Goal: Task Accomplishment & Management: Manage account settings

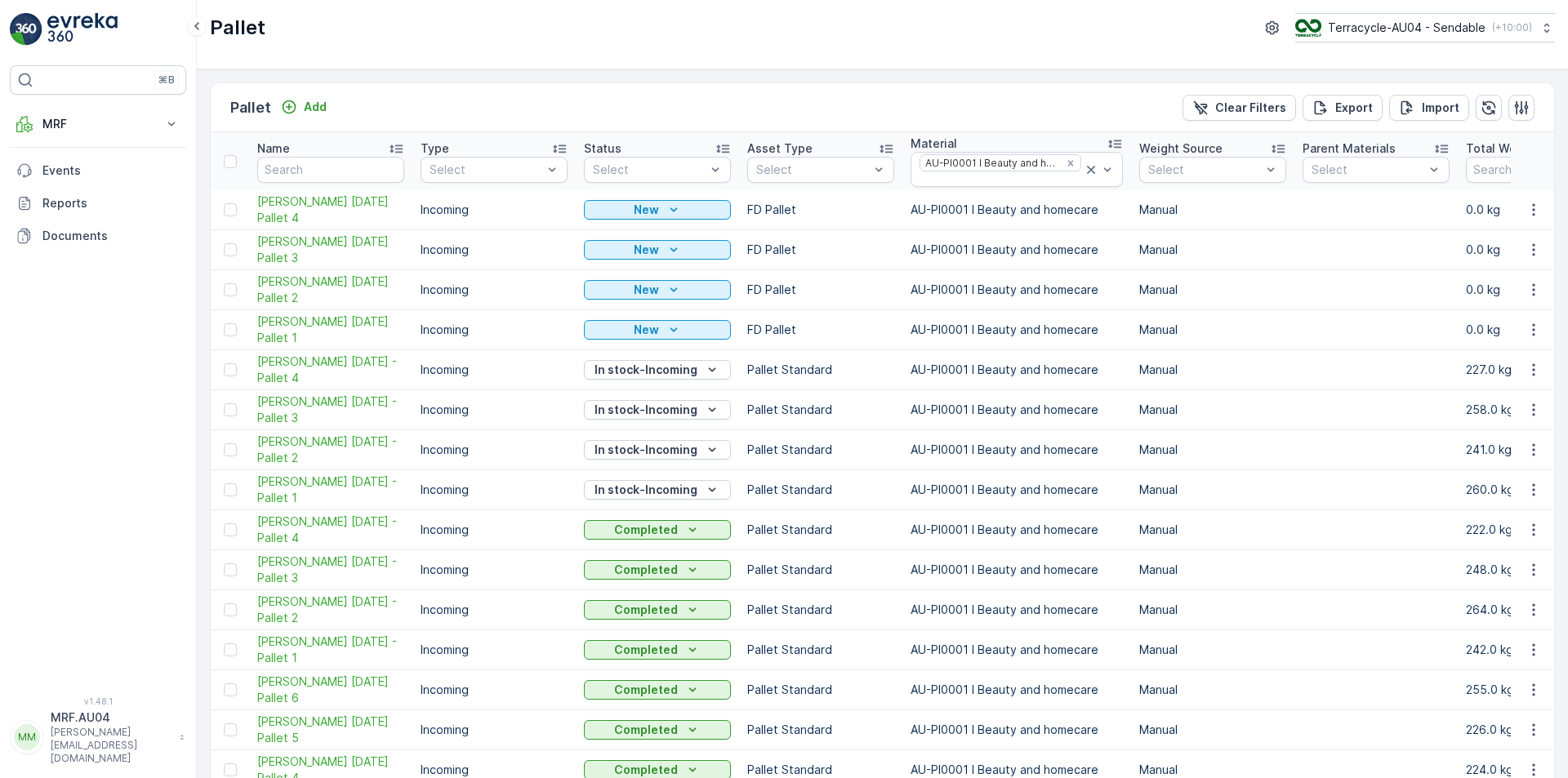
drag, startPoint x: 629, startPoint y: 56, endPoint x: 336, endPoint y: 109, distance: 297.8
click at [625, 57] on div "Pallet Terracycle-AU04 - Sendable ( +10:00 )" at bounding box center [882, 35] width 1371 height 70
drag, startPoint x: 328, startPoint y: 318, endPoint x: 304, endPoint y: 278, distance: 46.6
click at [223, 366] on td at bounding box center [230, 370] width 39 height 40
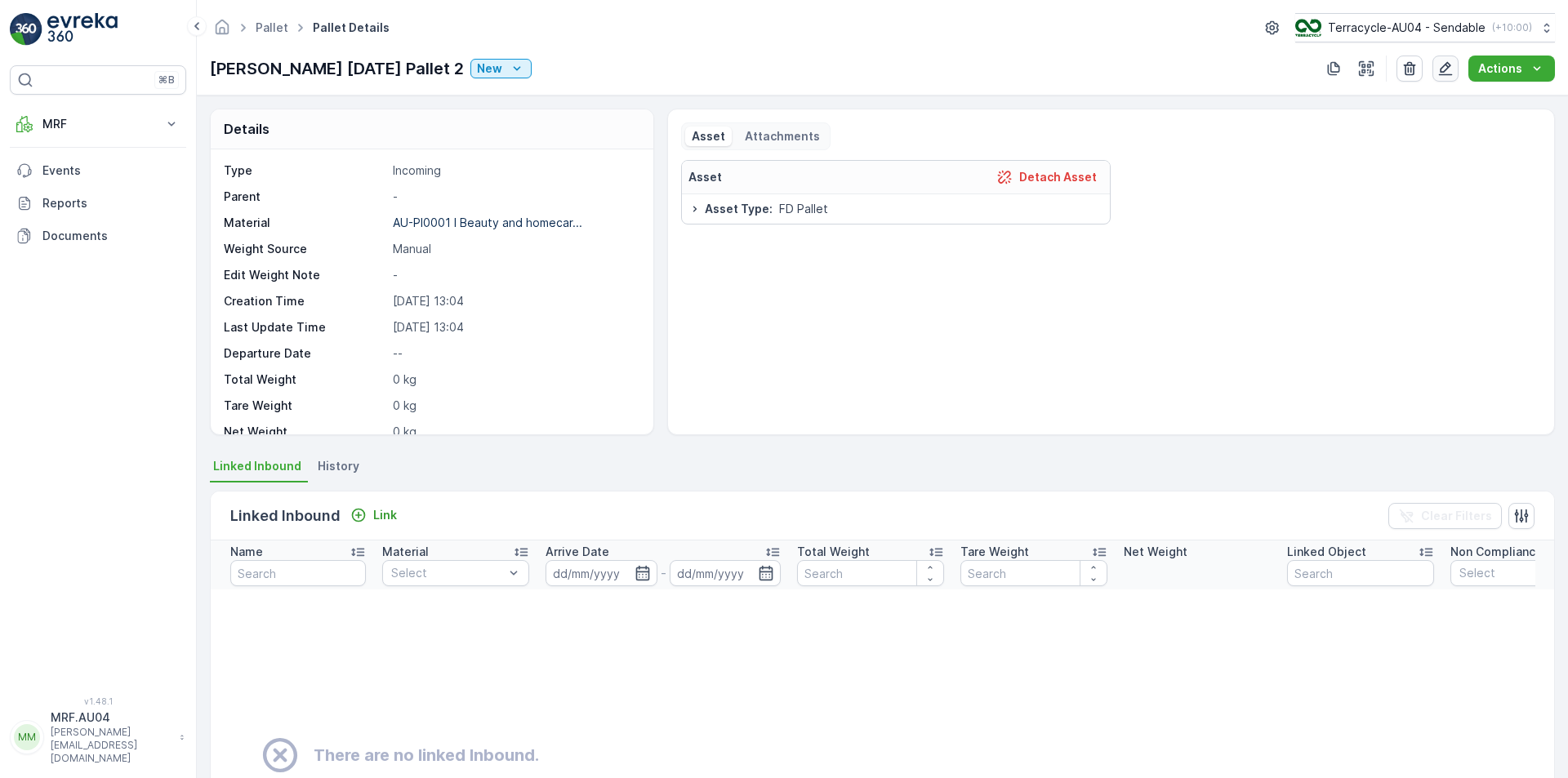
click at [1440, 81] on button "button" at bounding box center [1446, 69] width 26 height 26
click at [498, 80] on div "FD Mecca 20/08/2025 Pallet 2 New" at bounding box center [371, 69] width 322 height 24
click at [509, 76] on icon "New" at bounding box center [516, 68] width 16 height 16
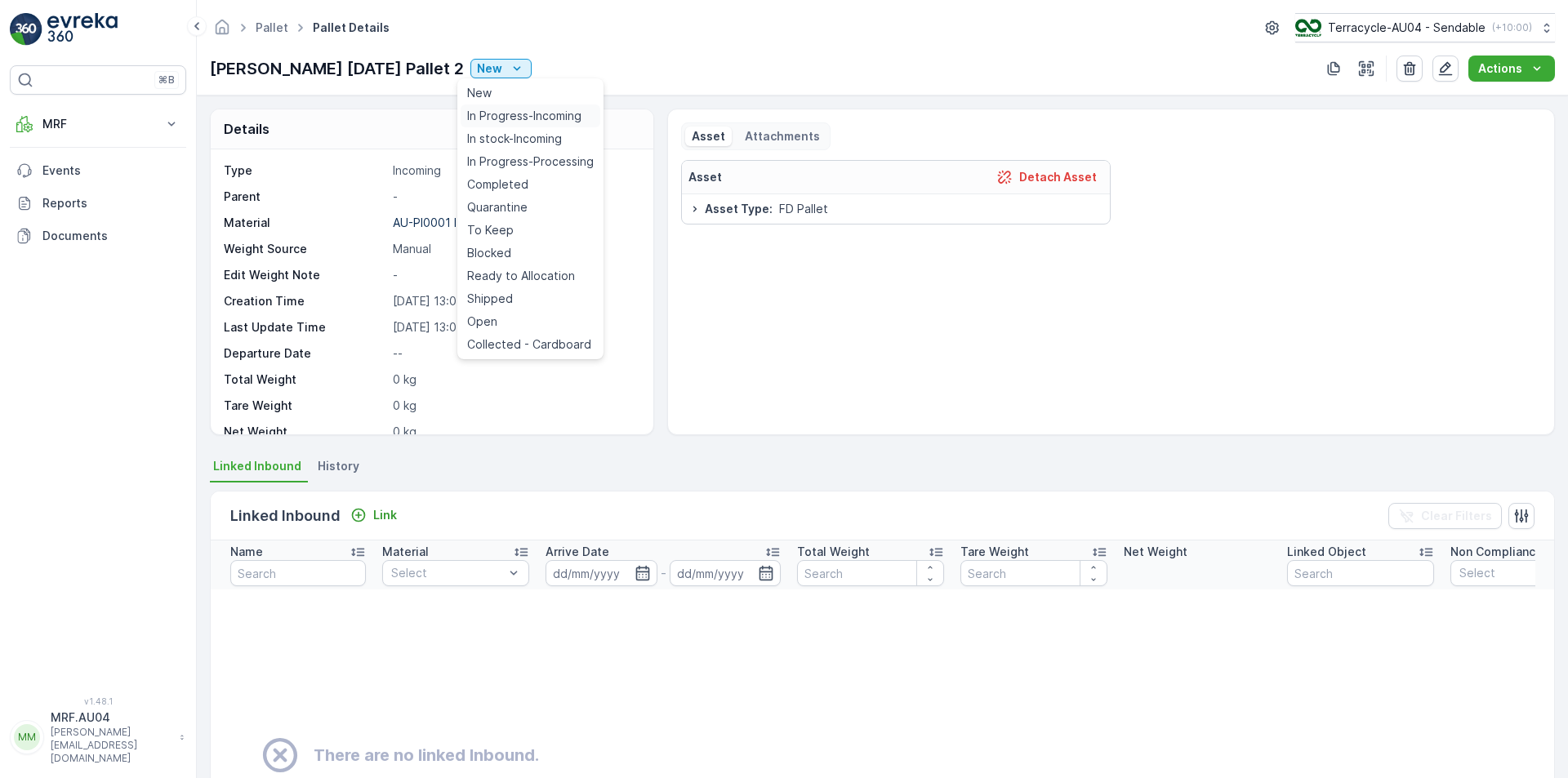
click at [509, 122] on span "In Progress-Incoming" at bounding box center [524, 115] width 114 height 16
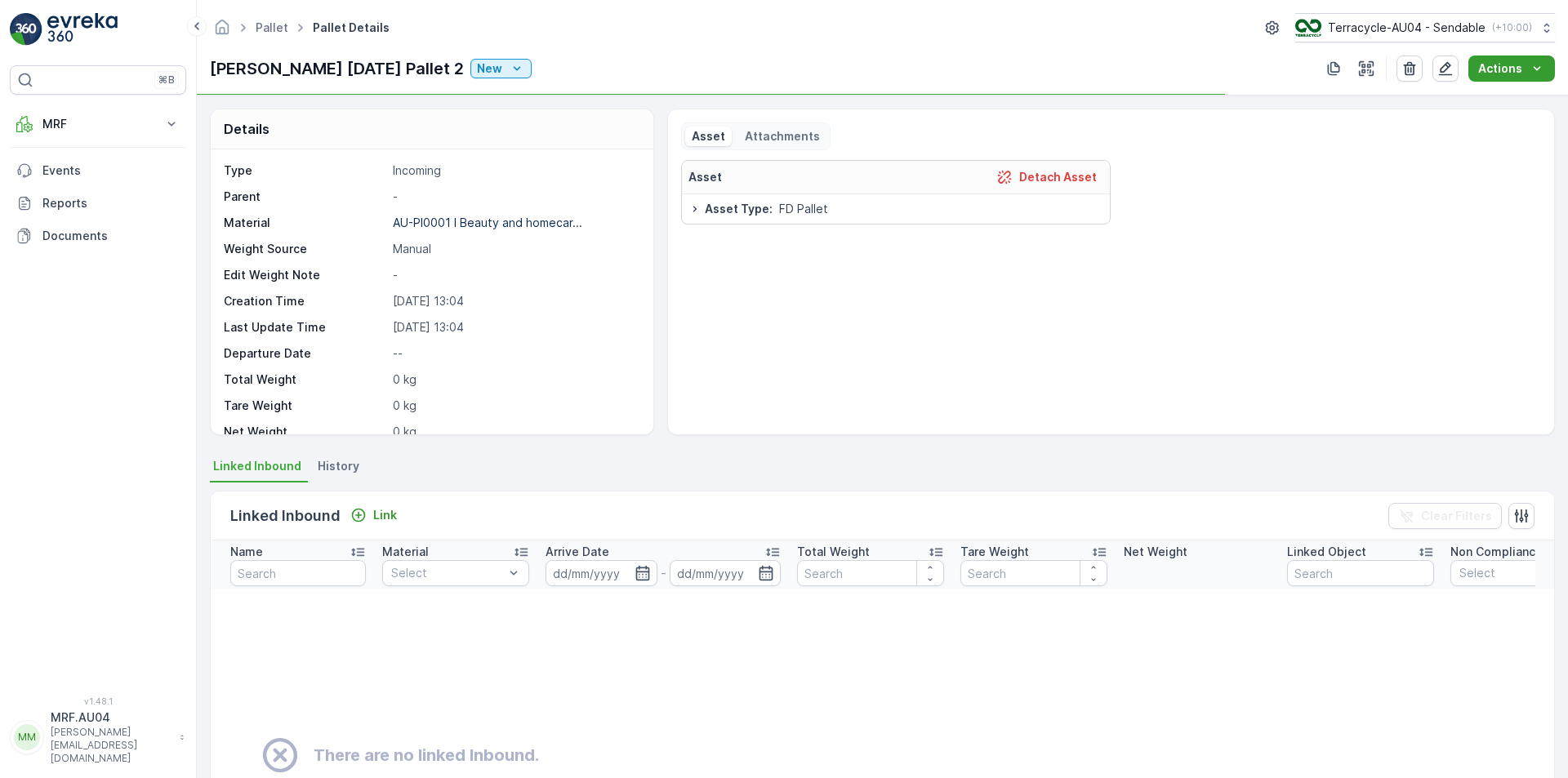
click at [1497, 81] on button "Actions" at bounding box center [1511, 69] width 87 height 26
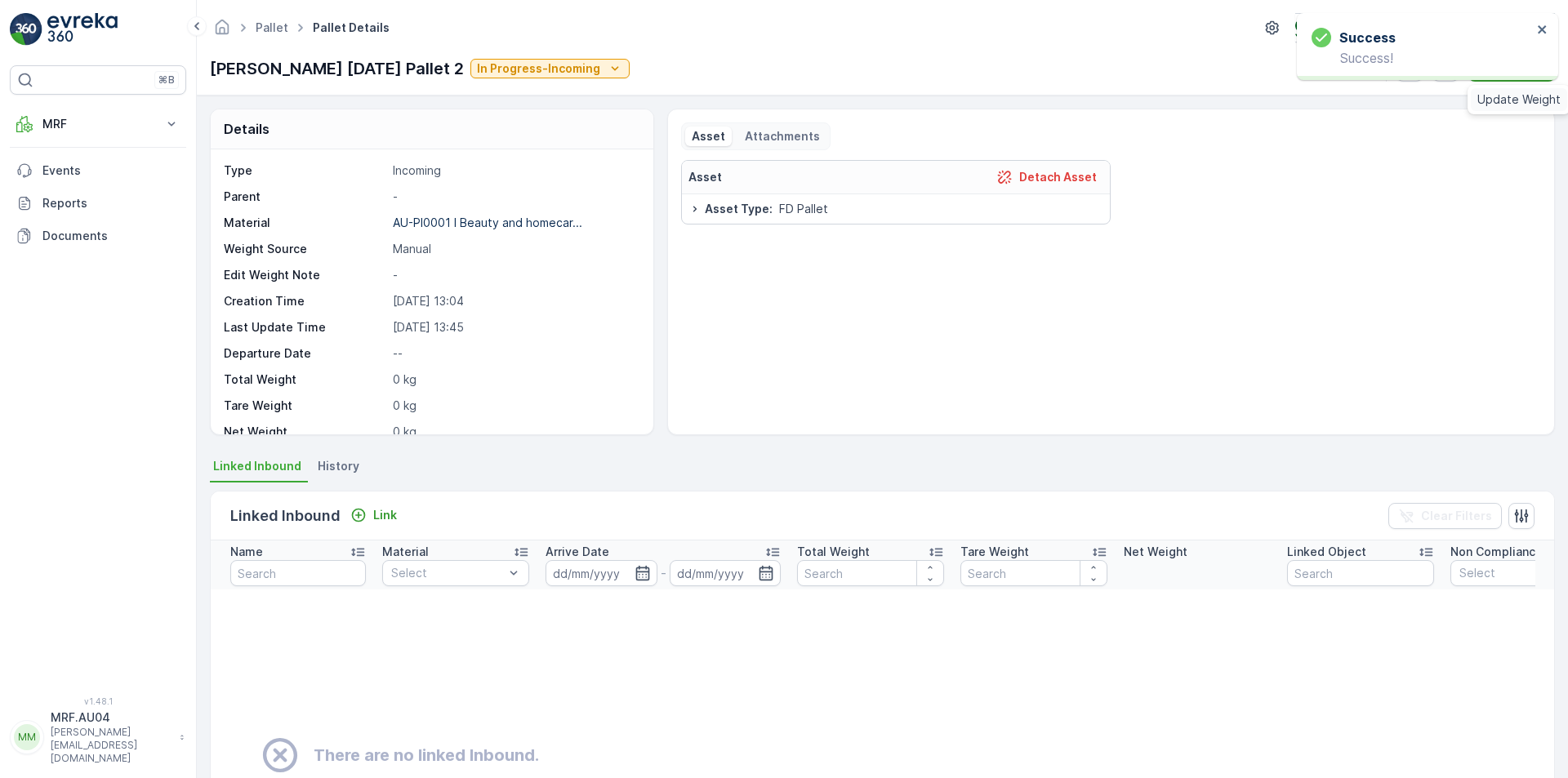
click at [1484, 95] on span "Update Weight" at bounding box center [1518, 99] width 83 height 16
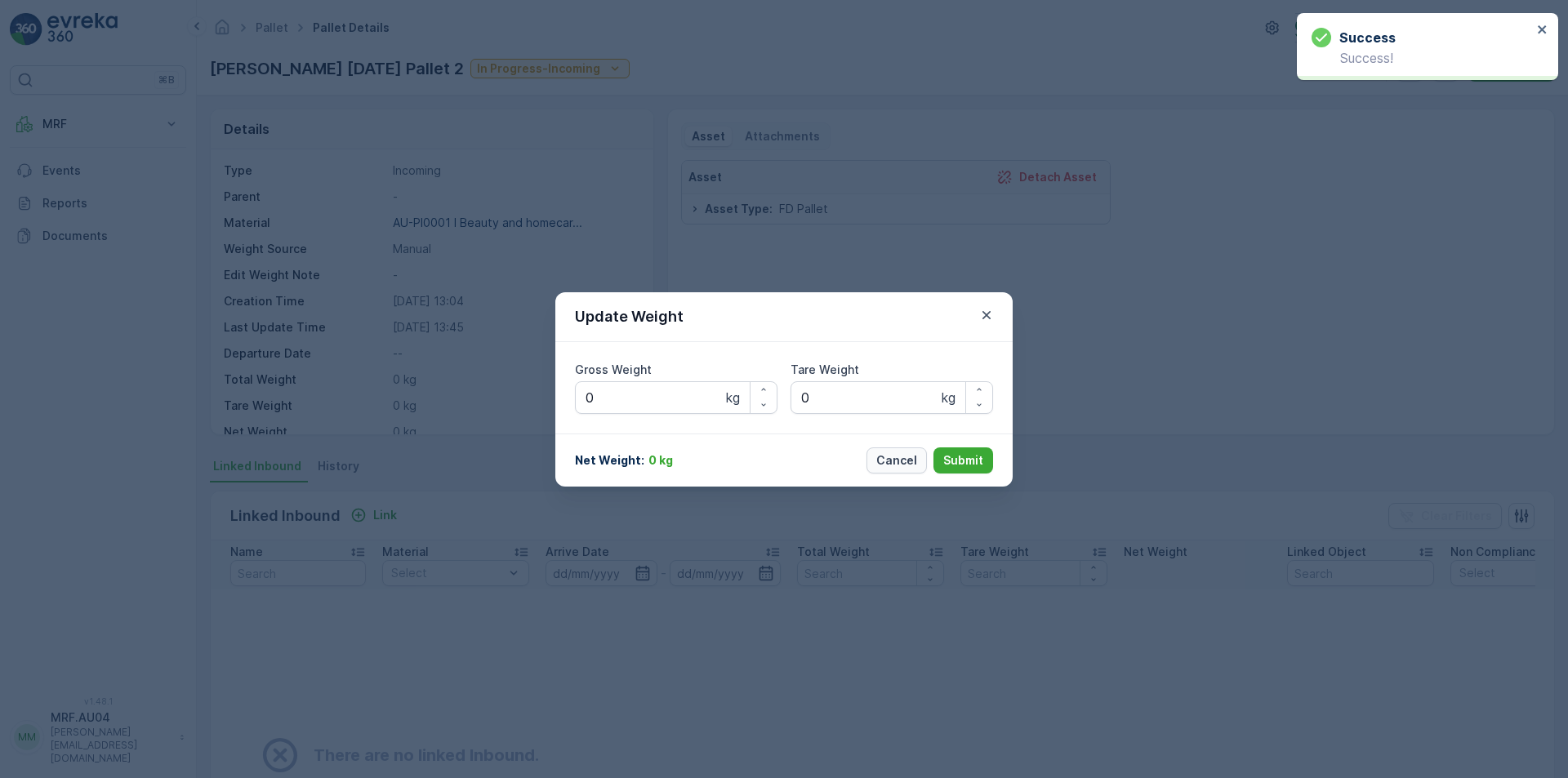
click at [881, 463] on p "Cancel" at bounding box center [896, 460] width 40 height 16
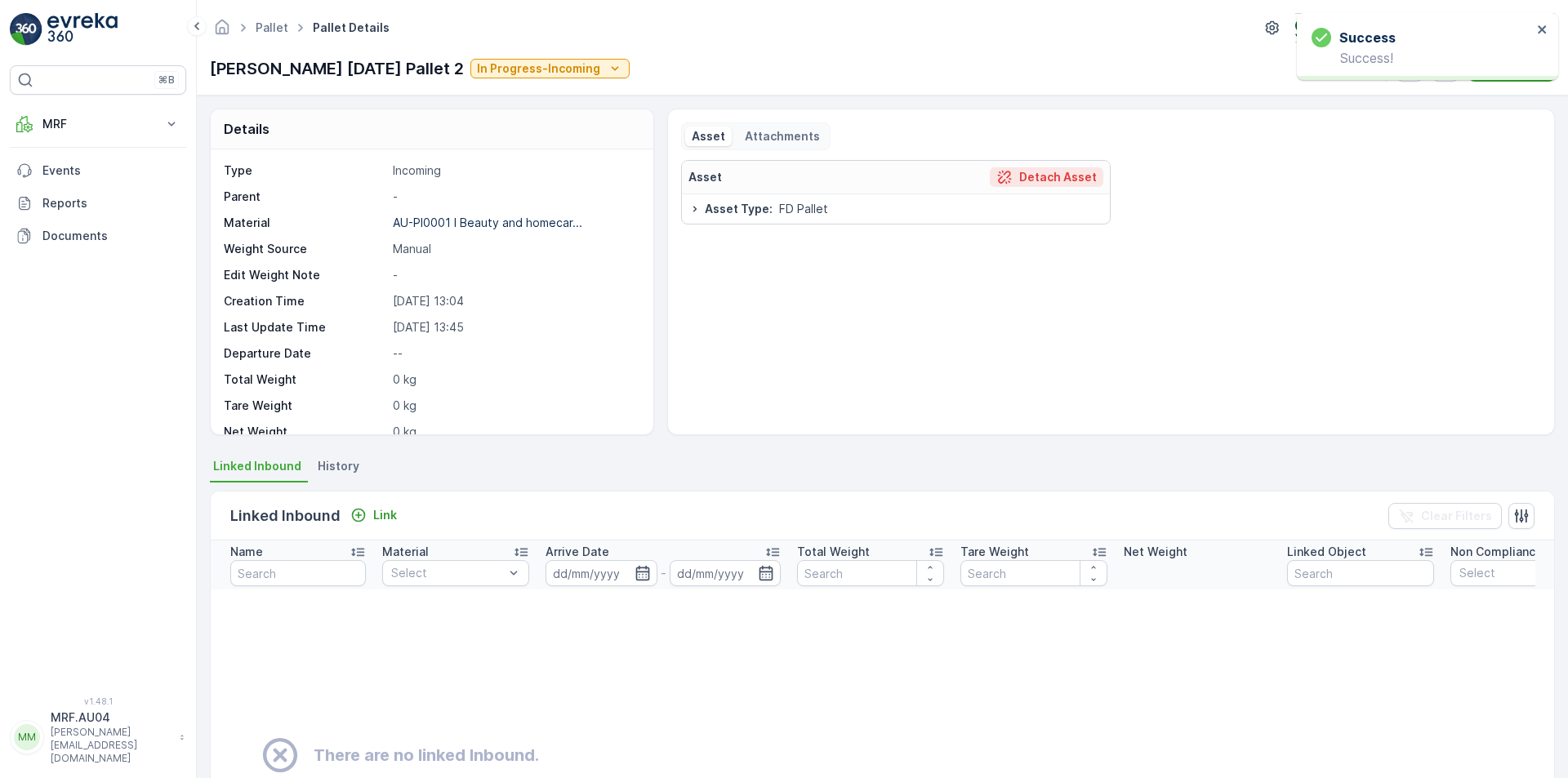
click at [1042, 172] on p "Detach Asset" at bounding box center [1058, 176] width 77 height 16
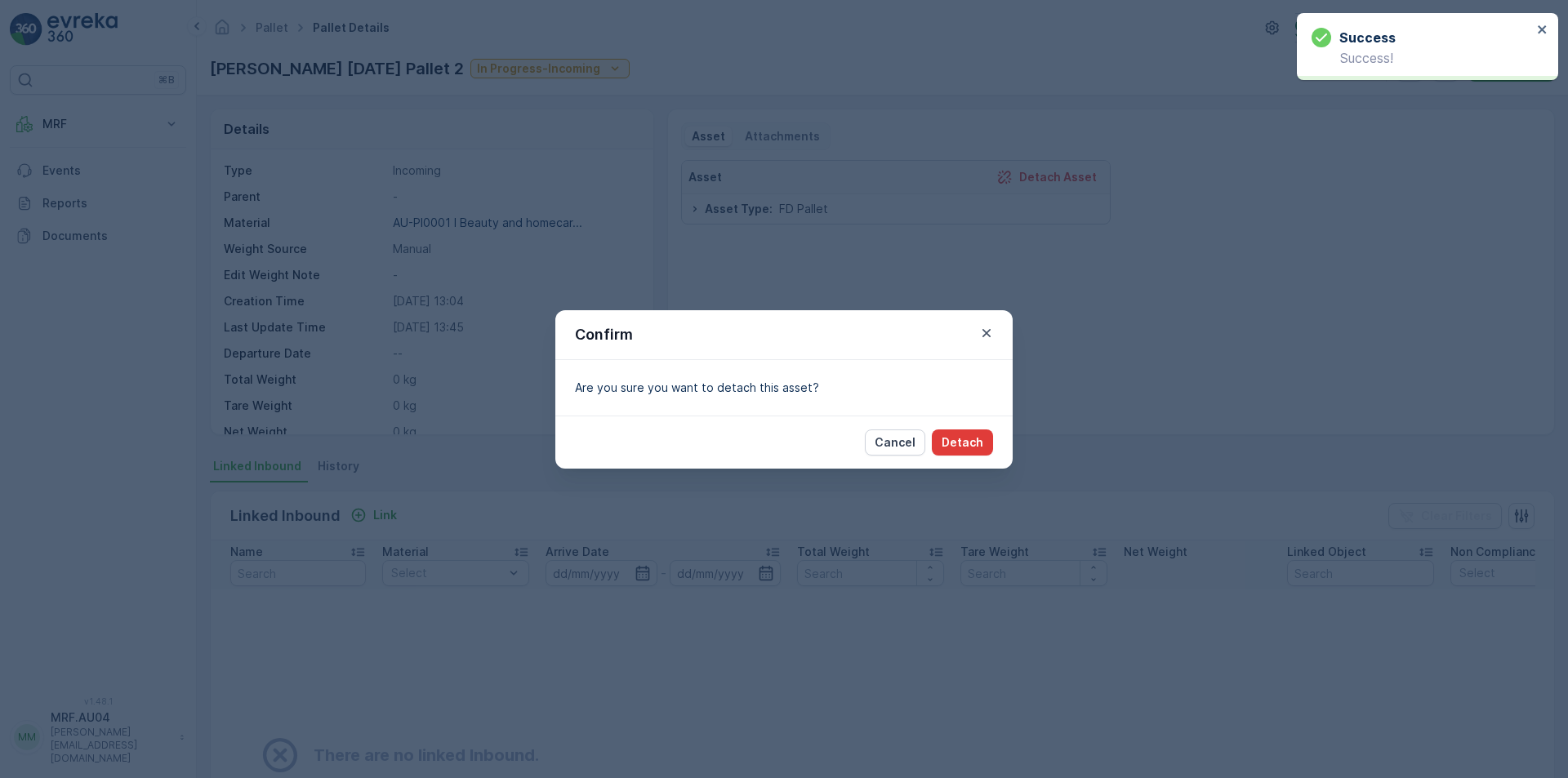
click at [961, 438] on p "Detach" at bounding box center [962, 442] width 41 height 16
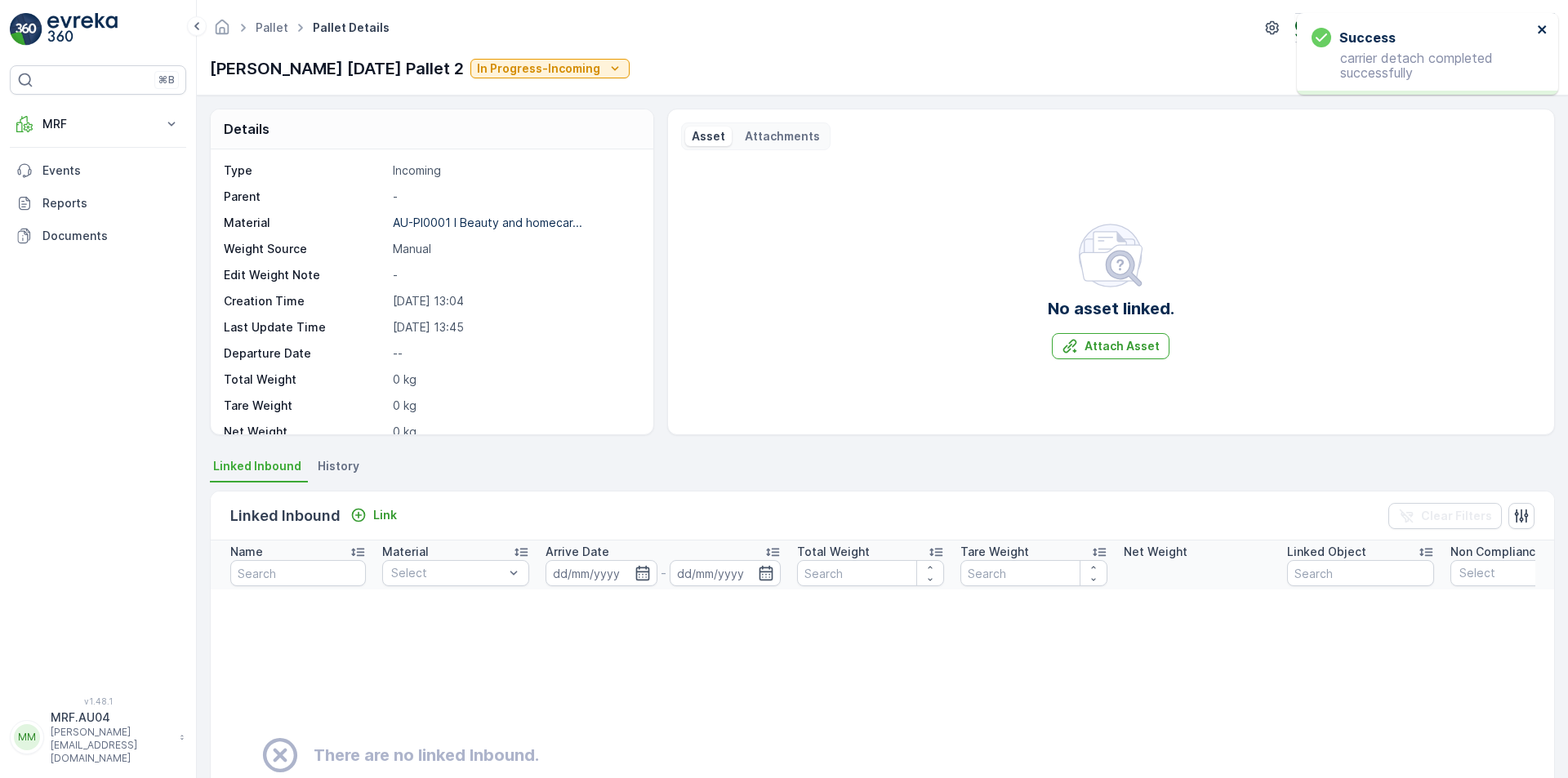
click at [1539, 38] on button "close" at bounding box center [1543, 30] width 11 height 15
click at [1444, 68] on icon "button" at bounding box center [1446, 69] width 14 height 14
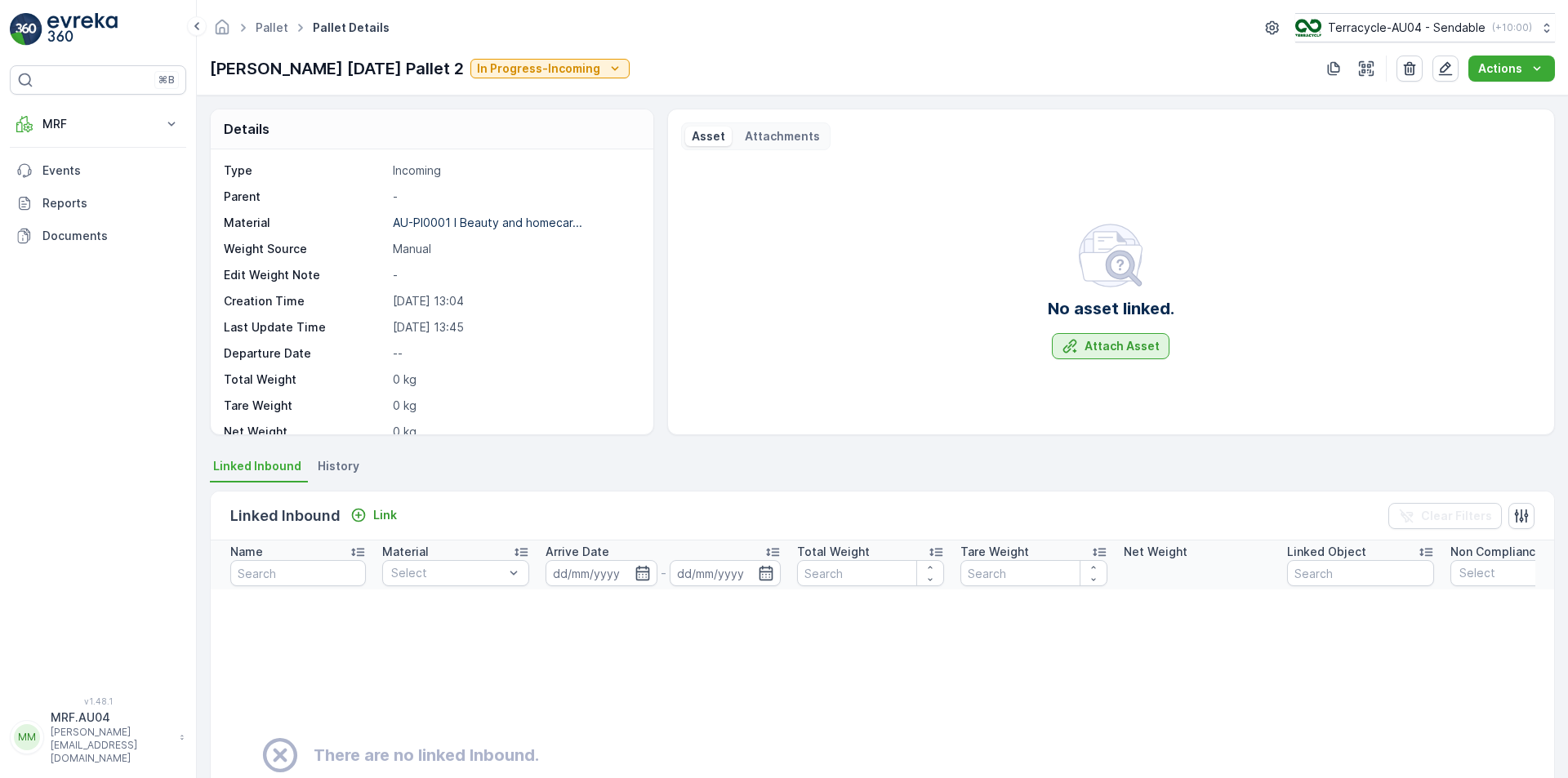
click at [1105, 345] on p "Attach Asset" at bounding box center [1122, 346] width 75 height 16
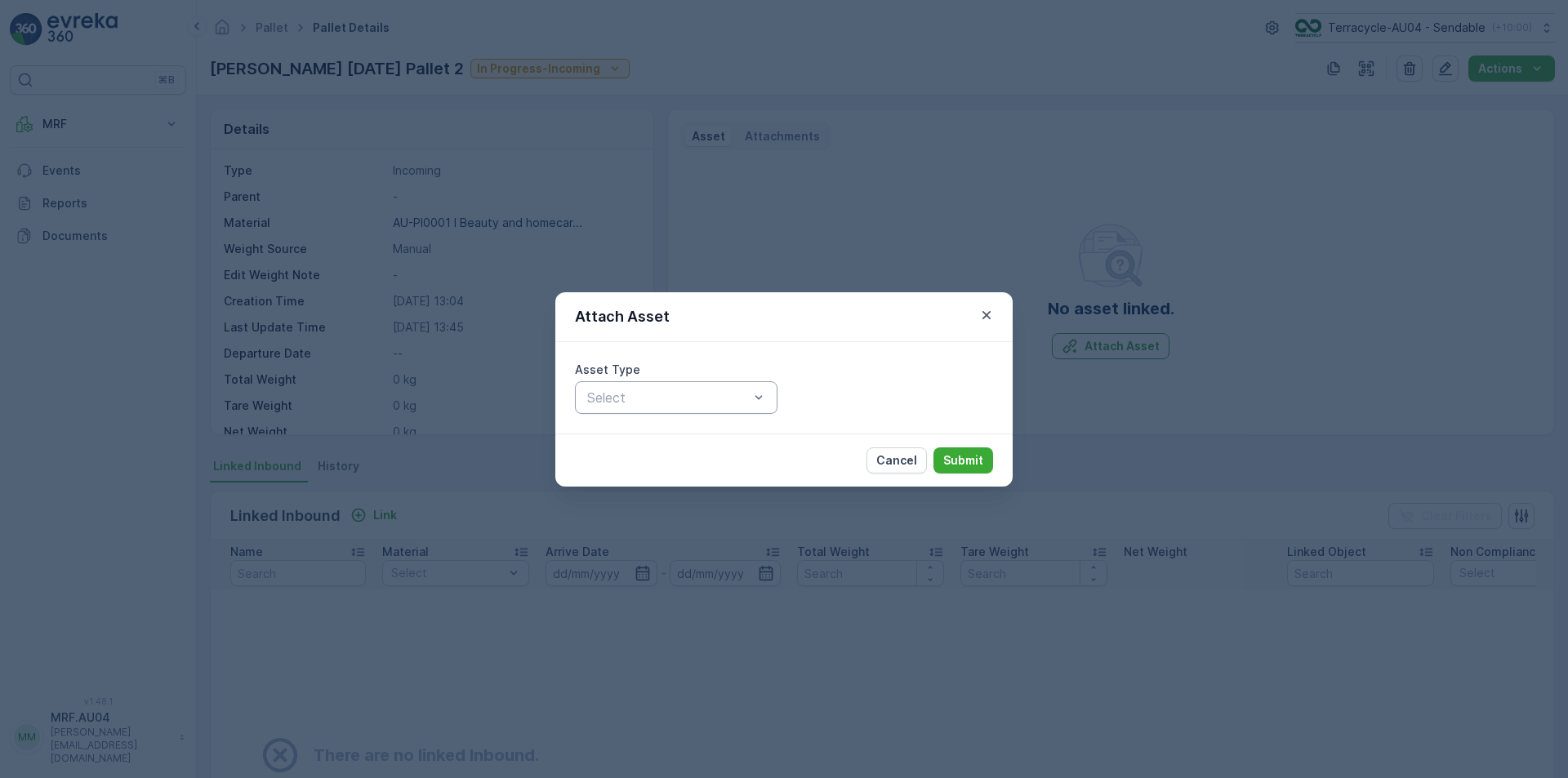
drag, startPoint x: 697, startPoint y: 367, endPoint x: 669, endPoint y: 388, distance: 35.0
click at [692, 371] on div "Asset Type" at bounding box center [675, 369] width 202 height 16
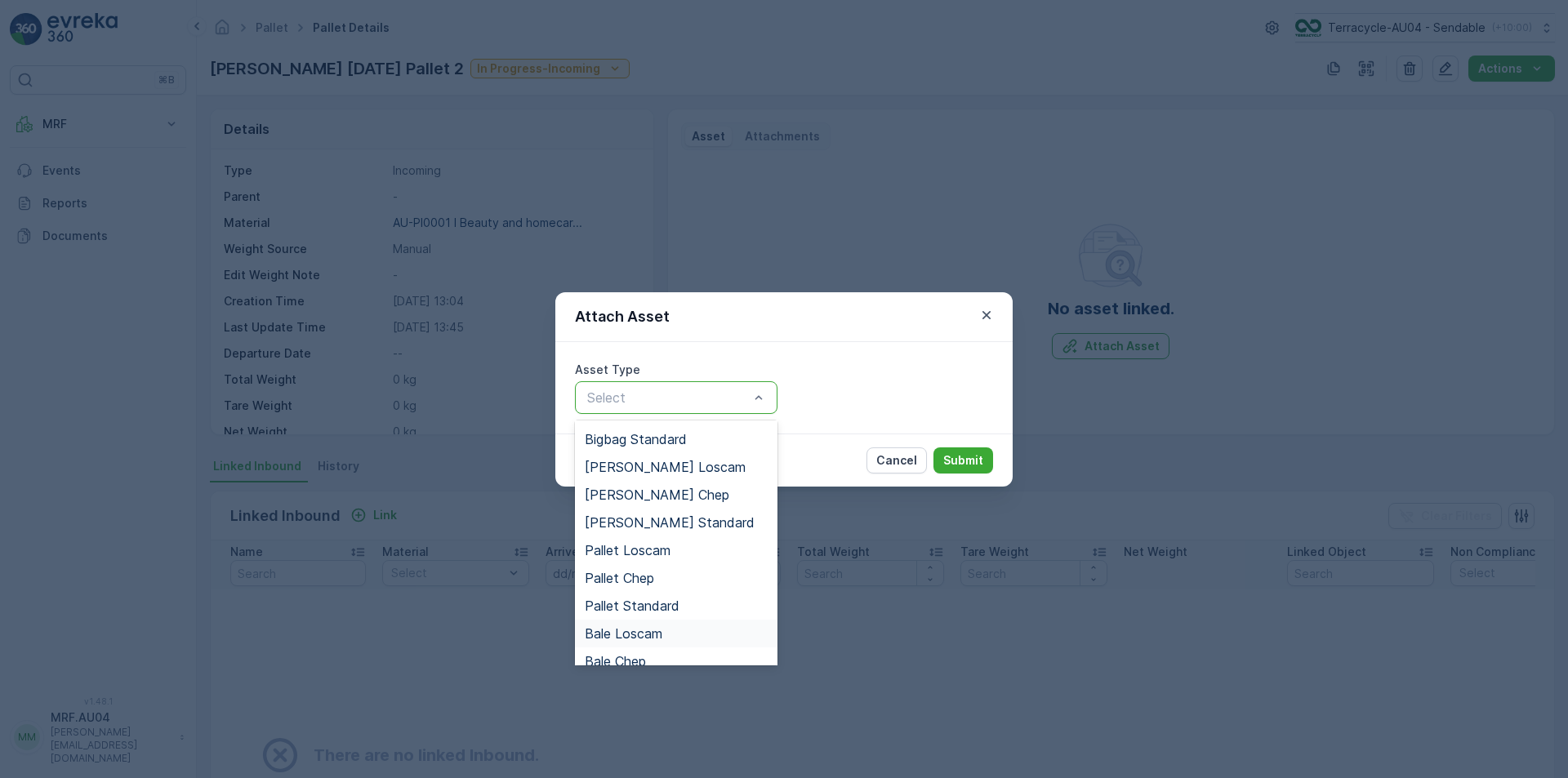
scroll to position [151, 0]
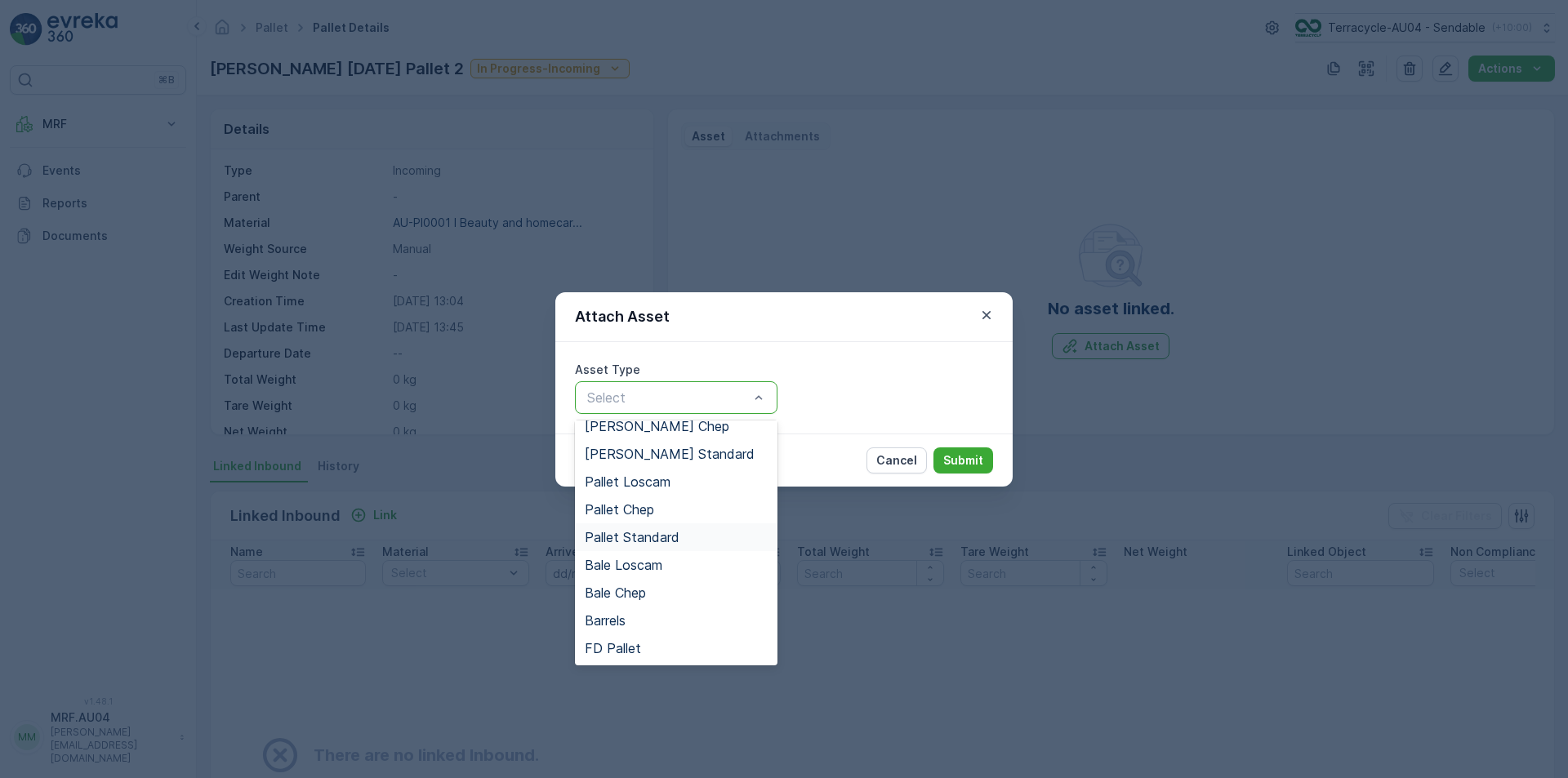
click at [668, 528] on div "Pallet Standard" at bounding box center [675, 537] width 202 height 27
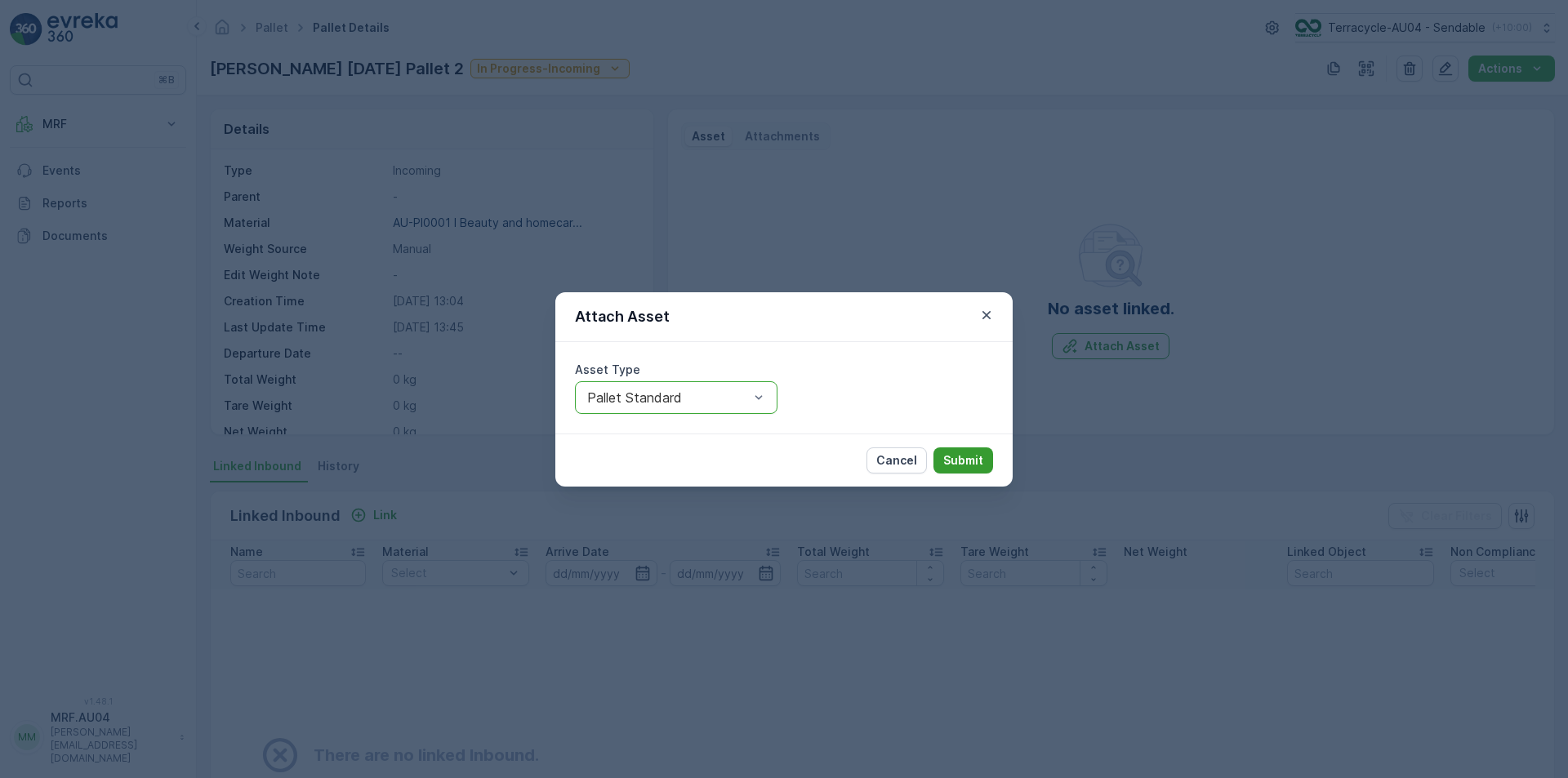
click at [988, 463] on button "Submit" at bounding box center [962, 461] width 59 height 26
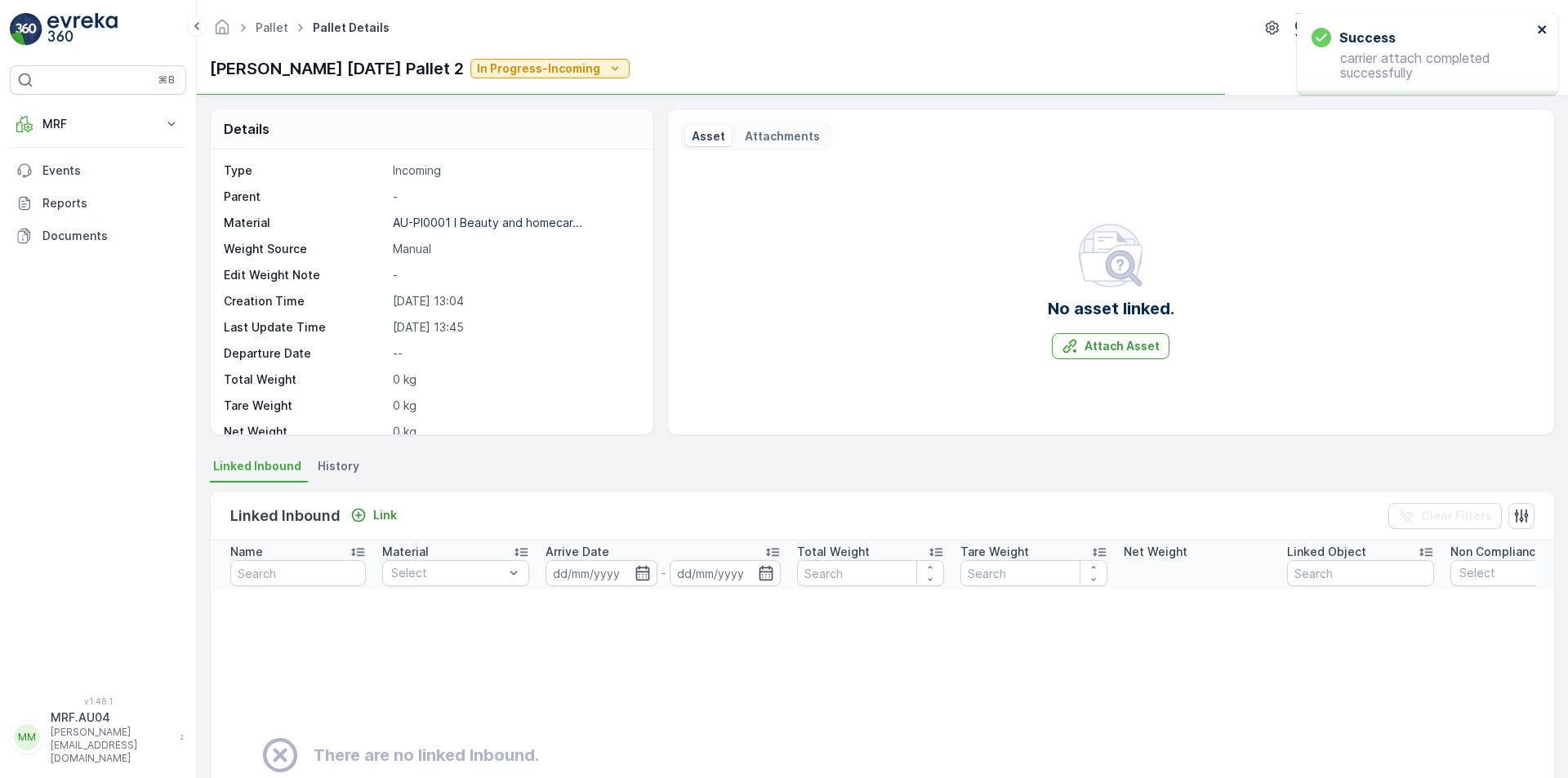
click at [1544, 25] on icon "close" at bounding box center [1543, 29] width 11 height 13
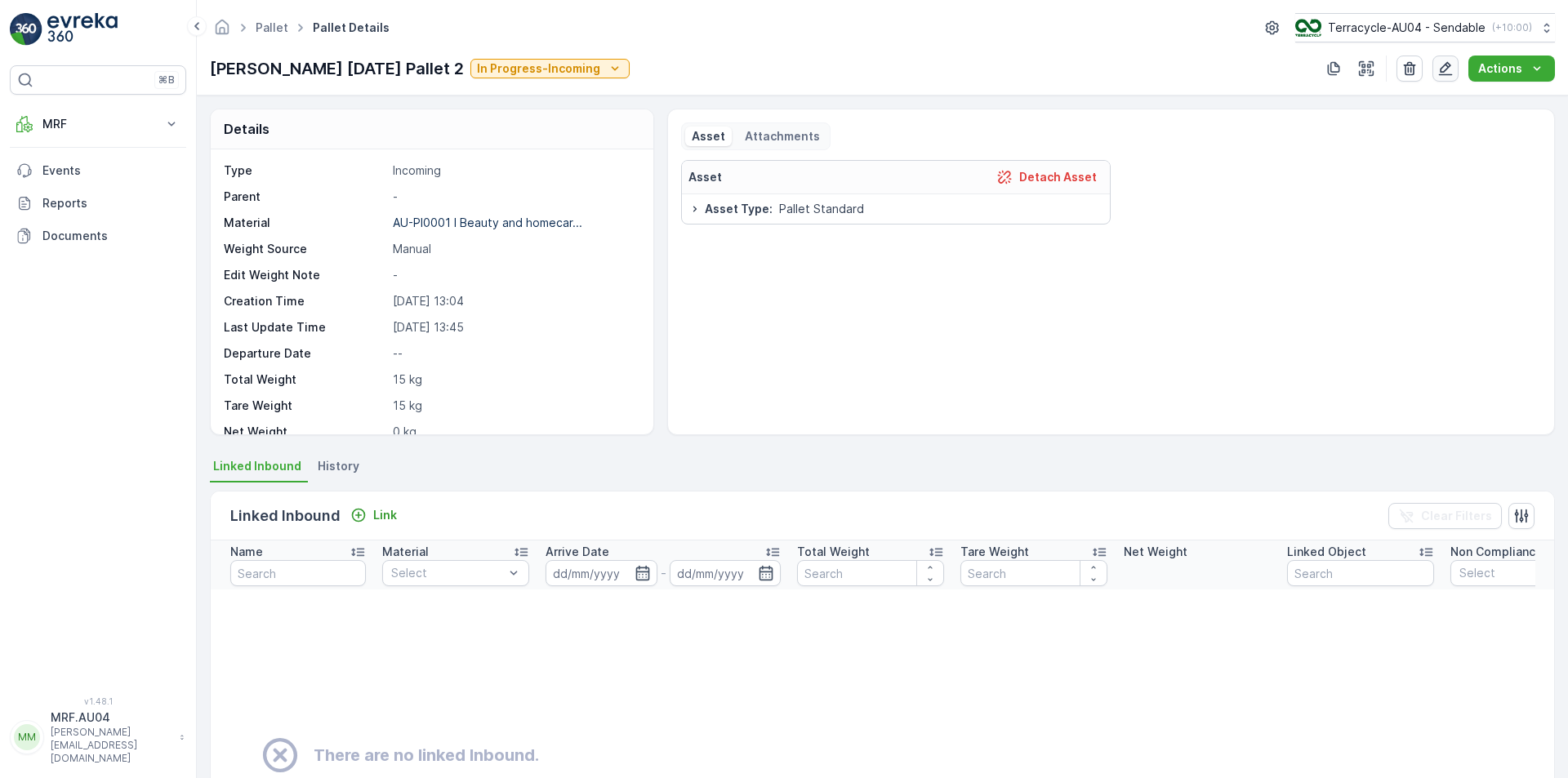
click at [1447, 73] on icon "button" at bounding box center [1445, 68] width 16 height 16
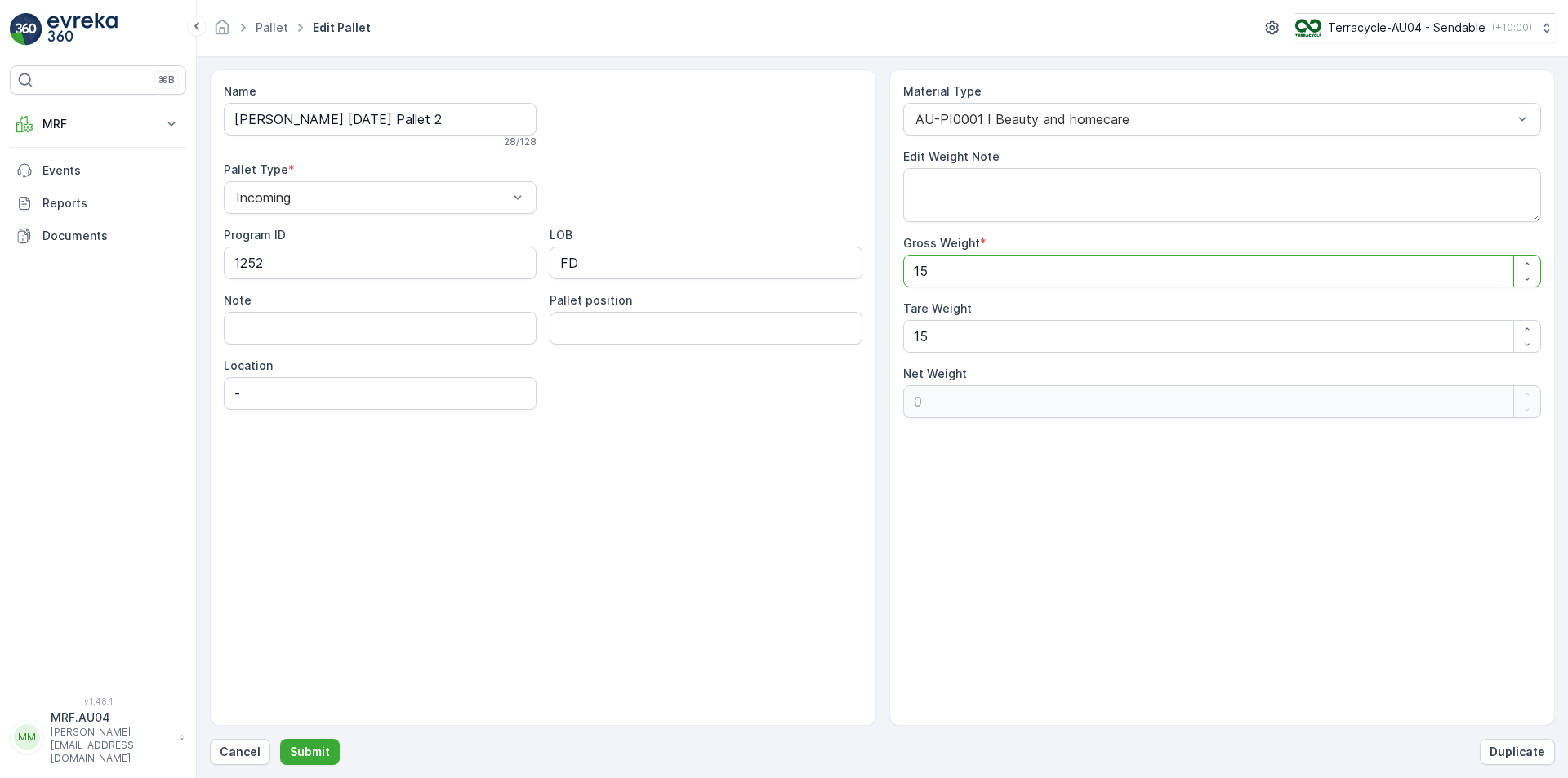
drag, startPoint x: 1023, startPoint y: 261, endPoint x: 501, endPoint y: 236, distance: 522.6
click at [507, 239] on div "Name FD Mecca 20/08/2025 Pallet 2 28 / 128 Pallet Type * Incoming Program ID 12…" at bounding box center [882, 397] width 1345 height 656
type Weight "2"
type Weight "-13"
type Weight "28"
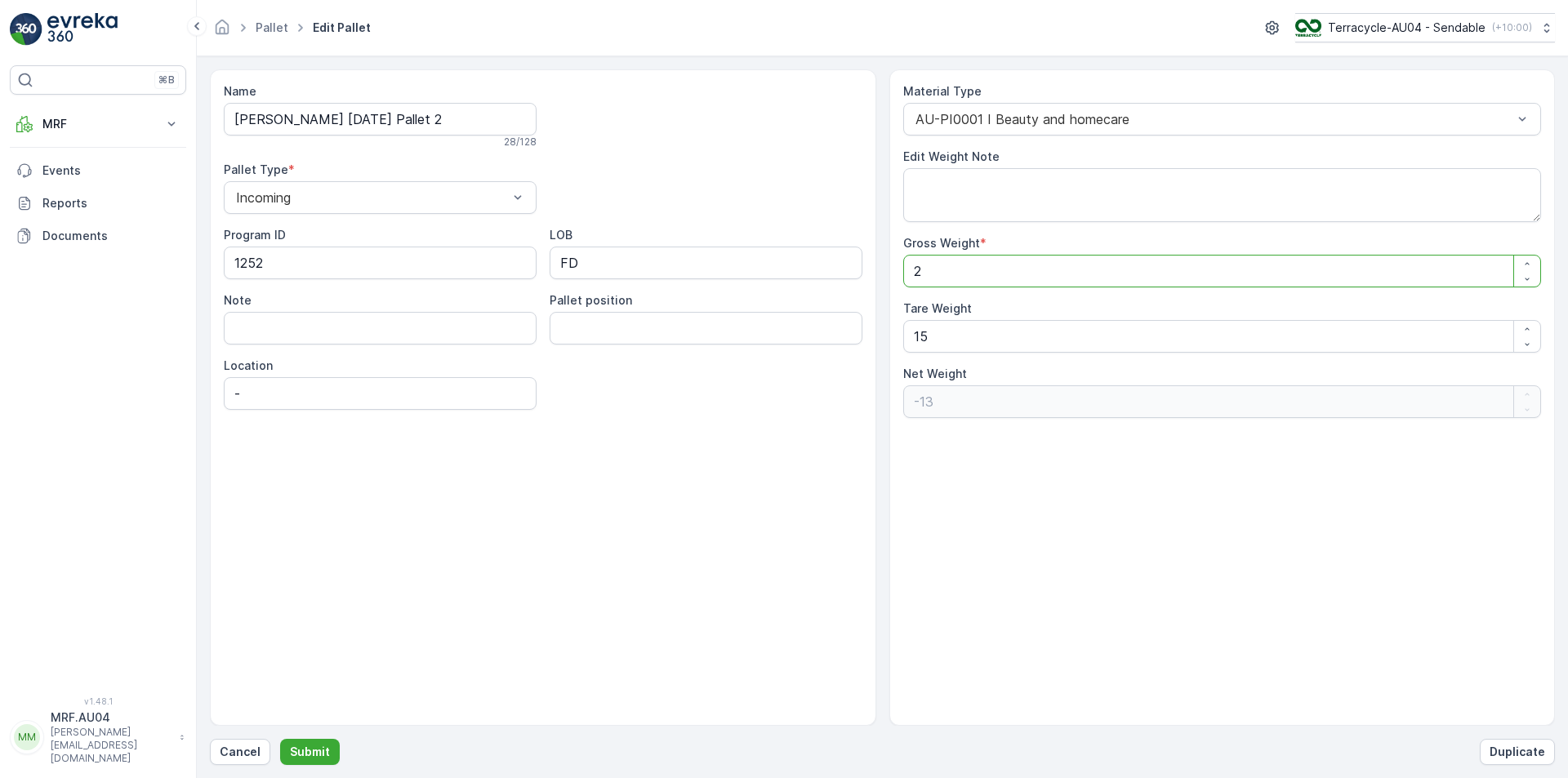
type Weight "13"
type Weight "288"
type Weight "273"
type Weight "288"
click at [312, 750] on p "Submit" at bounding box center [310, 752] width 40 height 16
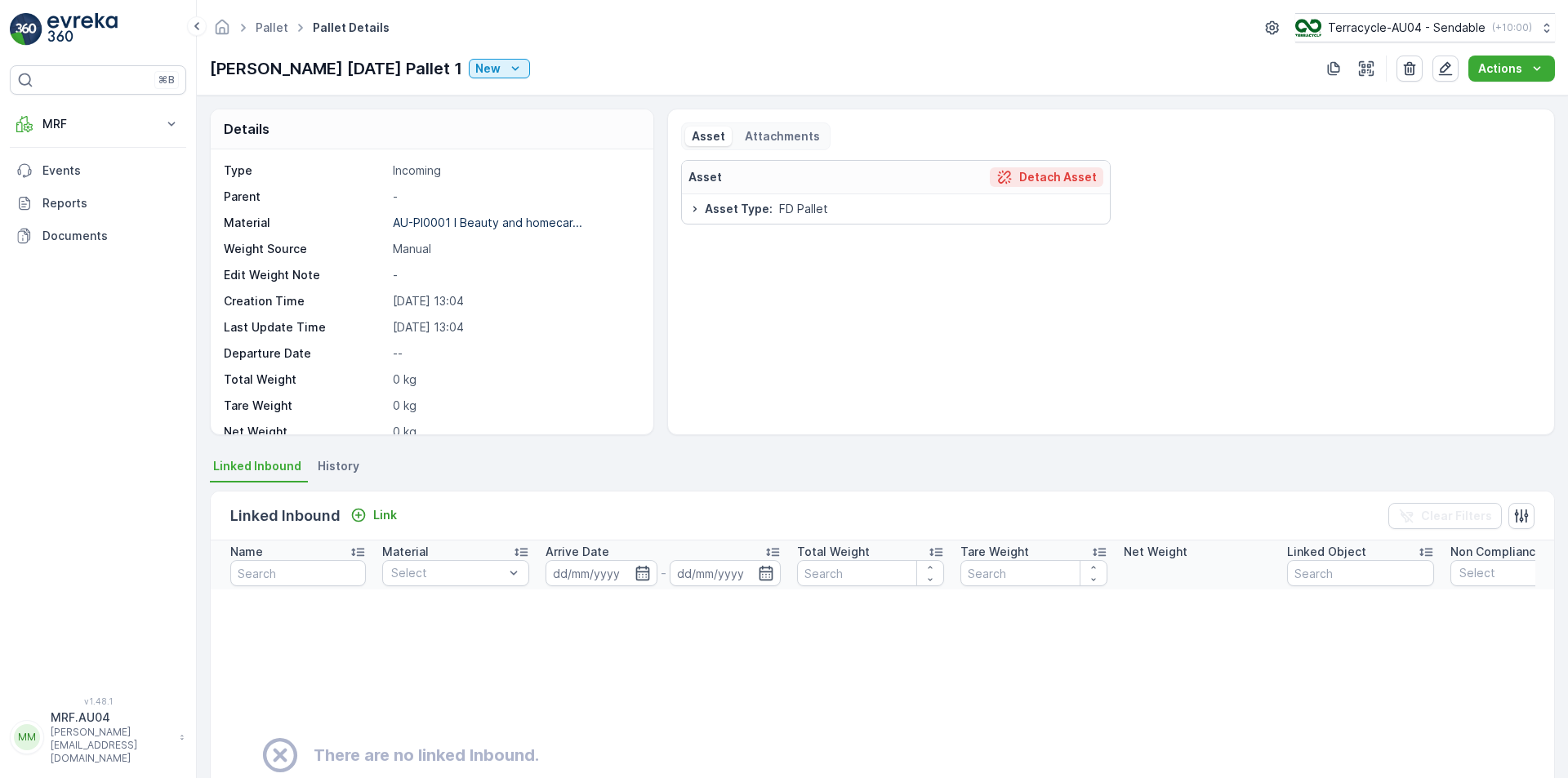
click at [1069, 185] on p "Detach Asset" at bounding box center [1058, 176] width 77 height 16
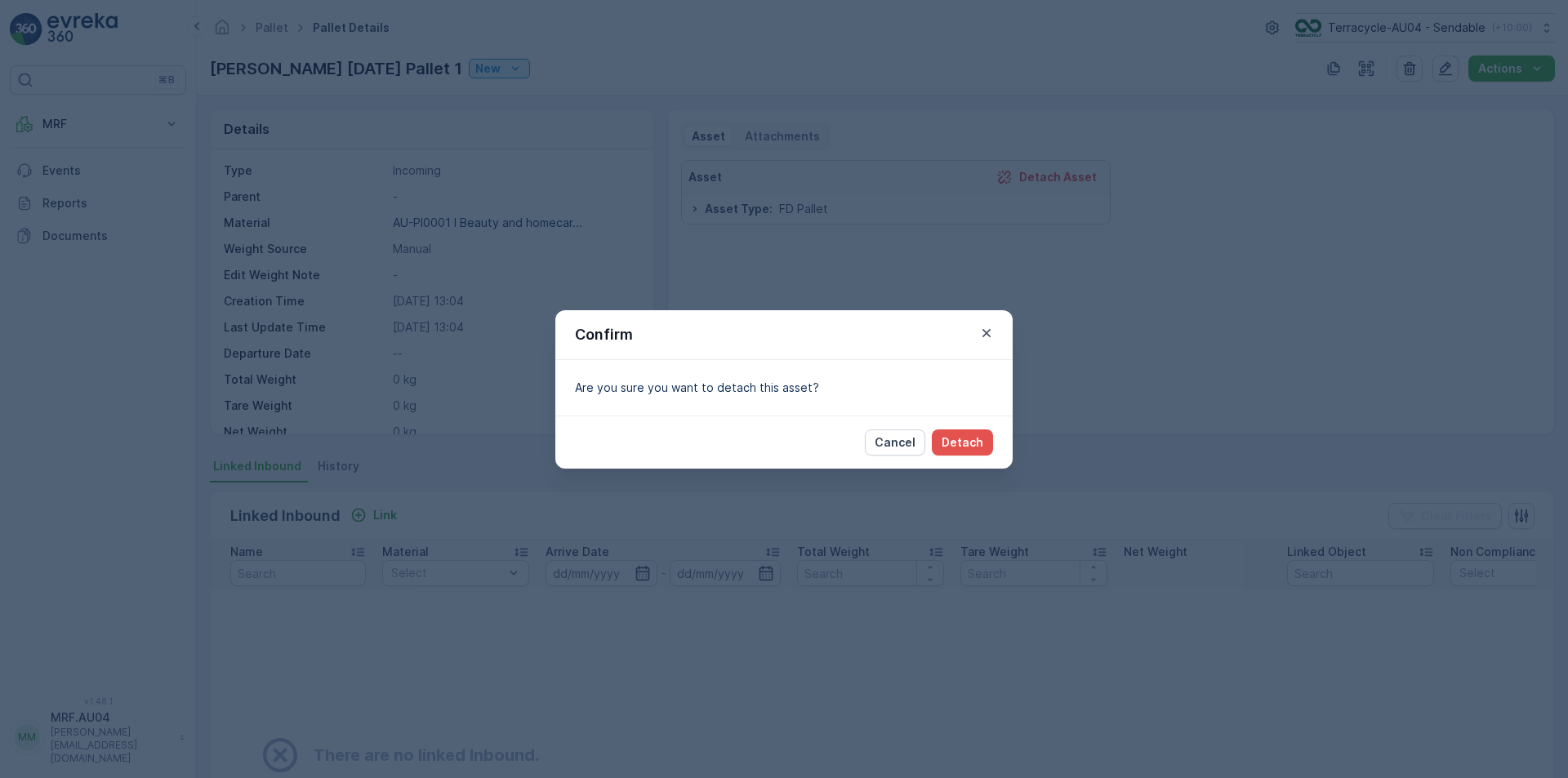
click at [966, 457] on div "Cancel Detach" at bounding box center [784, 442] width 458 height 53
click at [967, 446] on p "Detach" at bounding box center [962, 442] width 41 height 16
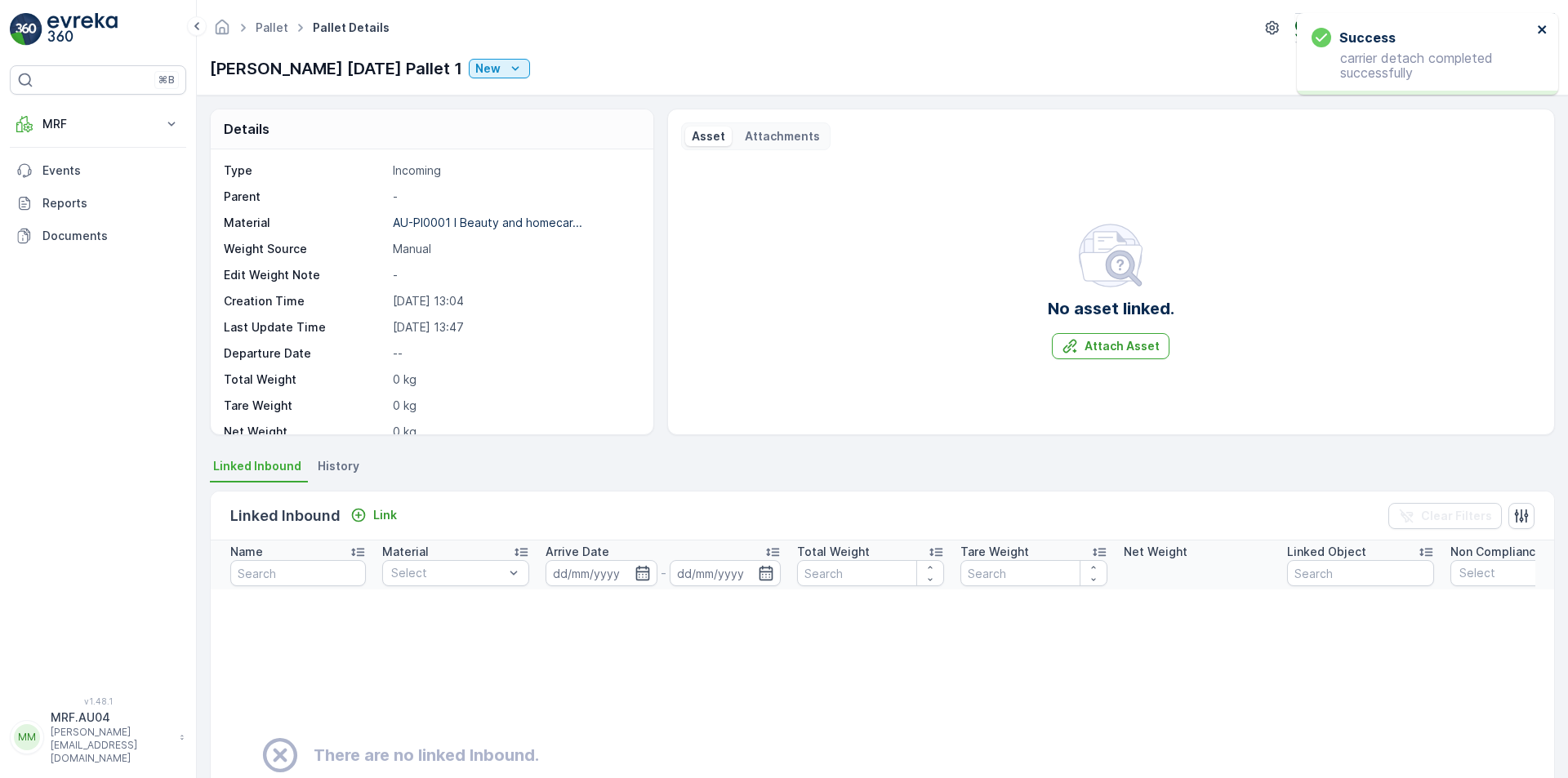
click at [1544, 27] on icon "close" at bounding box center [1542, 29] width 8 height 8
click at [1446, 63] on icon "button" at bounding box center [1445, 68] width 16 height 16
click at [1110, 317] on h2 "No asset linked." at bounding box center [1110, 309] width 126 height 24
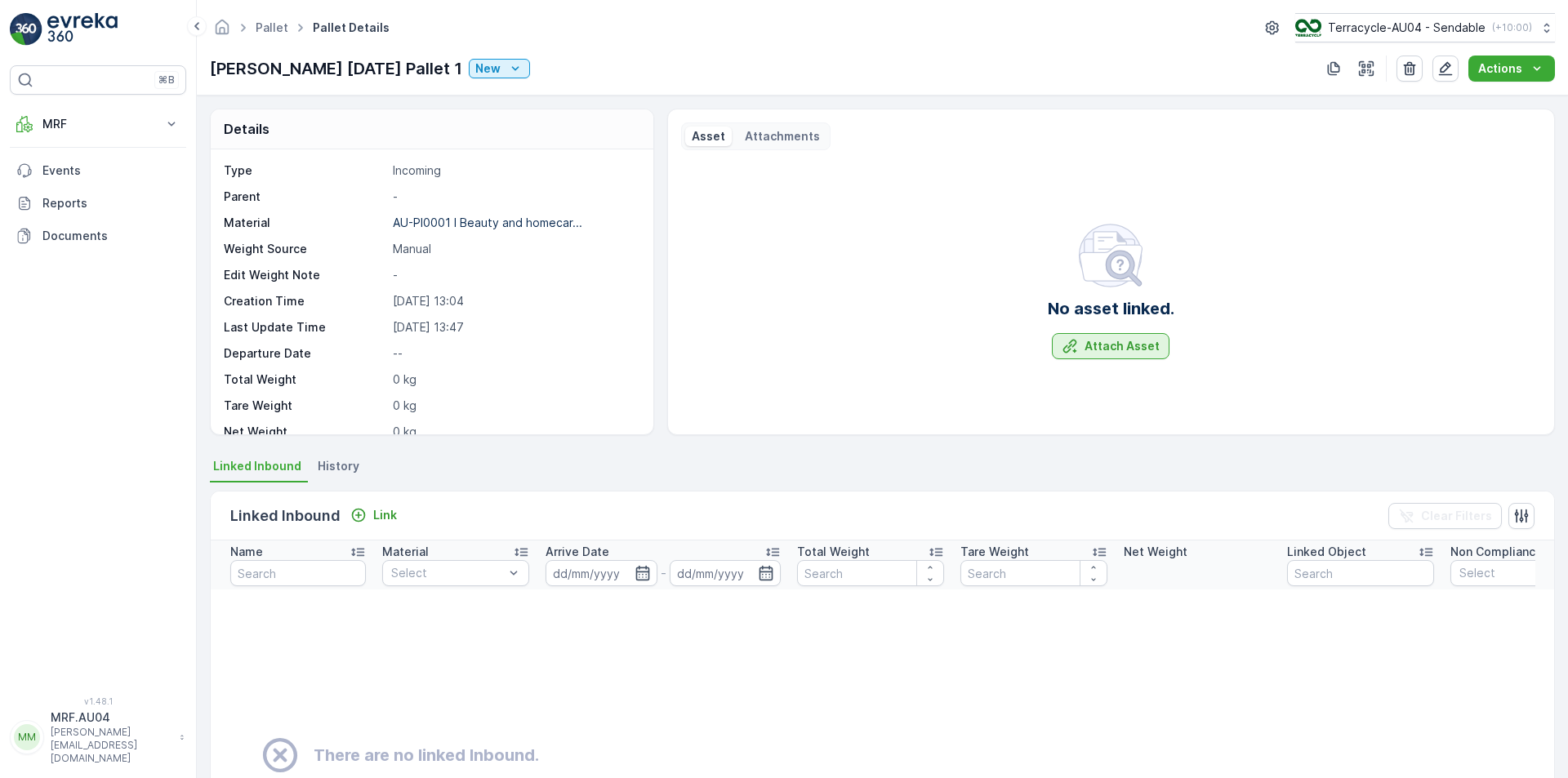
click at [1107, 335] on button "Attach Asset" at bounding box center [1110, 347] width 118 height 26
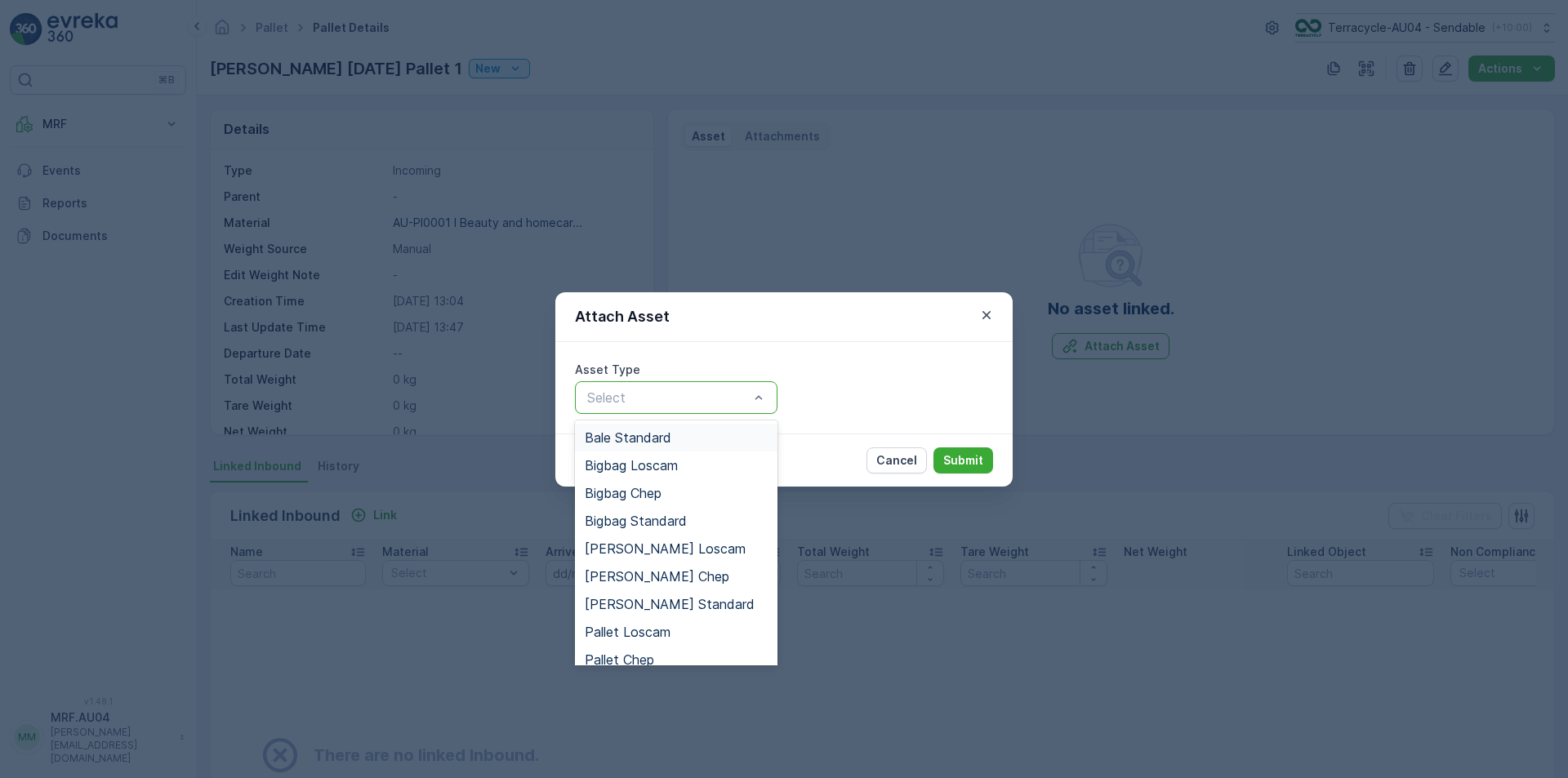
click at [695, 390] on div at bounding box center [668, 397] width 165 height 15
click at [668, 608] on span "Pallet Standard" at bounding box center [632, 607] width 95 height 15
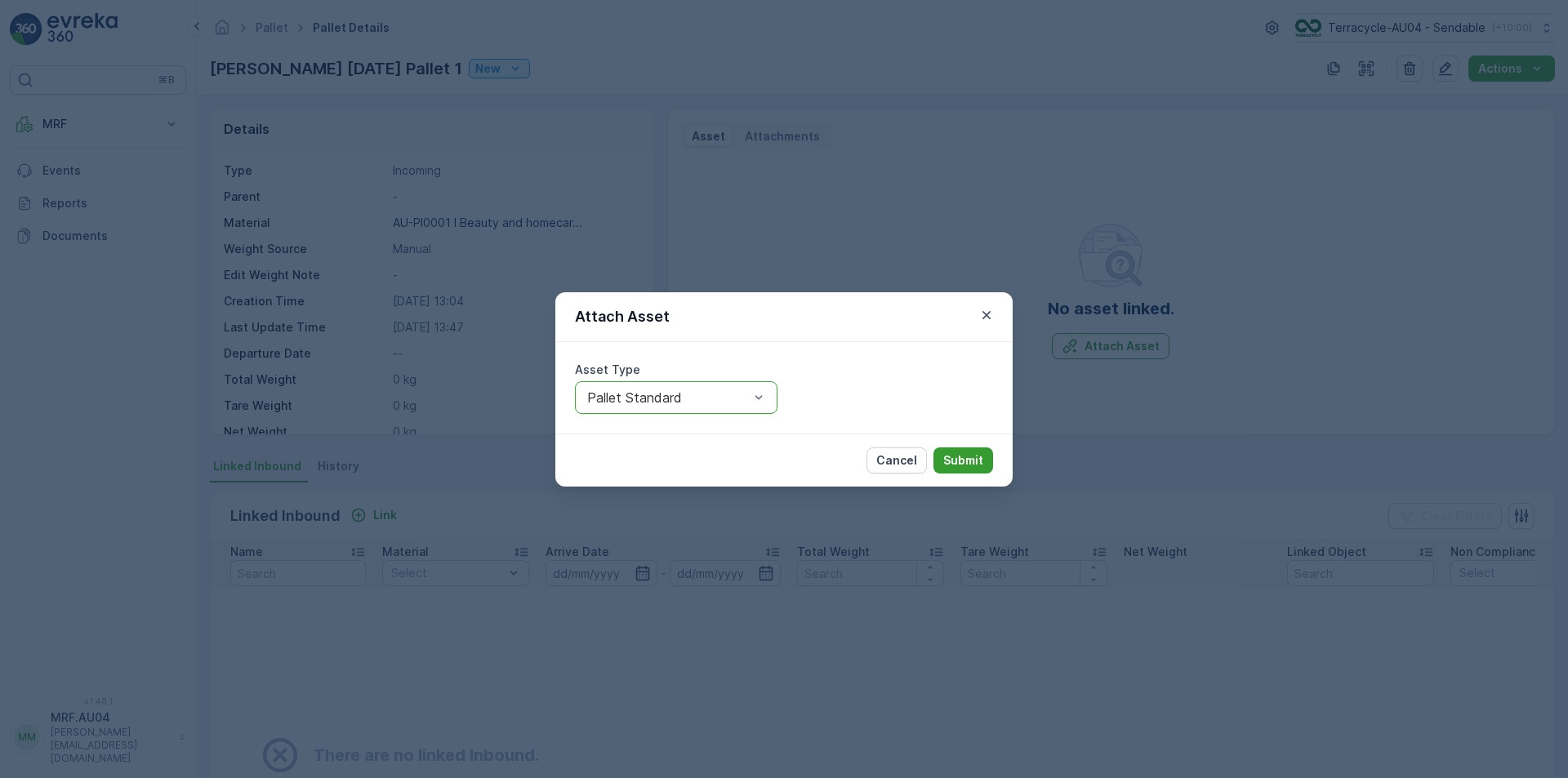
click at [963, 459] on p "Submit" at bounding box center [962, 460] width 40 height 16
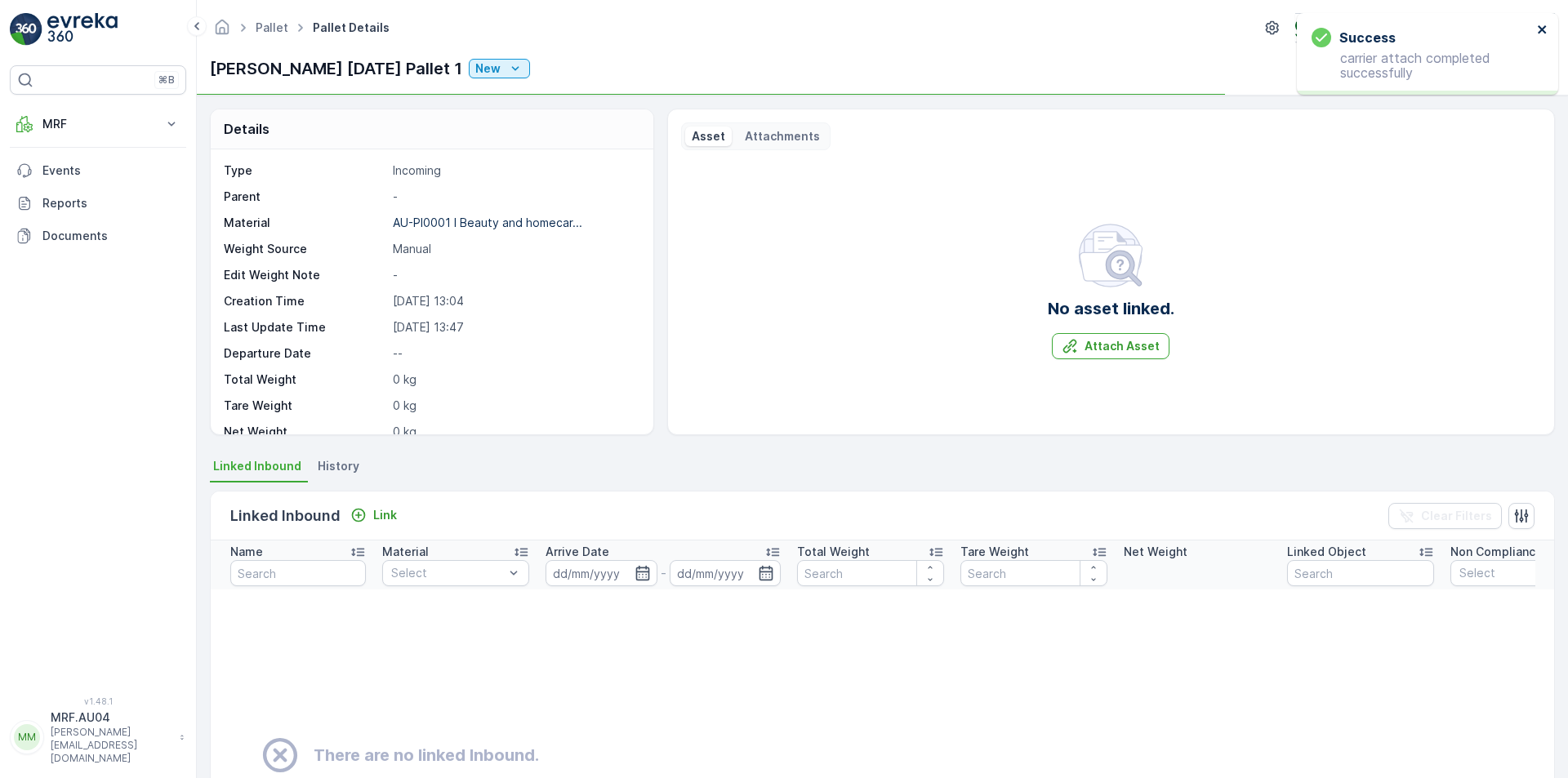
click at [1540, 28] on icon "close" at bounding box center [1542, 29] width 8 height 8
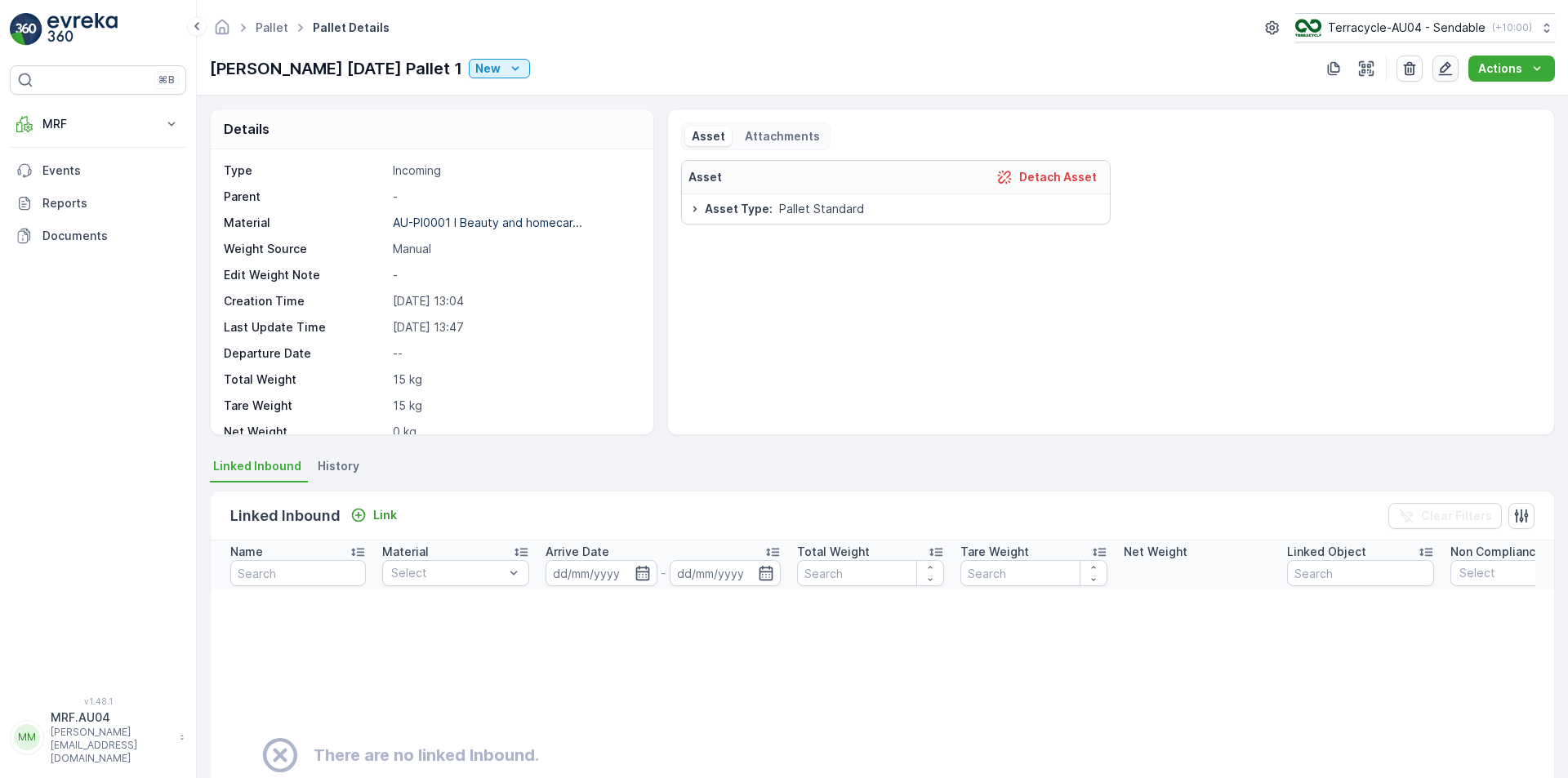
click at [1446, 71] on icon "button" at bounding box center [1446, 69] width 14 height 14
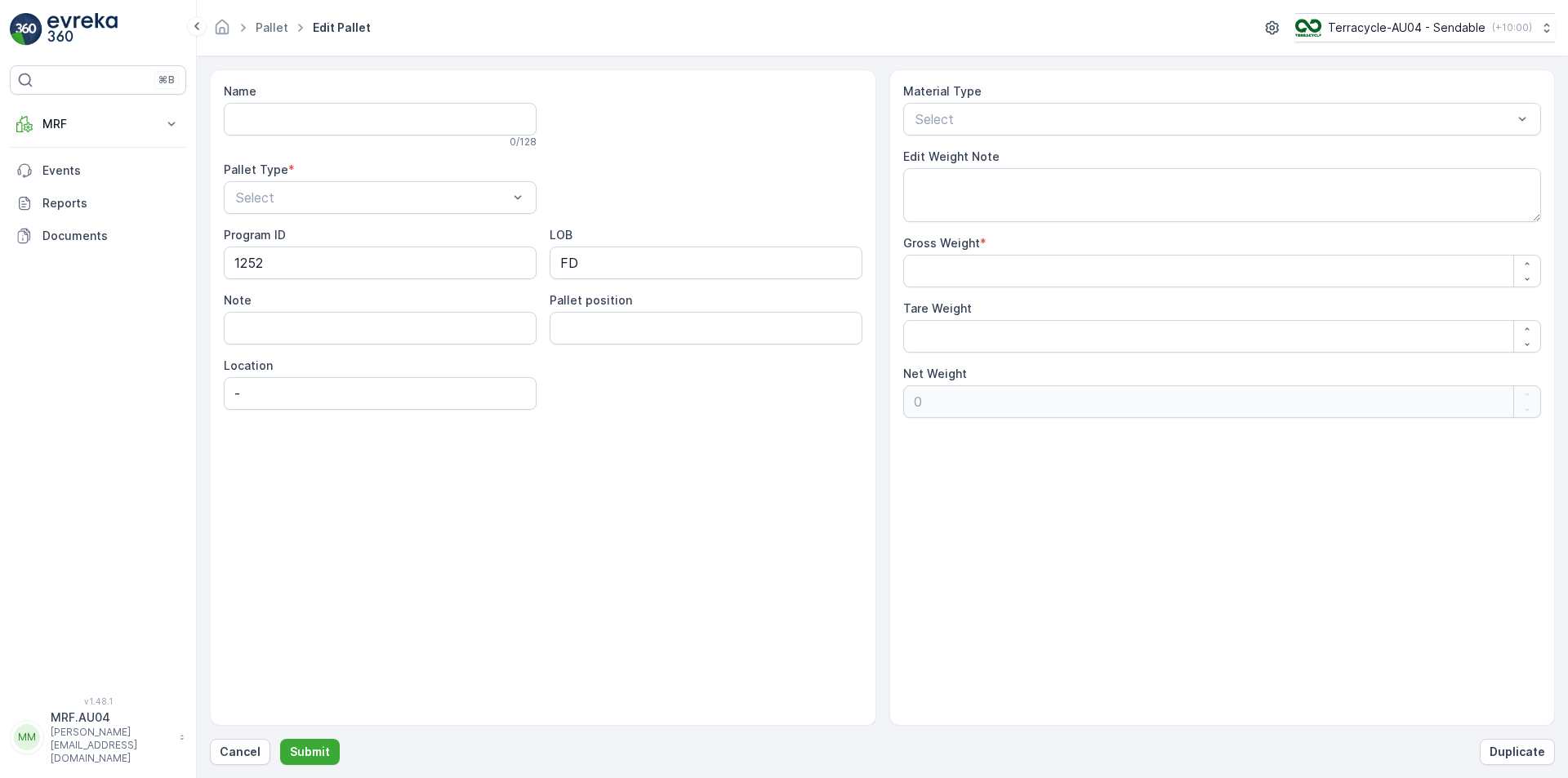
type input "[PERSON_NAME] [DATE] Pallet 1"
type Weight "15"
drag, startPoint x: 949, startPoint y: 278, endPoint x: 478, endPoint y: 216, distance: 475.1
click at [709, 243] on div "Name FD Mecca 20/08/2025 Pallet 1 28 / 128 Pallet Type * Incoming Program ID 12…" at bounding box center [882, 397] width 1345 height 656
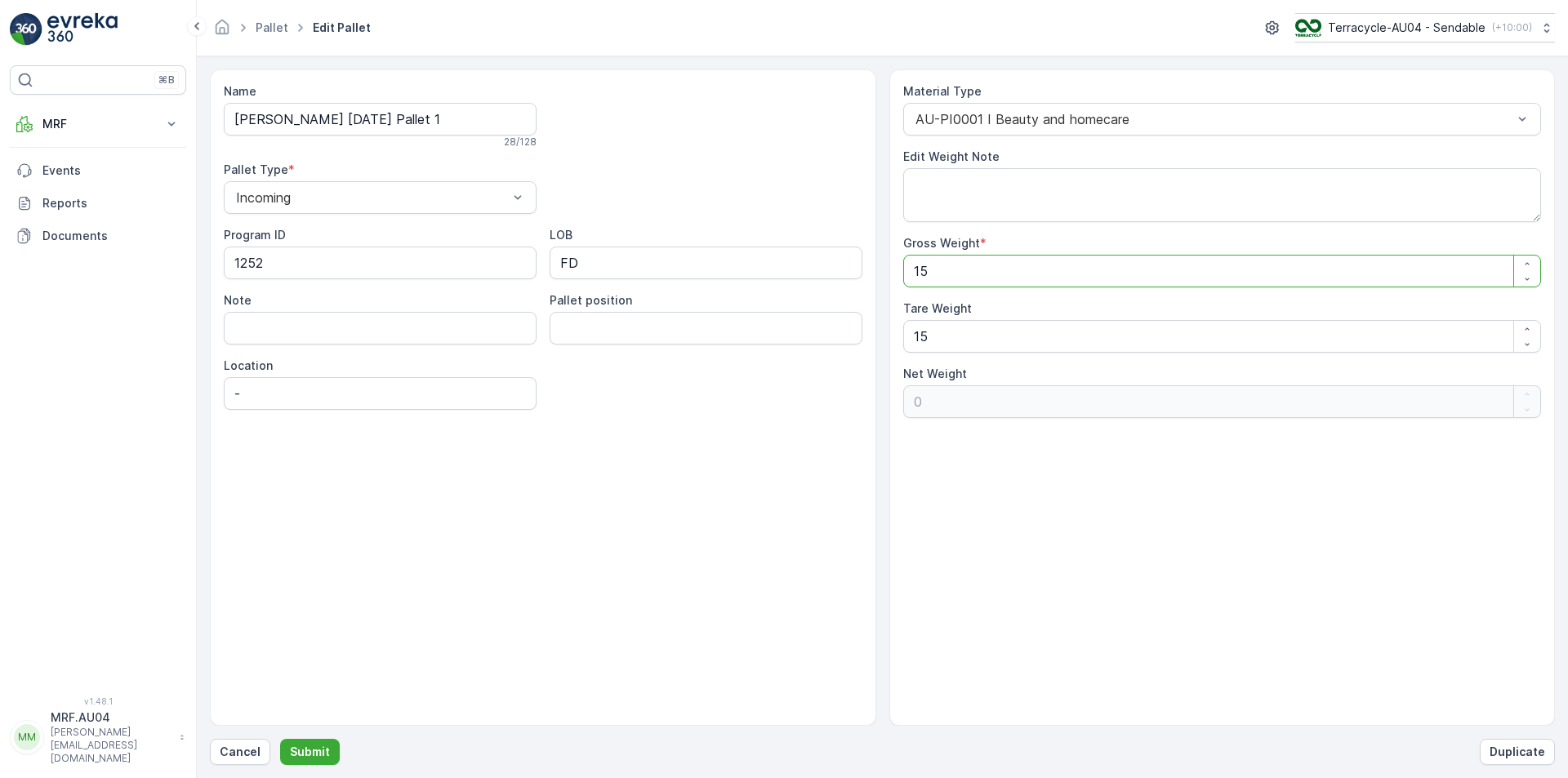
type Weight "2"
type Weight "-13"
type Weight "25"
type Weight "10"
type Weight "258"
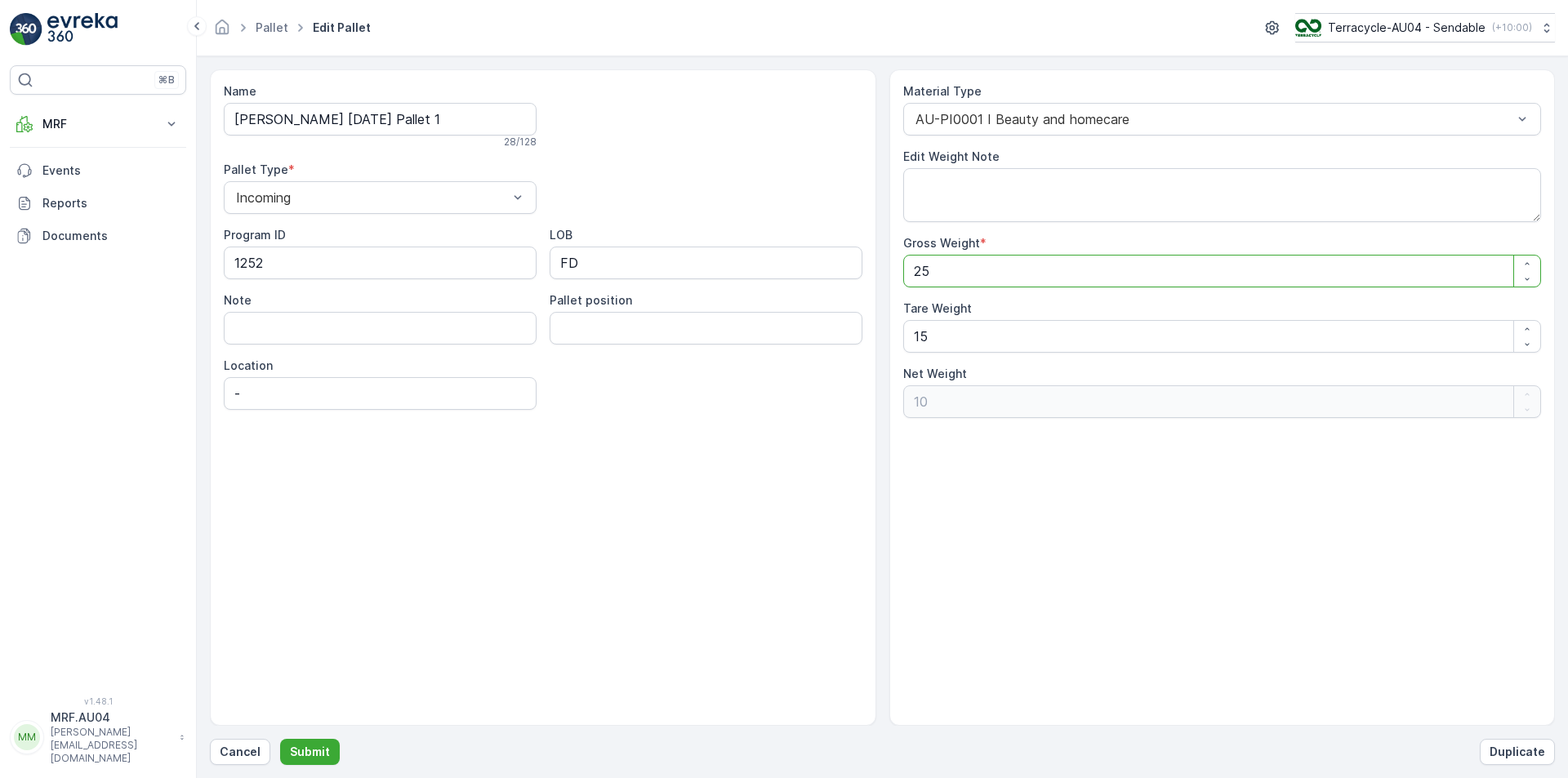
type Weight "243"
type Weight "258"
click at [329, 752] on button "Submit" at bounding box center [309, 753] width 59 height 26
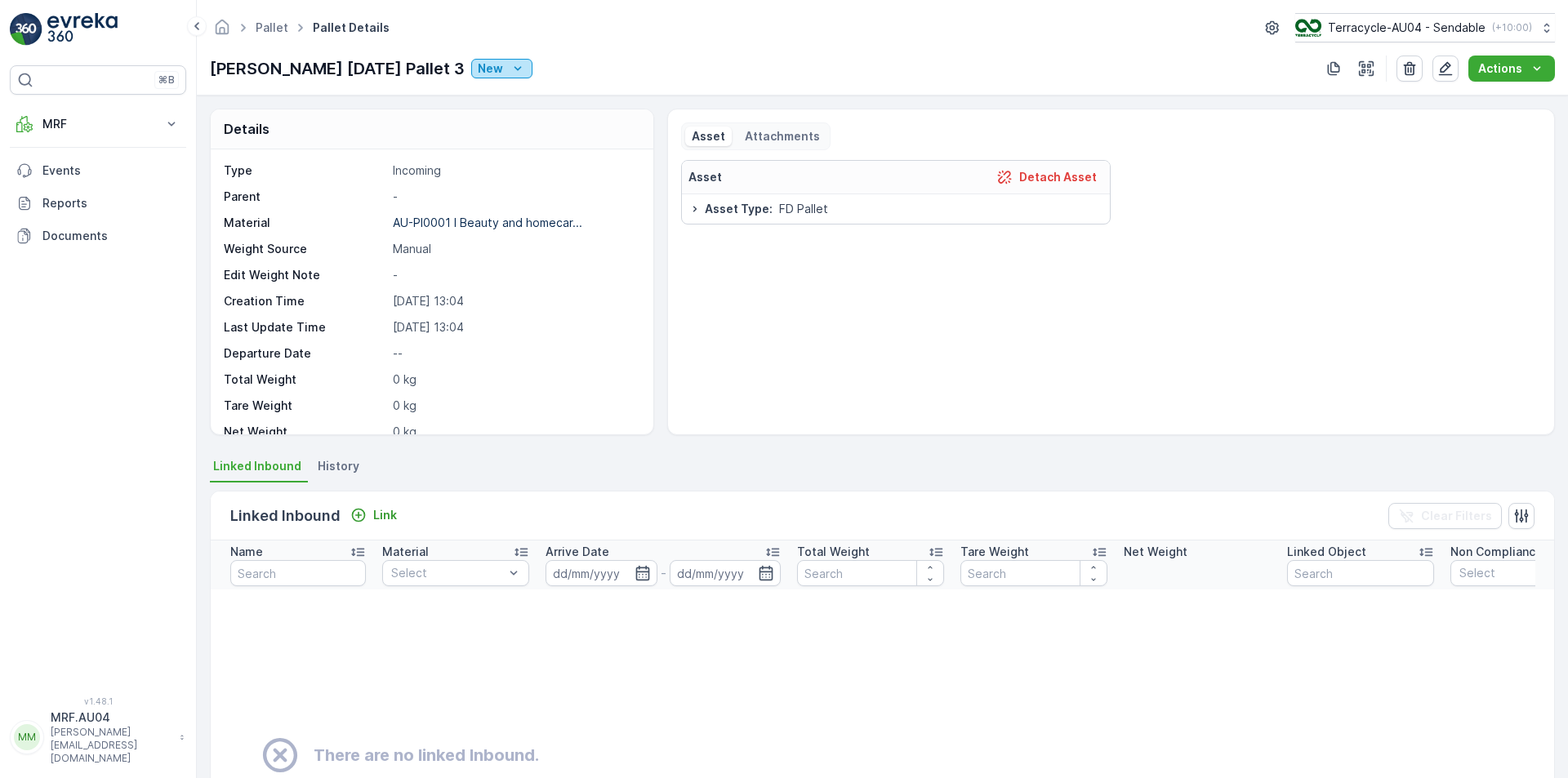
click at [509, 73] on icon "New" at bounding box center [517, 68] width 16 height 16
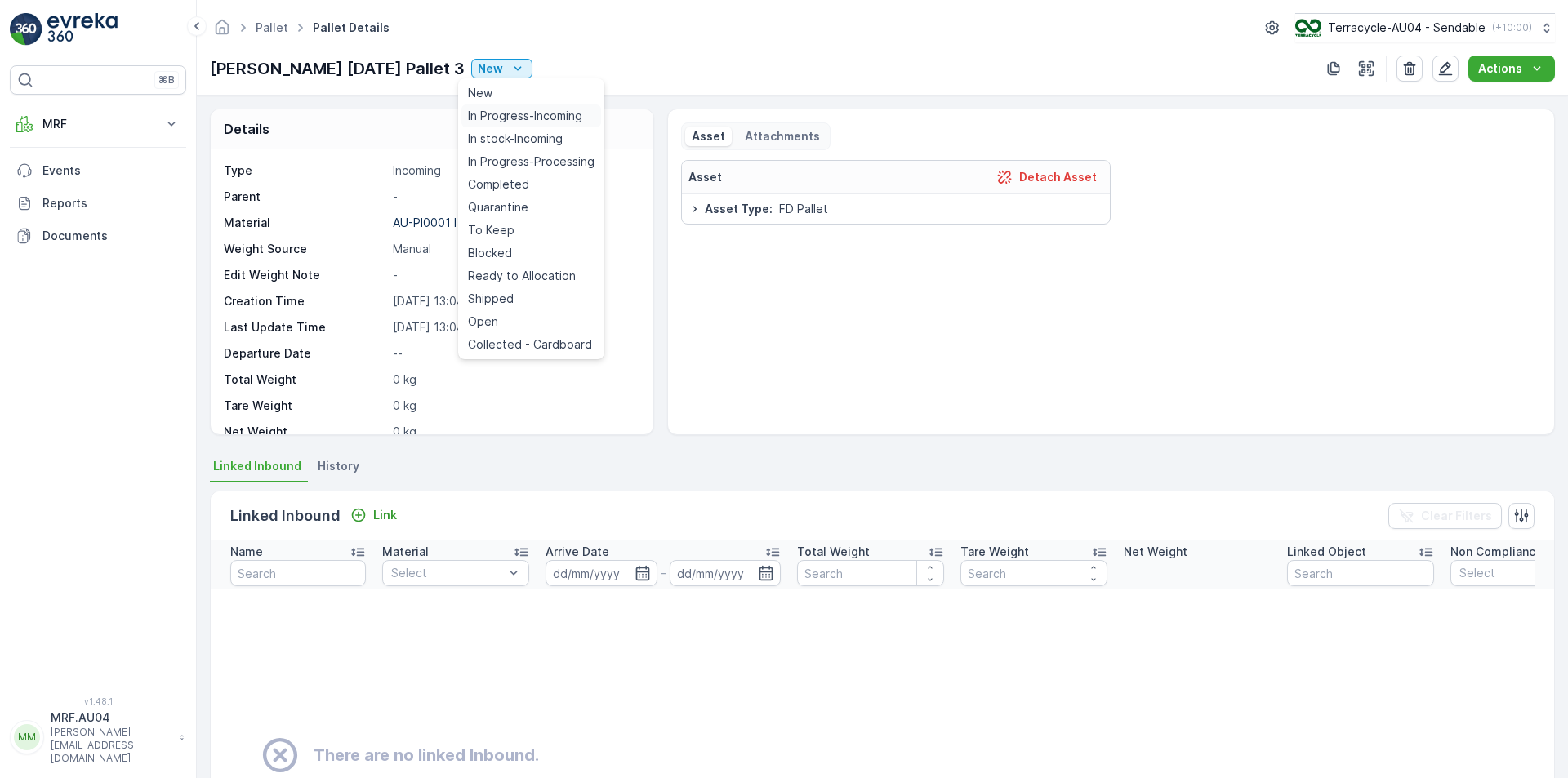
click at [509, 114] on span "In Progress-Incoming" at bounding box center [525, 115] width 114 height 16
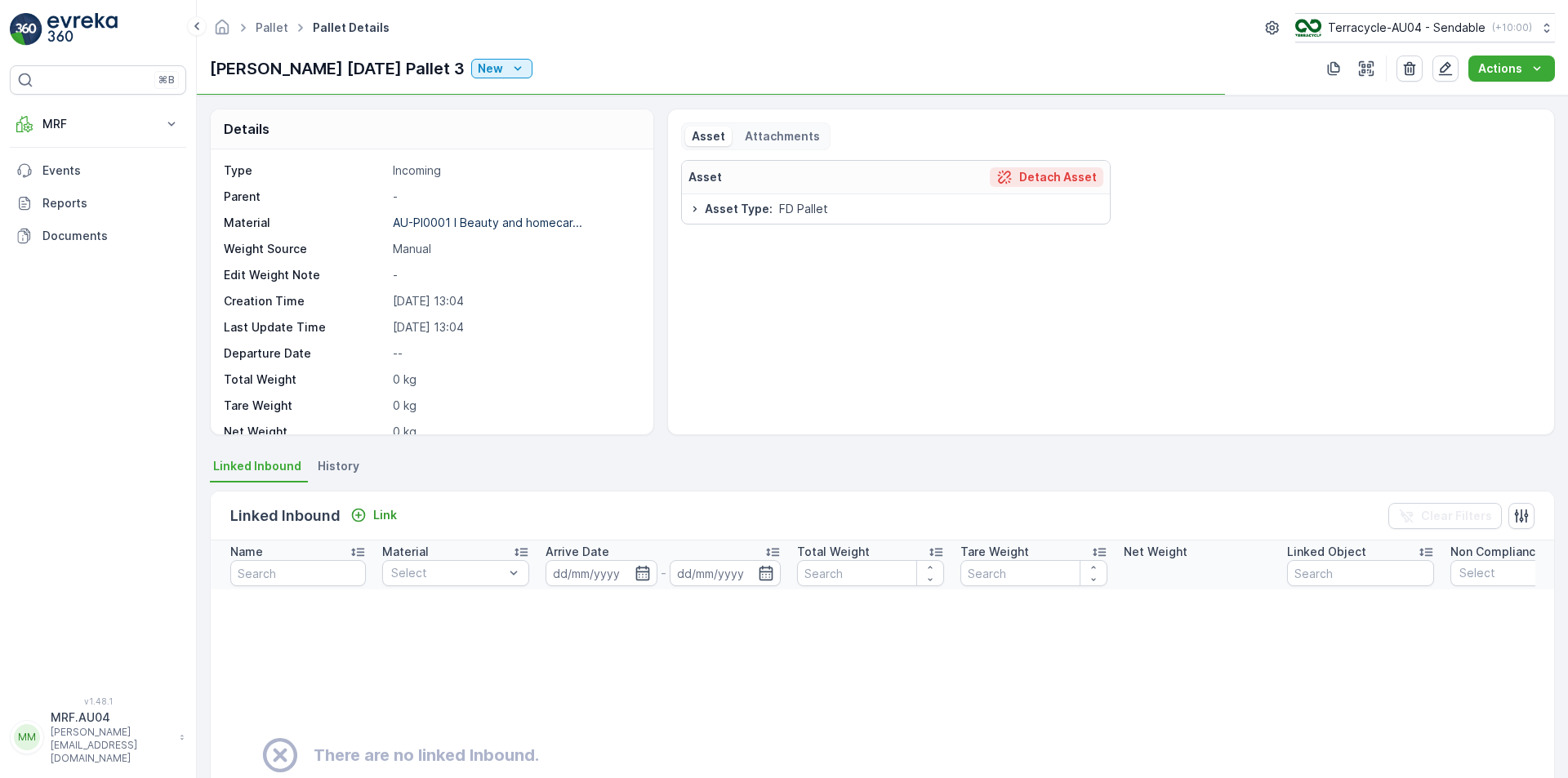
click at [1059, 180] on p "Detach Asset" at bounding box center [1058, 176] width 77 height 16
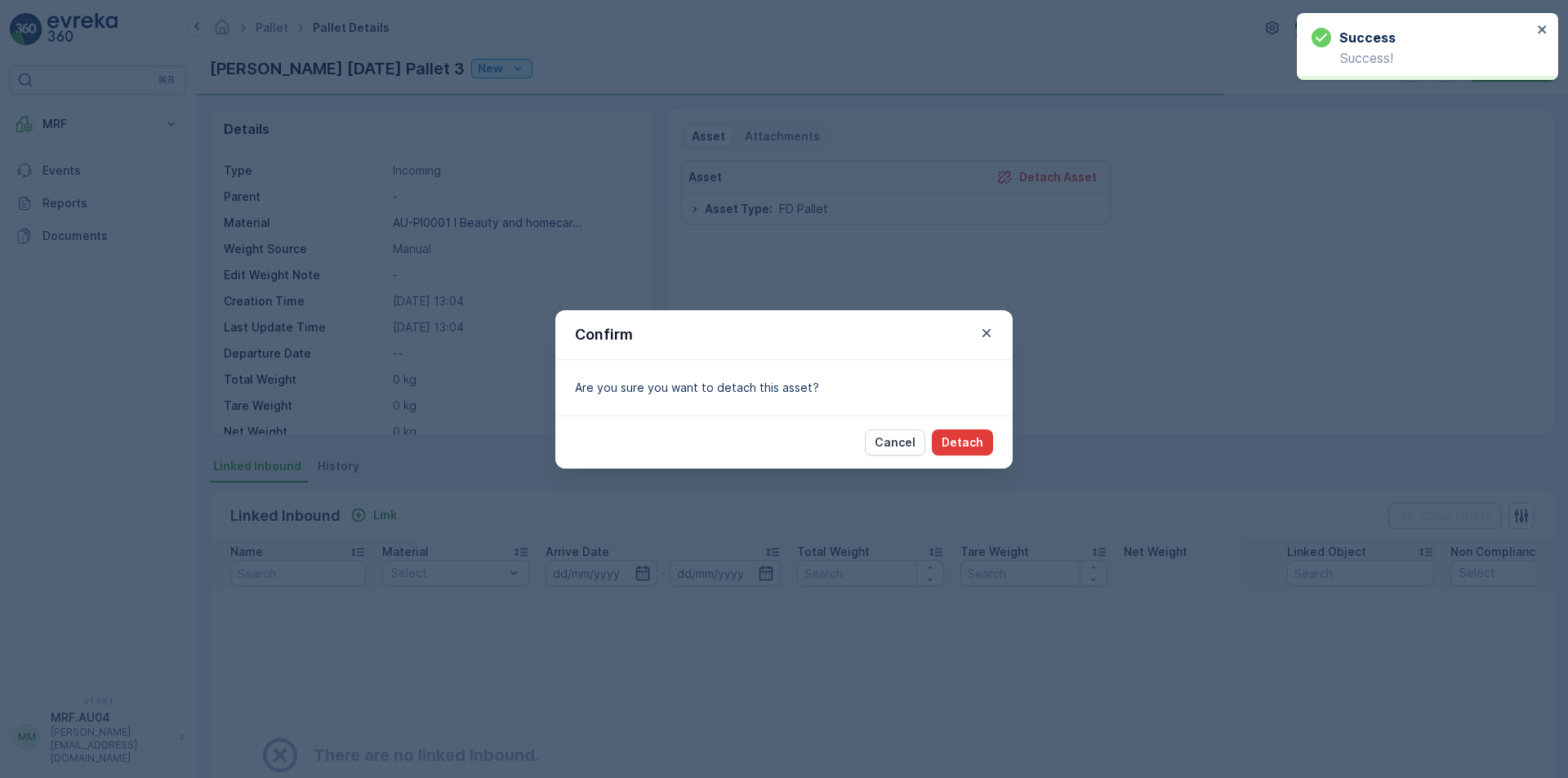
click at [978, 445] on p "Detach" at bounding box center [962, 442] width 41 height 16
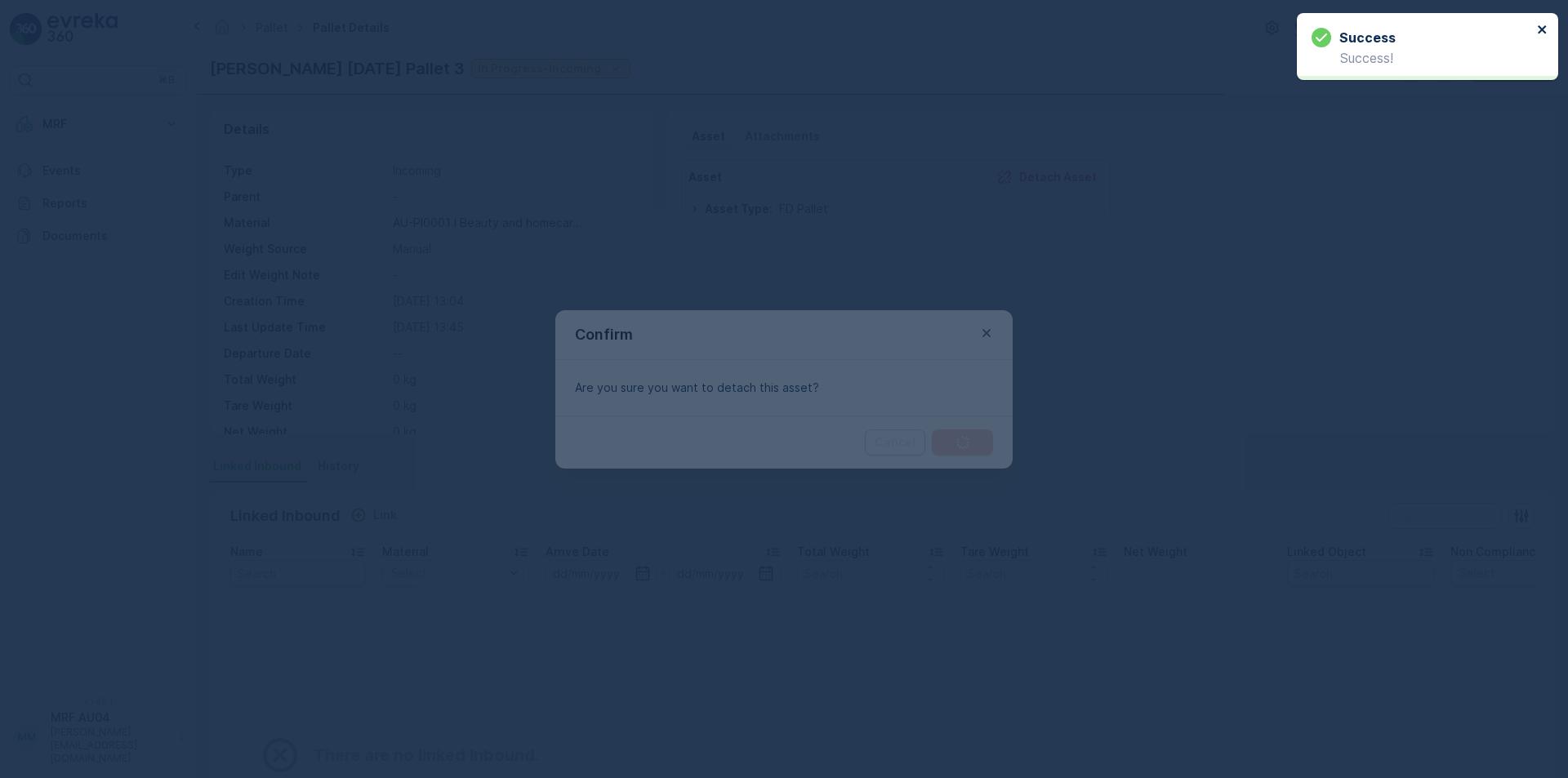
click at [1538, 34] on icon "close" at bounding box center [1543, 29] width 11 height 13
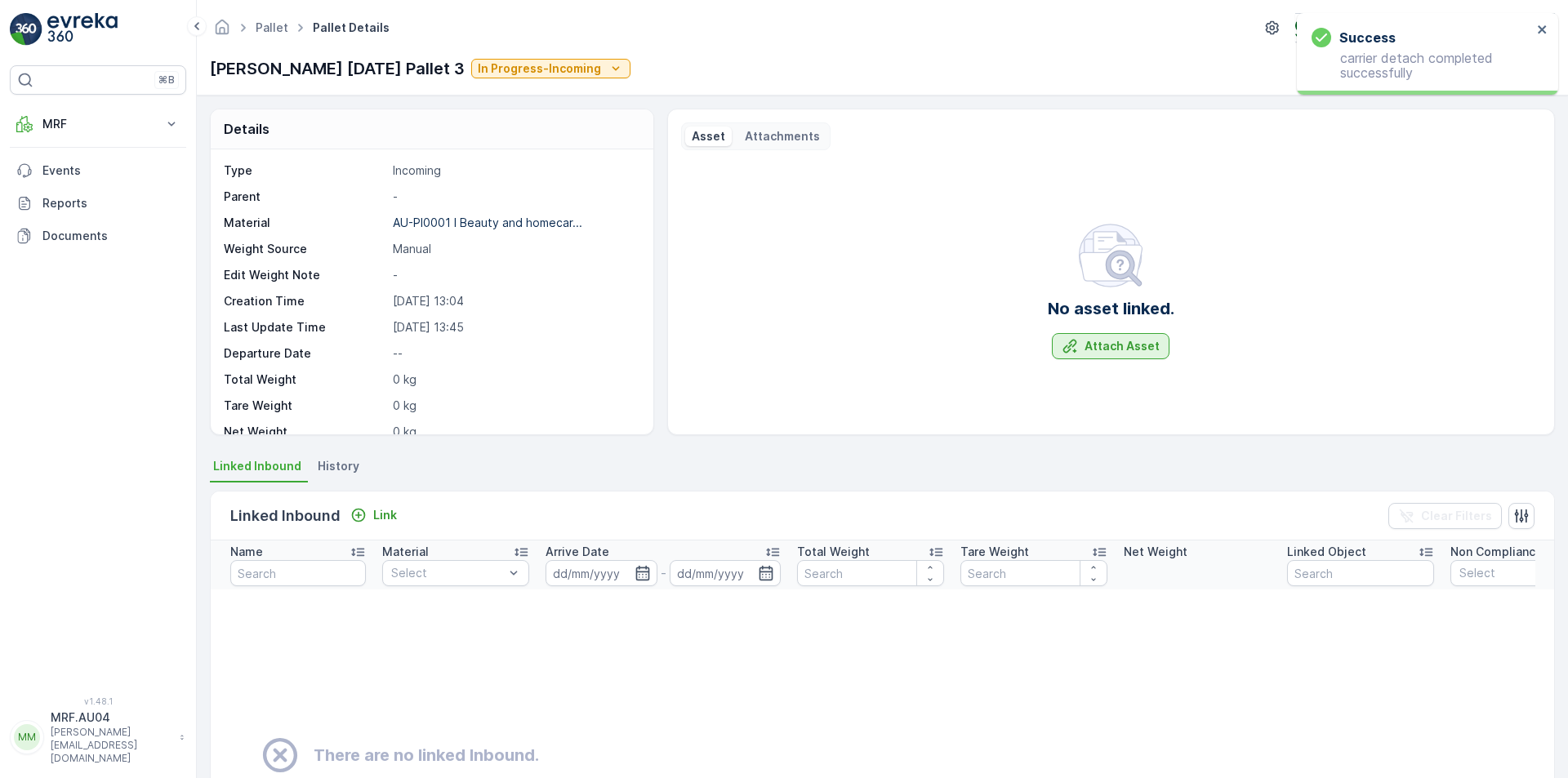
click at [1139, 342] on p "Attach Asset" at bounding box center [1122, 346] width 75 height 16
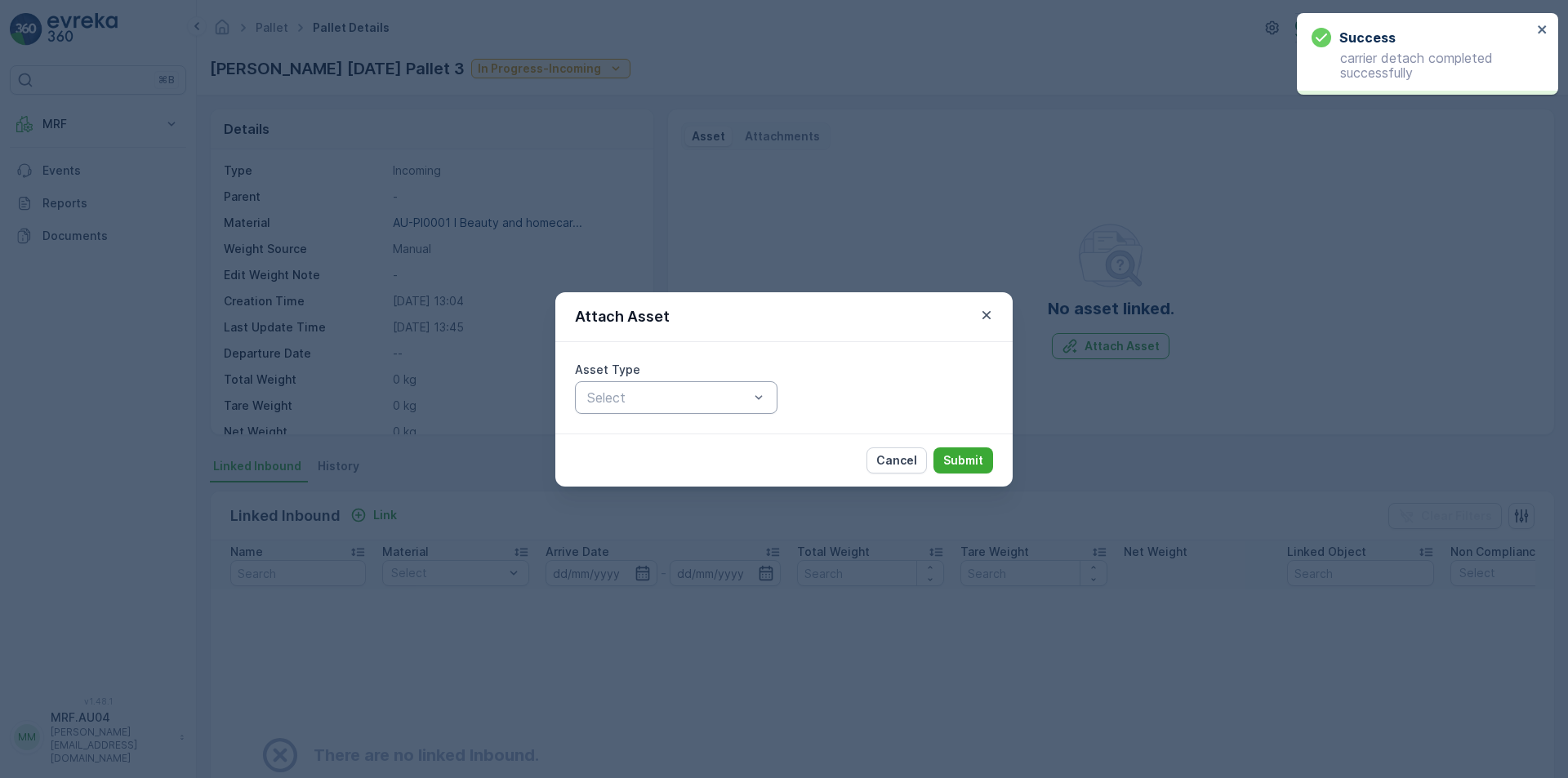
click at [638, 401] on div at bounding box center [668, 397] width 165 height 15
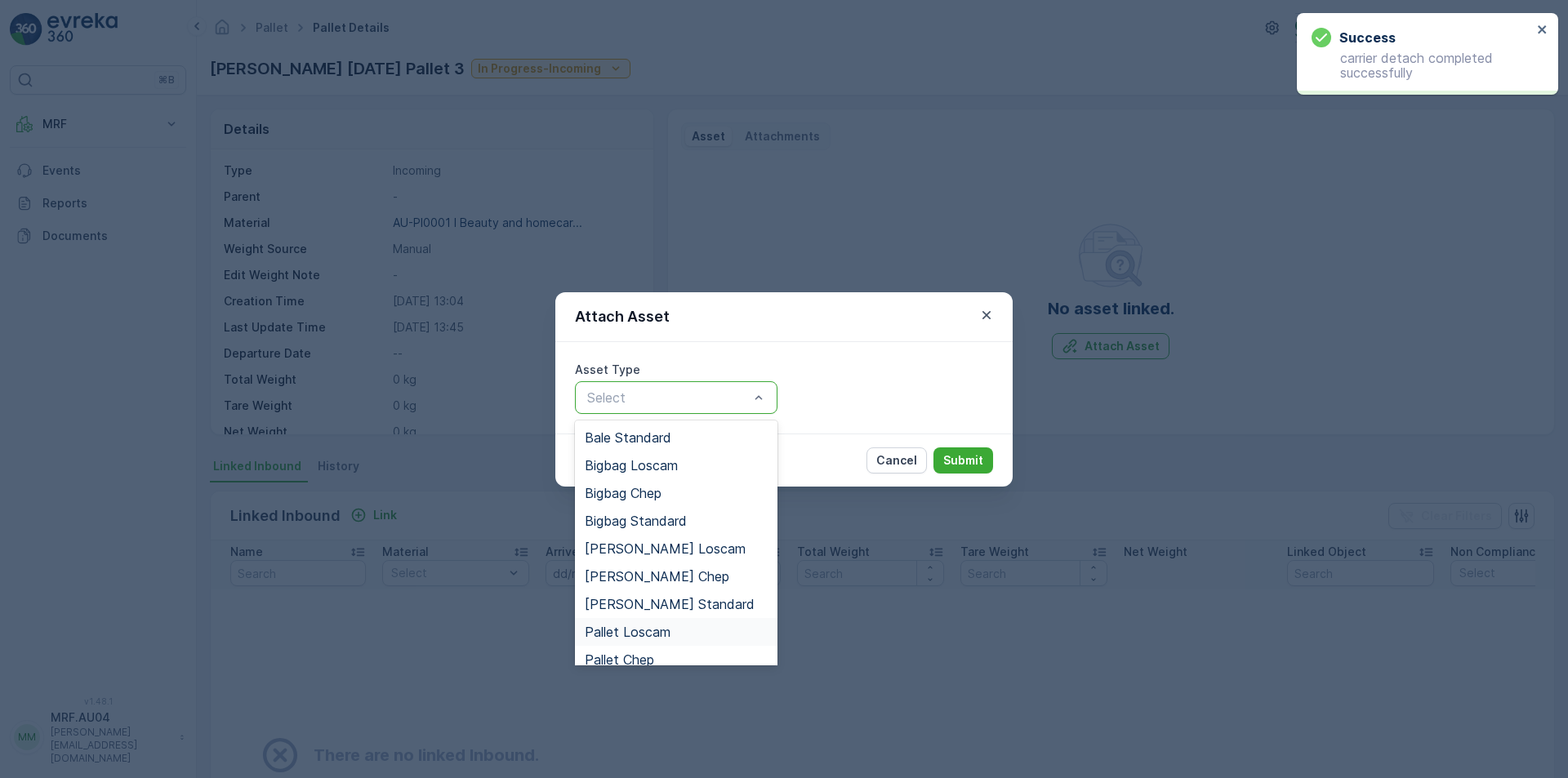
scroll to position [82, 0]
click at [651, 612] on span "Pallet Standard" at bounding box center [632, 607] width 95 height 15
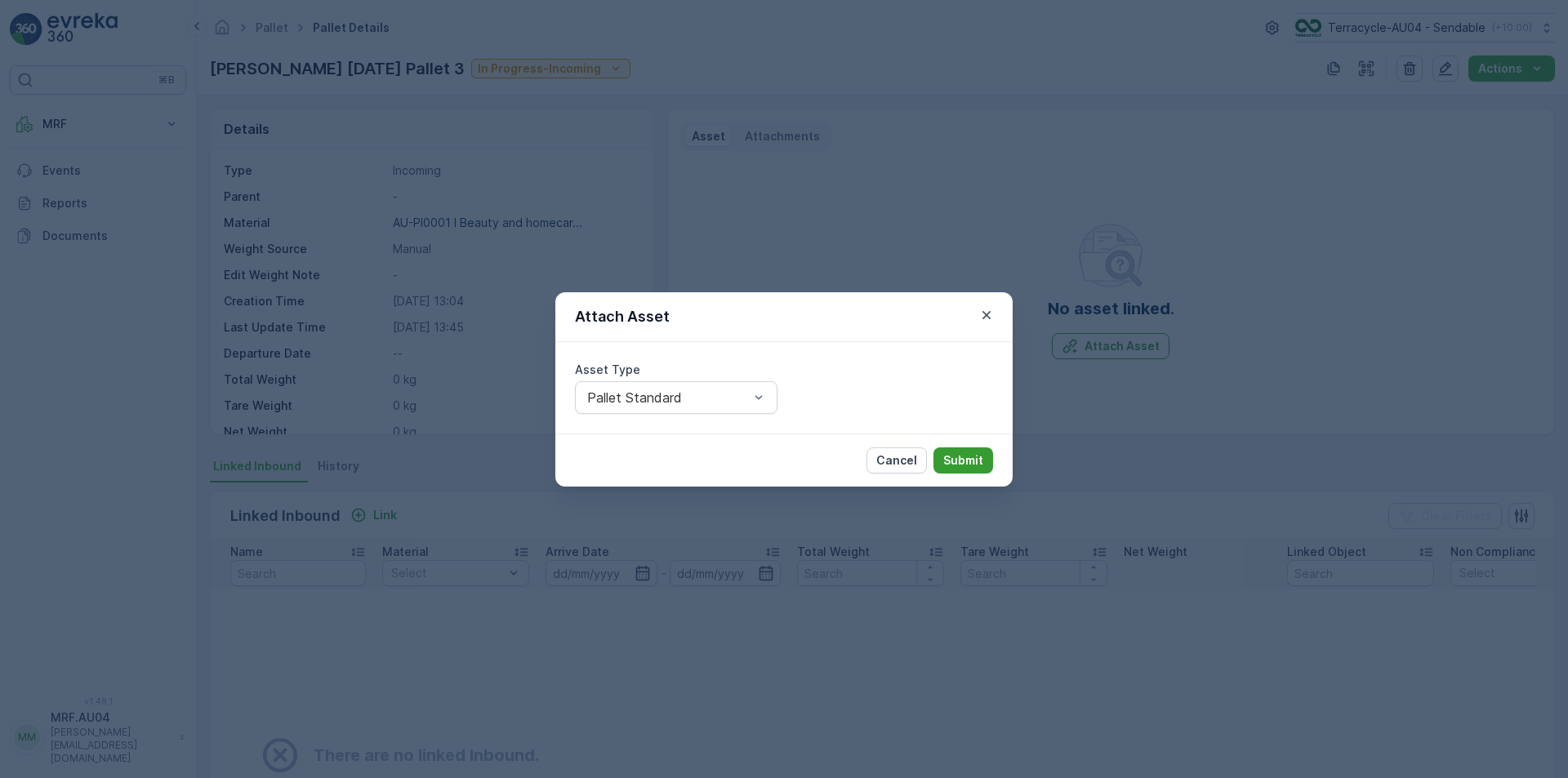
click at [964, 466] on p "Submit" at bounding box center [962, 460] width 40 height 16
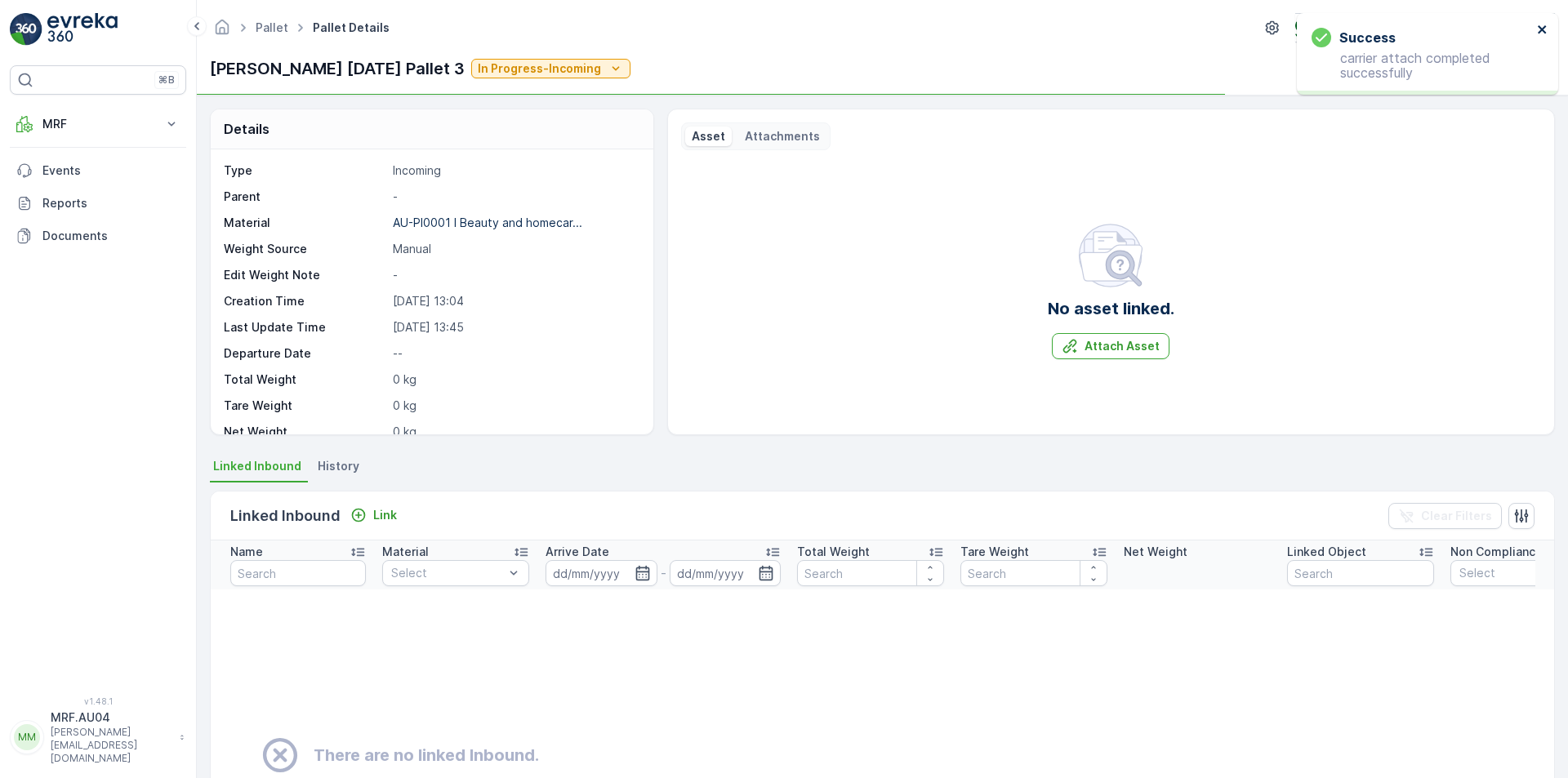
click at [1542, 30] on icon "close" at bounding box center [1542, 29] width 8 height 8
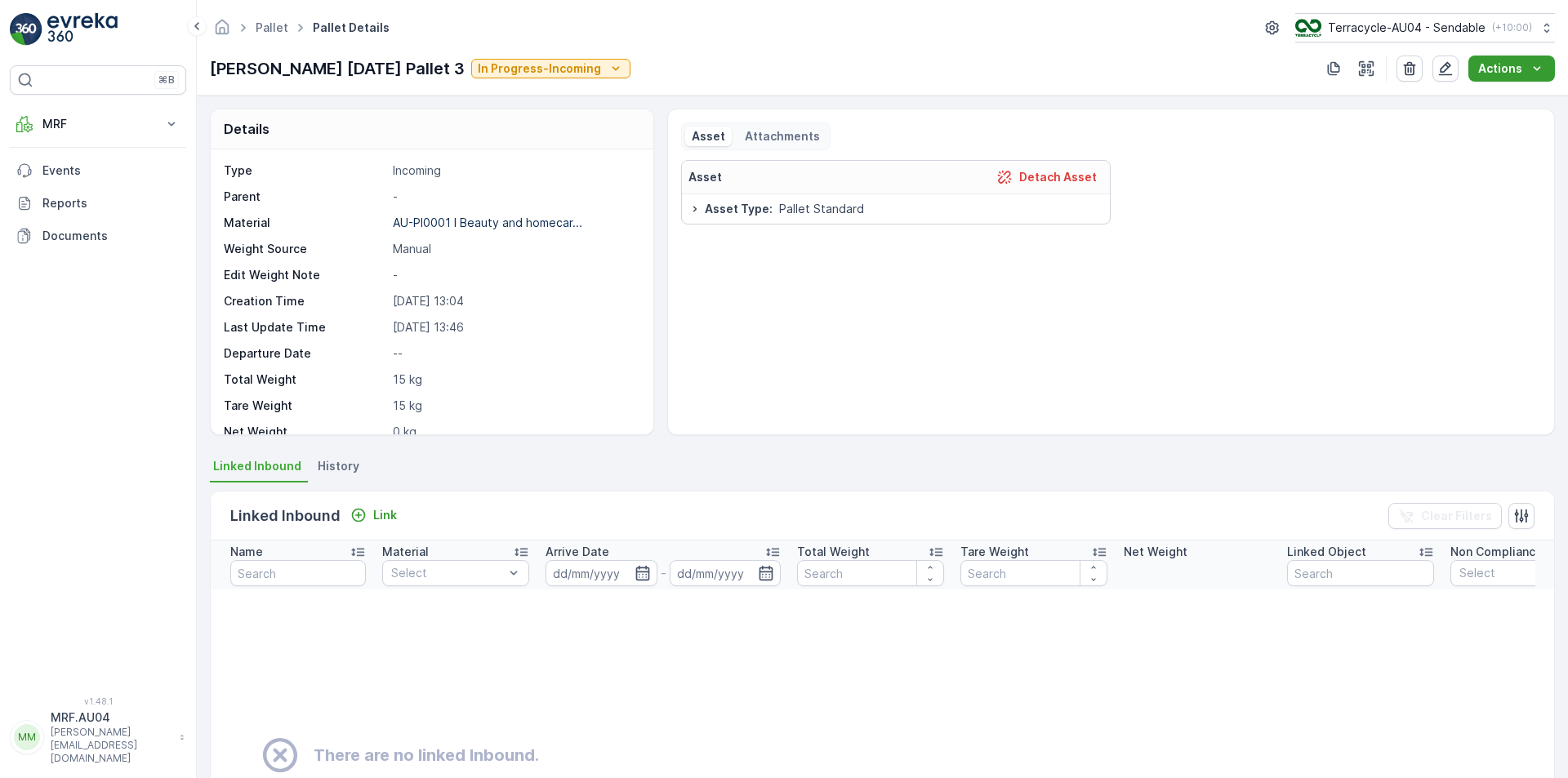
click at [1498, 60] on p "Actions" at bounding box center [1499, 68] width 44 height 16
click at [1519, 100] on span "Update Weight" at bounding box center [1518, 99] width 83 height 16
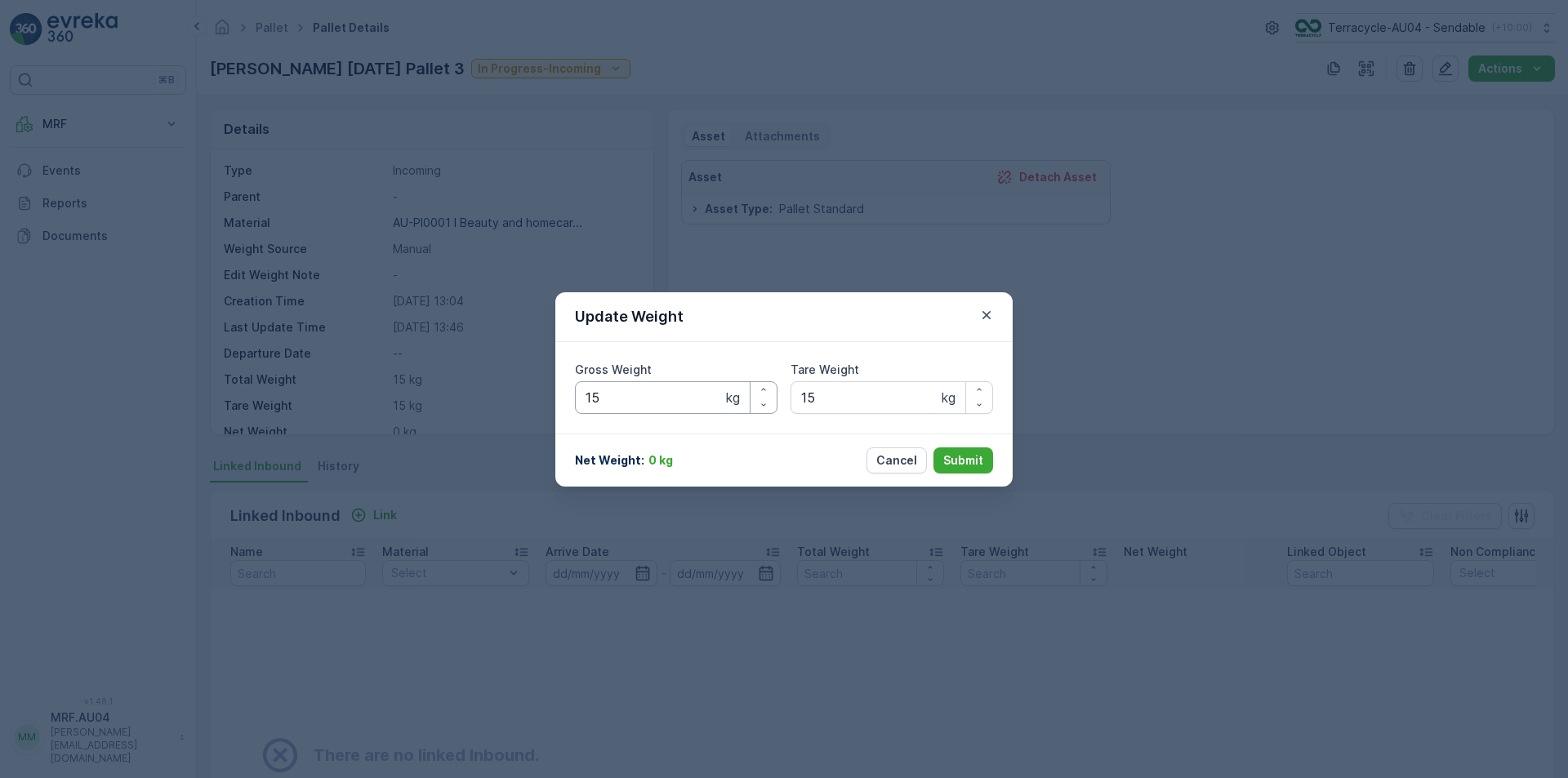
click at [200, 365] on div "Update Weight Gross Weight 15 kg Tare Weight 15 kg Net Weight : 0 kg Cancel Sub…" at bounding box center [784, 389] width 1568 height 778
type Weight "225"
click at [962, 472] on div "Net Weight : 210 kg Cancel Submit" at bounding box center [784, 460] width 458 height 53
click at [973, 466] on p "Submit" at bounding box center [962, 460] width 40 height 16
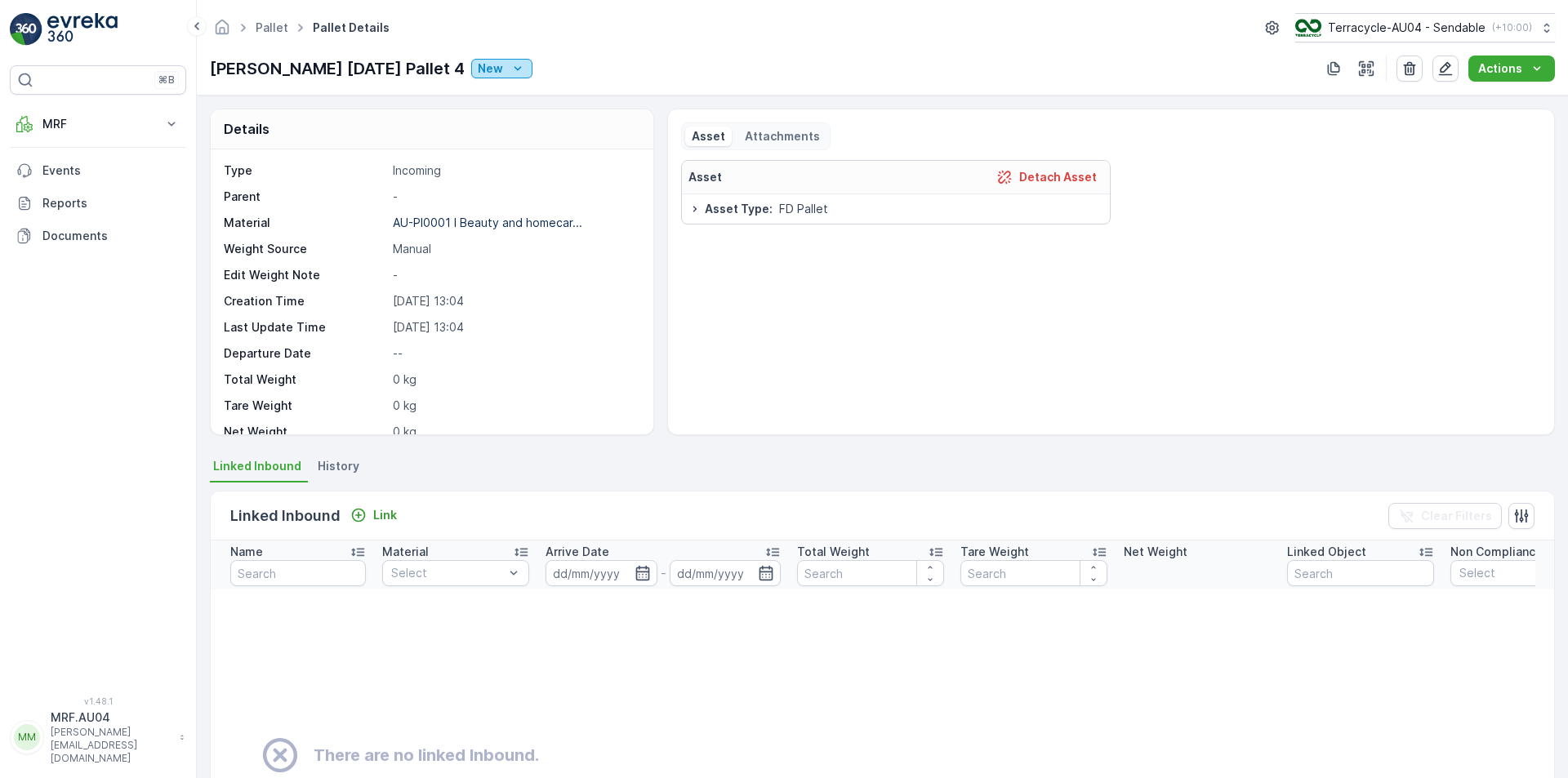
click at [509, 71] on icon "New" at bounding box center [517, 68] width 16 height 16
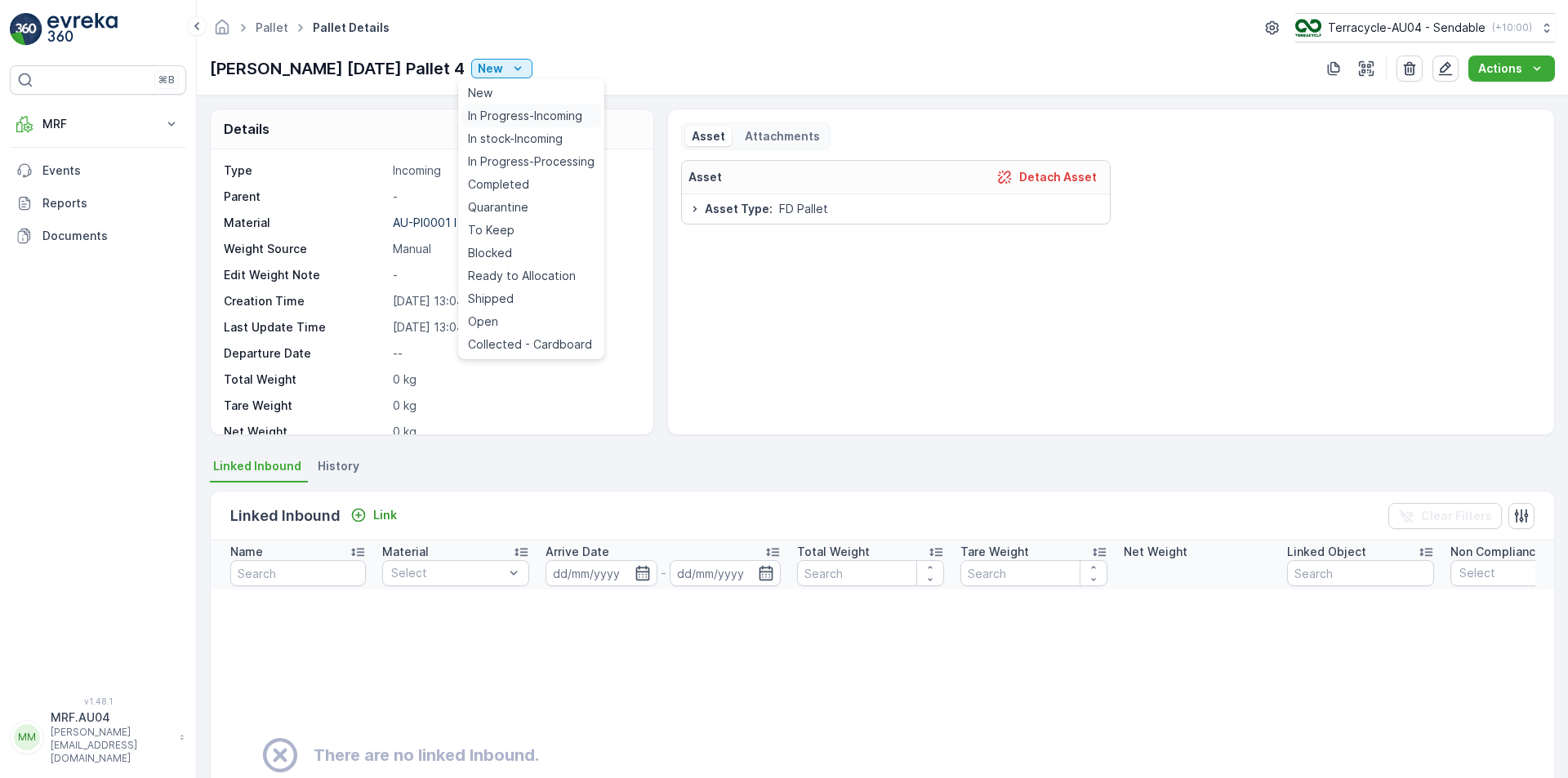
click at [482, 118] on span "In Progress-Incoming" at bounding box center [525, 115] width 114 height 16
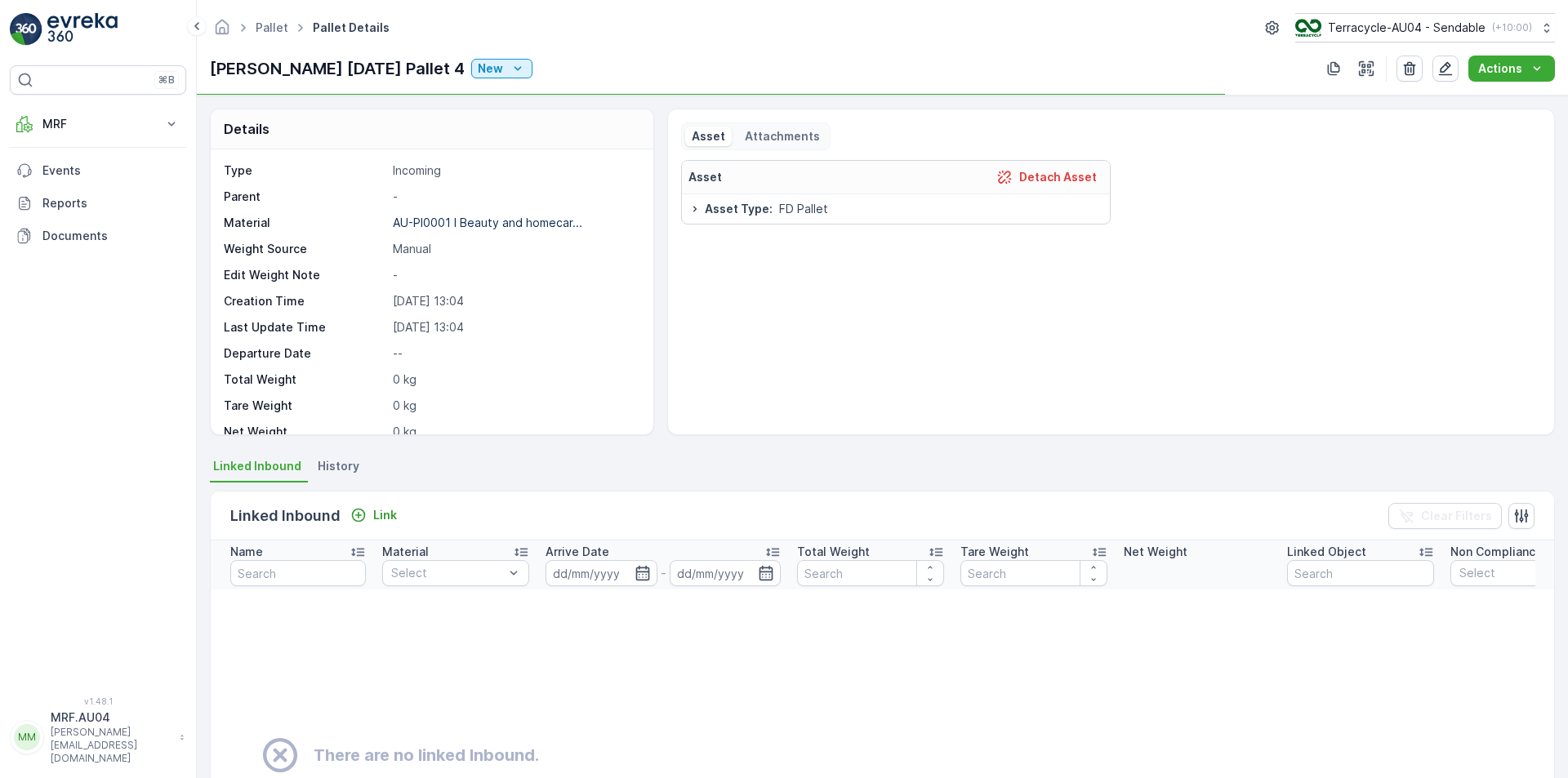
click at [488, 80] on div "[PERSON_NAME] [DATE] Pallet 4 New" at bounding box center [371, 69] width 322 height 24
click at [1066, 176] on p "Detach Asset" at bounding box center [1058, 176] width 77 height 16
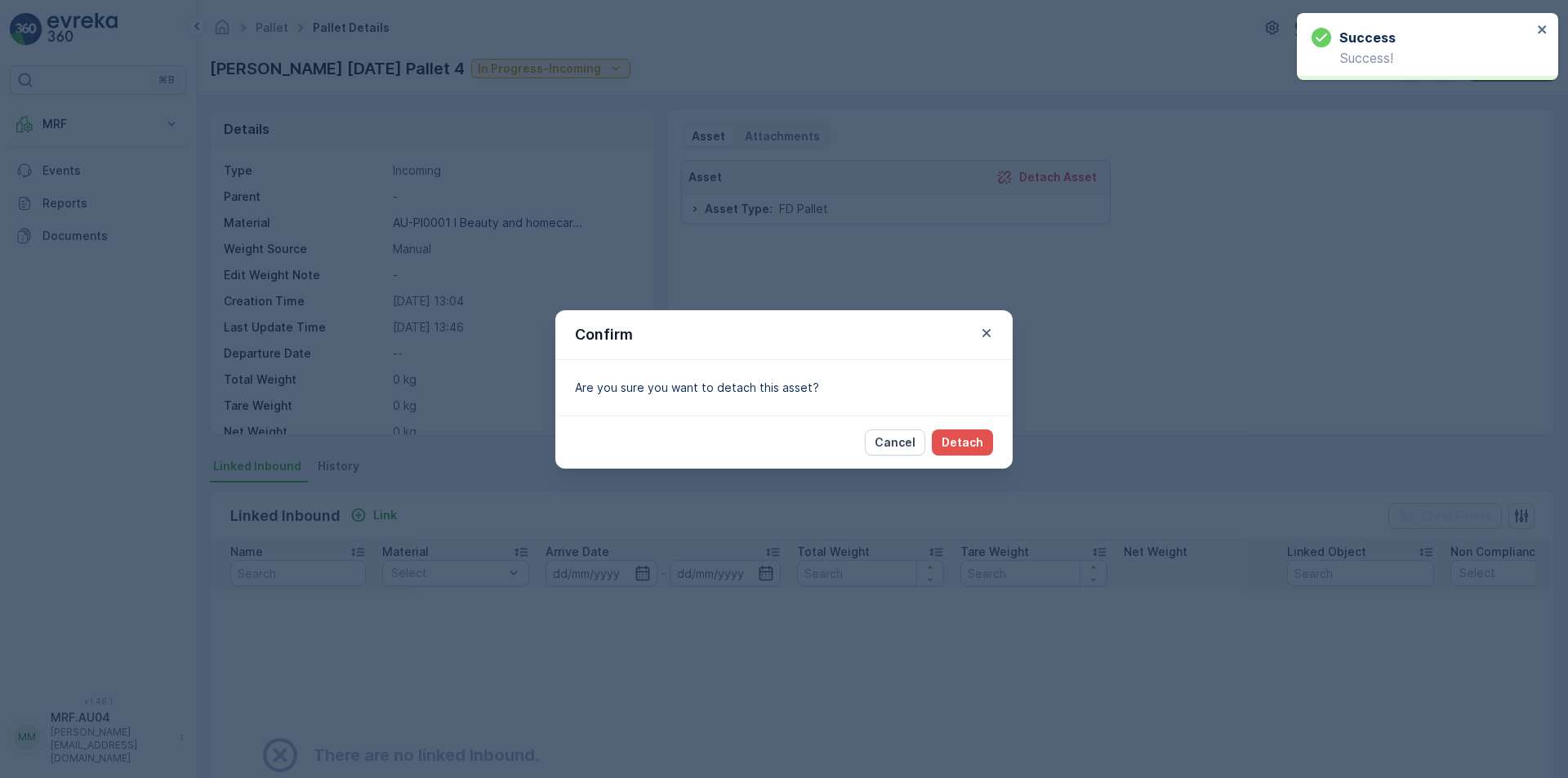
click at [962, 467] on div "Cancel Detach" at bounding box center [784, 442] width 458 height 53
click at [963, 457] on div "Cancel Detach" at bounding box center [784, 442] width 458 height 53
click at [968, 451] on button "Detach" at bounding box center [962, 443] width 61 height 26
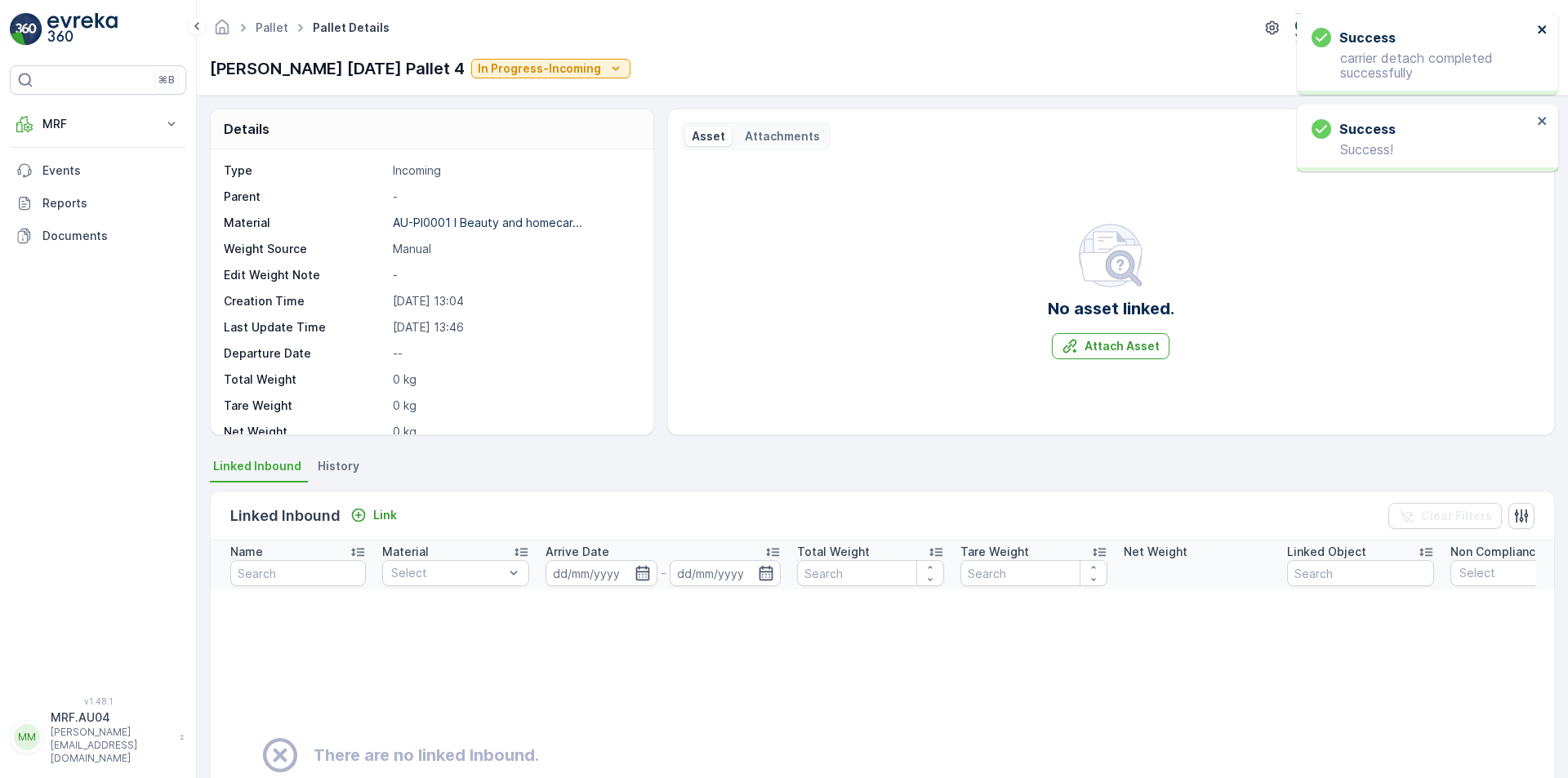
click at [1544, 30] on icon "close" at bounding box center [1543, 29] width 11 height 13
click at [1547, 34] on icon "close" at bounding box center [1543, 29] width 11 height 13
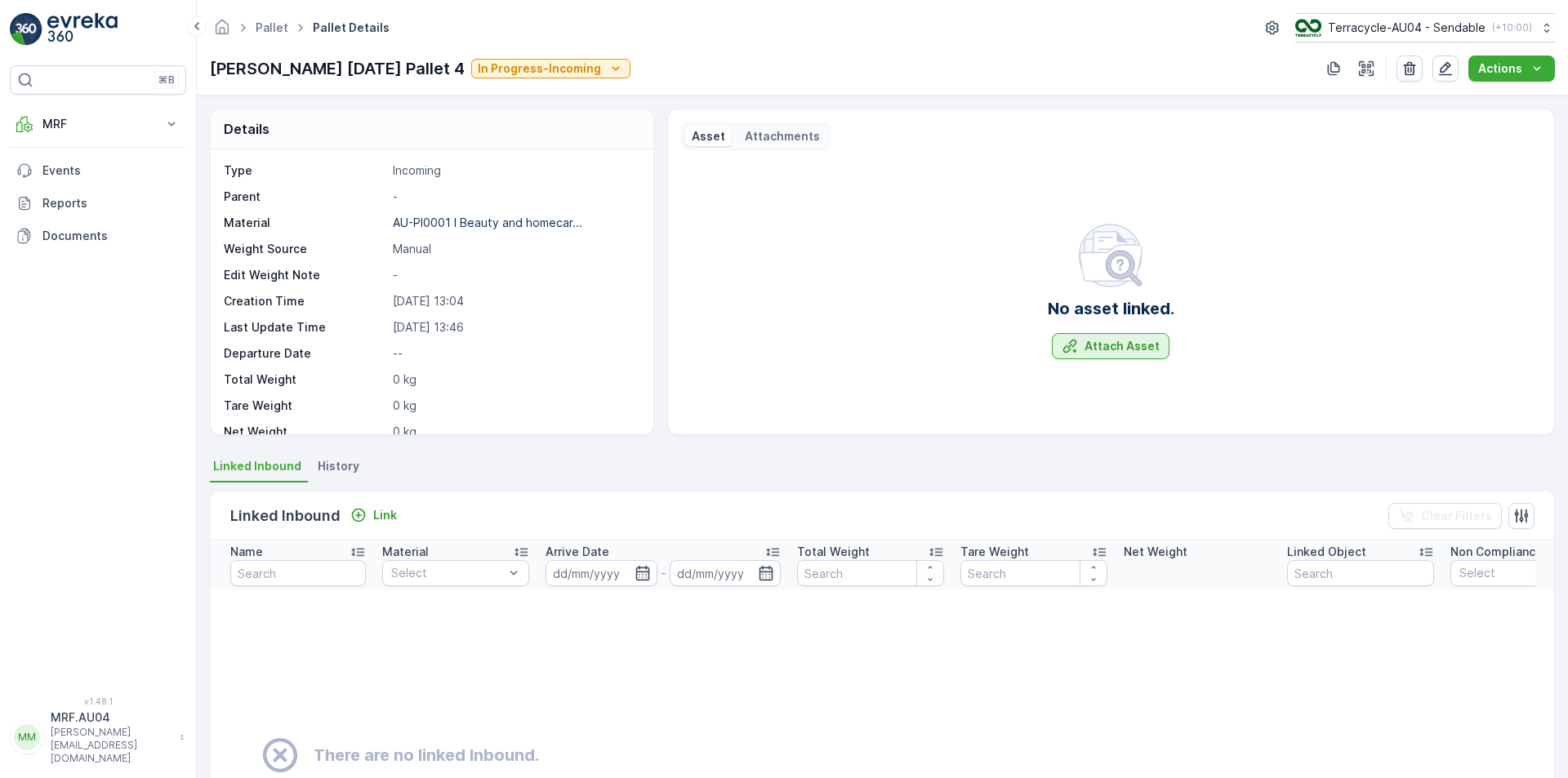
click at [1068, 352] on icon "Attach Asset" at bounding box center [1069, 346] width 16 height 16
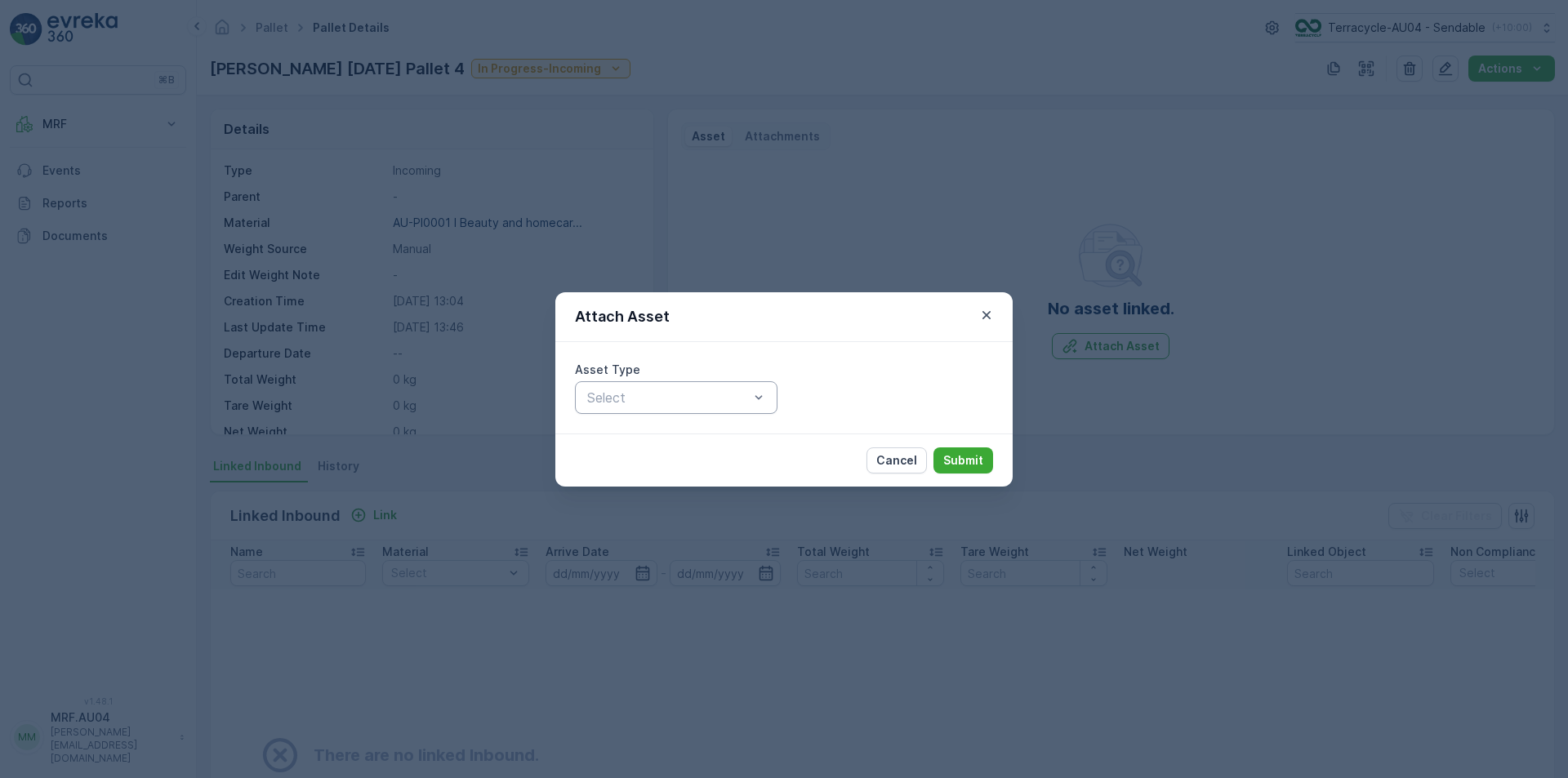
click at [636, 397] on div at bounding box center [668, 397] width 165 height 15
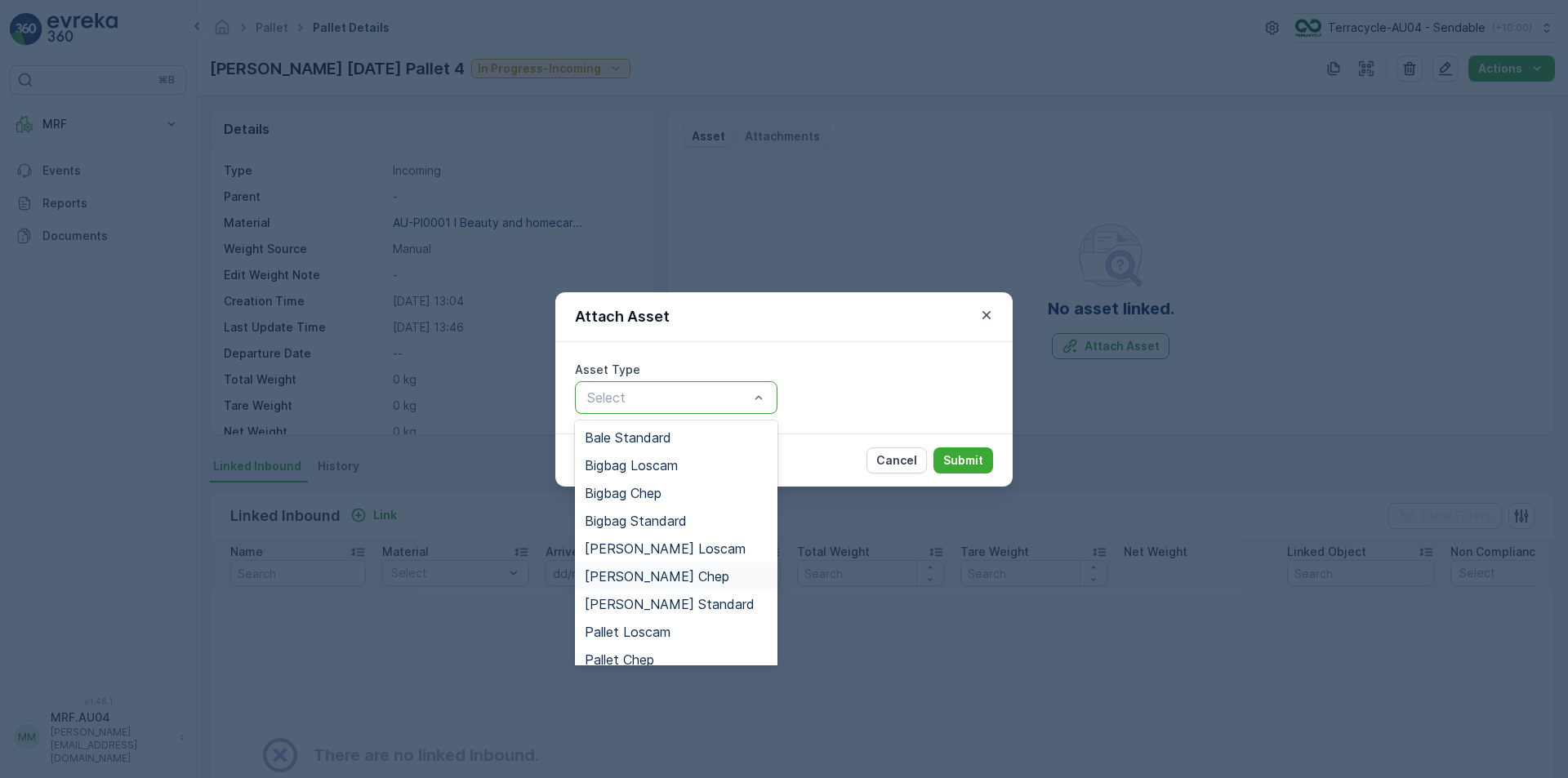
scroll to position [82, 0]
click at [673, 602] on span "Pallet Standard" at bounding box center [632, 607] width 95 height 15
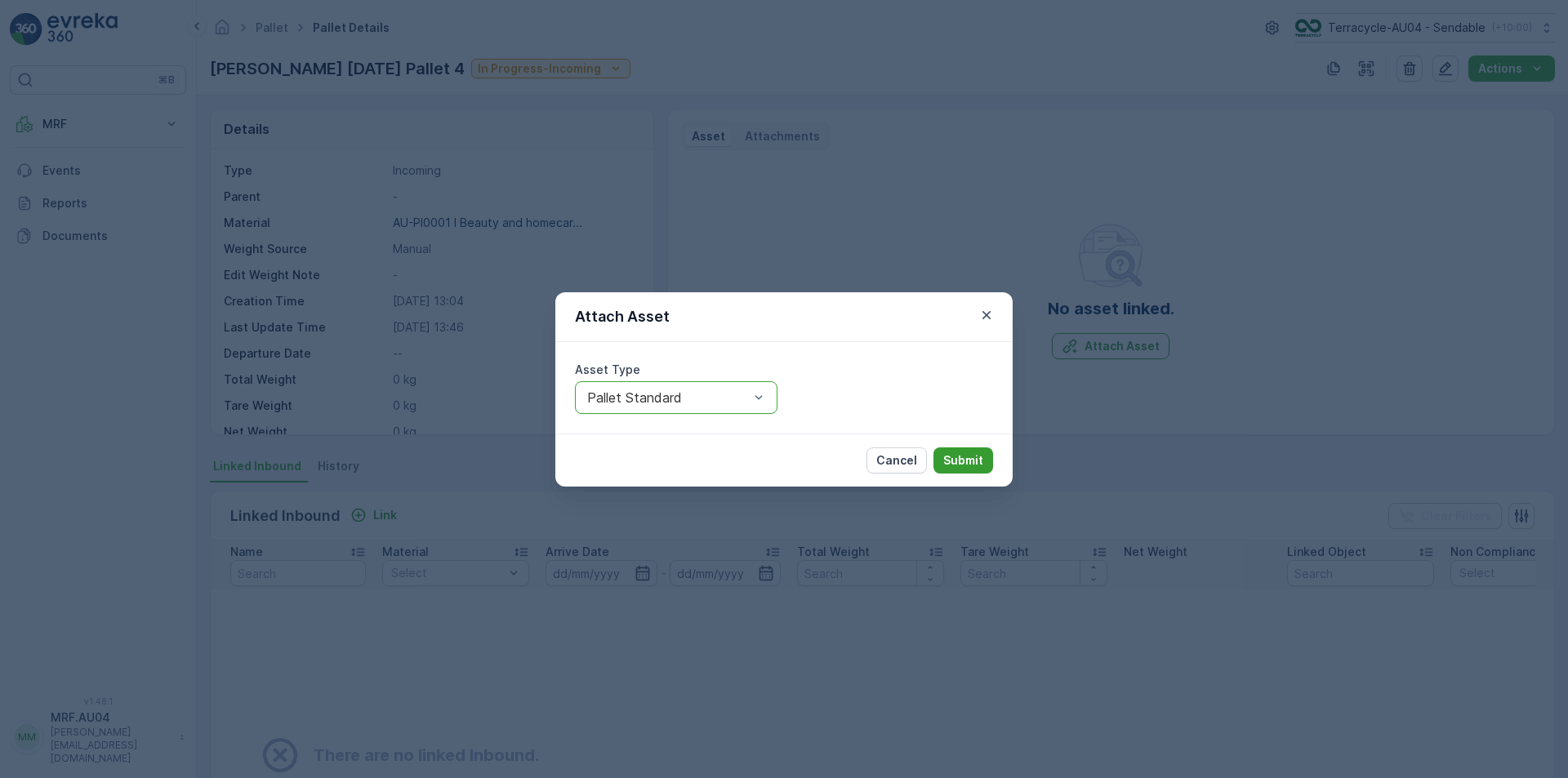
click at [978, 462] on p "Submit" at bounding box center [962, 460] width 40 height 16
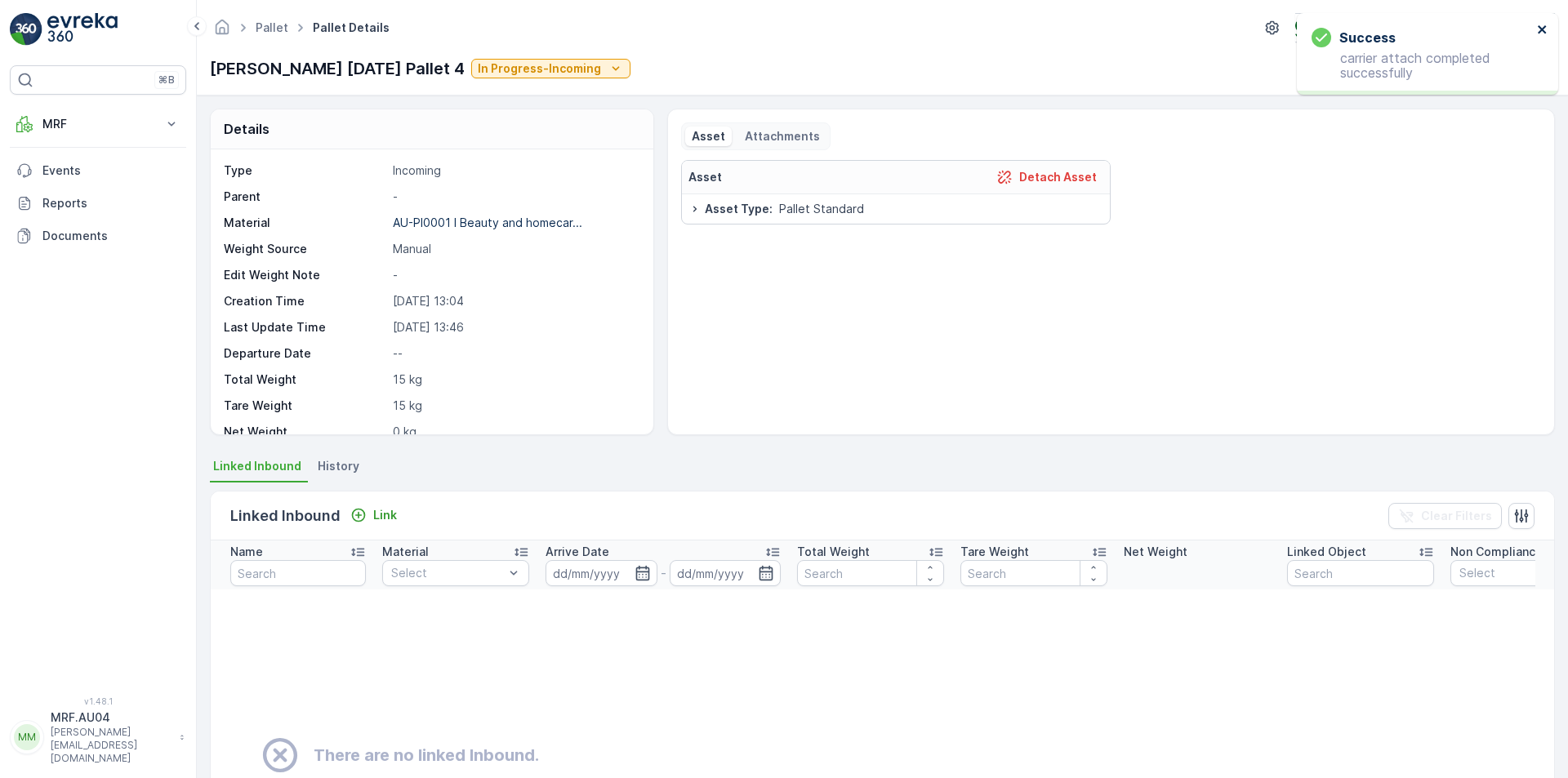
click at [1537, 33] on icon "close" at bounding box center [1543, 29] width 11 height 13
click at [1449, 68] on icon "button" at bounding box center [1446, 69] width 14 height 14
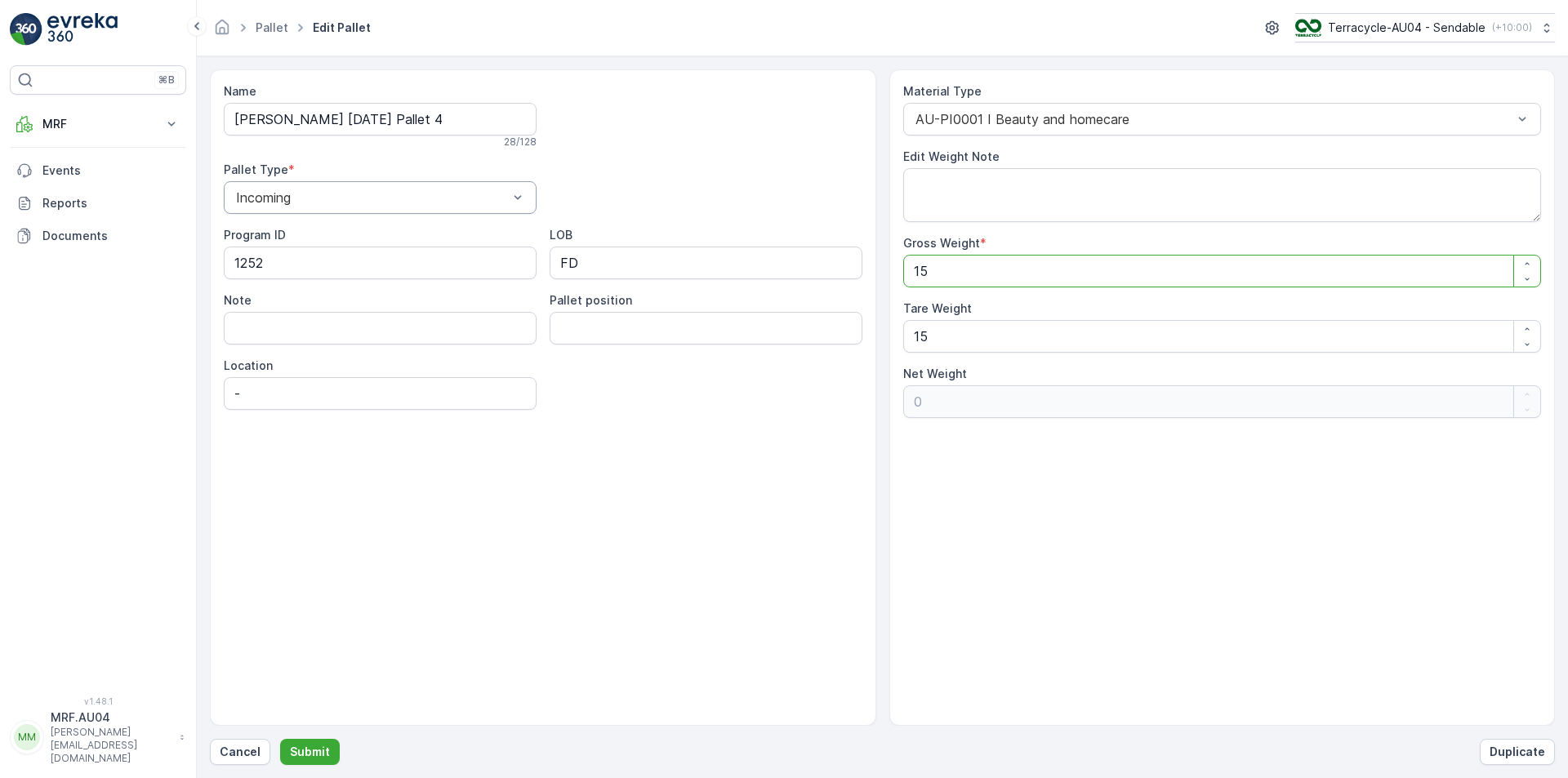
drag, startPoint x: 961, startPoint y: 277, endPoint x: 534, endPoint y: 212, distance: 431.9
click at [621, 215] on div "Name FD Mecca 20/08/2025 Pallet 4 28 / 128 Pallet Type * Incoming Program ID 12…" at bounding box center [882, 397] width 1345 height 656
type Weight "2"
type Weight "-13"
type Weight "21"
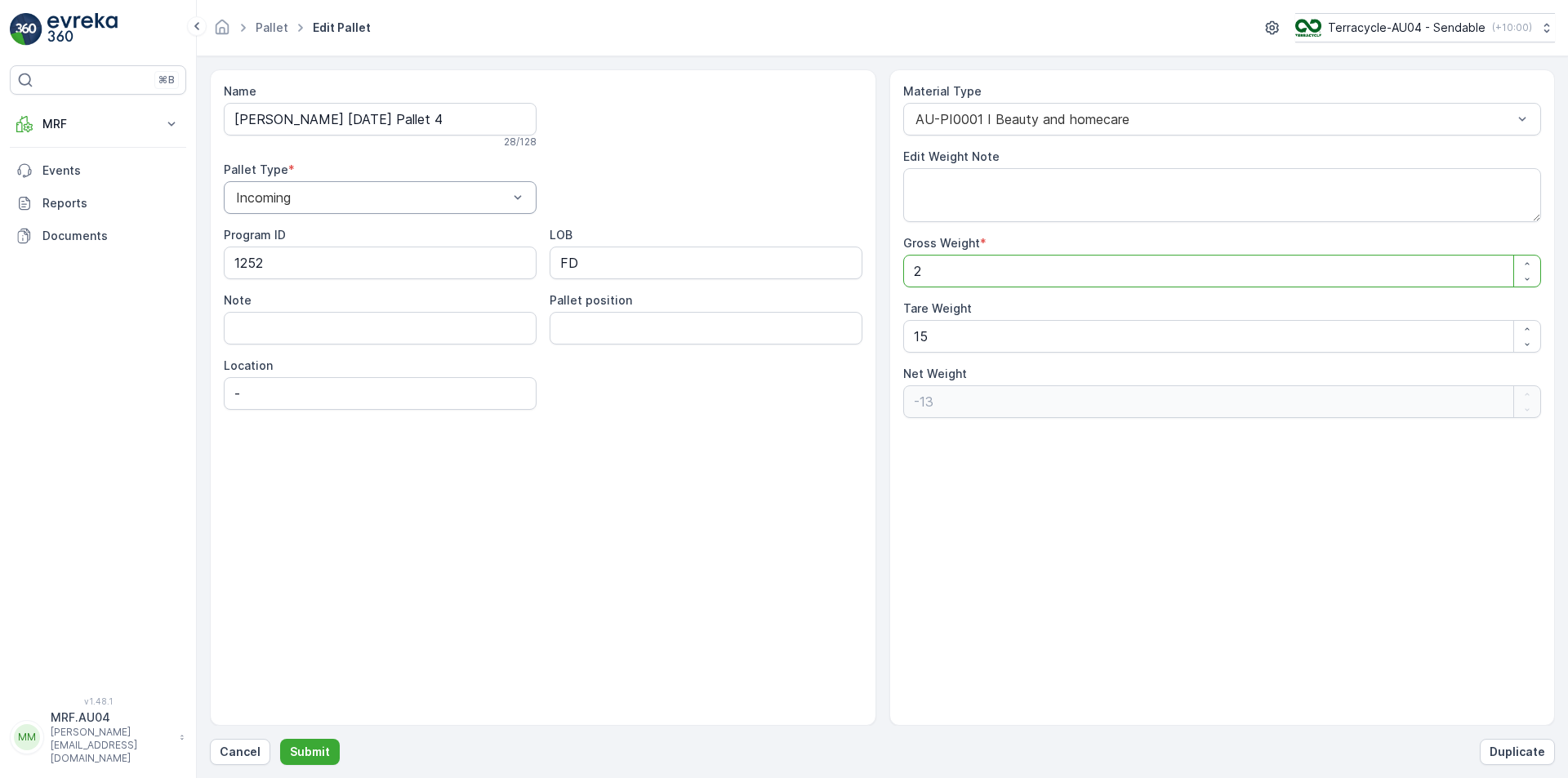
type Weight "6"
type Weight "210"
type Weight "195"
type Weight "210"
click at [292, 749] on p "Submit" at bounding box center [310, 752] width 40 height 16
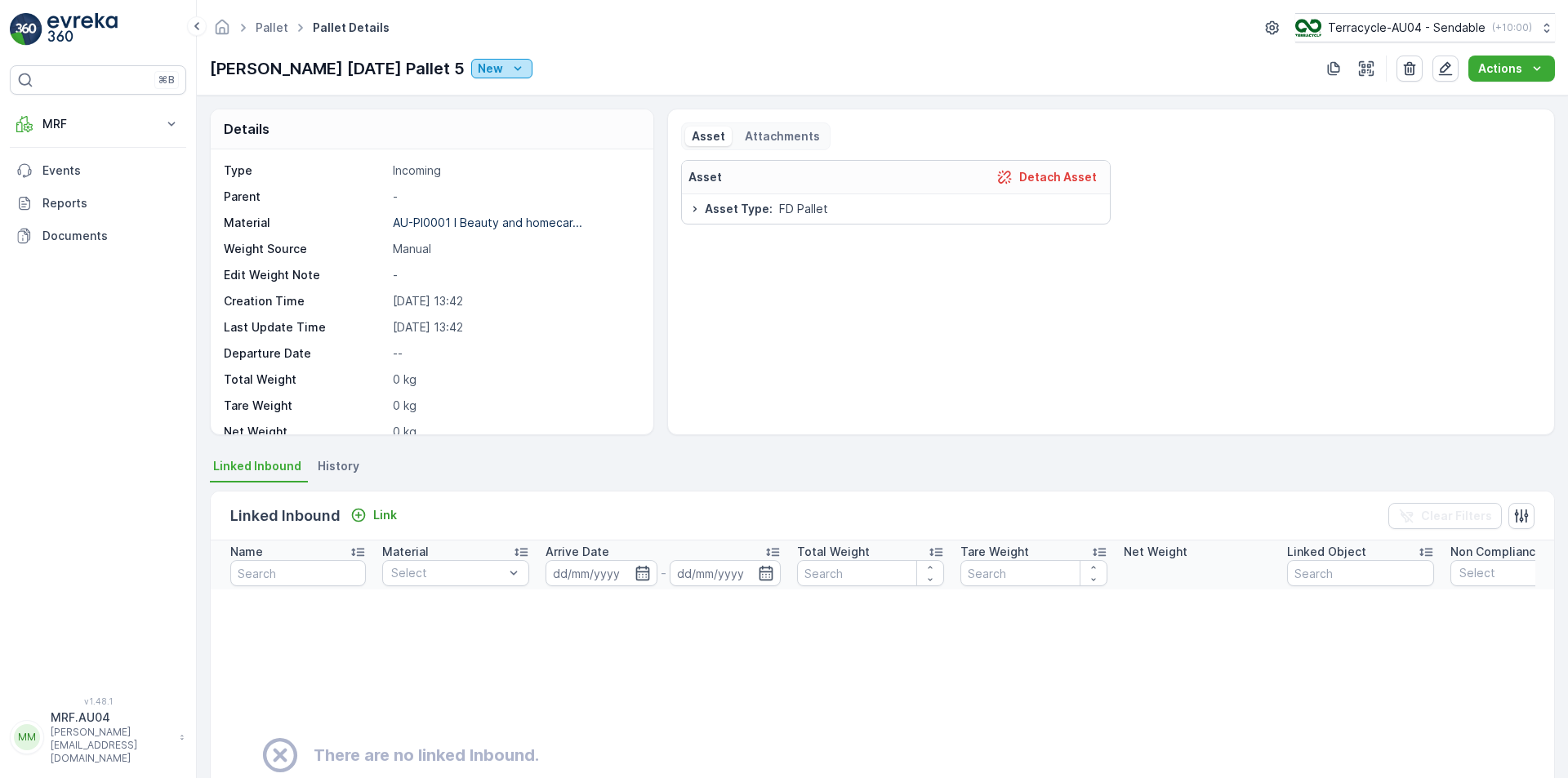
click at [509, 66] on icon "New" at bounding box center [517, 68] width 16 height 16
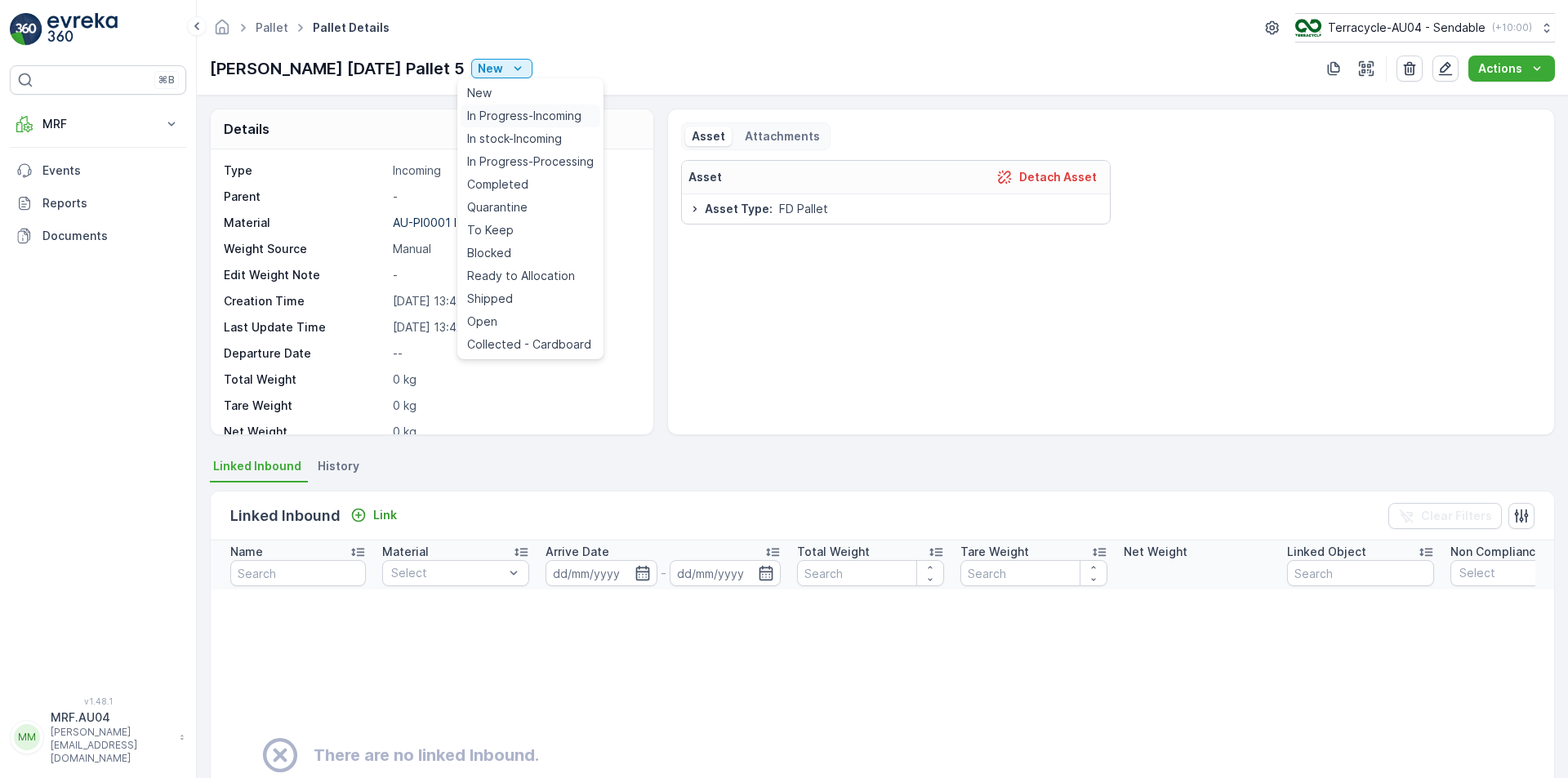
click at [501, 107] on div "In Progress-Incoming" at bounding box center [530, 116] width 139 height 23
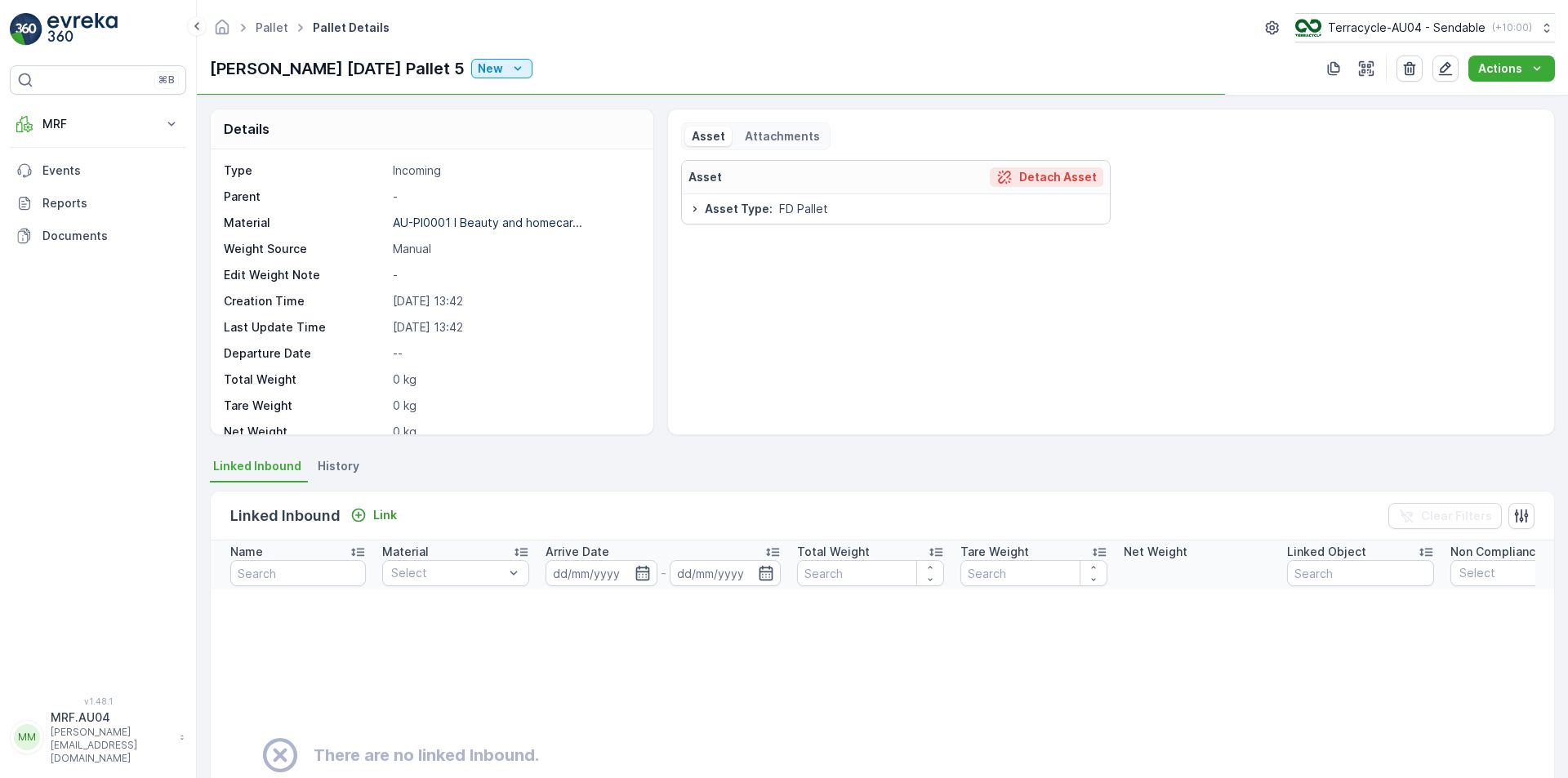
click at [1059, 171] on p "Detach Asset" at bounding box center [1058, 176] width 77 height 16
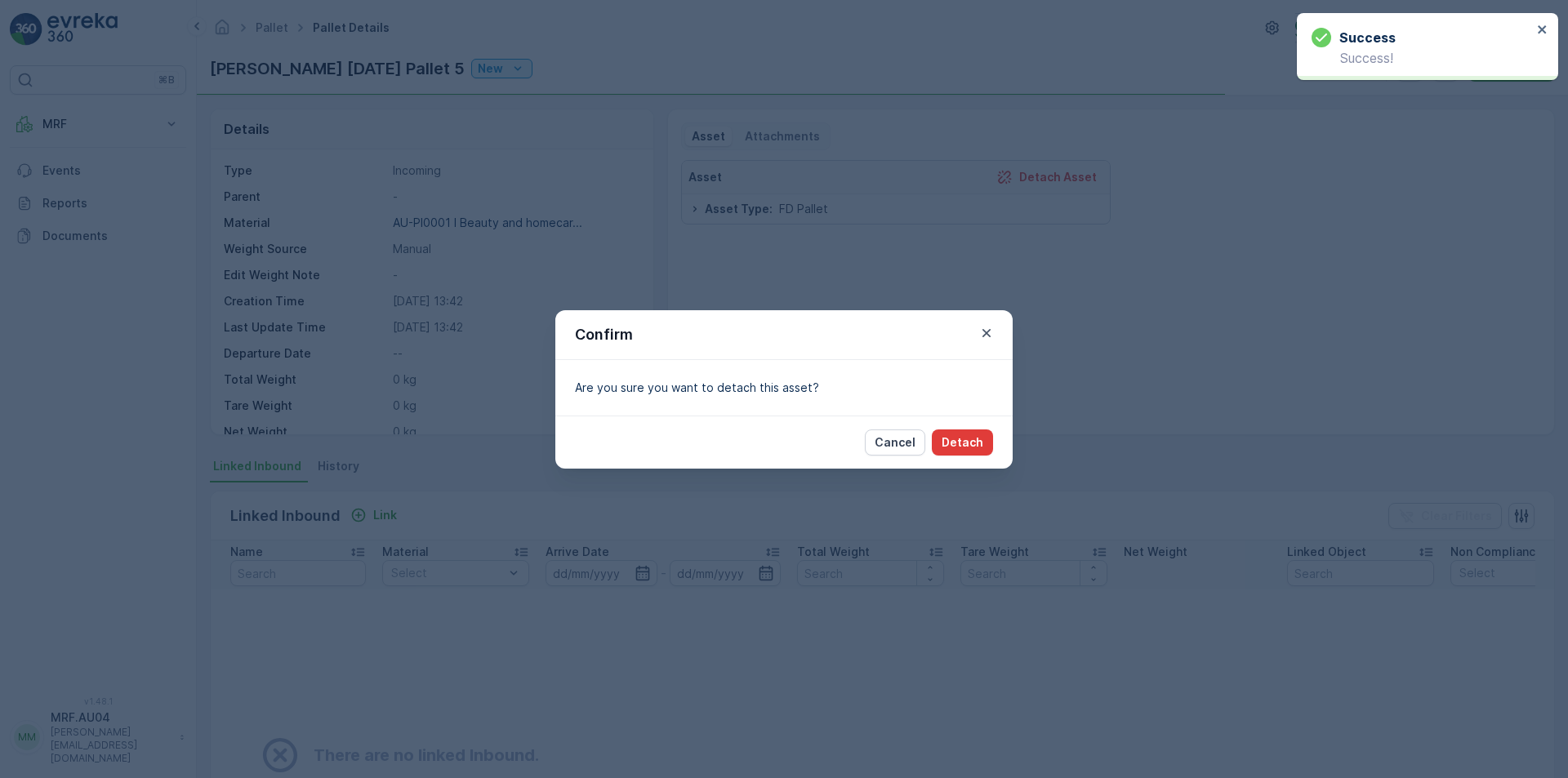
click at [975, 436] on p "Detach" at bounding box center [962, 442] width 41 height 16
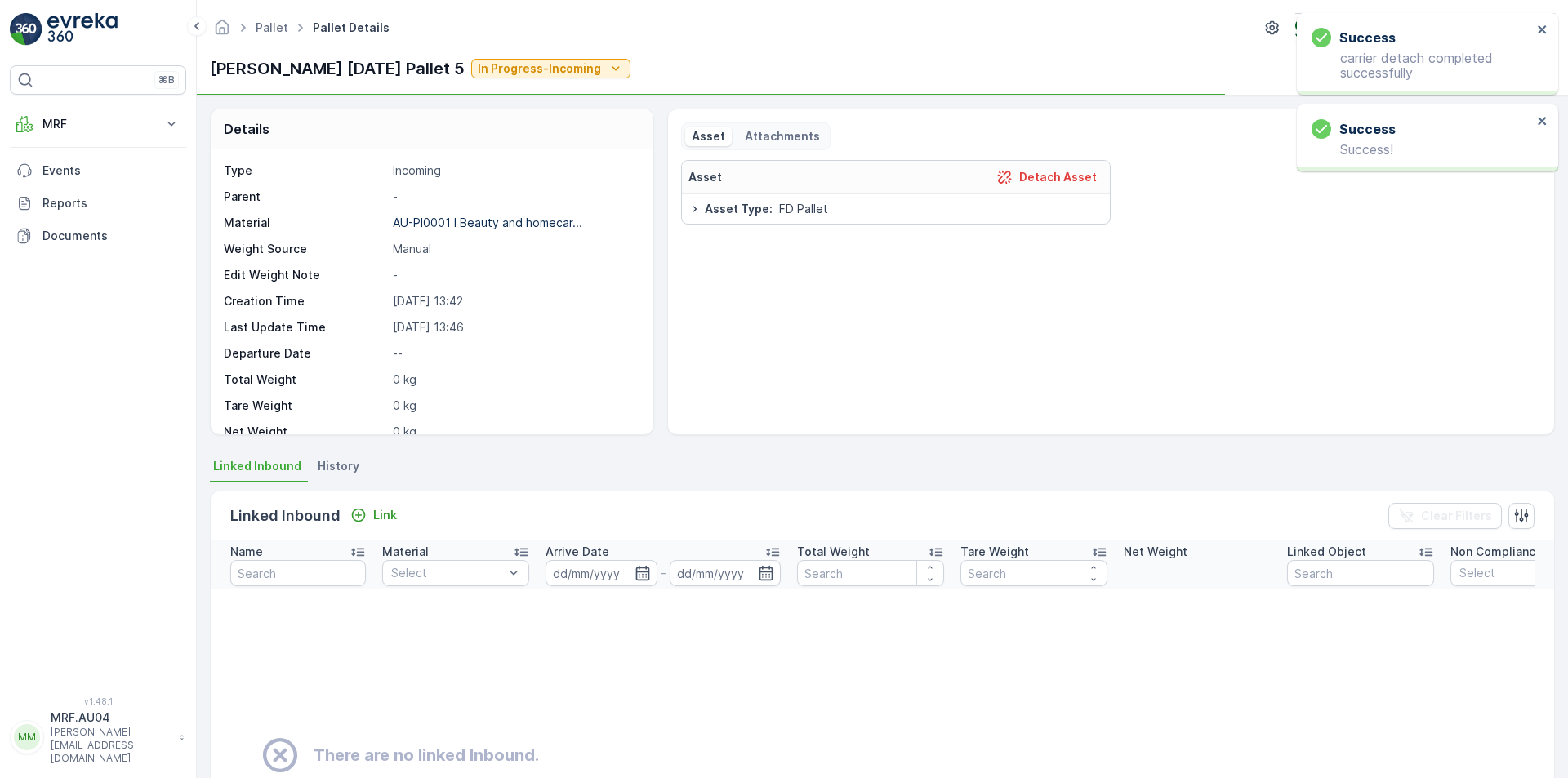
click at [1532, 32] on div "Success" at bounding box center [1421, 37] width 220 height 20
click at [1544, 32] on icon "close" at bounding box center [1542, 29] width 8 height 8
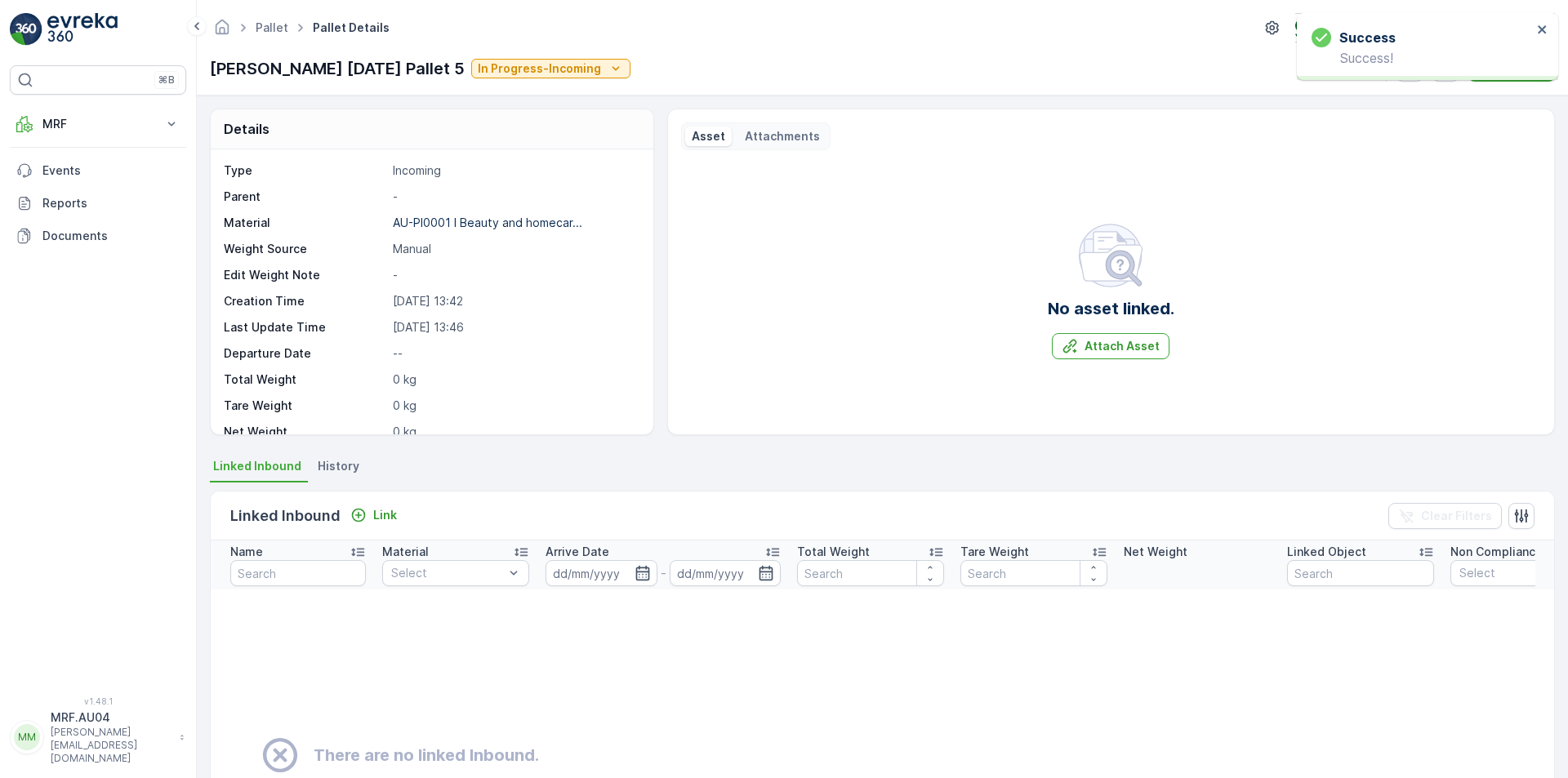
drag, startPoint x: 1546, startPoint y: 22, endPoint x: 1514, endPoint y: 29, distance: 32.8
click at [1545, 22] on div "Success Success!" at bounding box center [1427, 46] width 261 height 67
click at [1090, 346] on p "Attach Asset" at bounding box center [1122, 346] width 75 height 16
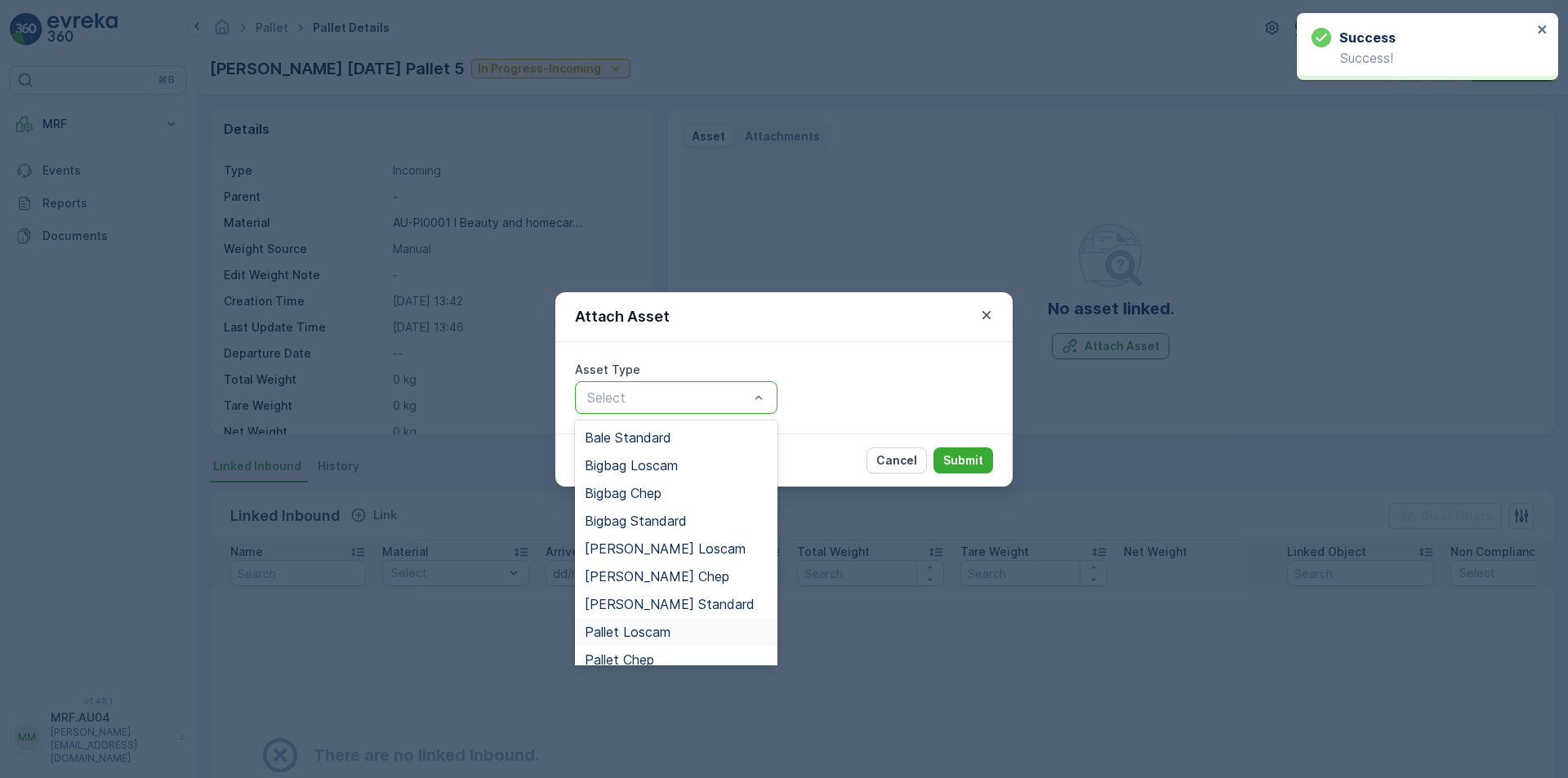
scroll to position [82, 0]
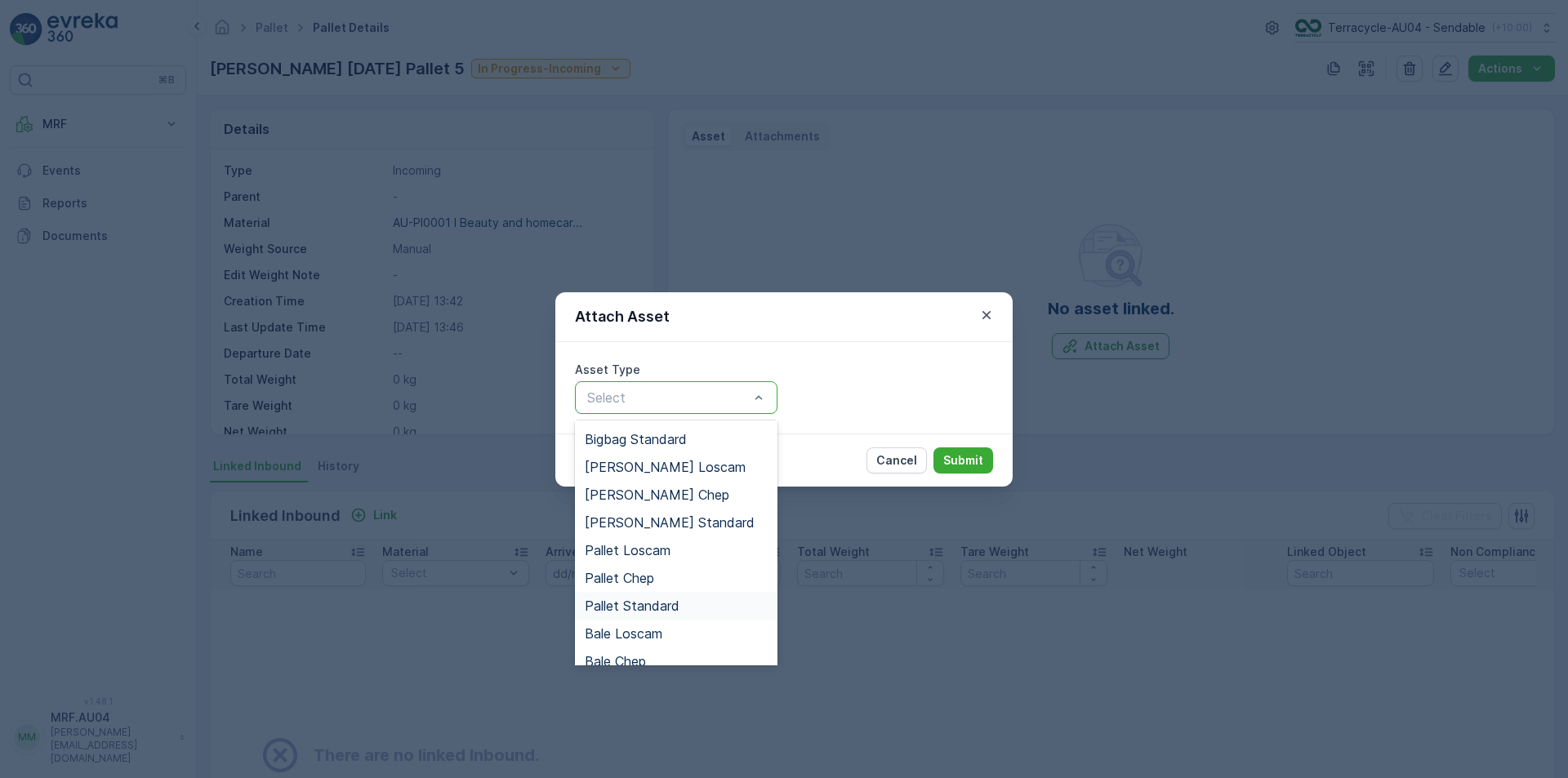
click at [684, 604] on div "Pallet Standard" at bounding box center [676, 607] width 183 height 15
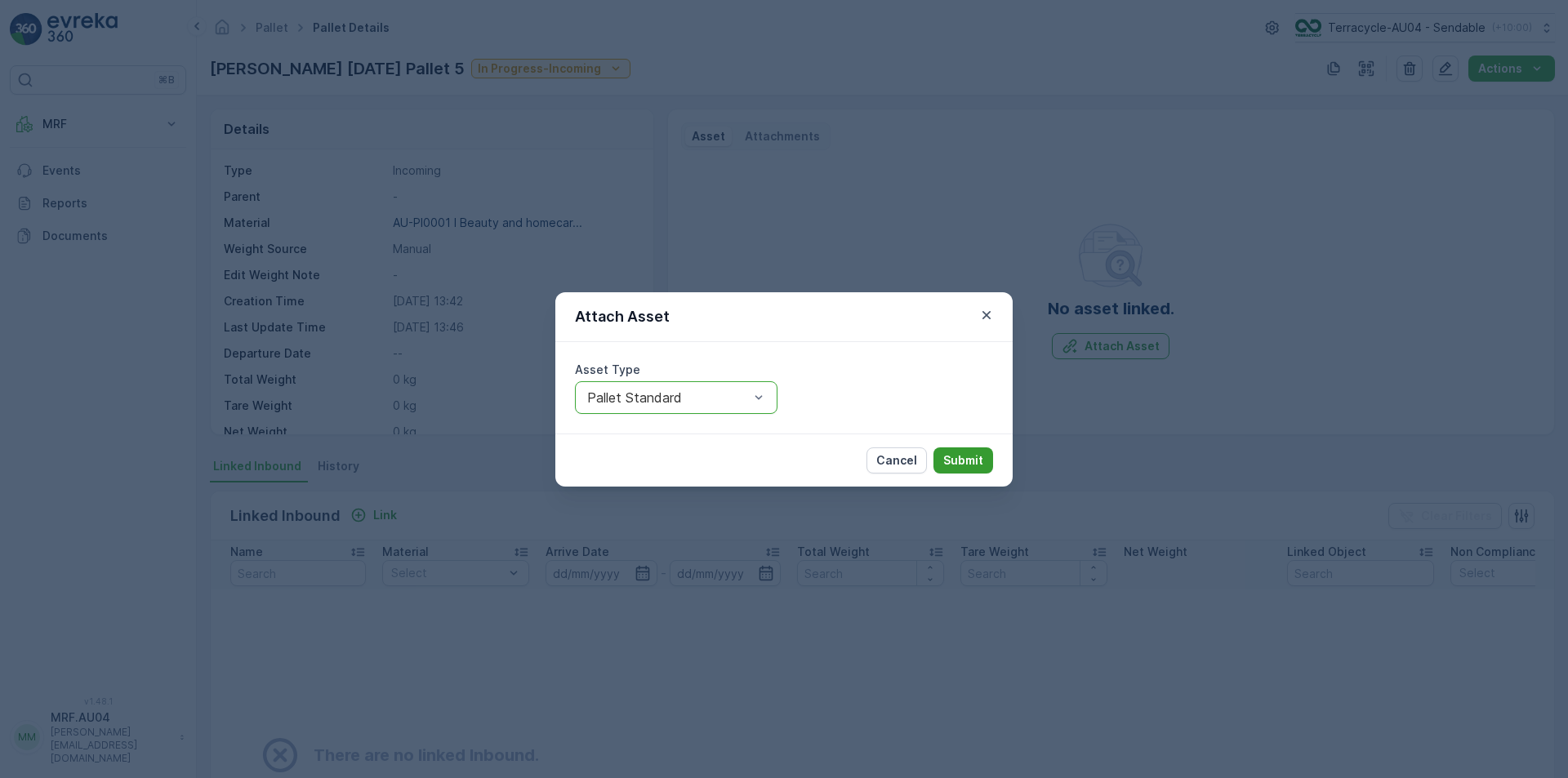
click at [958, 472] on button "Submit" at bounding box center [962, 461] width 59 height 26
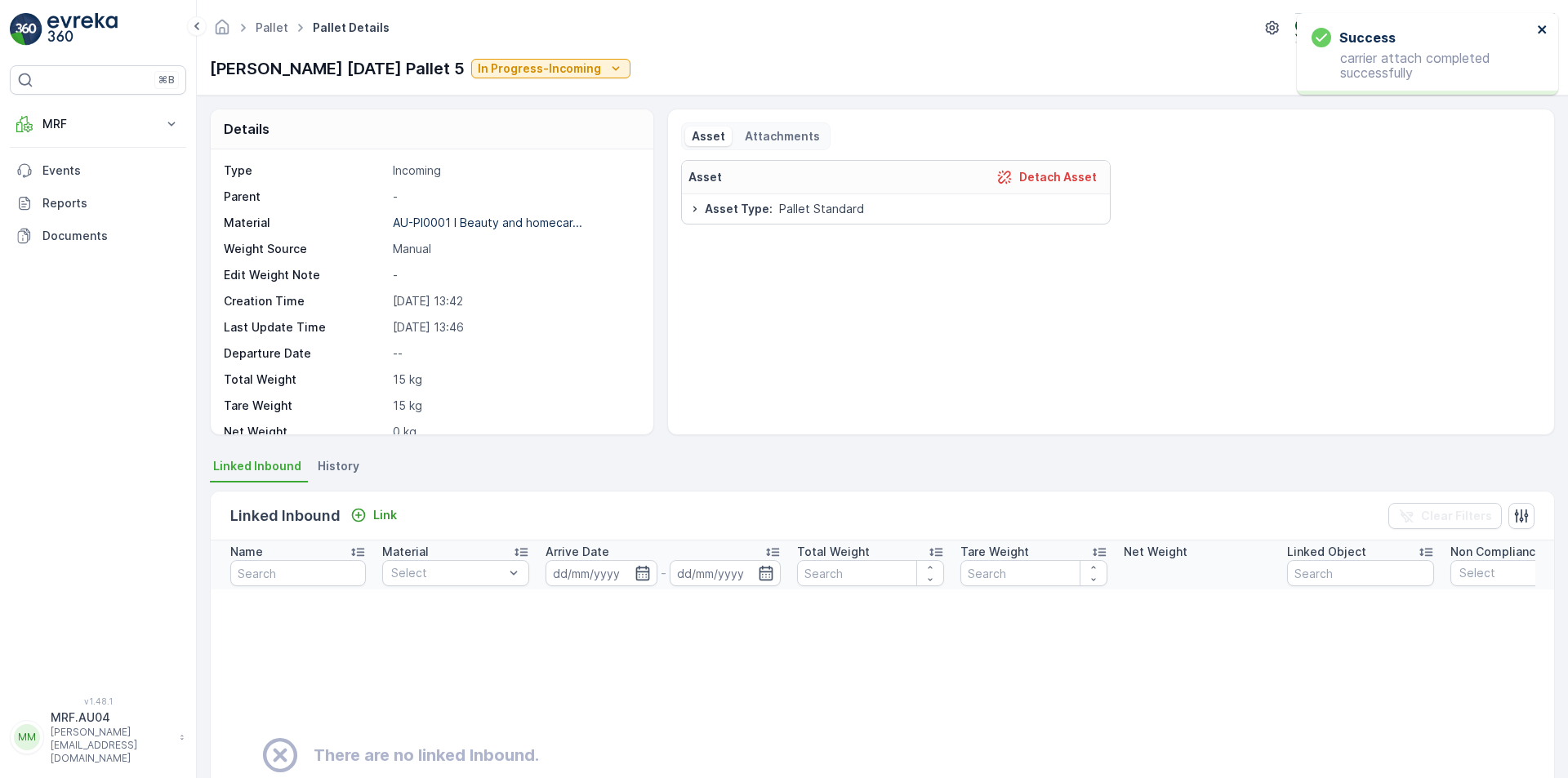
click at [1547, 33] on icon "close" at bounding box center [1543, 29] width 11 height 13
click at [1452, 73] on icon "button" at bounding box center [1445, 68] width 16 height 16
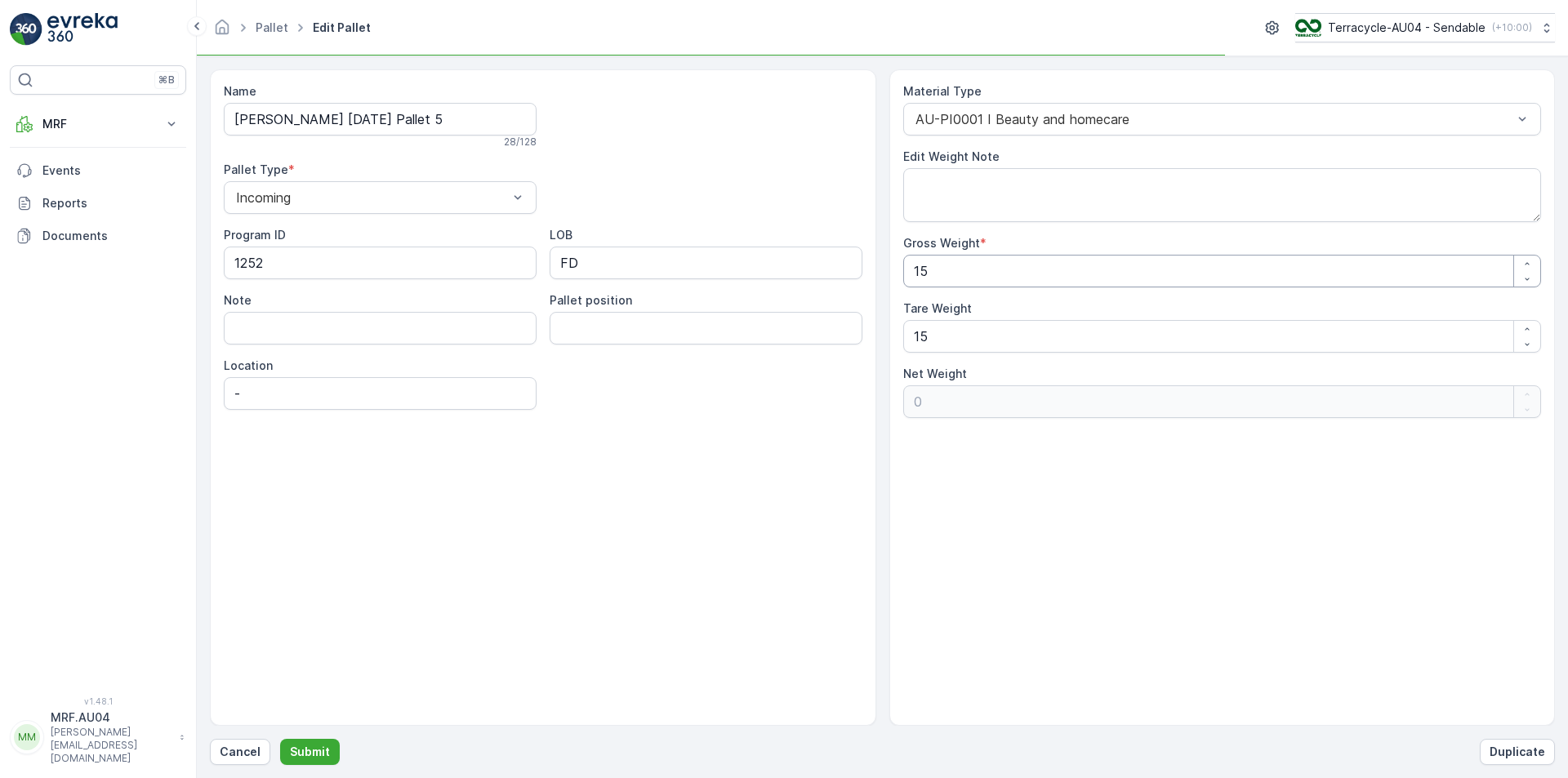
drag, startPoint x: 1019, startPoint y: 279, endPoint x: 654, endPoint y: 278, distance: 365.0
click at [687, 278] on div "Name FD Mecca 20/08/2025 Pallet 5 28 / 128 Pallet Type * Incoming Program ID 12…" at bounding box center [882, 397] width 1345 height 656
type Weight "2"
type Weight "-13"
type Weight "25"
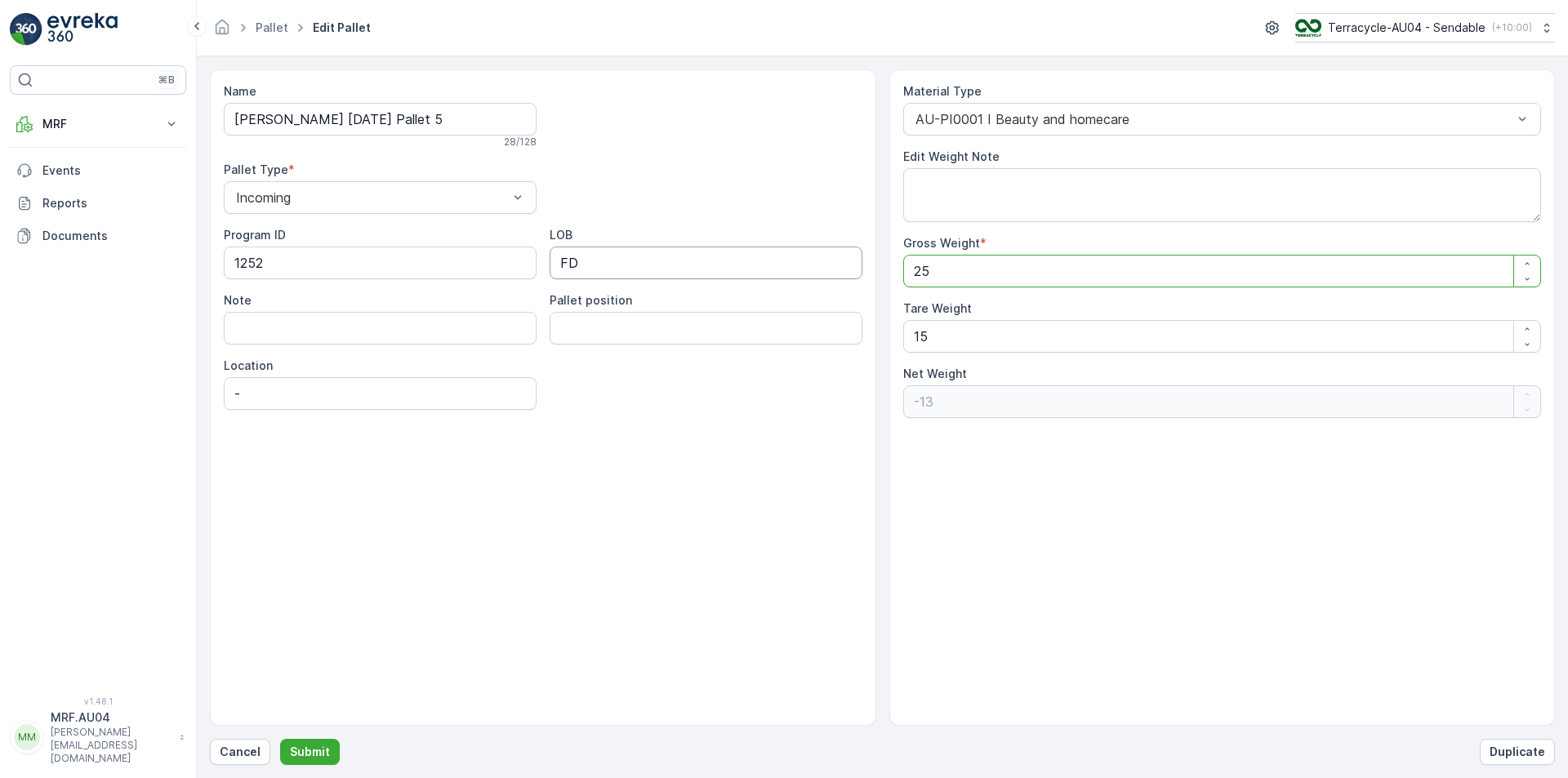
type Weight "10"
type Weight "259"
type Weight "244"
type Weight "259"
click at [300, 757] on p "Submit" at bounding box center [310, 752] width 40 height 16
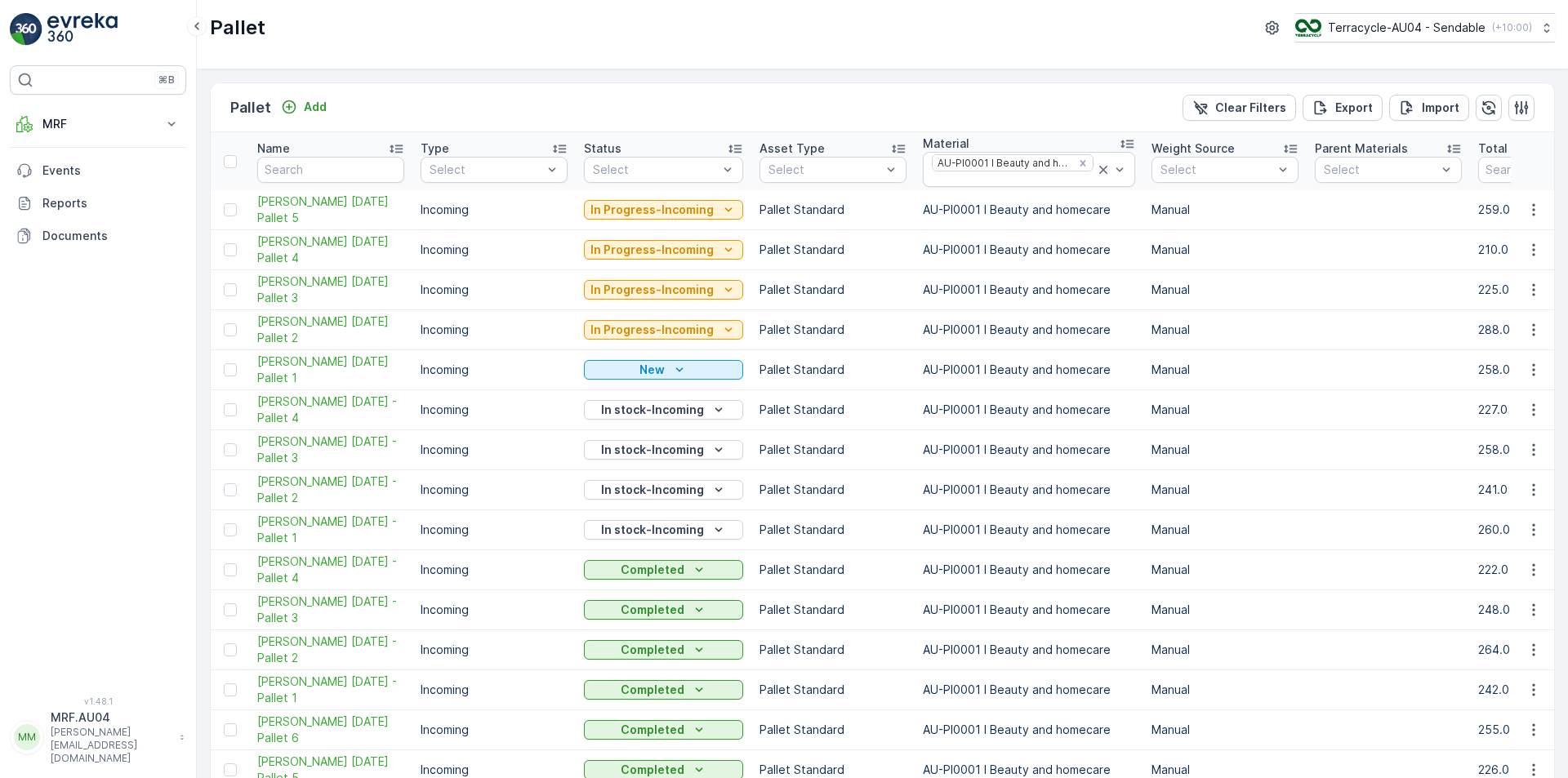
click at [221, 332] on td at bounding box center [230, 330] width 39 height 40
click at [690, 365] on div "New" at bounding box center [663, 369] width 146 height 16
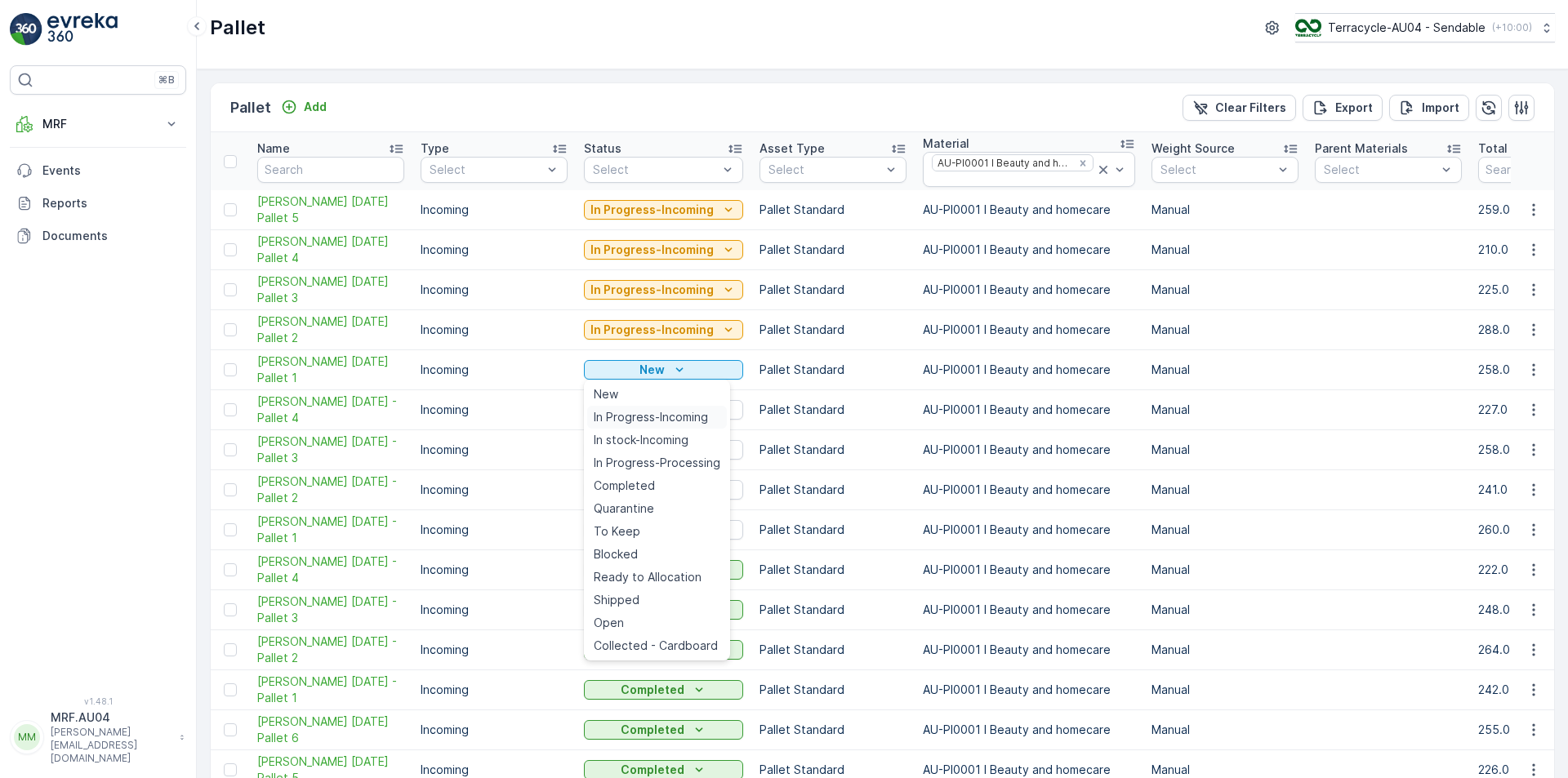
click at [668, 415] on span "In Progress-Incoming" at bounding box center [650, 416] width 114 height 16
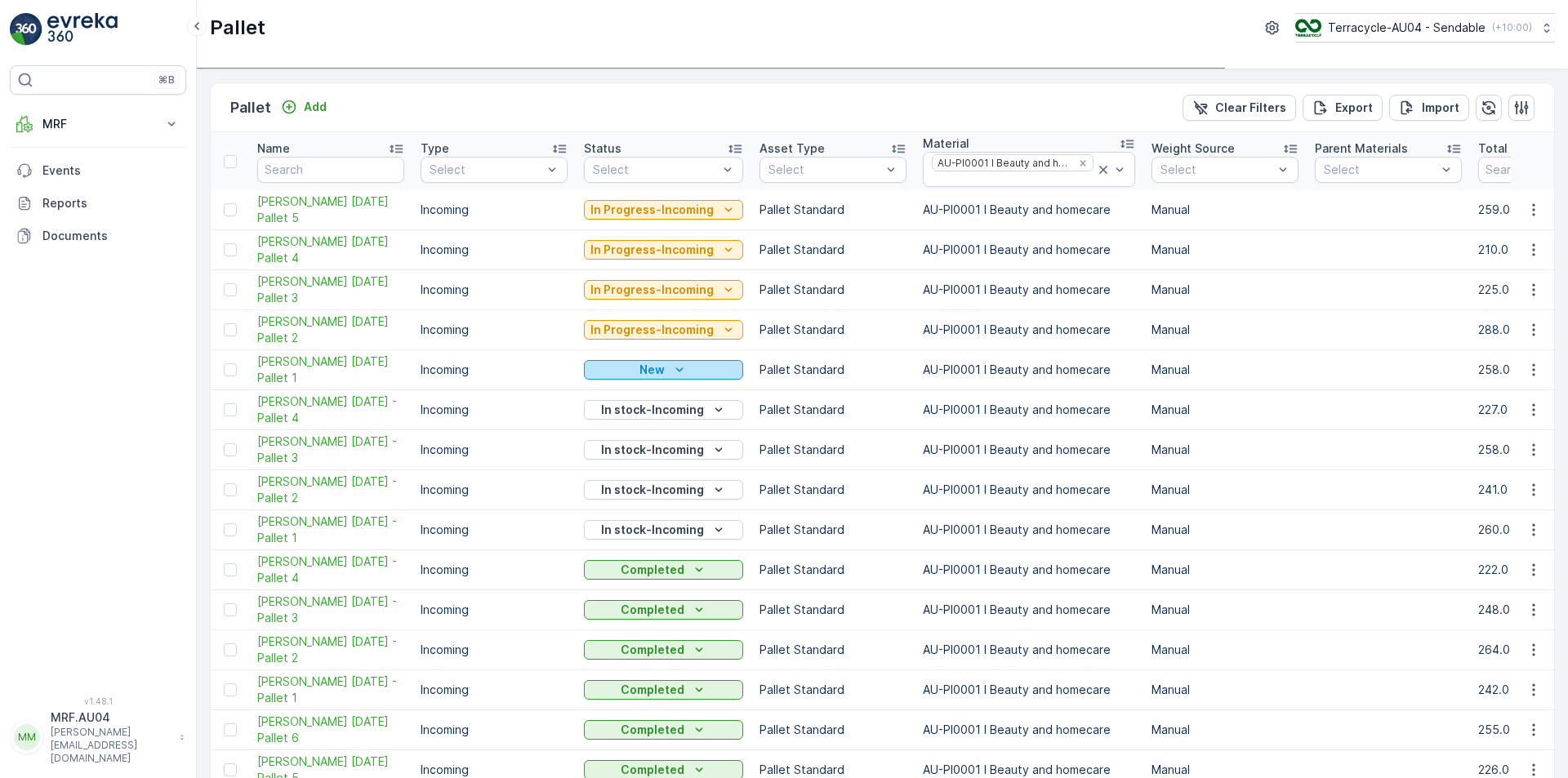
click at [685, 365] on icon "New" at bounding box center [679, 369] width 16 height 16
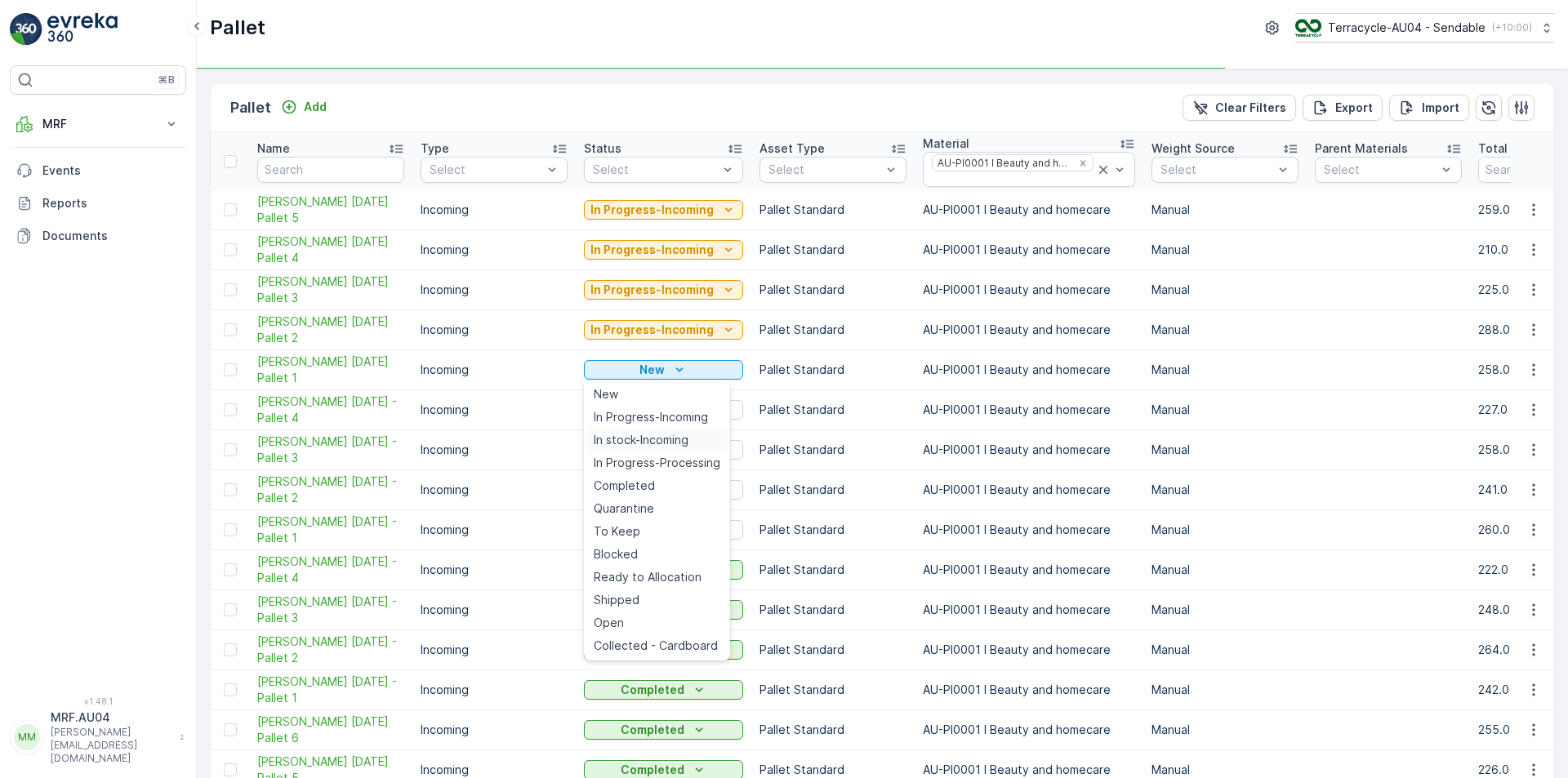
click at [671, 439] on span "In stock-Incoming" at bounding box center [640, 440] width 95 height 16
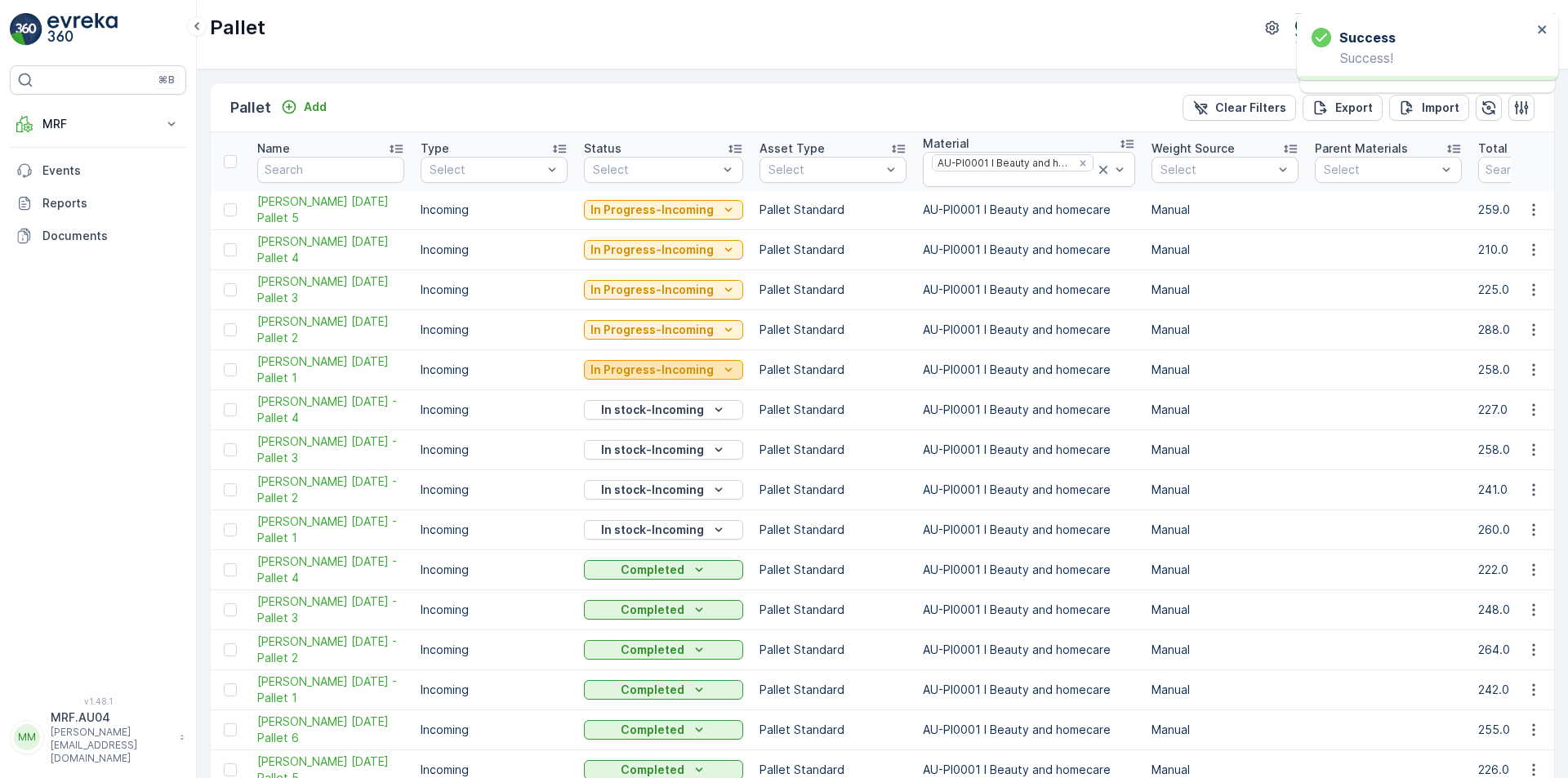
click at [682, 365] on p "In Progress-Incoming" at bounding box center [652, 369] width 123 height 16
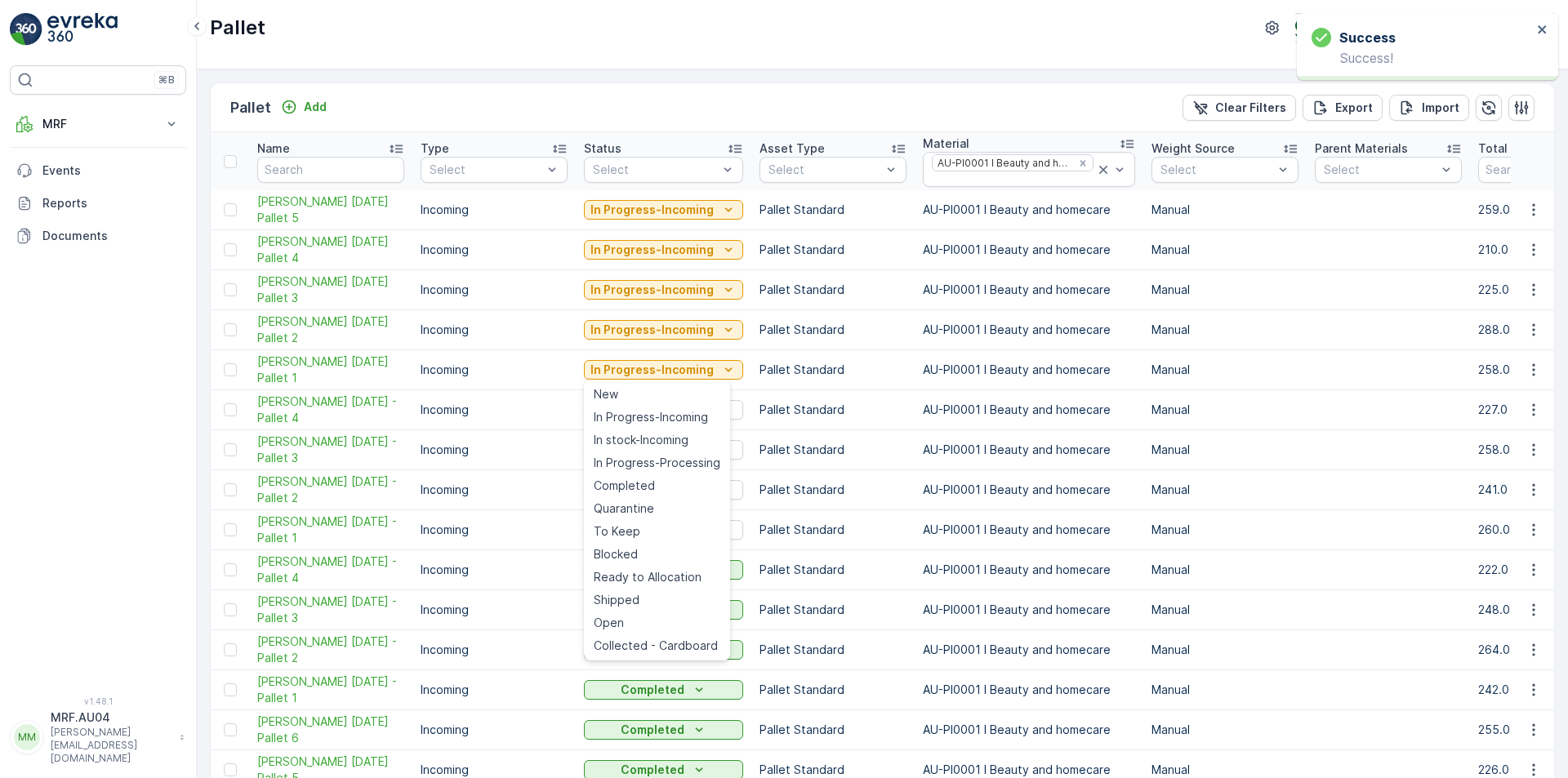
click at [529, 380] on td "Incoming" at bounding box center [493, 370] width 163 height 40
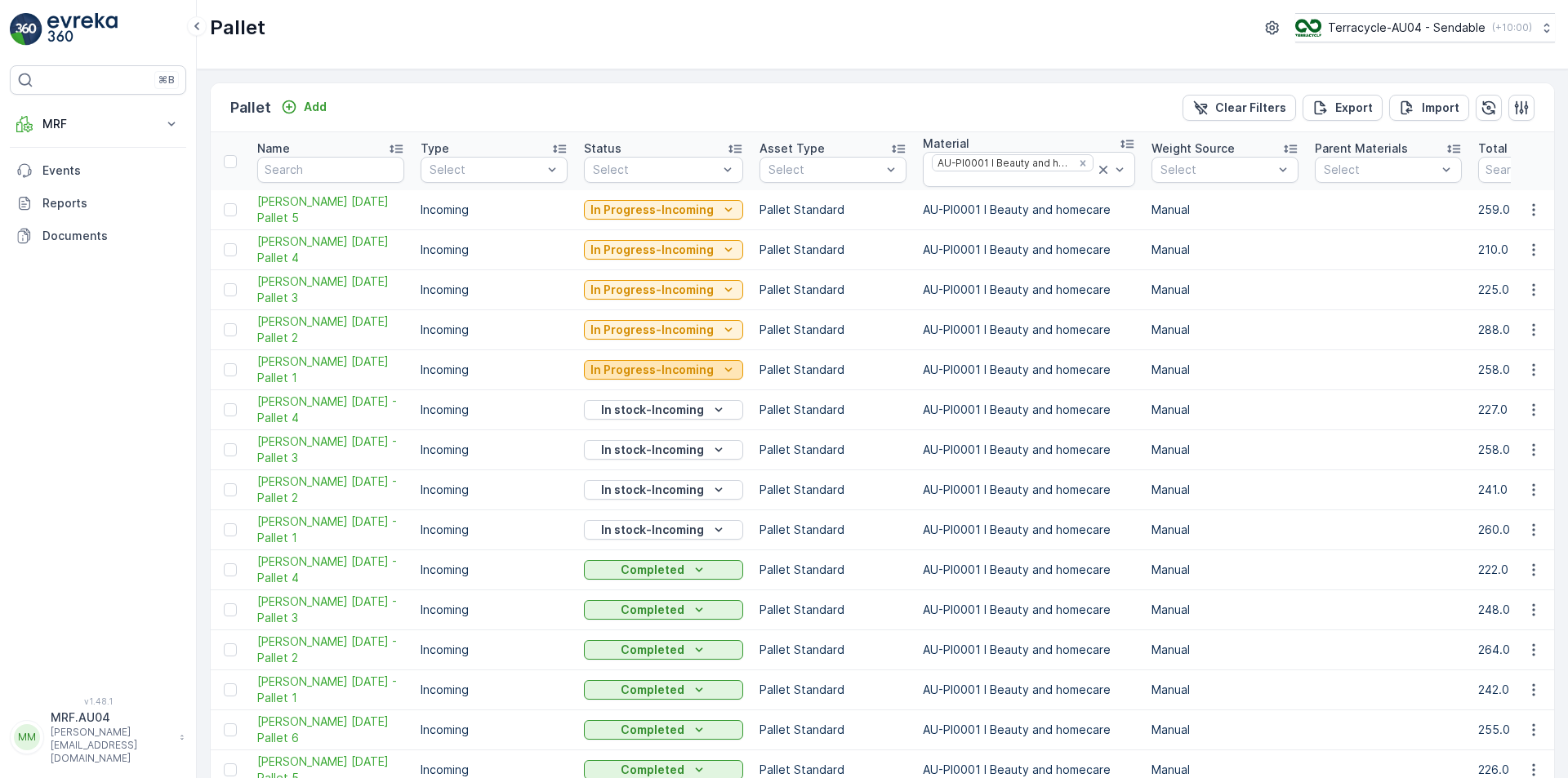
click at [674, 378] on p "In Progress-Incoming" at bounding box center [652, 369] width 123 height 16
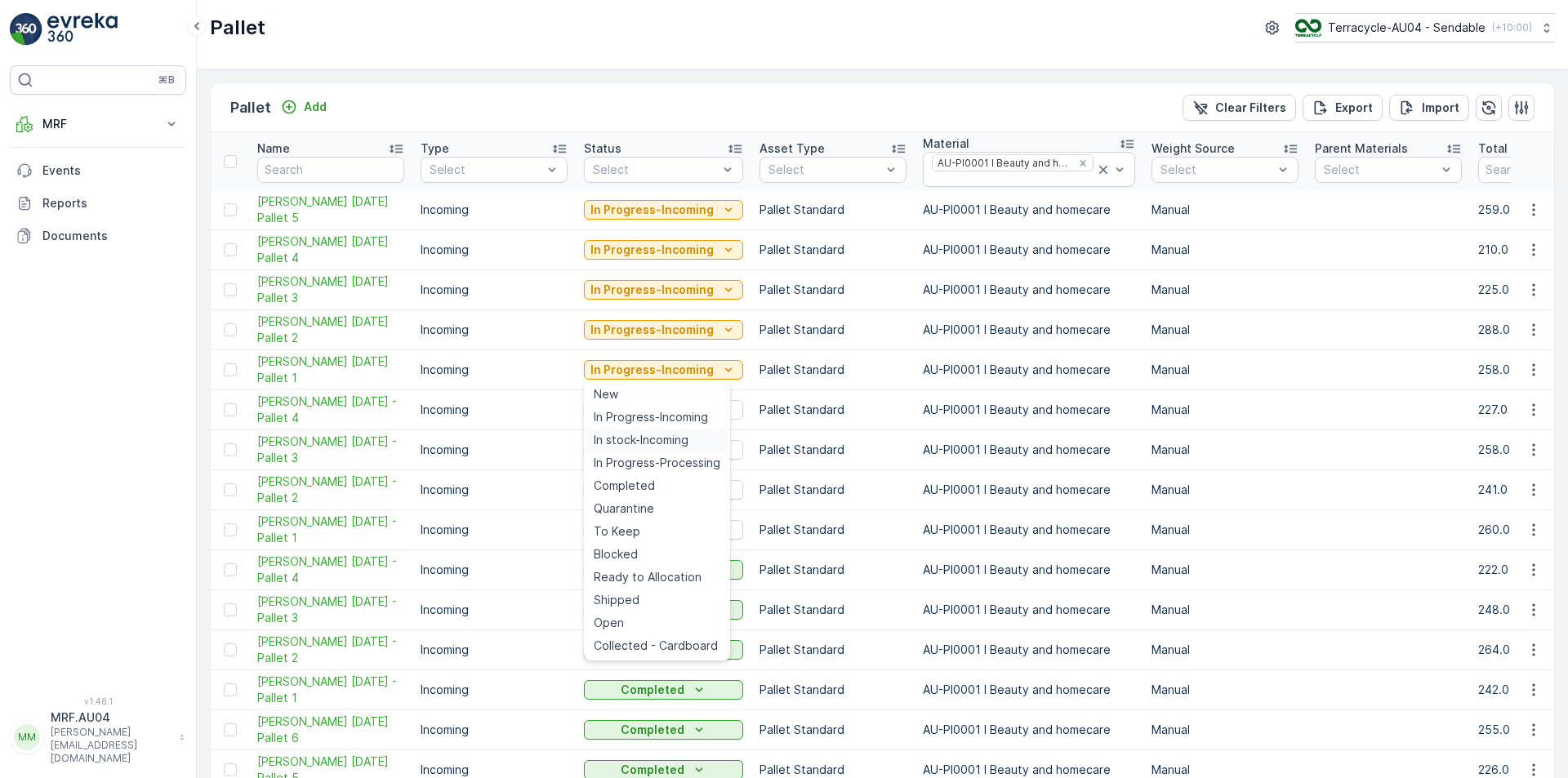
click at [684, 445] on span "In stock-Incoming" at bounding box center [640, 440] width 95 height 16
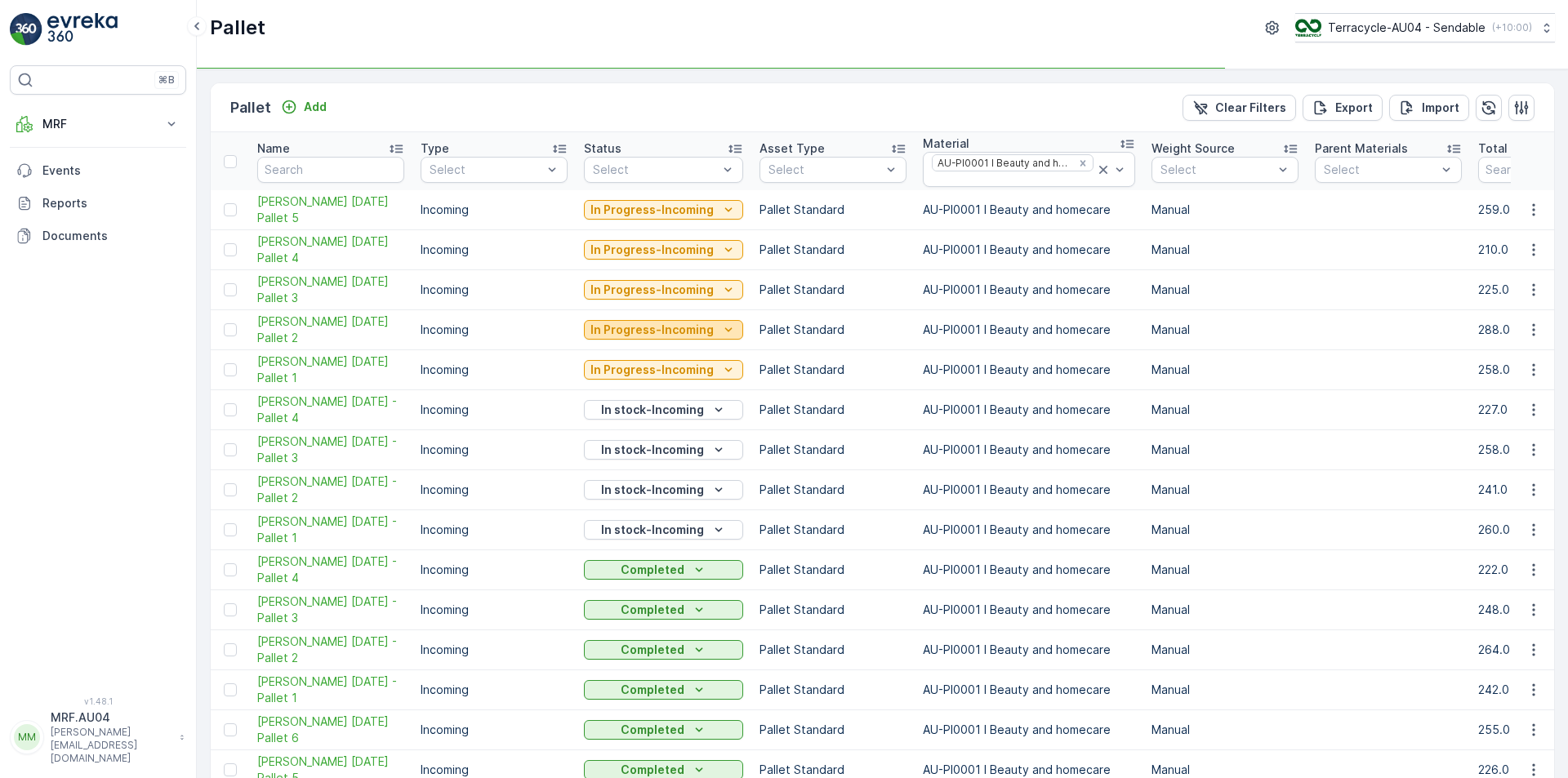
click at [698, 332] on p "In Progress-Incoming" at bounding box center [652, 330] width 123 height 16
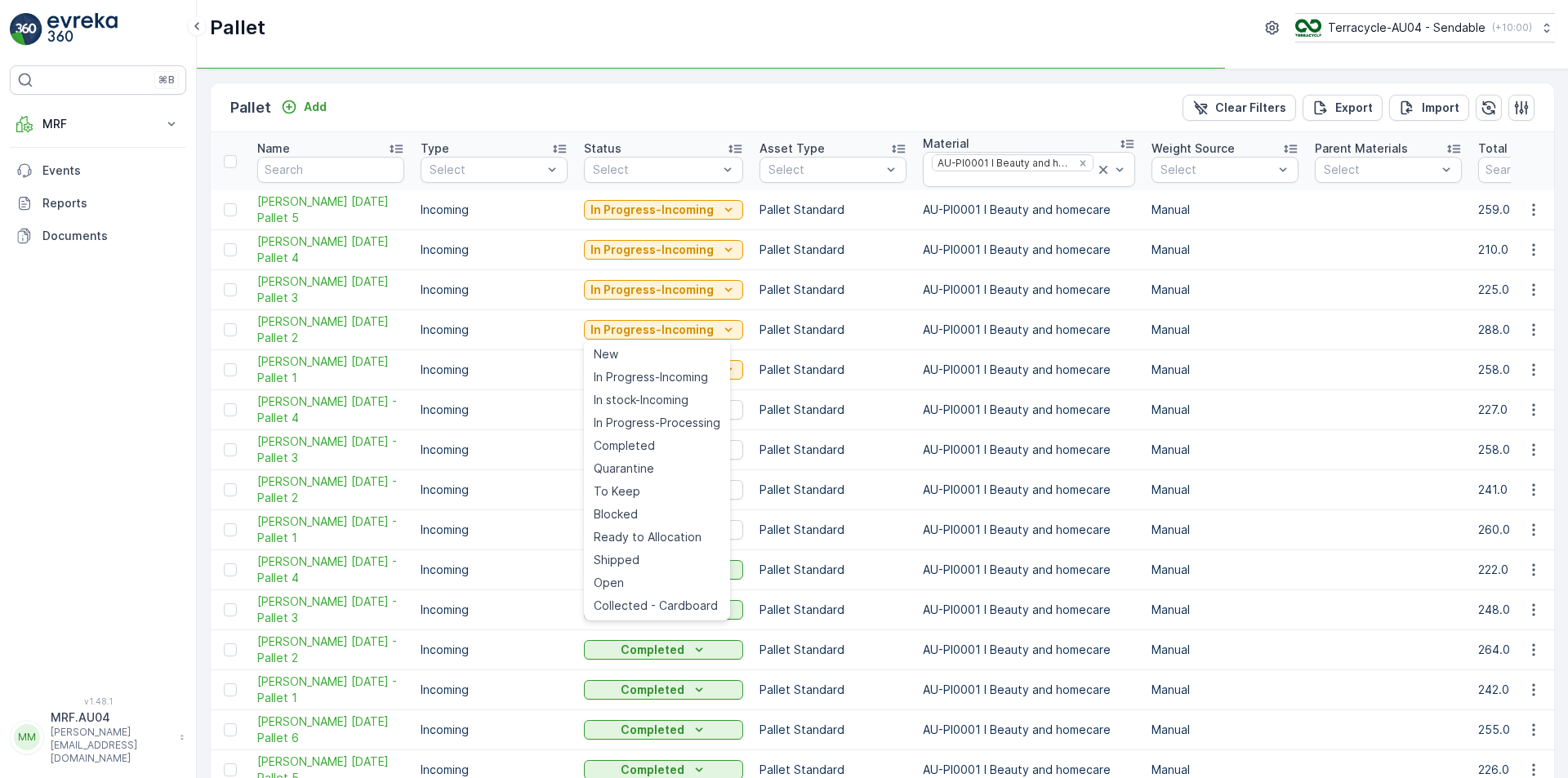
click at [678, 397] on span "In stock-Incoming" at bounding box center [640, 399] width 95 height 16
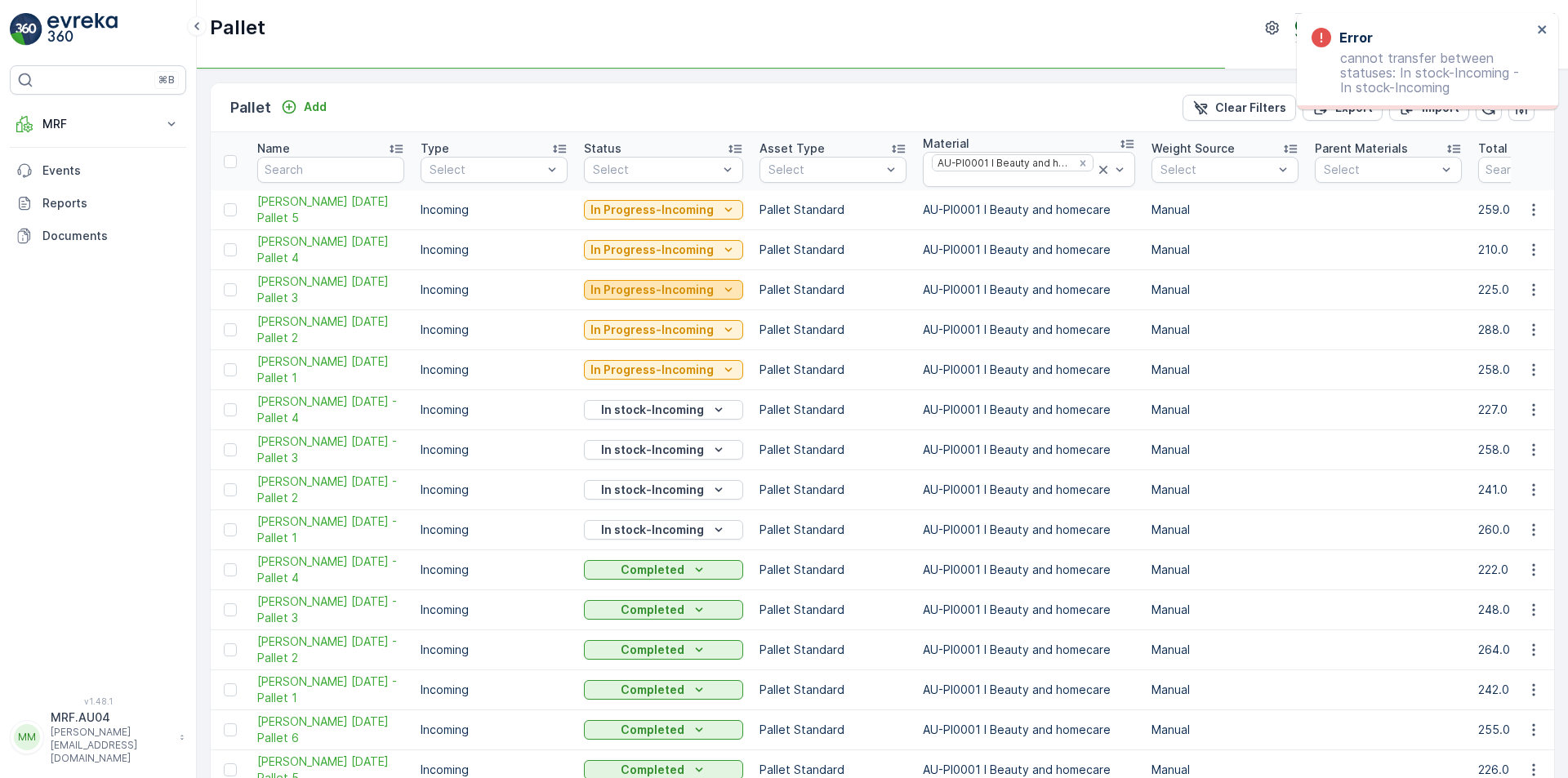
click at [687, 291] on p "In Progress-Incoming" at bounding box center [652, 289] width 123 height 16
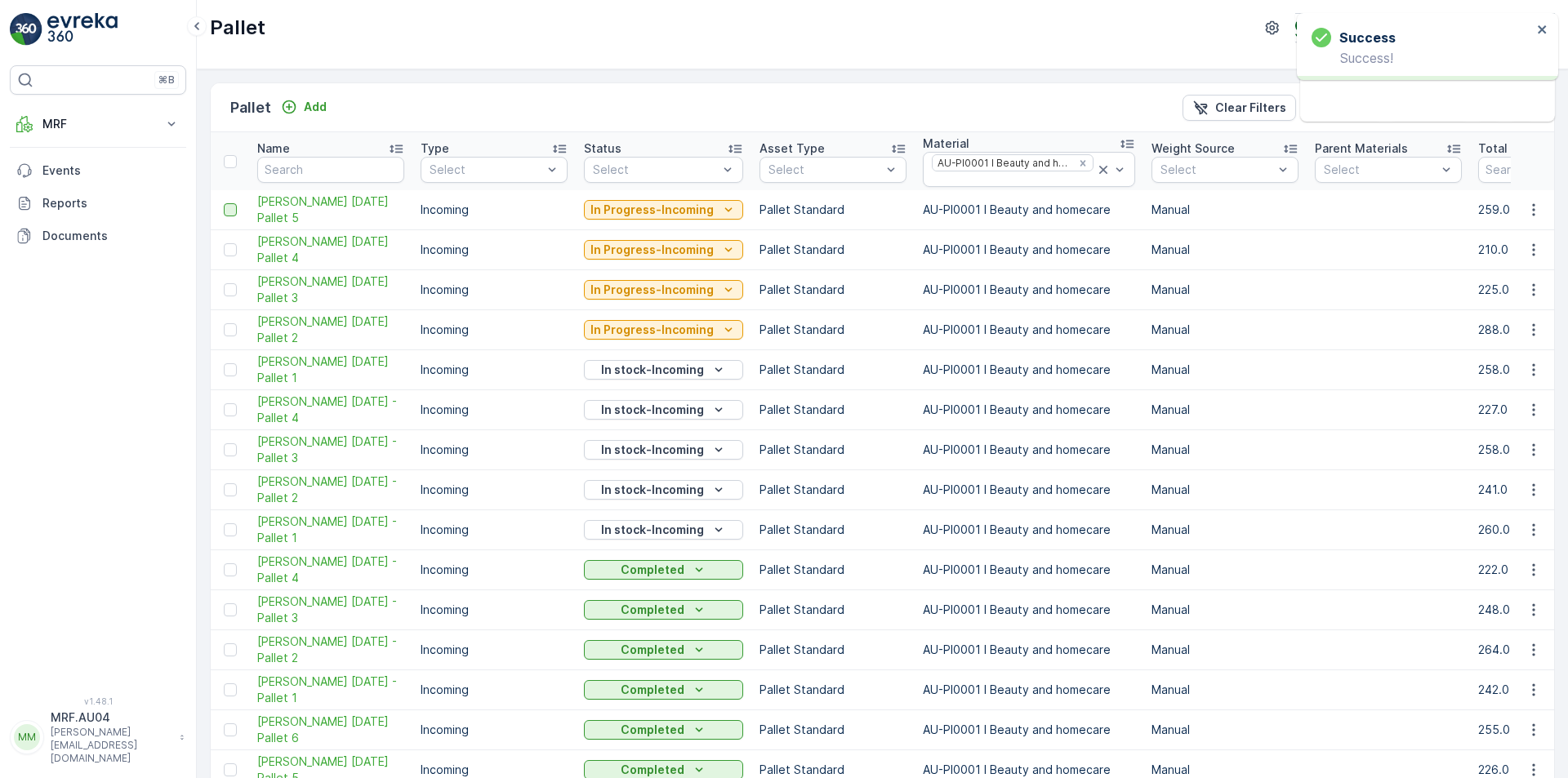
click at [227, 213] on div at bounding box center [231, 210] width 13 height 13
click at [224, 203] on input "checkbox" at bounding box center [224, 203] width 0 height 0
click at [233, 243] on td at bounding box center [230, 250] width 39 height 40
click at [235, 252] on div at bounding box center [231, 250] width 13 height 13
click at [224, 243] on input "checkbox" at bounding box center [224, 243] width 0 height 0
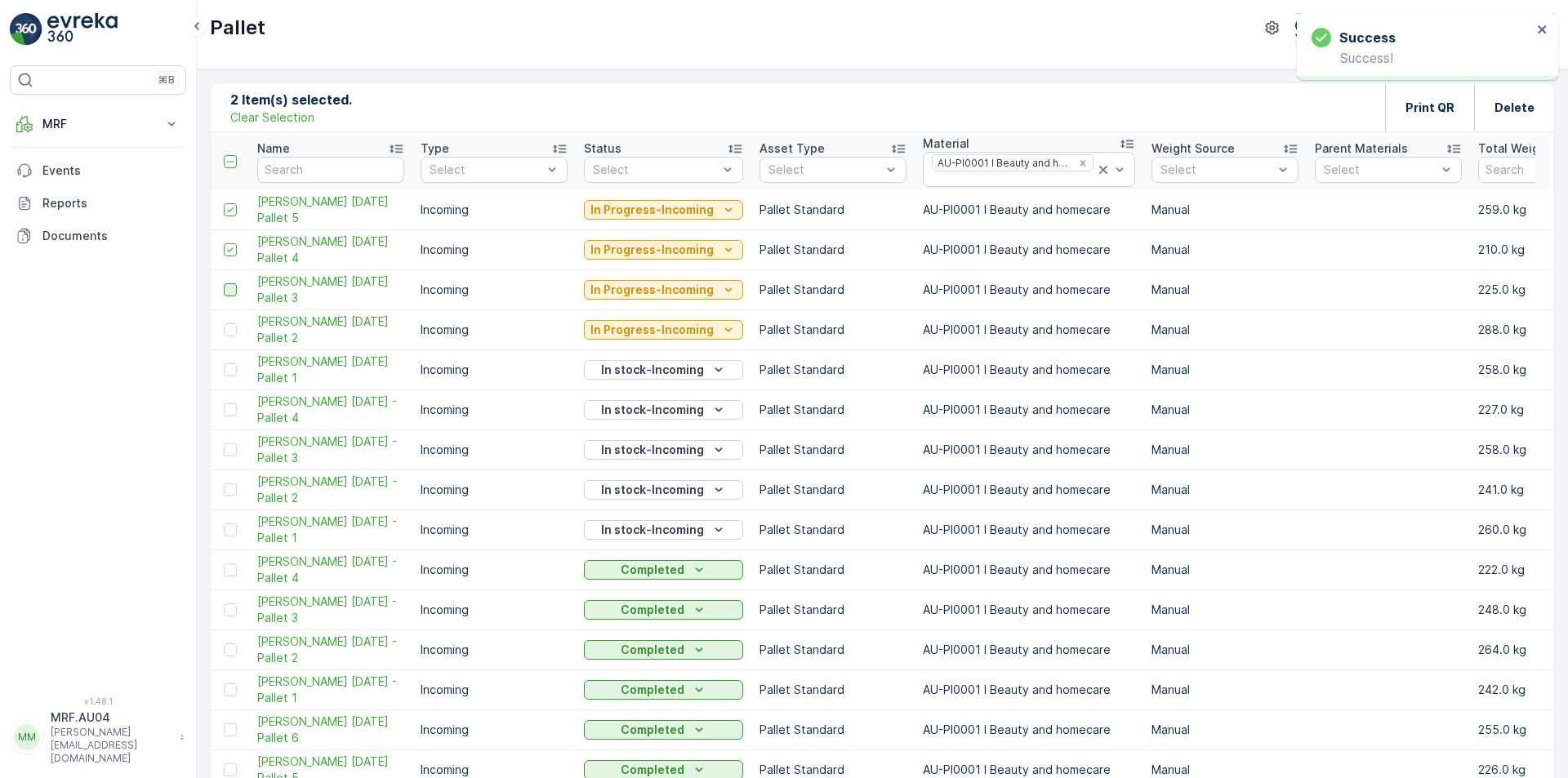
click at [233, 293] on div at bounding box center [231, 290] width 13 height 13
click at [224, 284] on input "checkbox" at bounding box center [224, 284] width 0 height 0
click at [232, 322] on td at bounding box center [230, 330] width 39 height 40
click at [226, 365] on div at bounding box center [231, 370] width 13 height 13
click at [224, 364] on input "checkbox" at bounding box center [224, 364] width 0 height 0
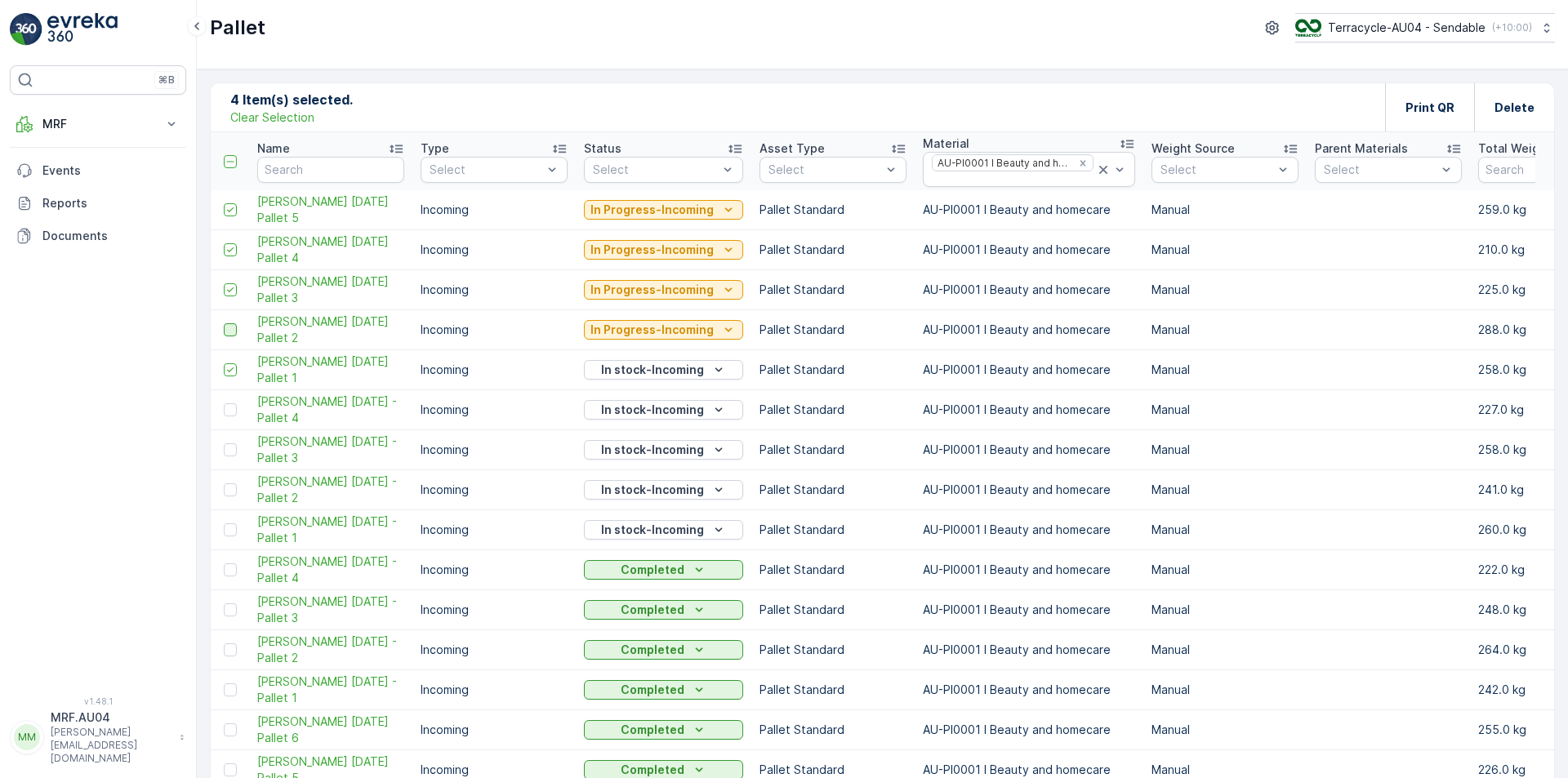
click at [230, 336] on div at bounding box center [231, 330] width 13 height 13
click at [224, 323] on input "checkbox" at bounding box center [224, 323] width 0 height 0
click at [668, 287] on p "In Progress-Incoming" at bounding box center [652, 289] width 123 height 16
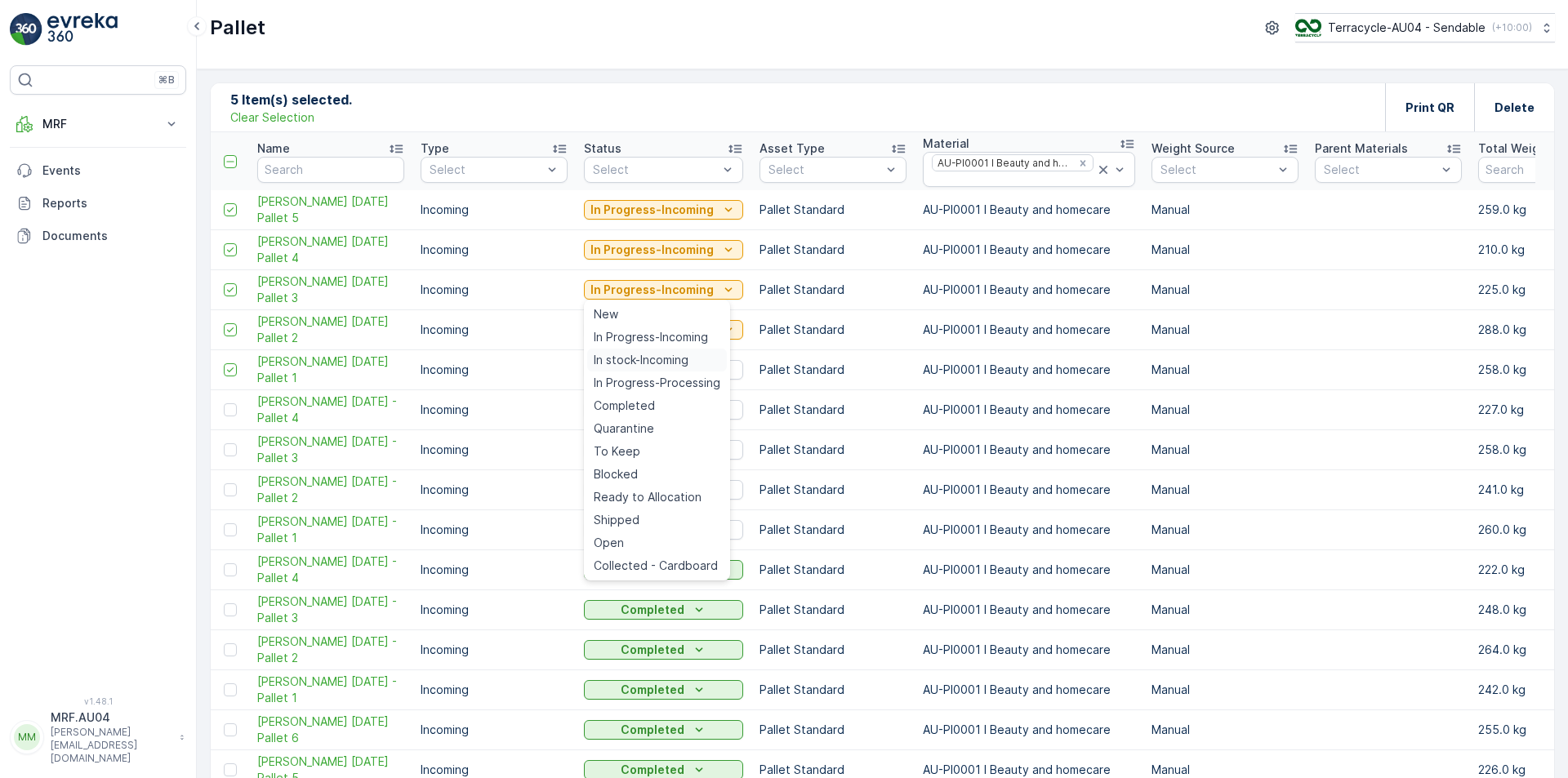
click at [668, 363] on span "In stock-Incoming" at bounding box center [640, 360] width 95 height 16
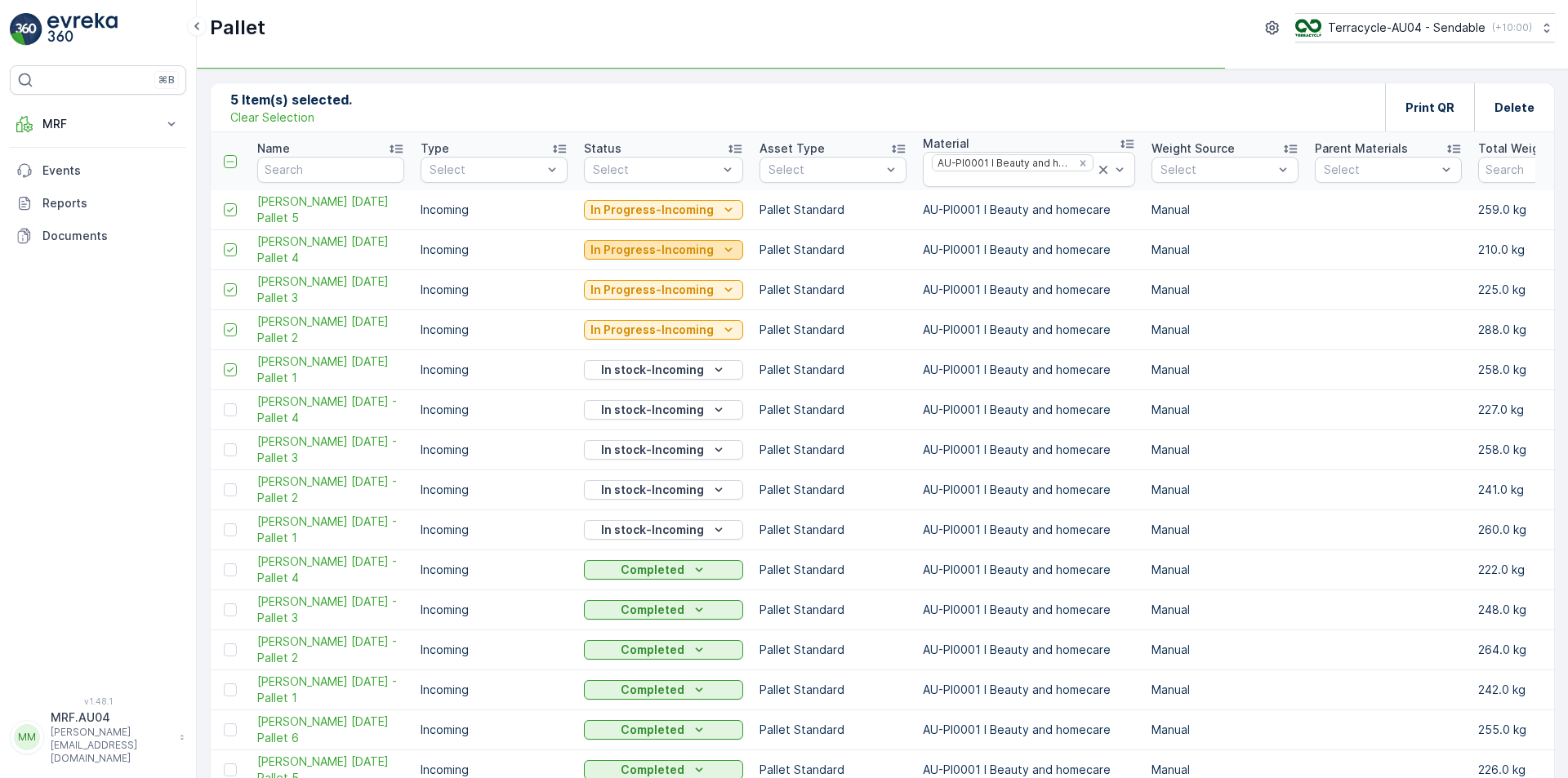
click at [688, 250] on p "In Progress-Incoming" at bounding box center [652, 250] width 123 height 16
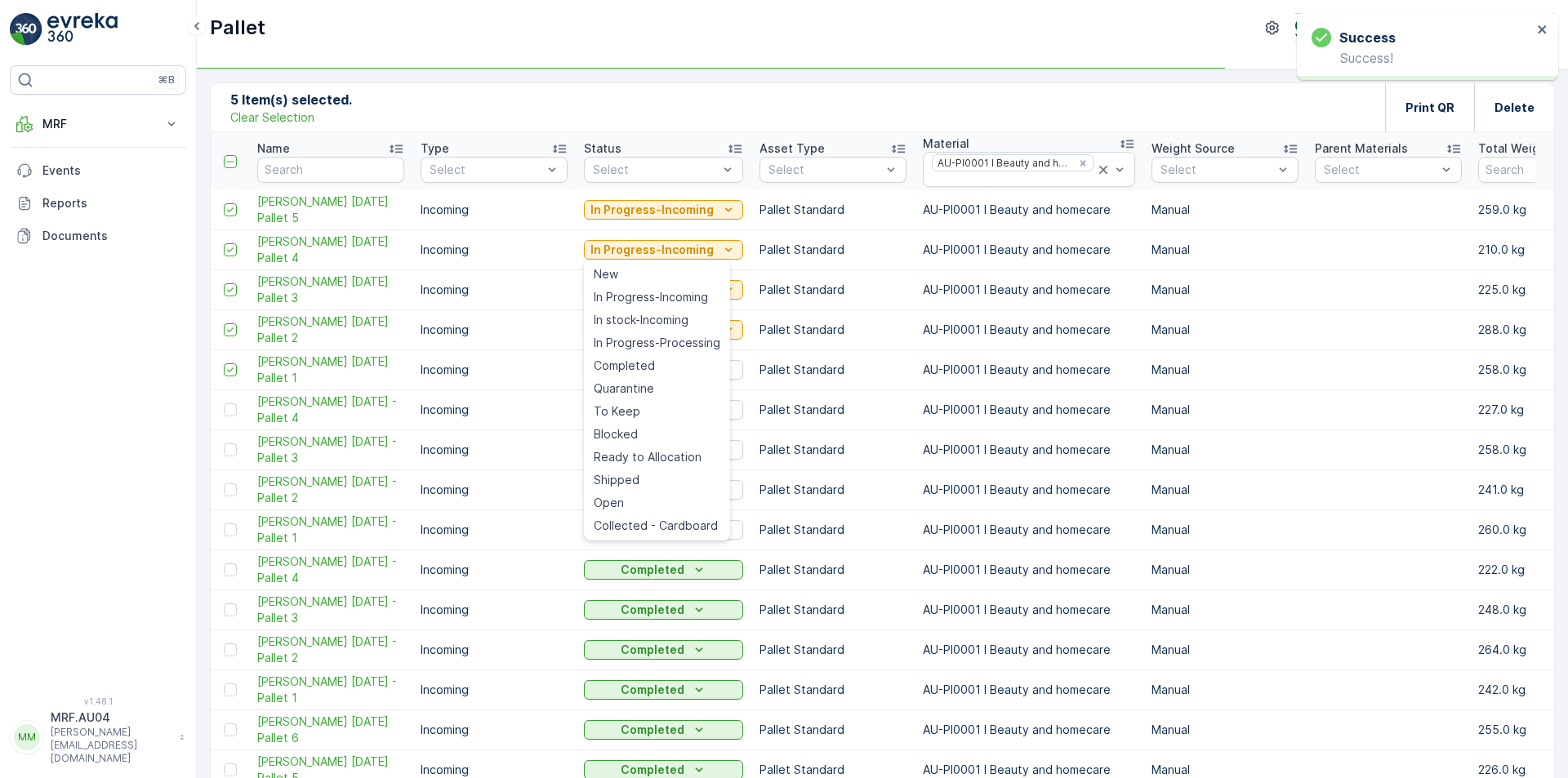
click at [671, 325] on span "In stock-Incoming" at bounding box center [640, 319] width 95 height 16
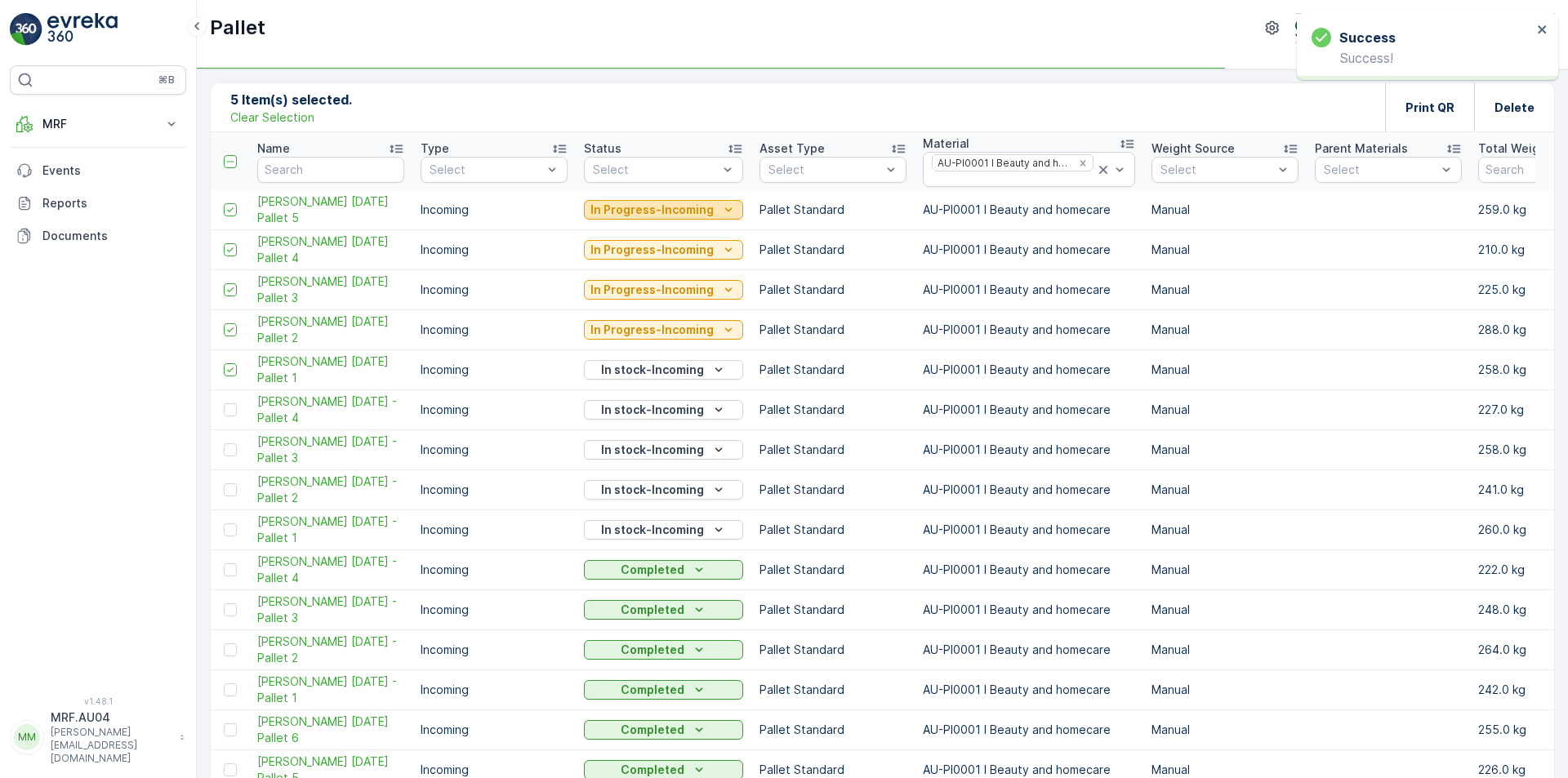
click at [694, 217] on p "In Progress-Incoming" at bounding box center [652, 209] width 123 height 16
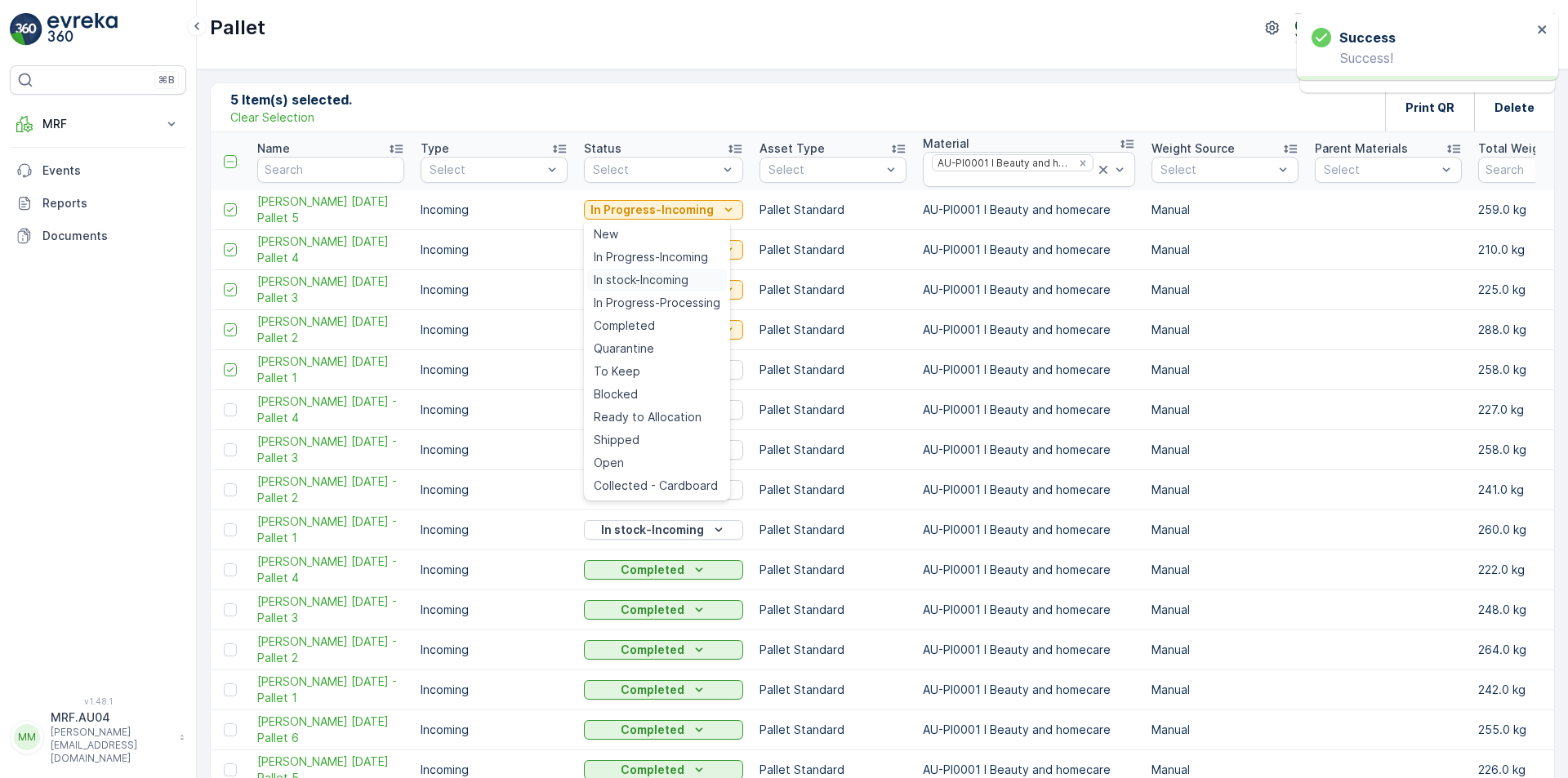
click at [674, 280] on span "In stock-Incoming" at bounding box center [640, 280] width 95 height 16
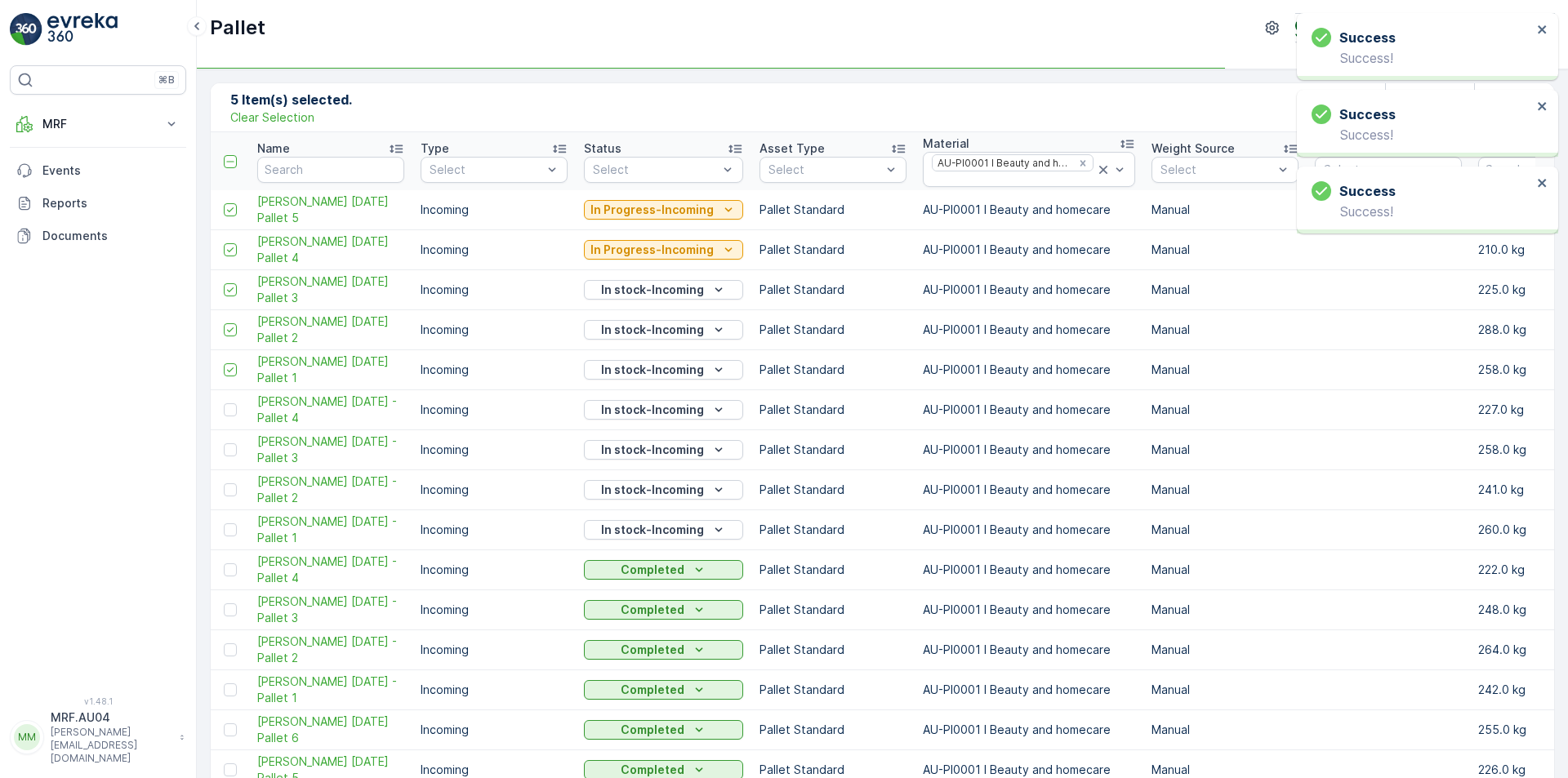
click at [1536, 30] on div "Success Success!" at bounding box center [1421, 46] width 230 height 47
click at [1542, 30] on icon "close" at bounding box center [1542, 29] width 8 height 8
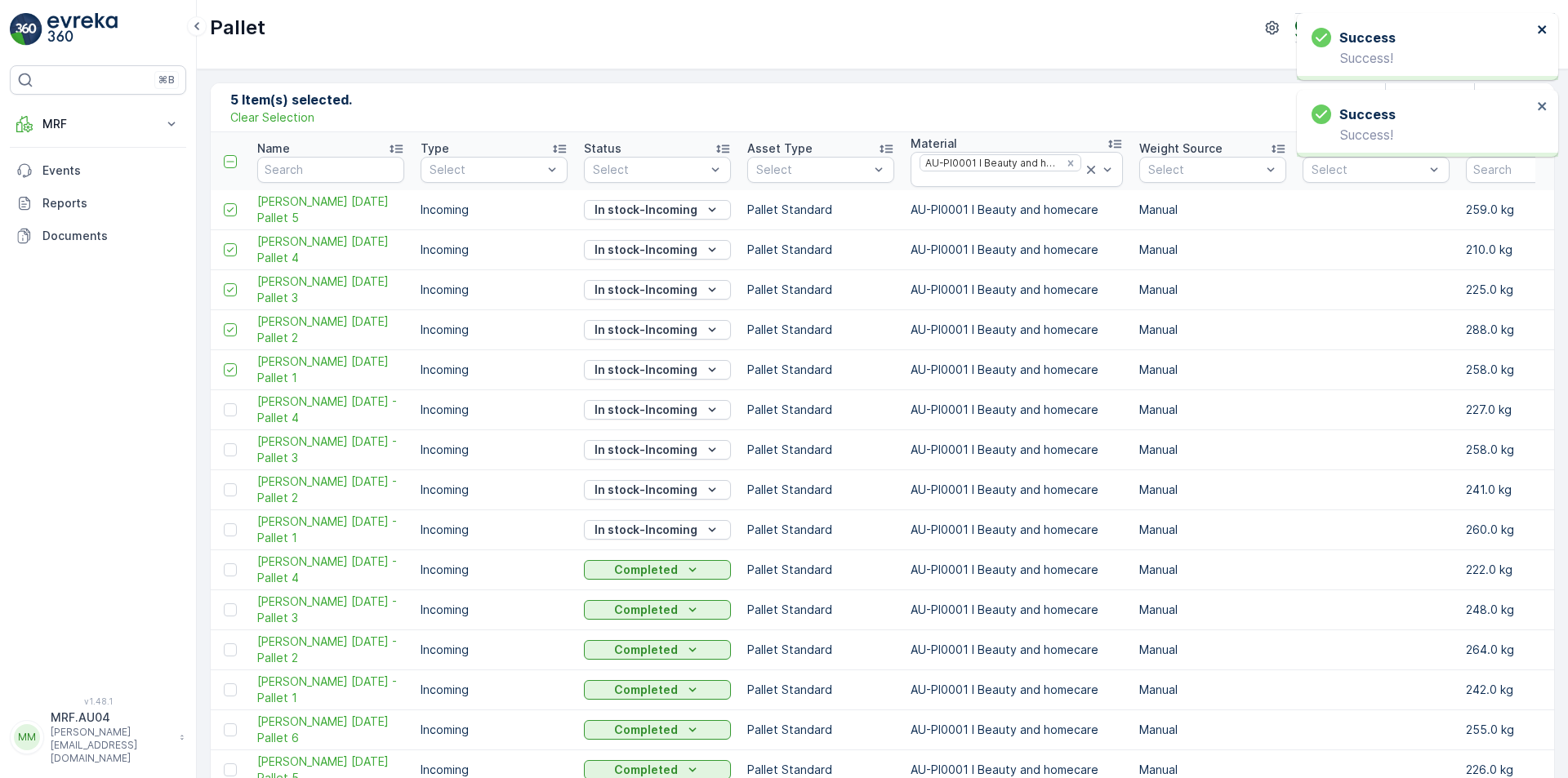
click at [1546, 31] on icon "close" at bounding box center [1543, 29] width 11 height 13
click at [1547, 28] on icon "close" at bounding box center [1543, 29] width 11 height 13
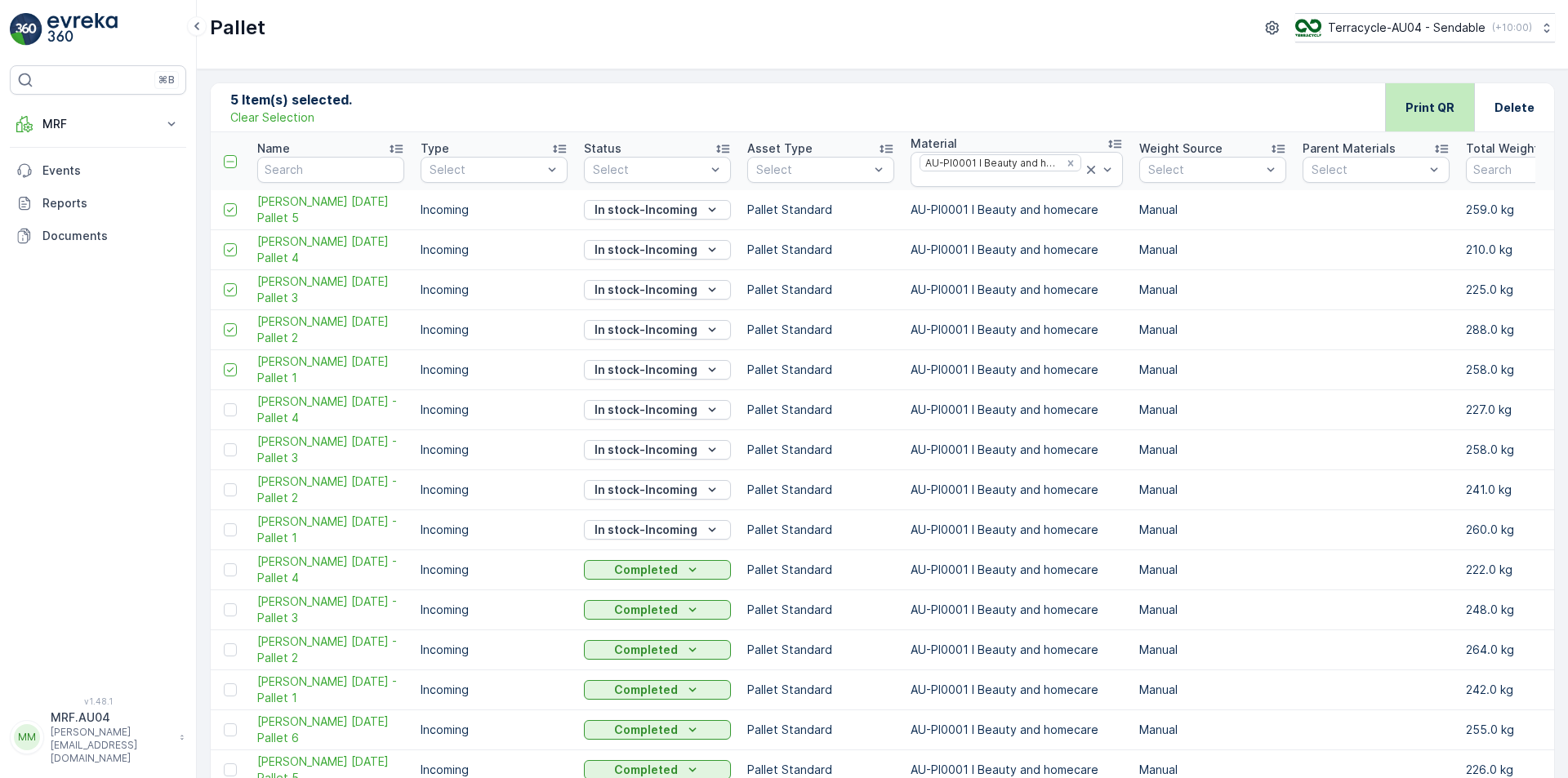
click at [1419, 108] on p "Print QR" at bounding box center [1430, 107] width 49 height 16
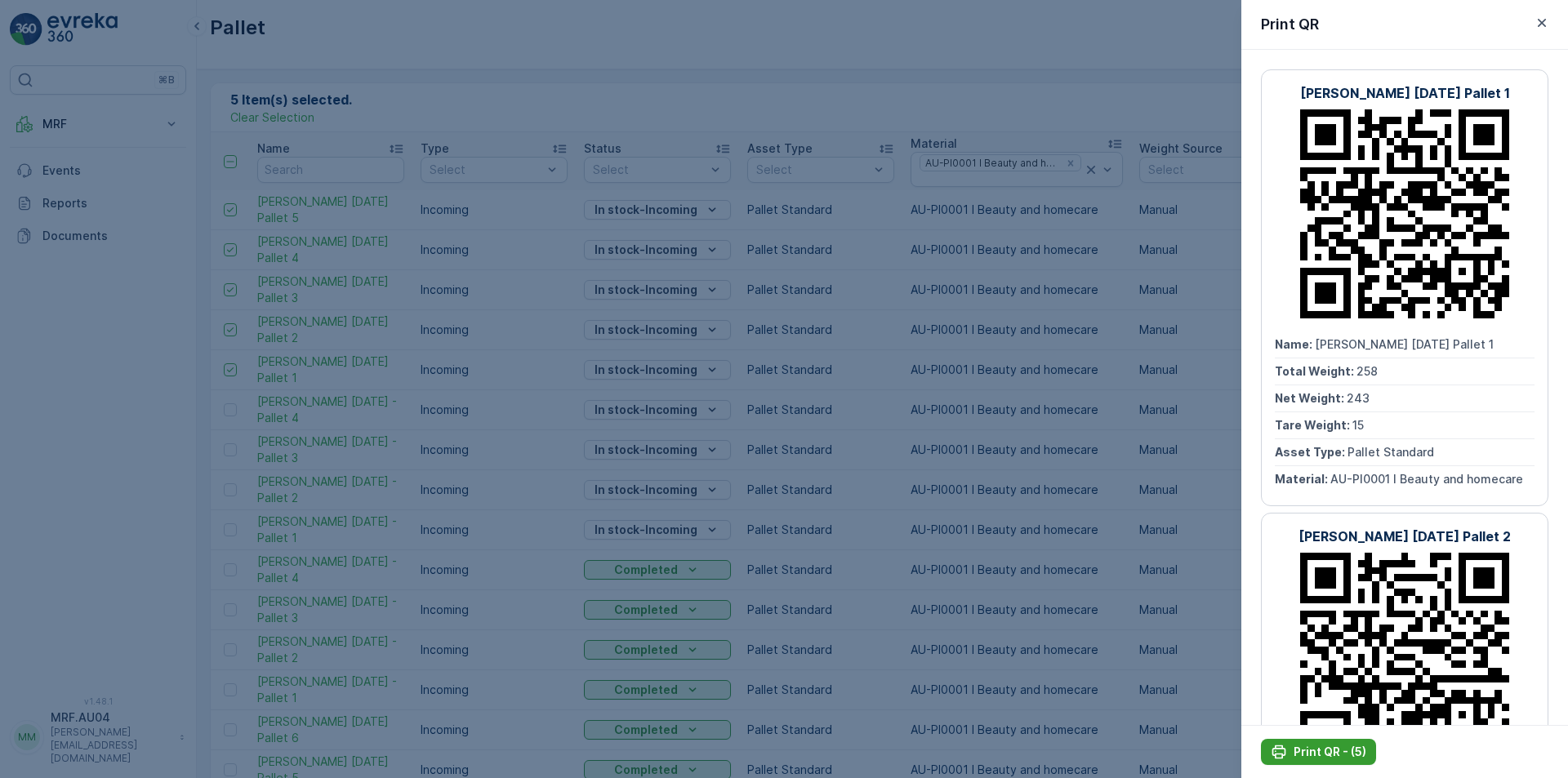
click at [1318, 747] on p "Print QR - (5)" at bounding box center [1329, 752] width 73 height 16
click at [1540, 22] on icon "button" at bounding box center [1542, 23] width 8 height 8
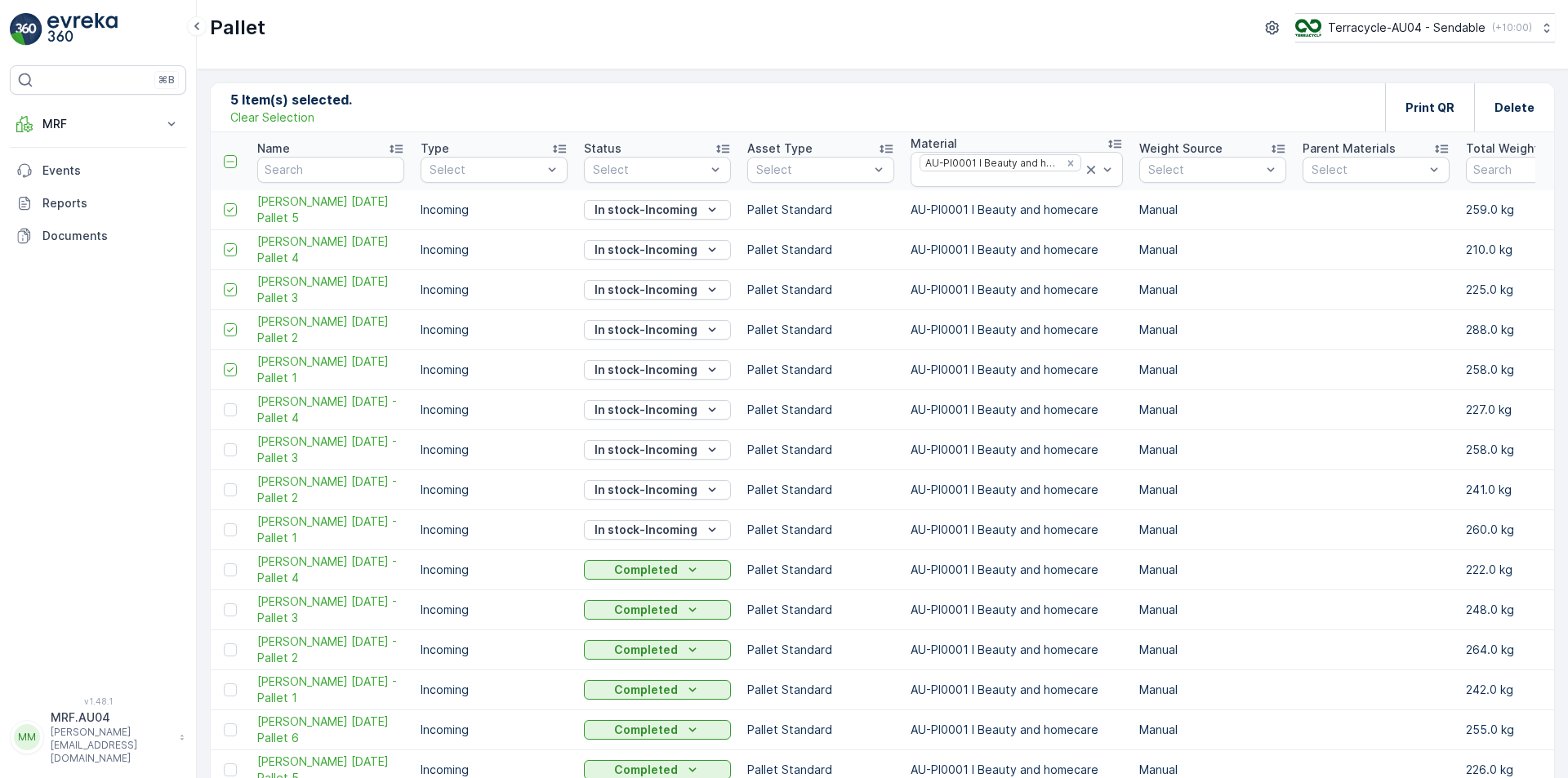
click at [259, 122] on p "Clear Selection" at bounding box center [271, 117] width 84 height 16
click at [198, 27] on icon at bounding box center [196, 25] width 18 height 20
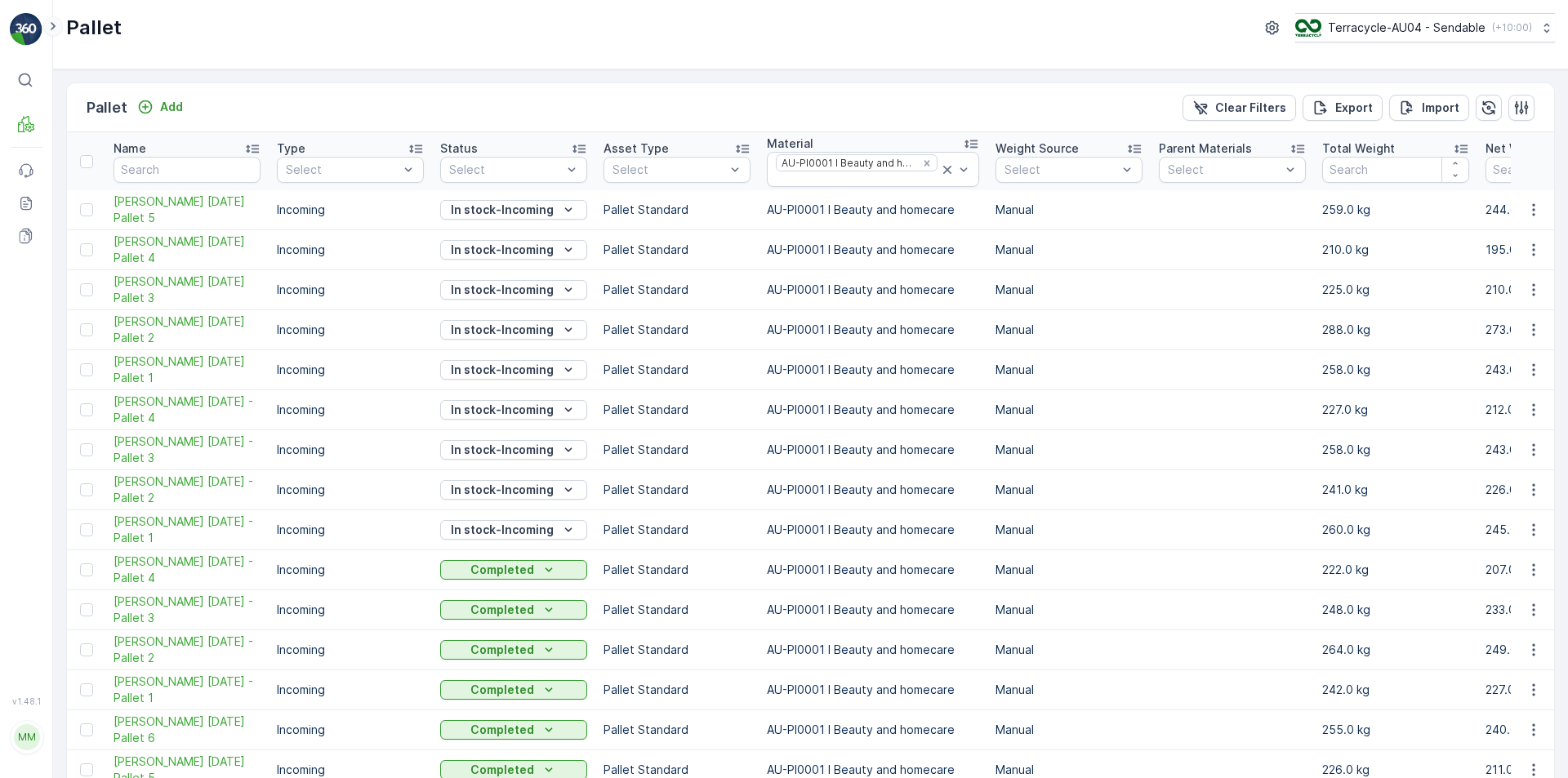
click at [50, 30] on icon at bounding box center [53, 25] width 18 height 20
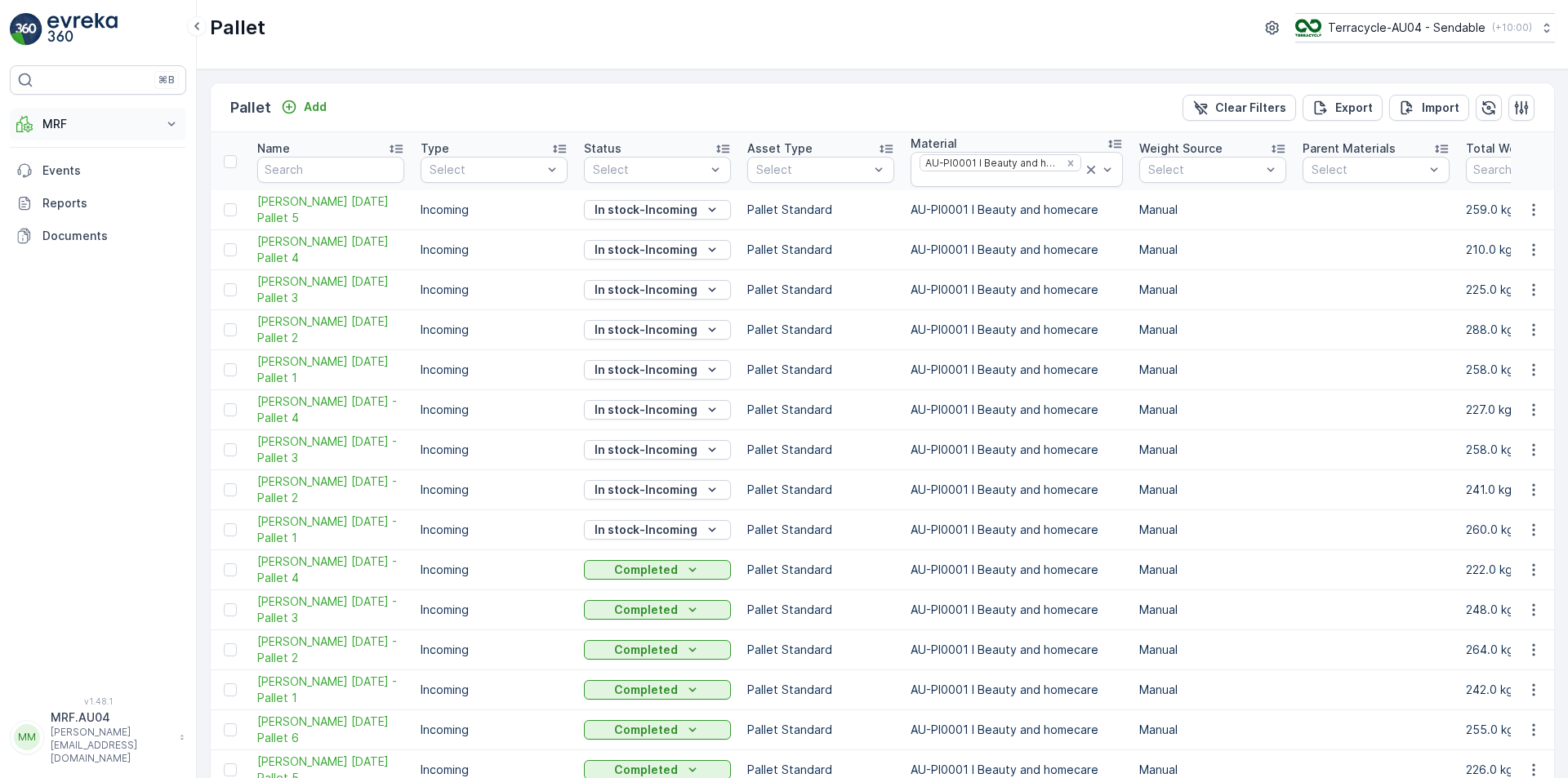
click at [123, 122] on p "MRF" at bounding box center [98, 123] width 111 height 16
click at [66, 196] on p "Pallet" at bounding box center [57, 197] width 31 height 16
click at [71, 224] on p "Process" at bounding box center [63, 219] width 44 height 16
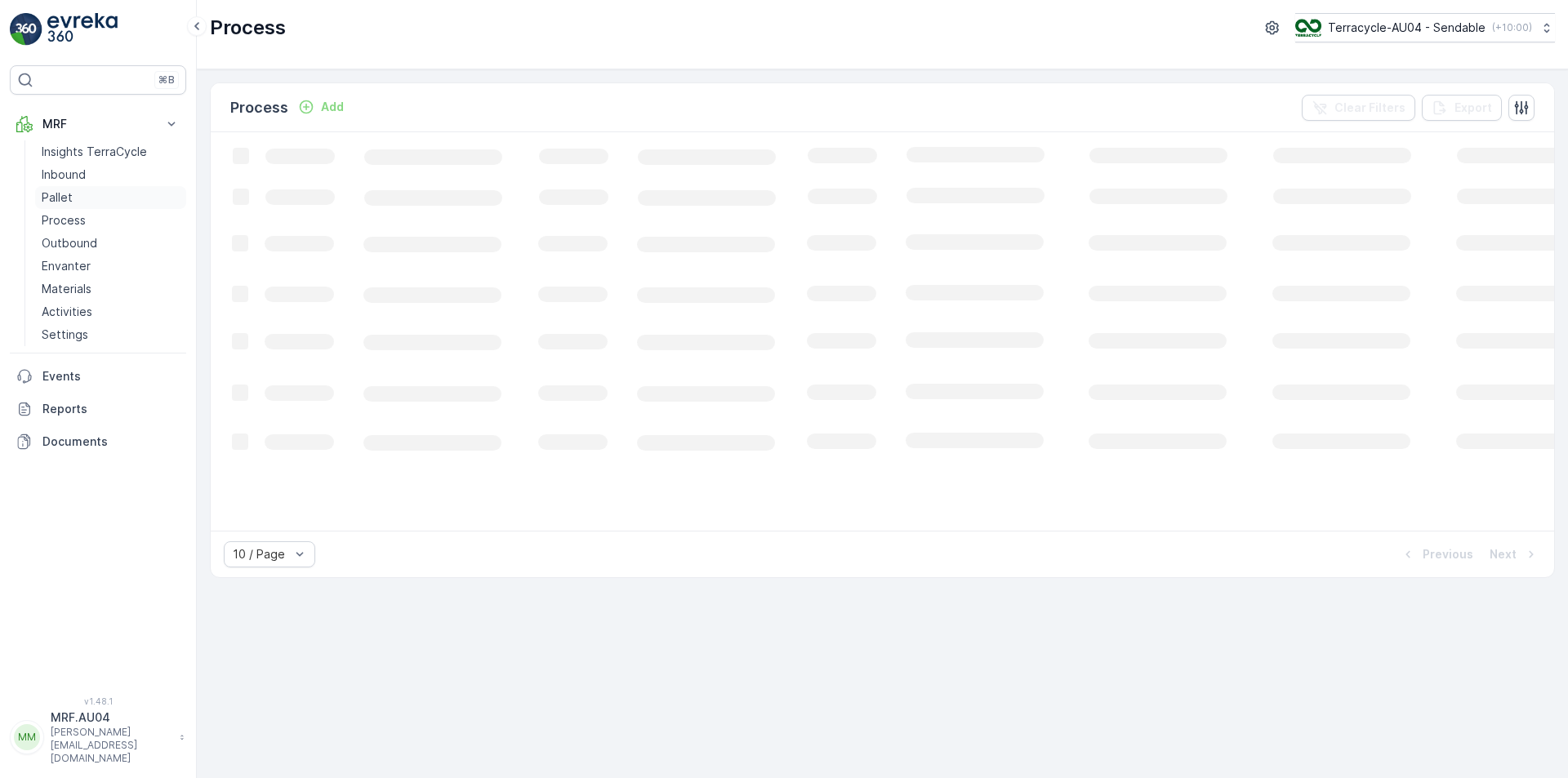
click at [107, 200] on link "Pallet" at bounding box center [110, 198] width 151 height 23
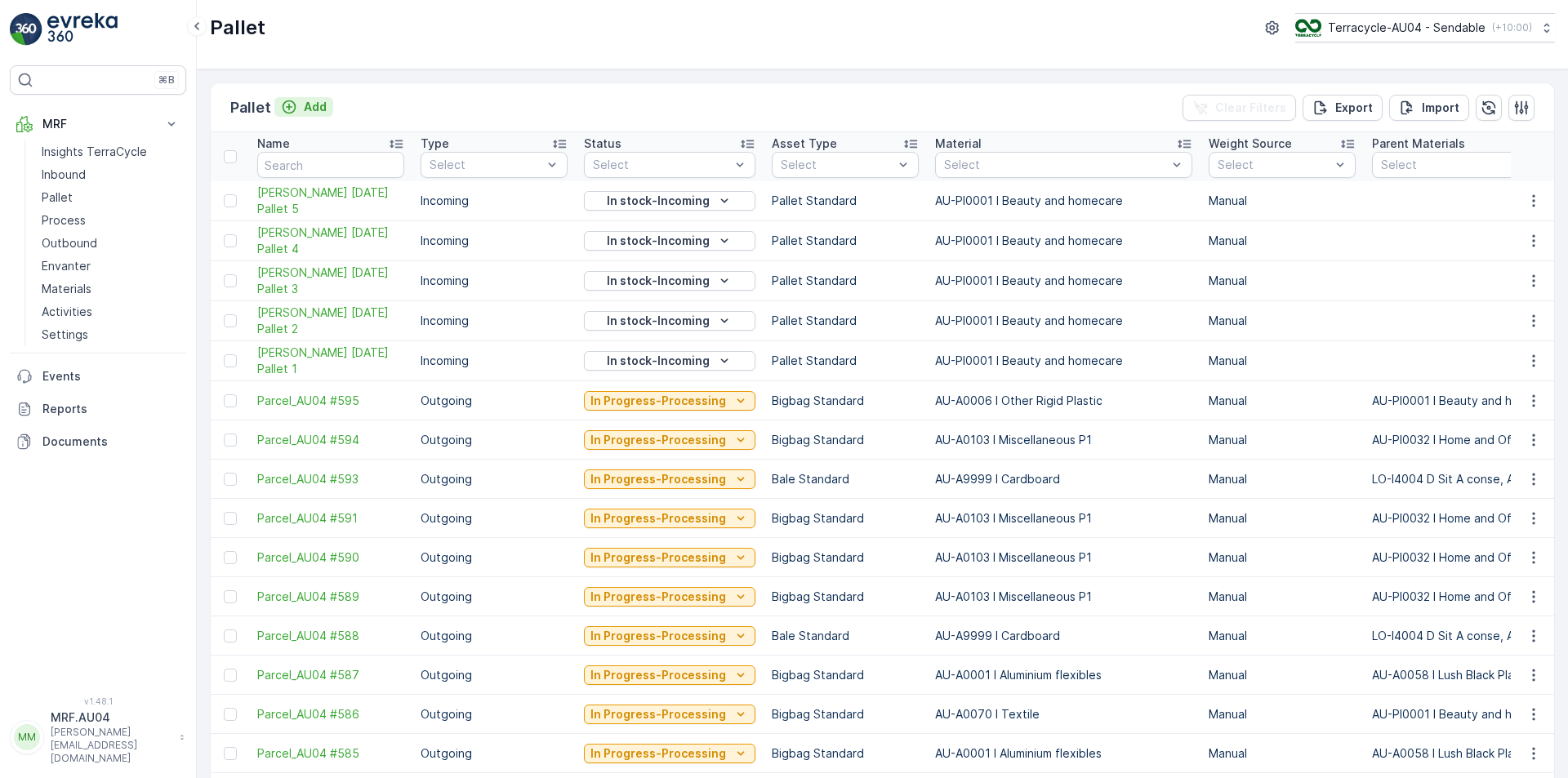
click at [298, 104] on div "Add" at bounding box center [303, 106] width 46 height 16
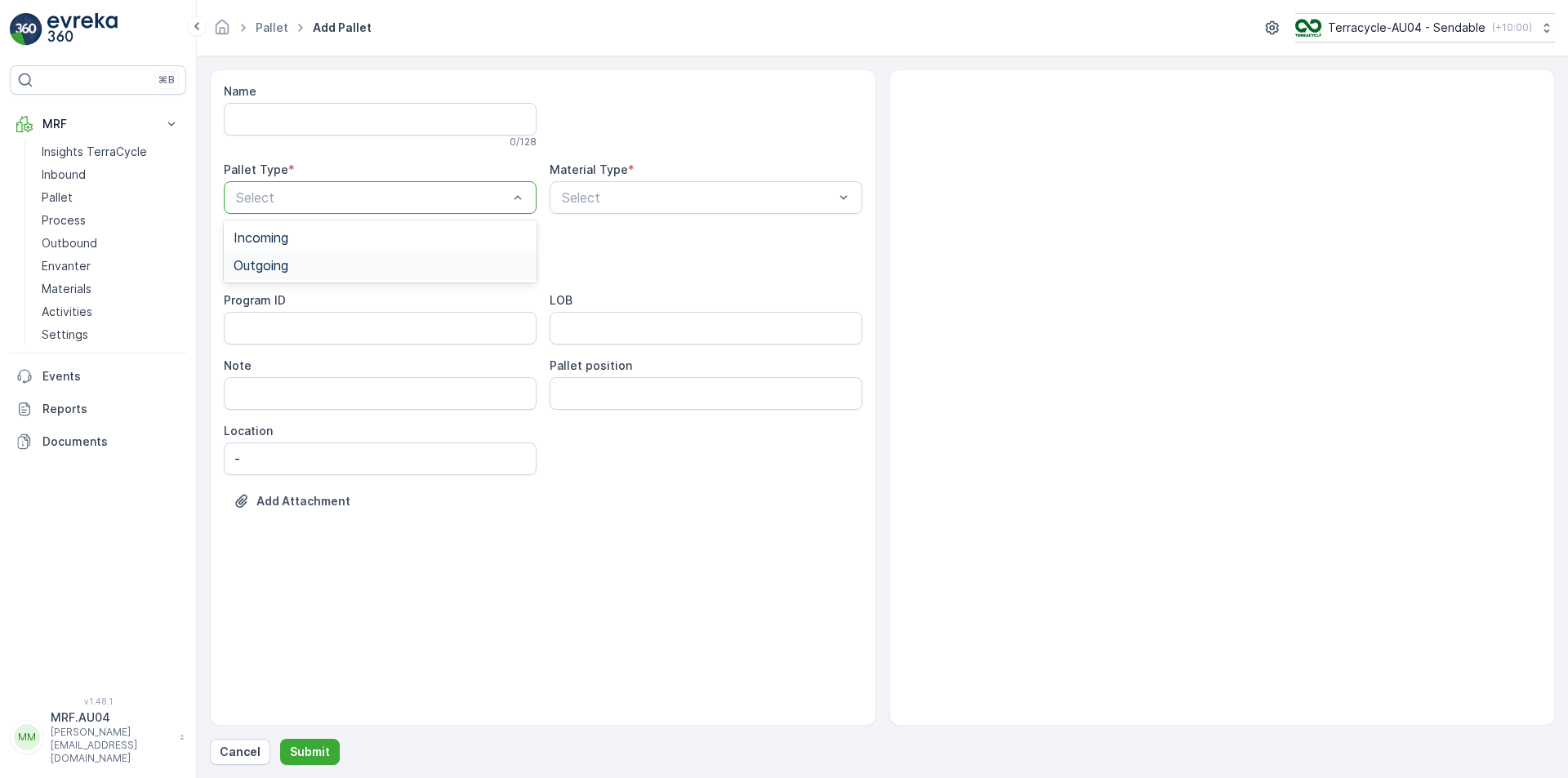
click at [334, 267] on div "Outgoing" at bounding box center [380, 266] width 293 height 15
click at [706, 175] on div "Material Type *" at bounding box center [706, 170] width 313 height 16
click at [705, 193] on div at bounding box center [698, 198] width 275 height 15
click at [657, 203] on div at bounding box center [698, 198] width 275 height 15
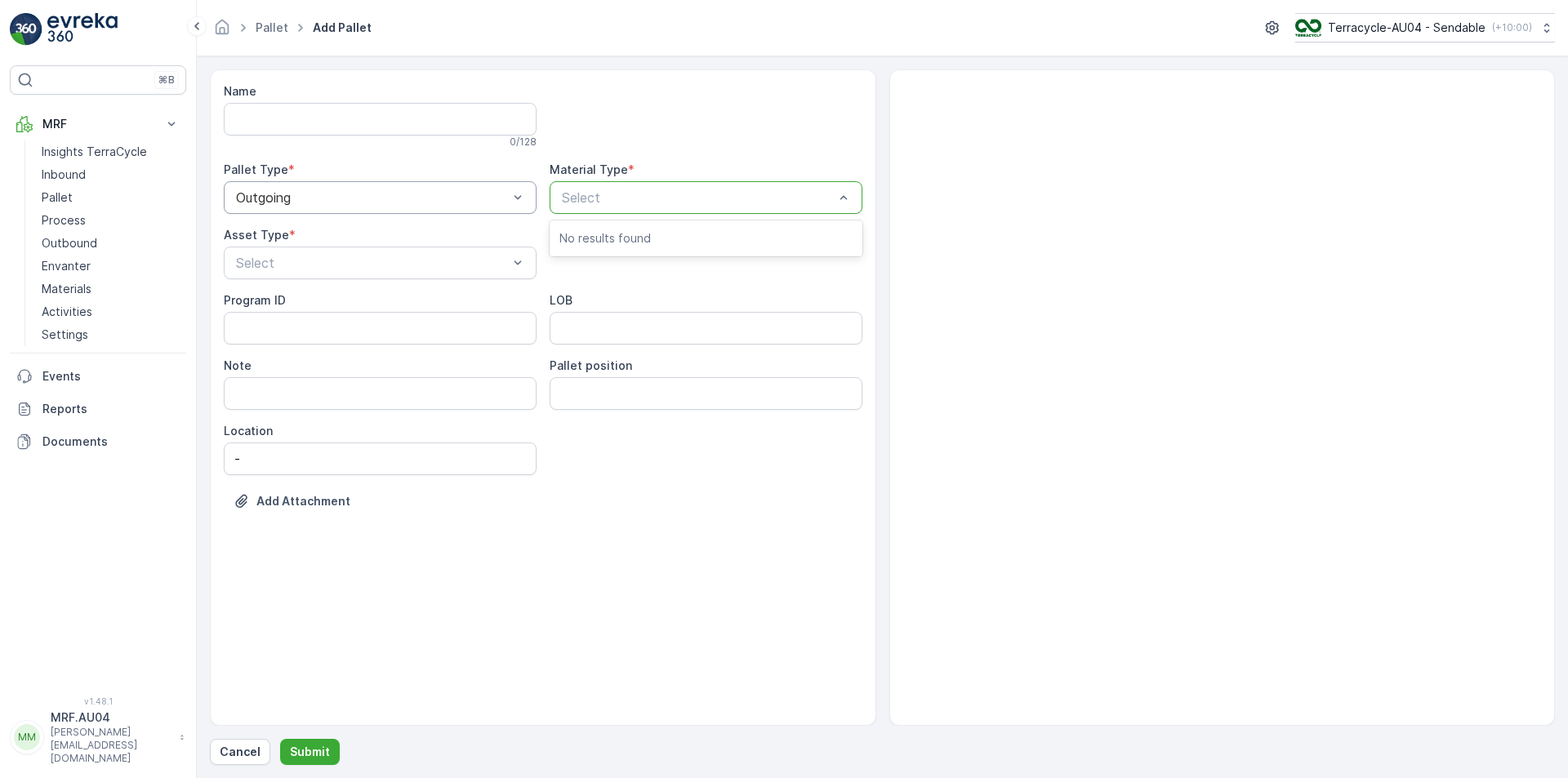
click at [657, 203] on div at bounding box center [698, 198] width 275 height 15
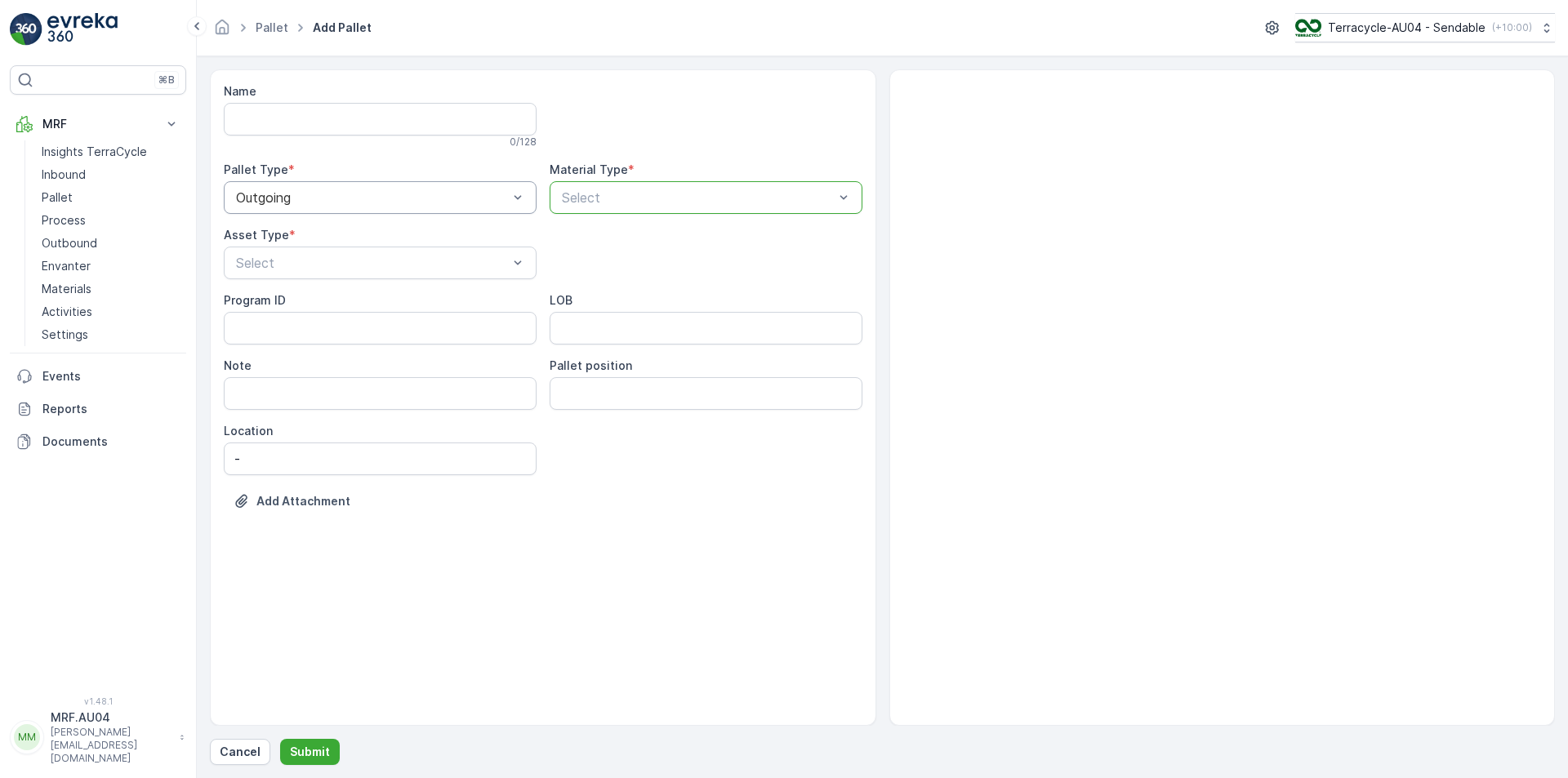
click at [418, 239] on div "Asset Type *" at bounding box center [380, 235] width 313 height 16
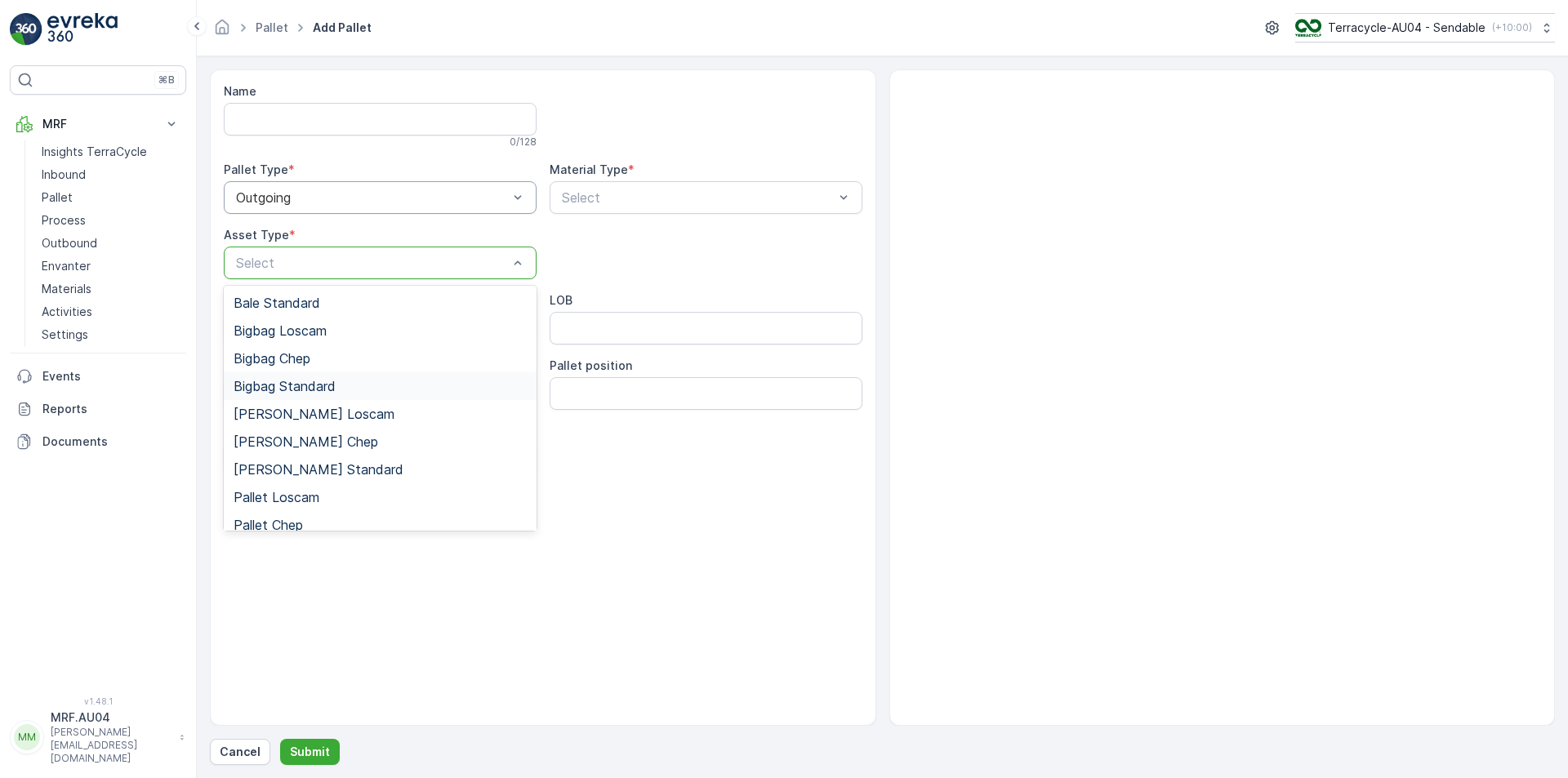
click at [420, 390] on div "Bigbag Standard" at bounding box center [380, 386] width 293 height 15
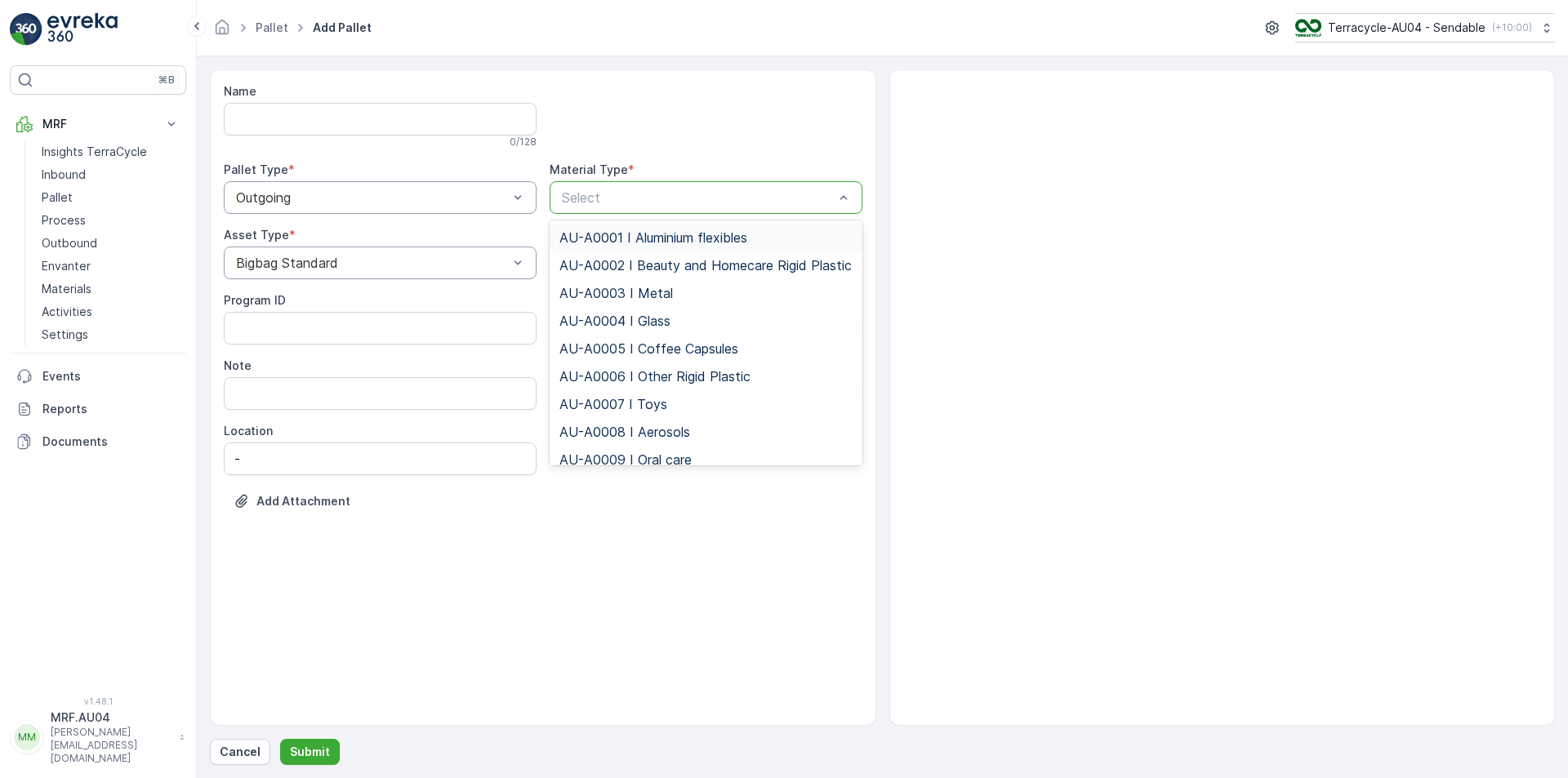
click at [721, 236] on span "AU-A0001 I Aluminium flexibles" at bounding box center [653, 237] width 187 height 15
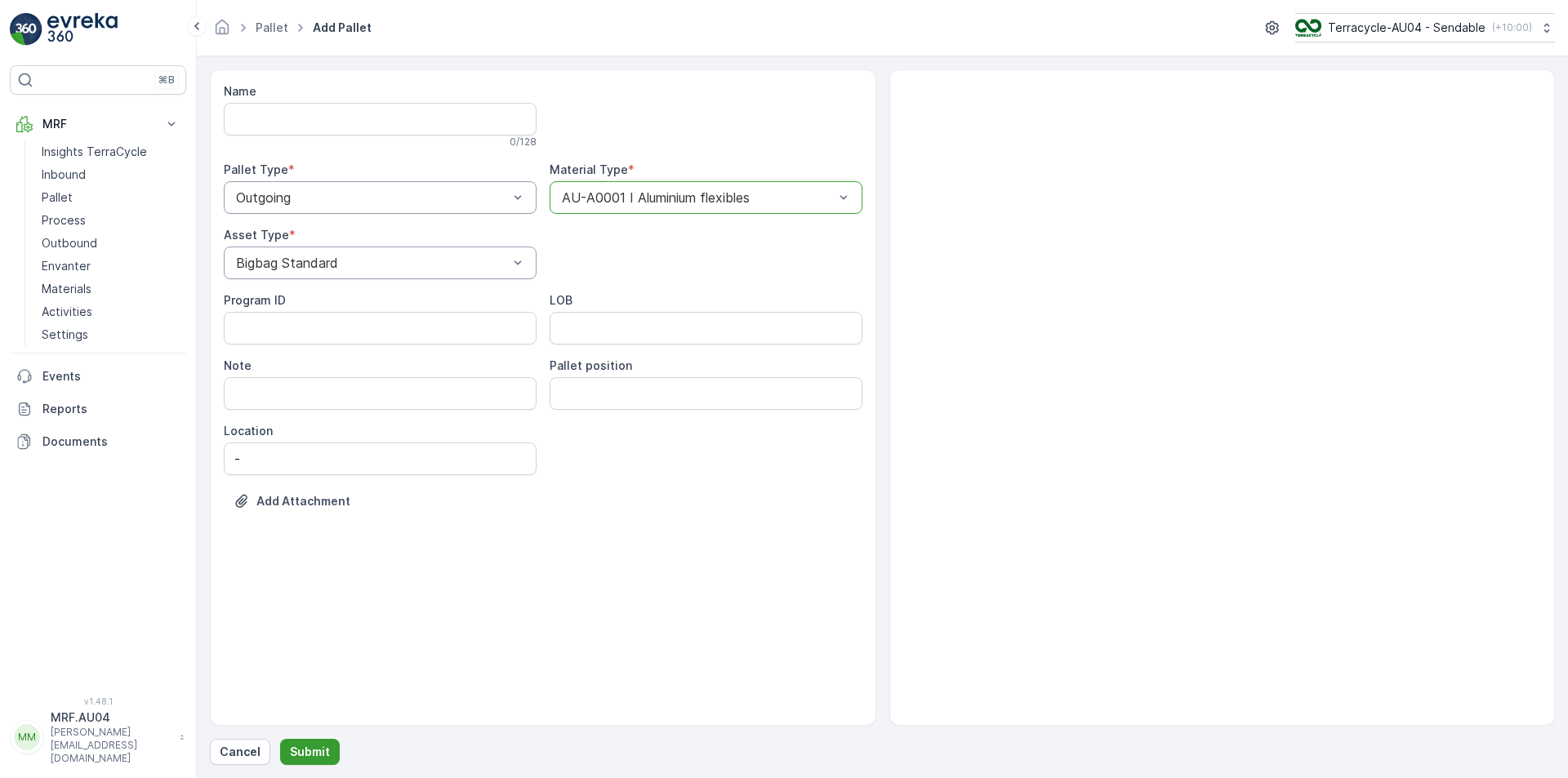
click at [318, 749] on p "Submit" at bounding box center [310, 752] width 40 height 16
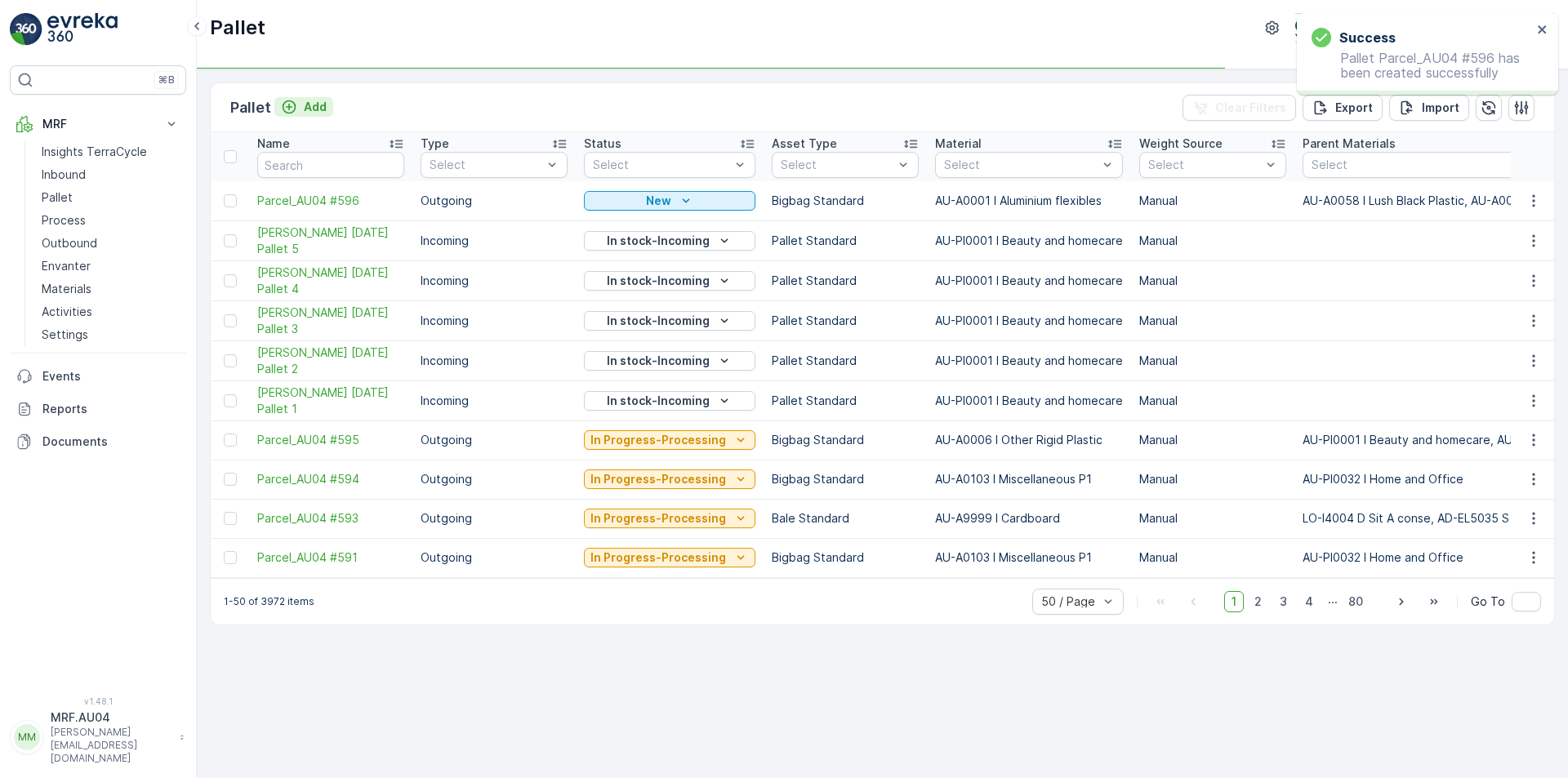
click at [300, 109] on div "Add" at bounding box center [303, 106] width 46 height 16
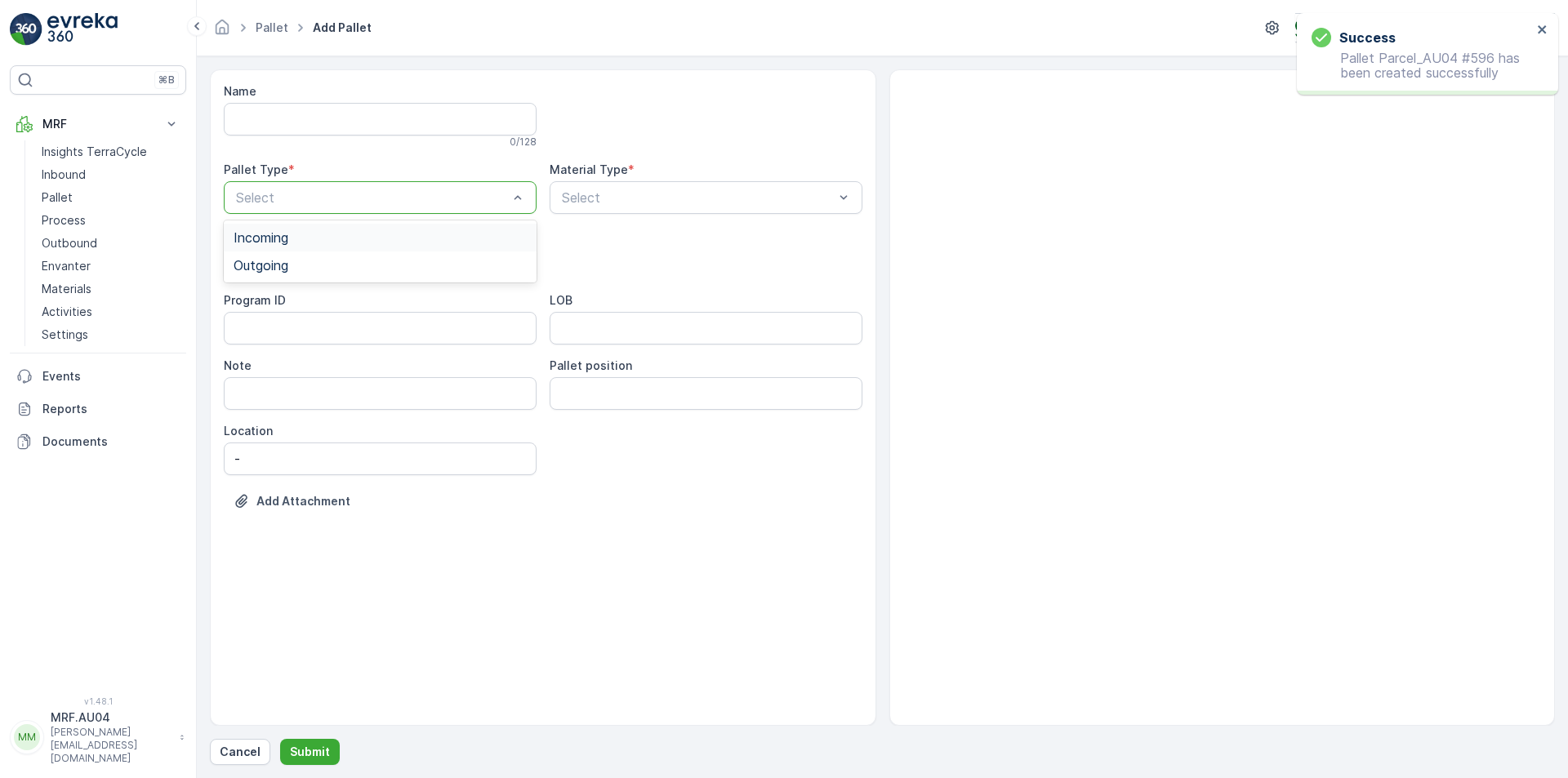
click at [299, 200] on div at bounding box center [372, 198] width 275 height 15
click at [303, 261] on div "Outgoing" at bounding box center [380, 266] width 293 height 15
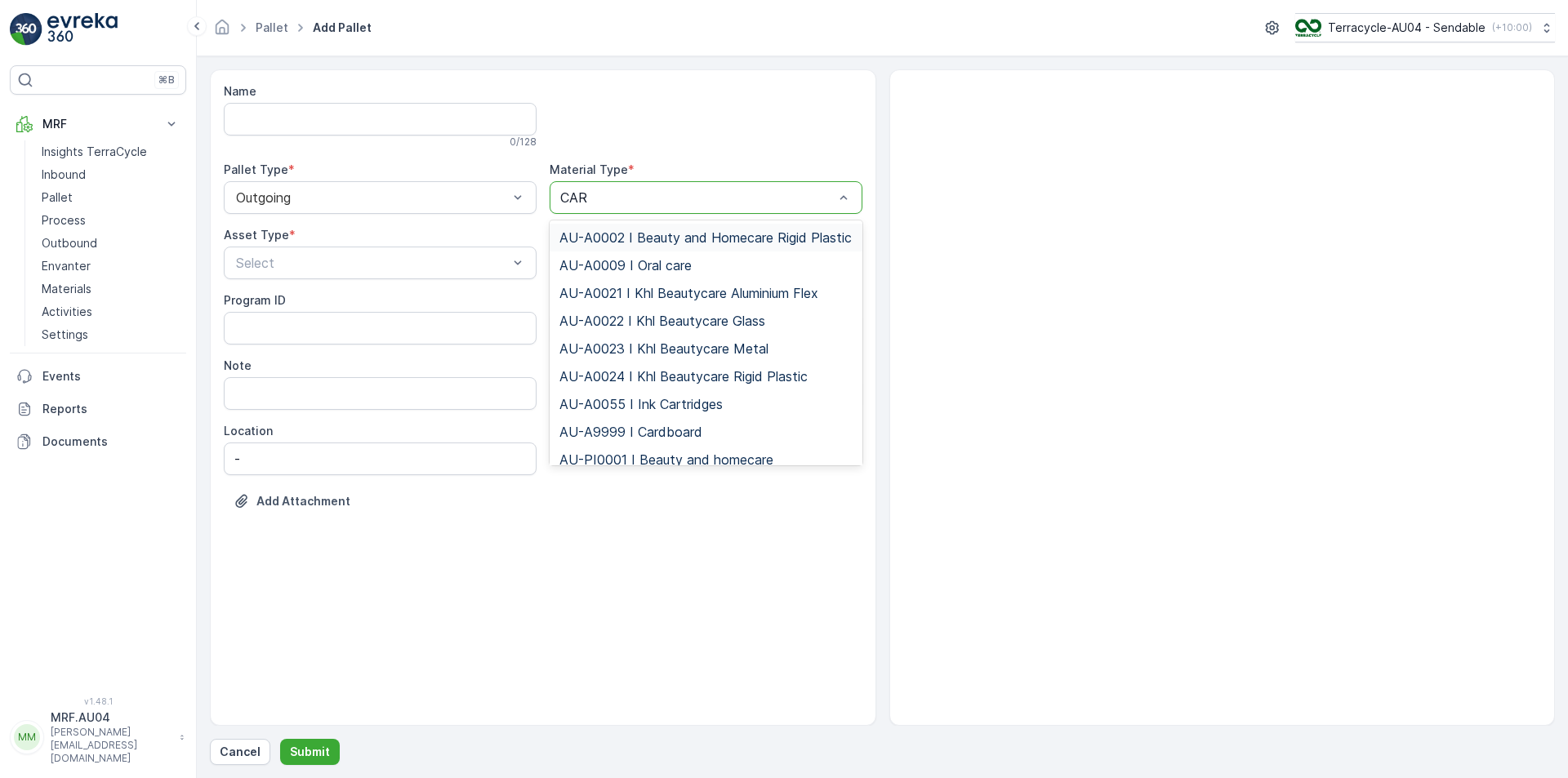
type input "CARD"
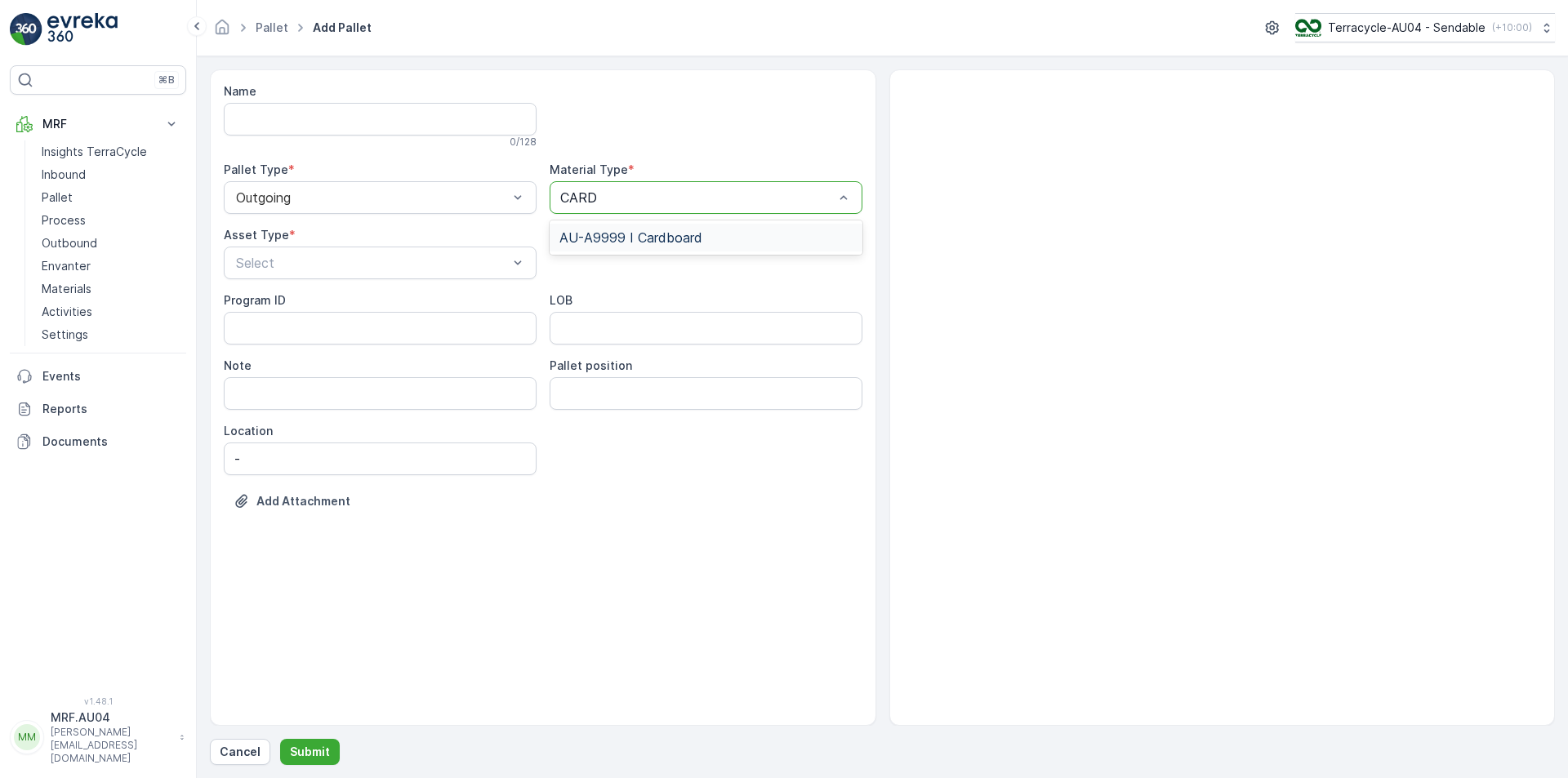
click at [641, 243] on span "AU-A9999 I Cardboard" at bounding box center [631, 237] width 143 height 15
click at [435, 267] on div at bounding box center [372, 263] width 275 height 15
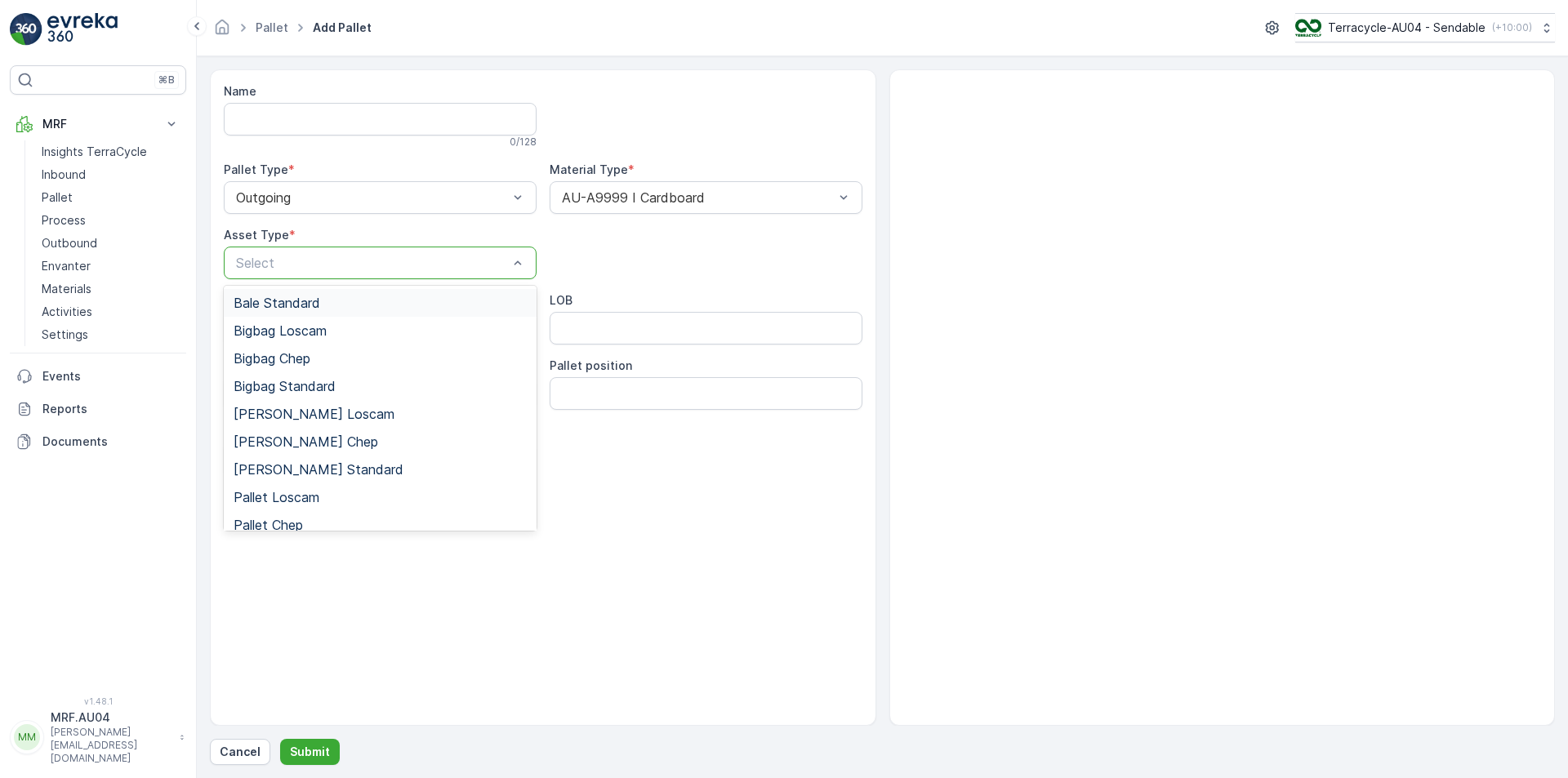
click at [301, 304] on span "Bale Standard" at bounding box center [277, 303] width 87 height 15
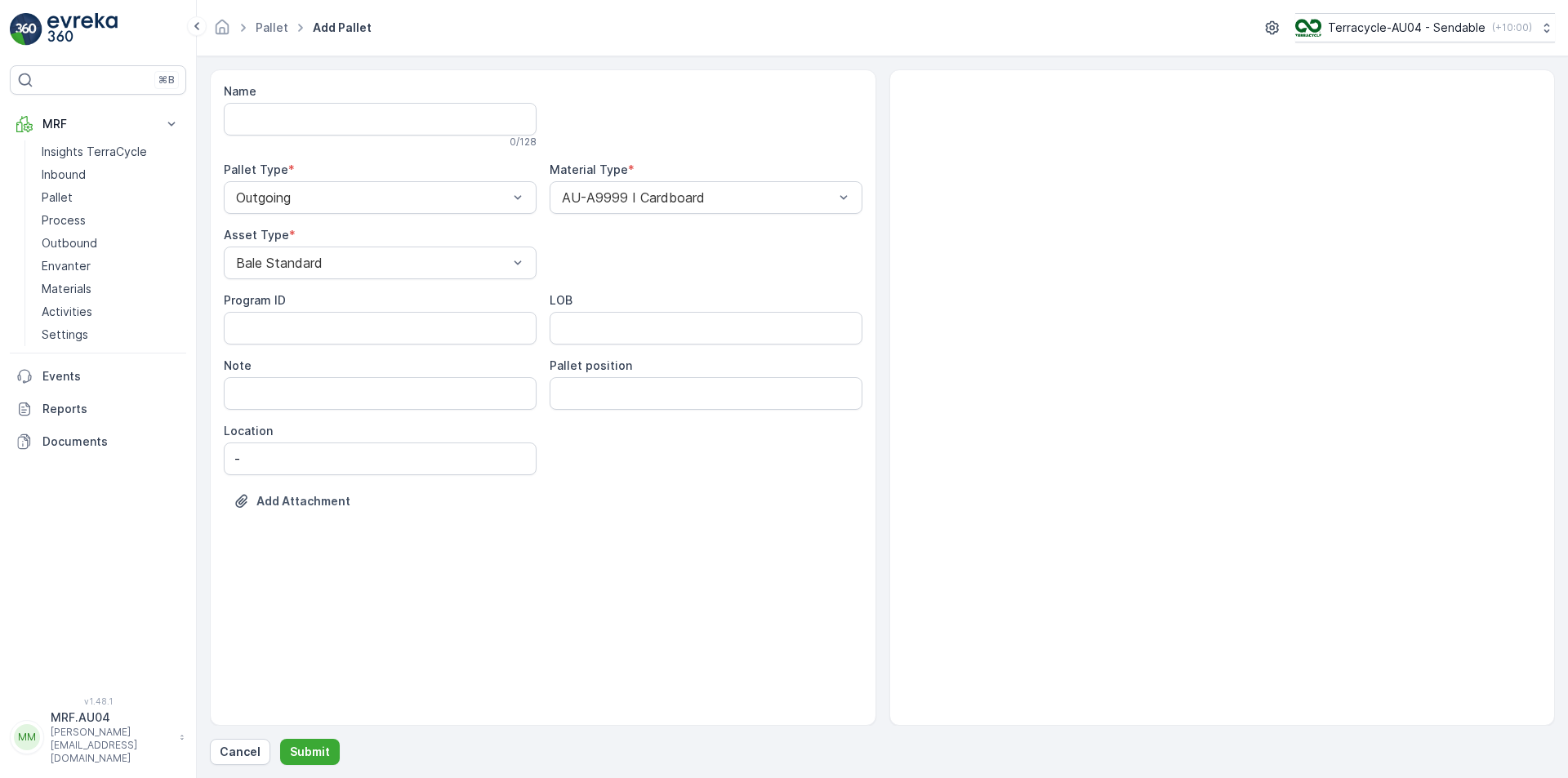
click at [304, 765] on form "Name 0 / 128 Pallet Type * Outgoing Material Type * AU-A9999 I Cardboard Asset …" at bounding box center [882, 417] width 1371 height 721
click at [304, 756] on p "Submit" at bounding box center [310, 752] width 40 height 16
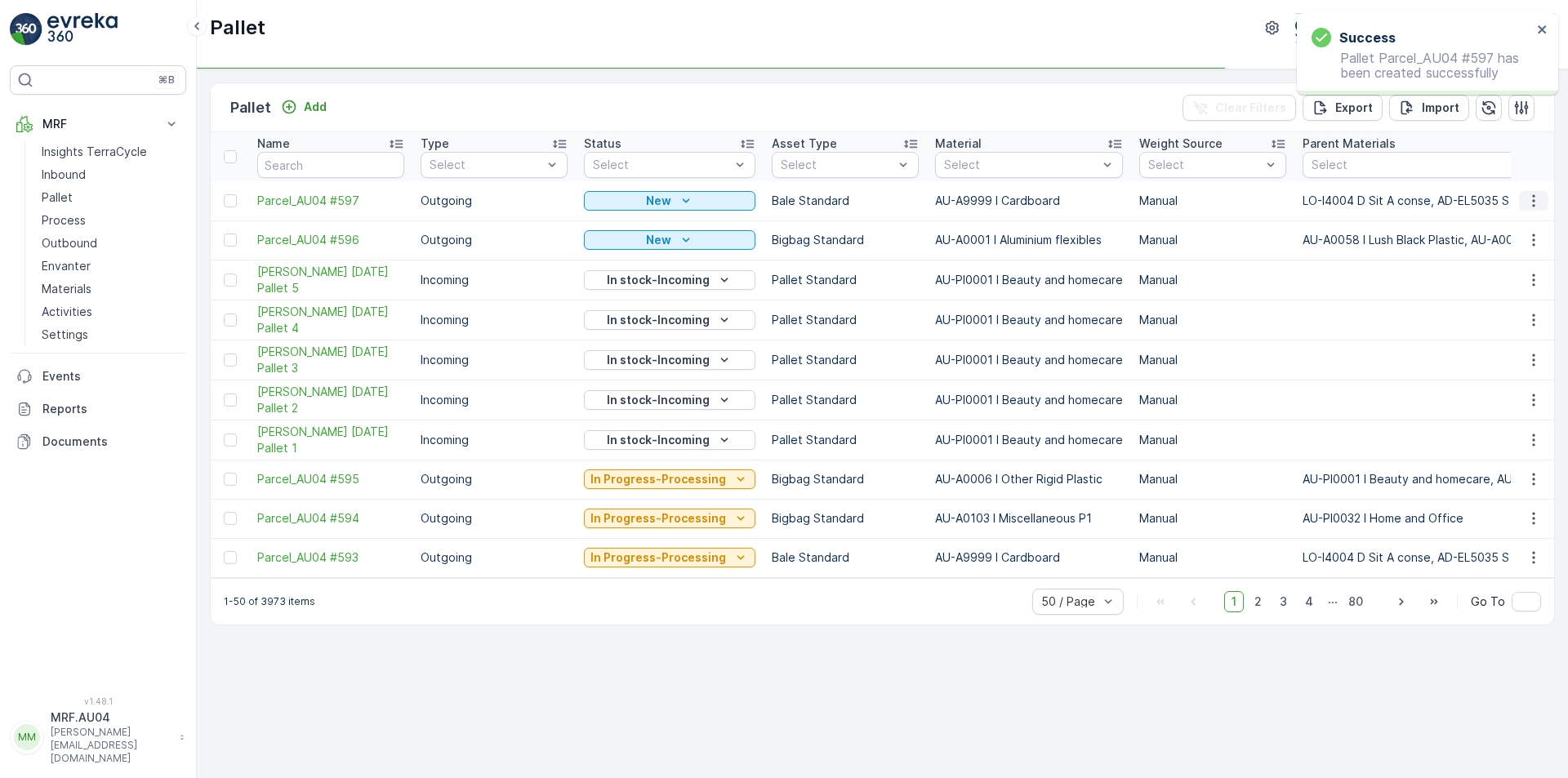
click at [1532, 202] on icon "button" at bounding box center [1533, 201] width 16 height 16
click at [1517, 250] on span "Edit Pallet" at bounding box center [1494, 248] width 56 height 16
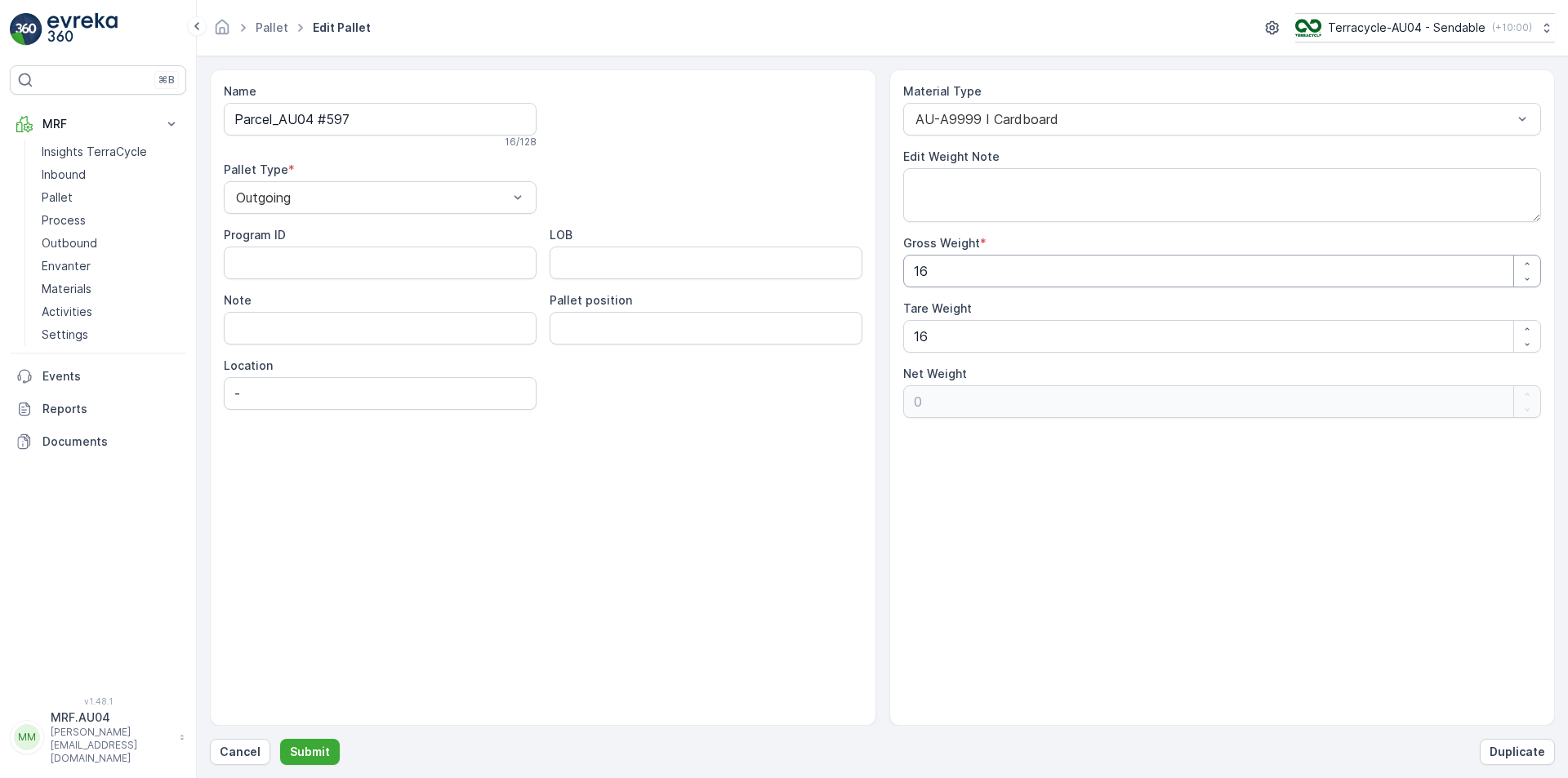
drag, startPoint x: 934, startPoint y: 256, endPoint x: 736, endPoint y: 228, distance: 200.0
click at [762, 231] on div "Name Parcel_AU04 #597 16 / 128 Pallet Type * Outgoing Program ID LOB Note Palle…" at bounding box center [882, 397] width 1345 height 656
type Weight "6"
type Weight "-10"
type Weight "60"
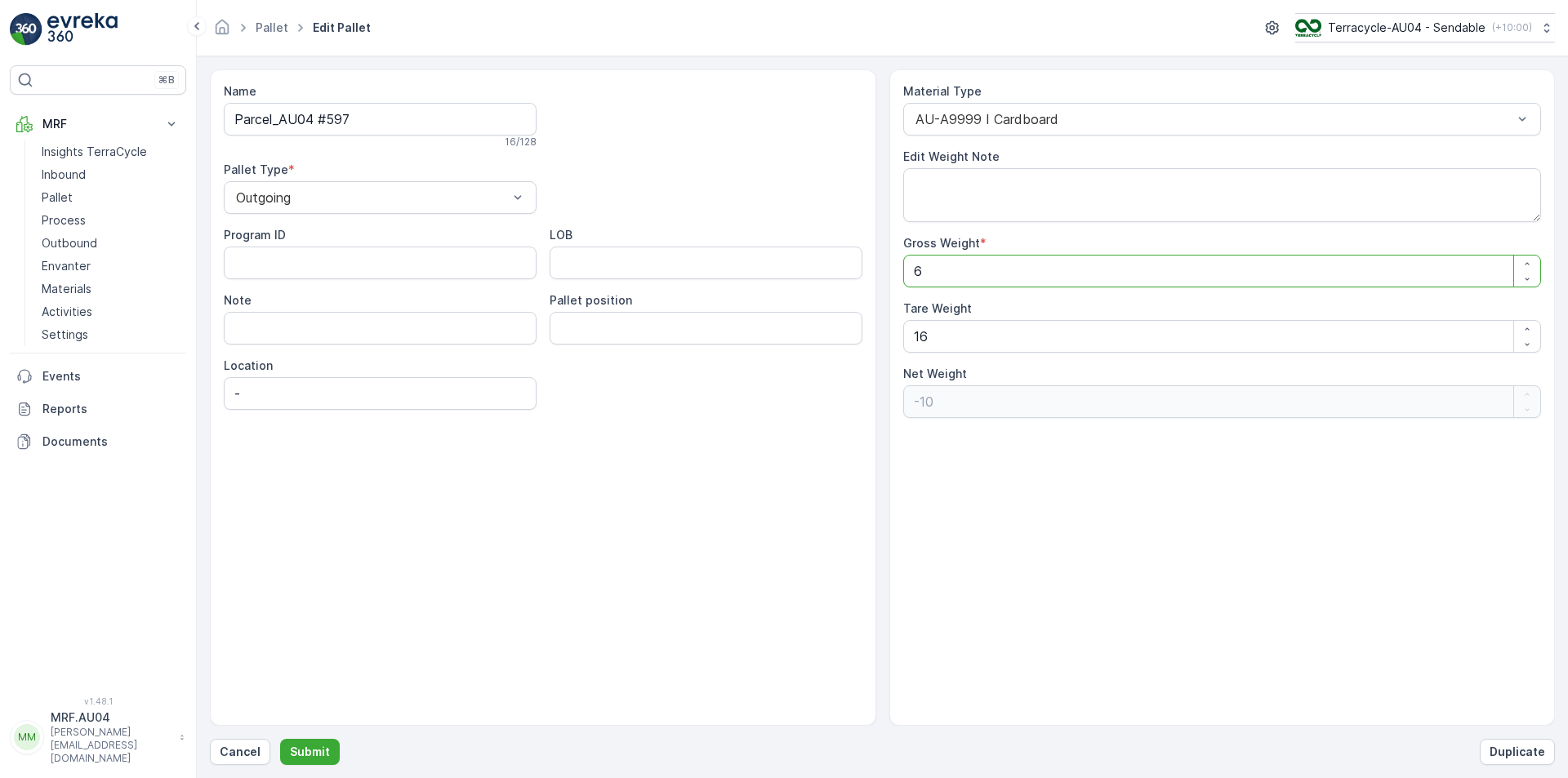
type Weight "44"
type Weight "60.4"
type Weight "44.4"
type Weight "60.4"
drag, startPoint x: 936, startPoint y: 342, endPoint x: 691, endPoint y: 343, distance: 245.0
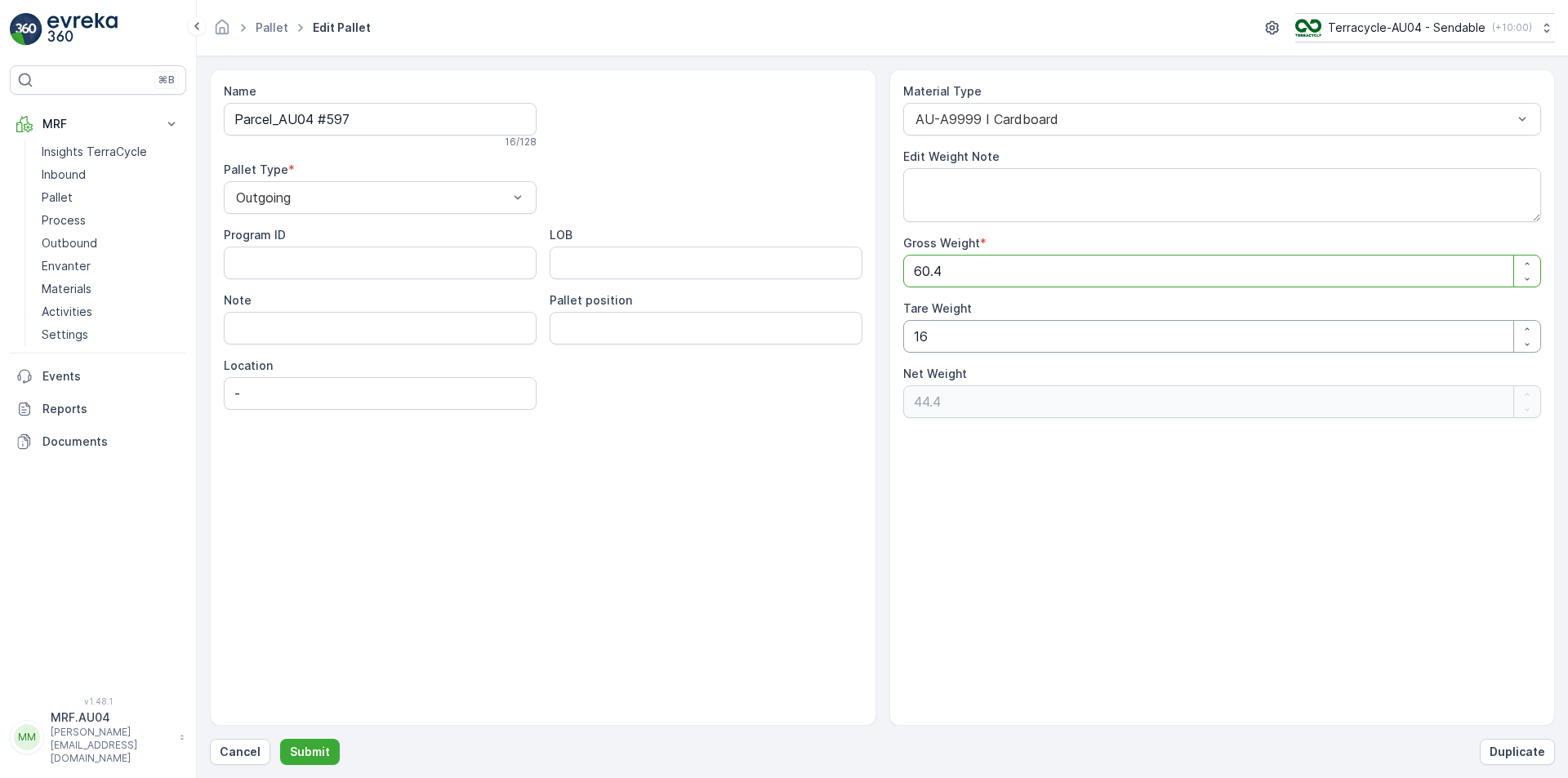
click at [693, 343] on div "Name Parcel_AU04 #597 16 / 128 Pallet Type * Outgoing Program ID LOB Note Palle…" at bounding box center [882, 397] width 1345 height 656
type Weight "0"
type Weight "6"
type Weight "54.4"
type Weight "60"
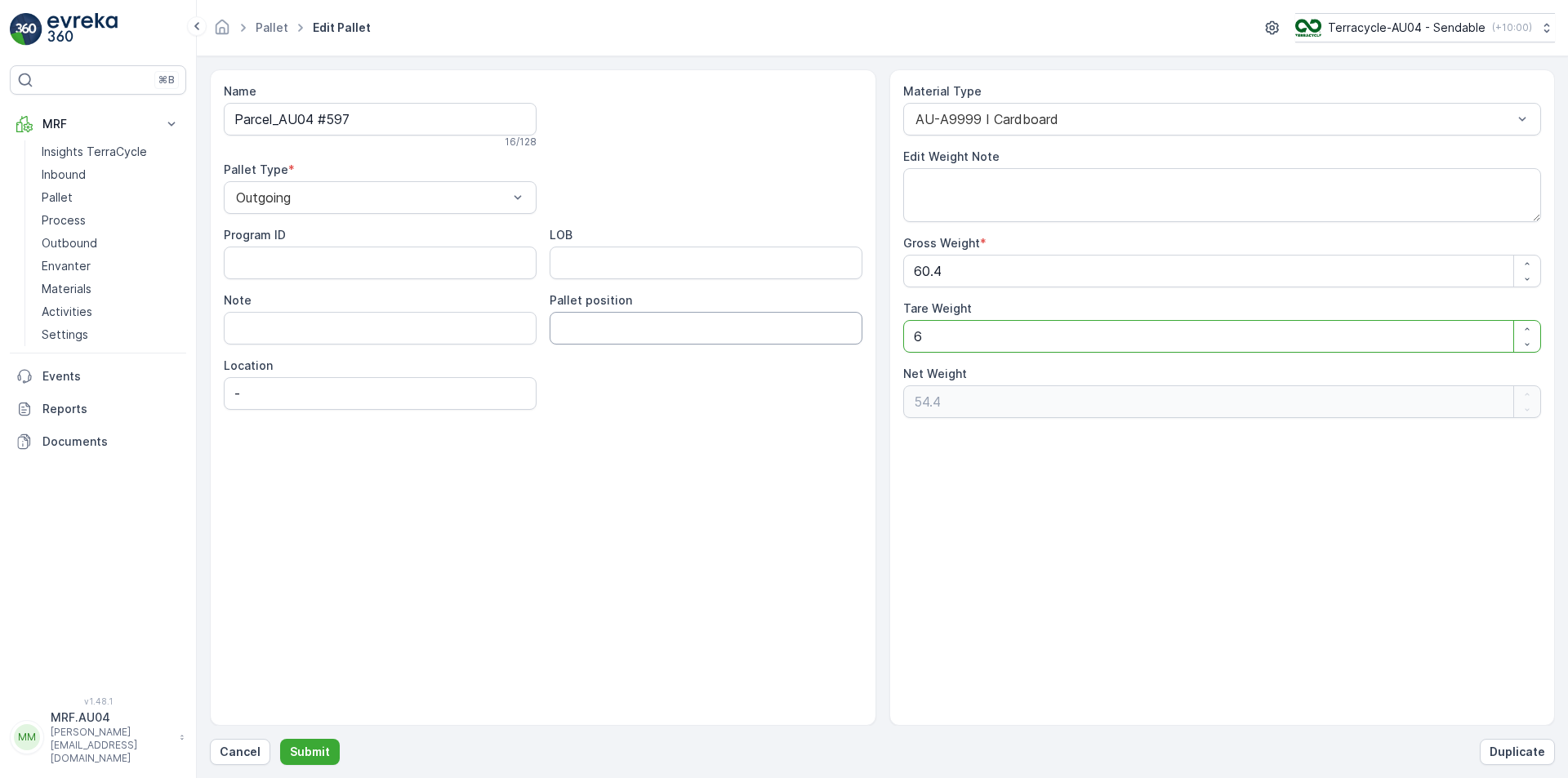
type Weight "0.4"
type Weight "60.4"
type Weight "0"
type Weight "60.4"
click at [286, 756] on button "Submit" at bounding box center [309, 753] width 59 height 26
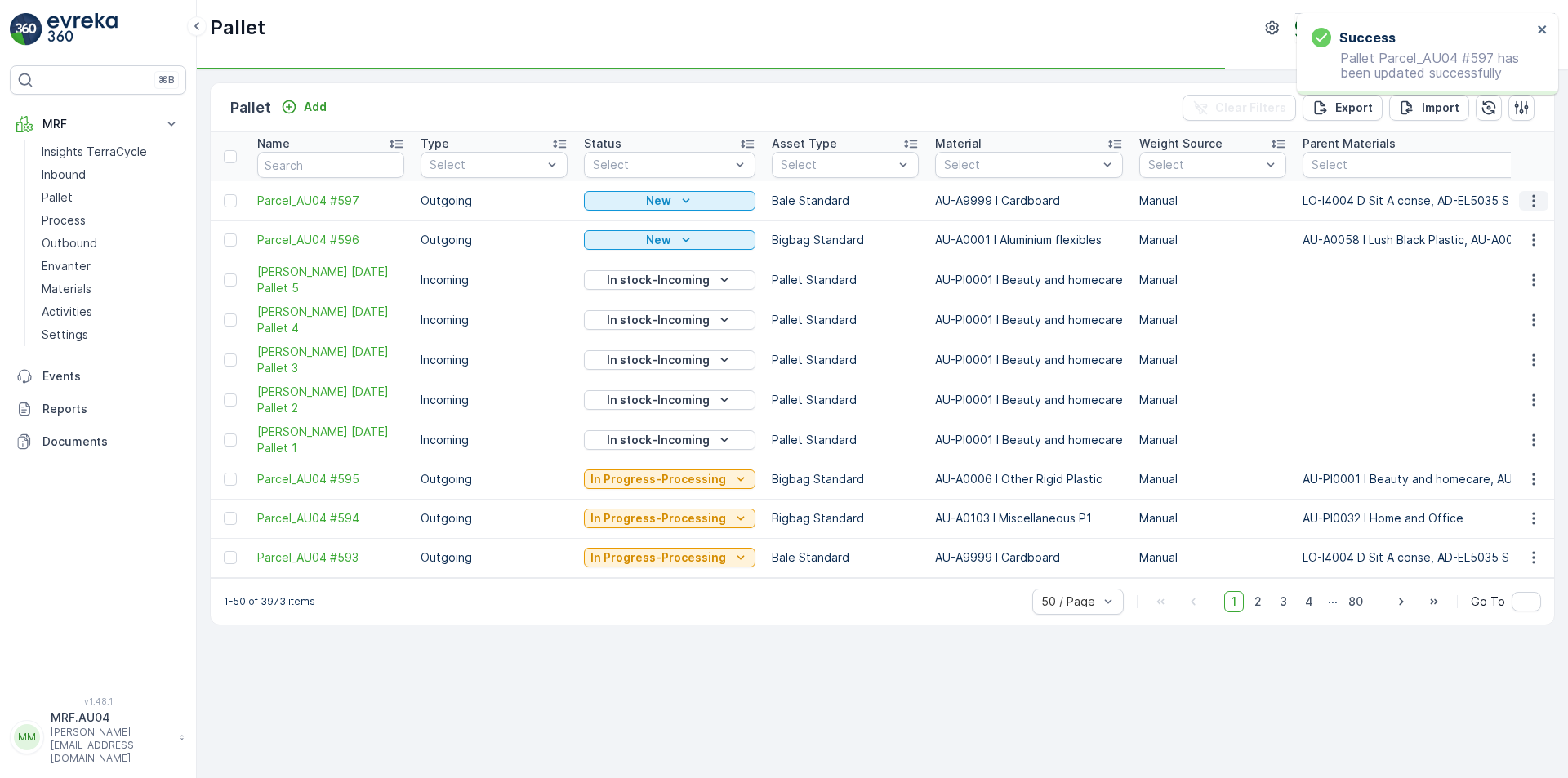
click at [1531, 200] on icon "button" at bounding box center [1533, 201] width 16 height 16
click at [1494, 323] on span "Print QR" at bounding box center [1489, 316] width 45 height 16
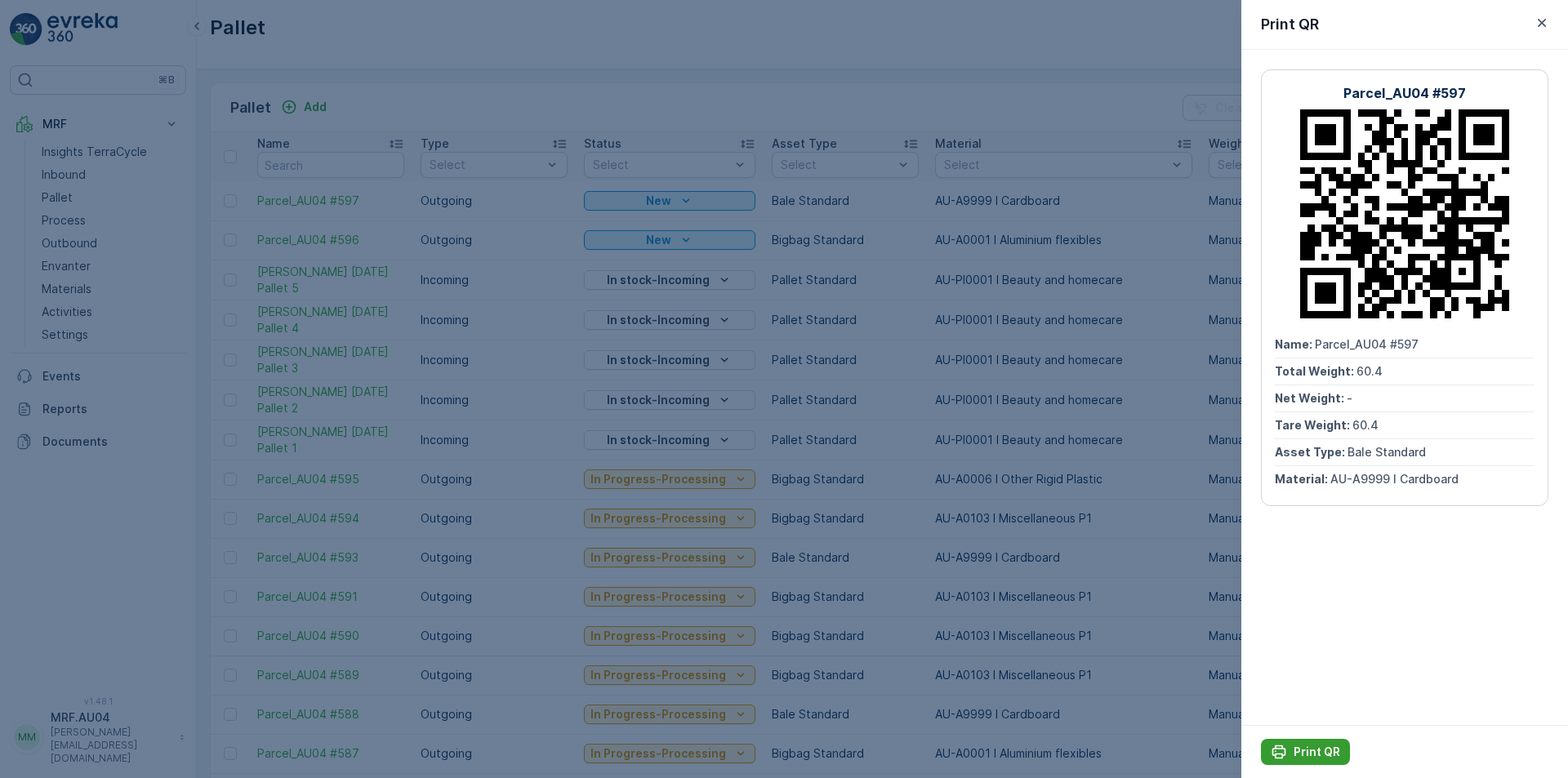
click at [1318, 747] on p "Print QR" at bounding box center [1316, 752] width 46 height 16
click at [897, 487] on div at bounding box center [784, 389] width 1568 height 778
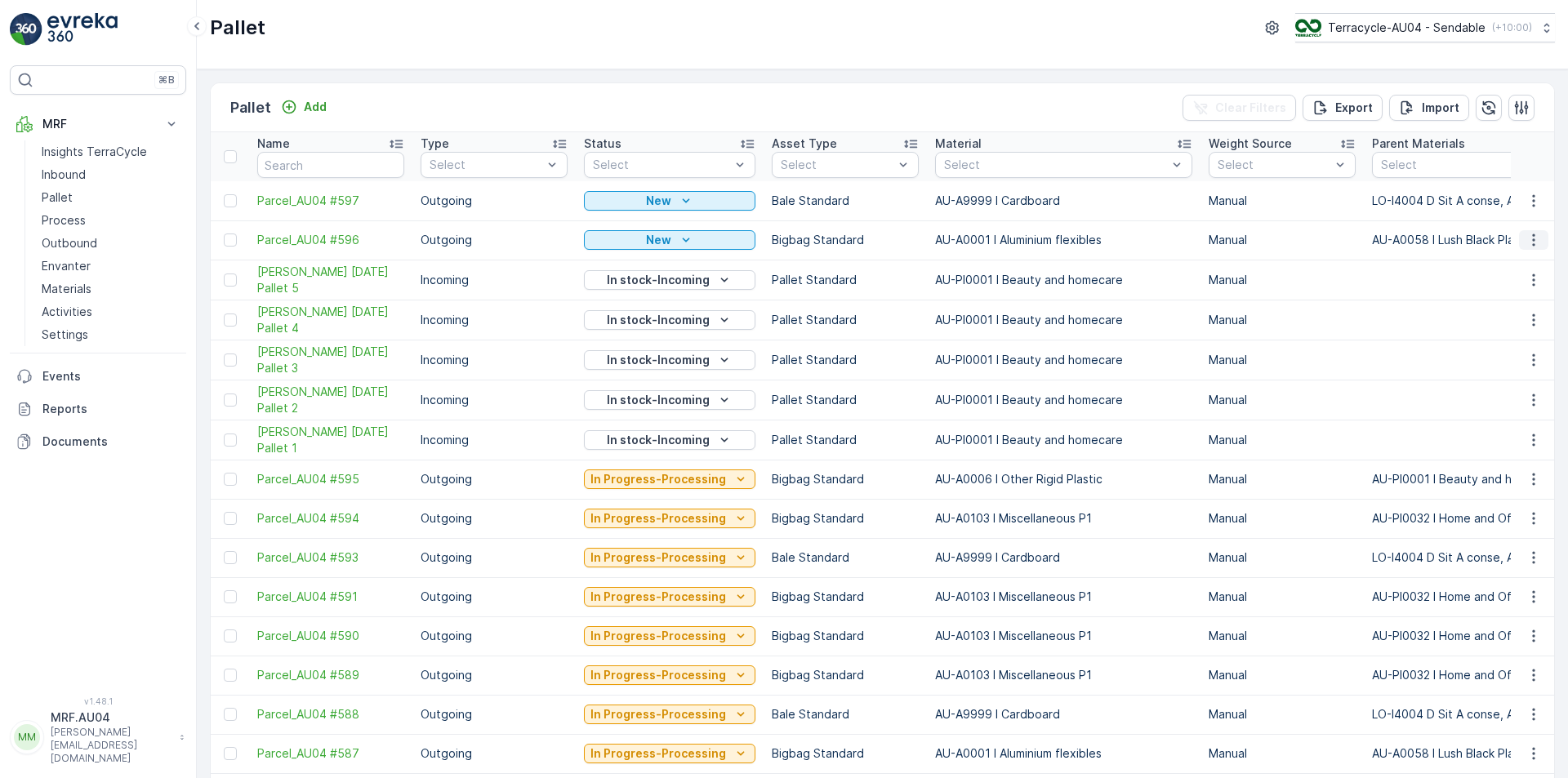
click at [1529, 237] on icon "button" at bounding box center [1533, 239] width 16 height 16
click at [1495, 358] on span "Print QR" at bounding box center [1489, 355] width 45 height 16
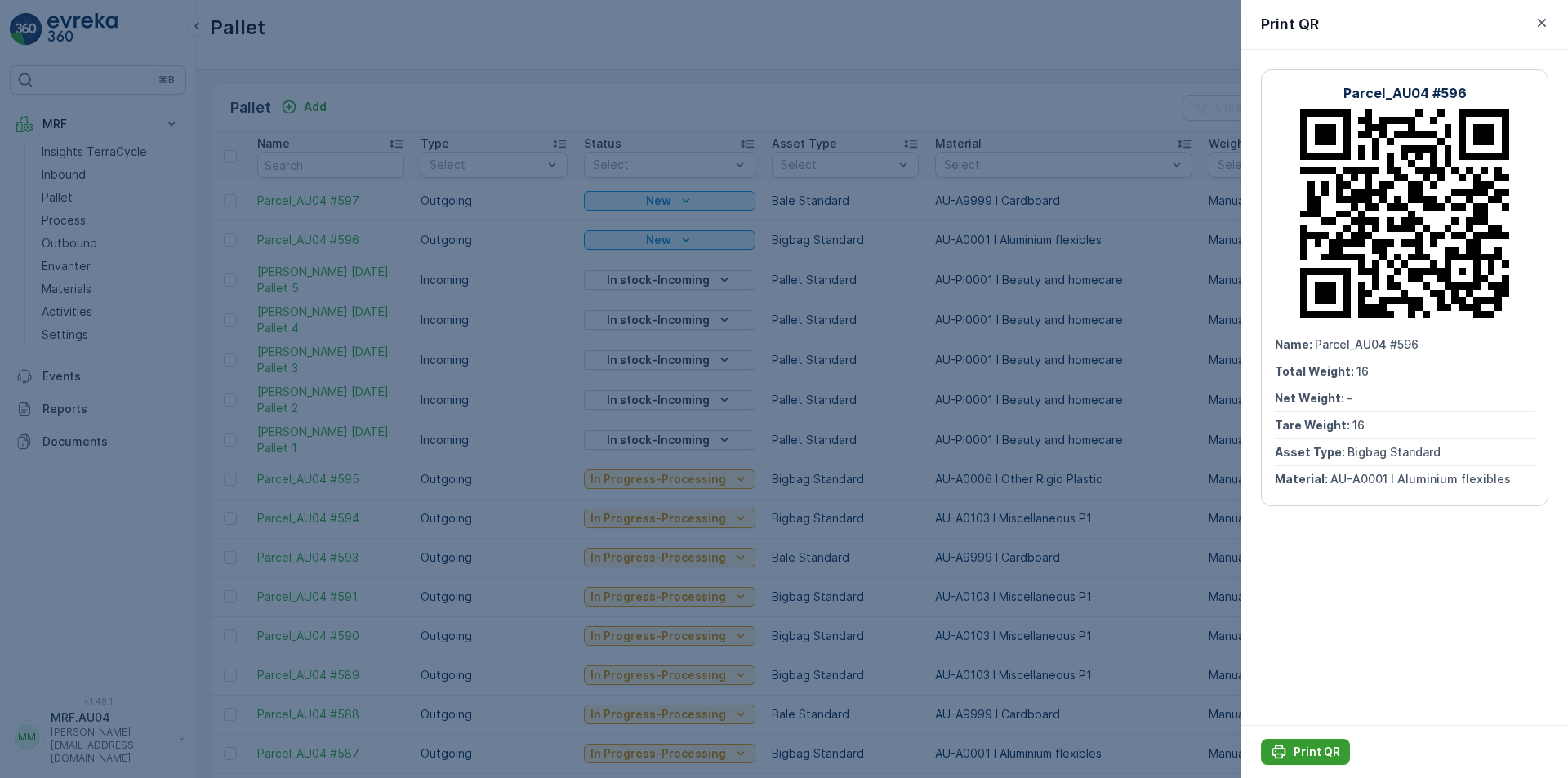
click at [1312, 745] on p "Print QR" at bounding box center [1316, 752] width 46 height 16
click at [1539, 23] on icon "button" at bounding box center [1541, 23] width 16 height 16
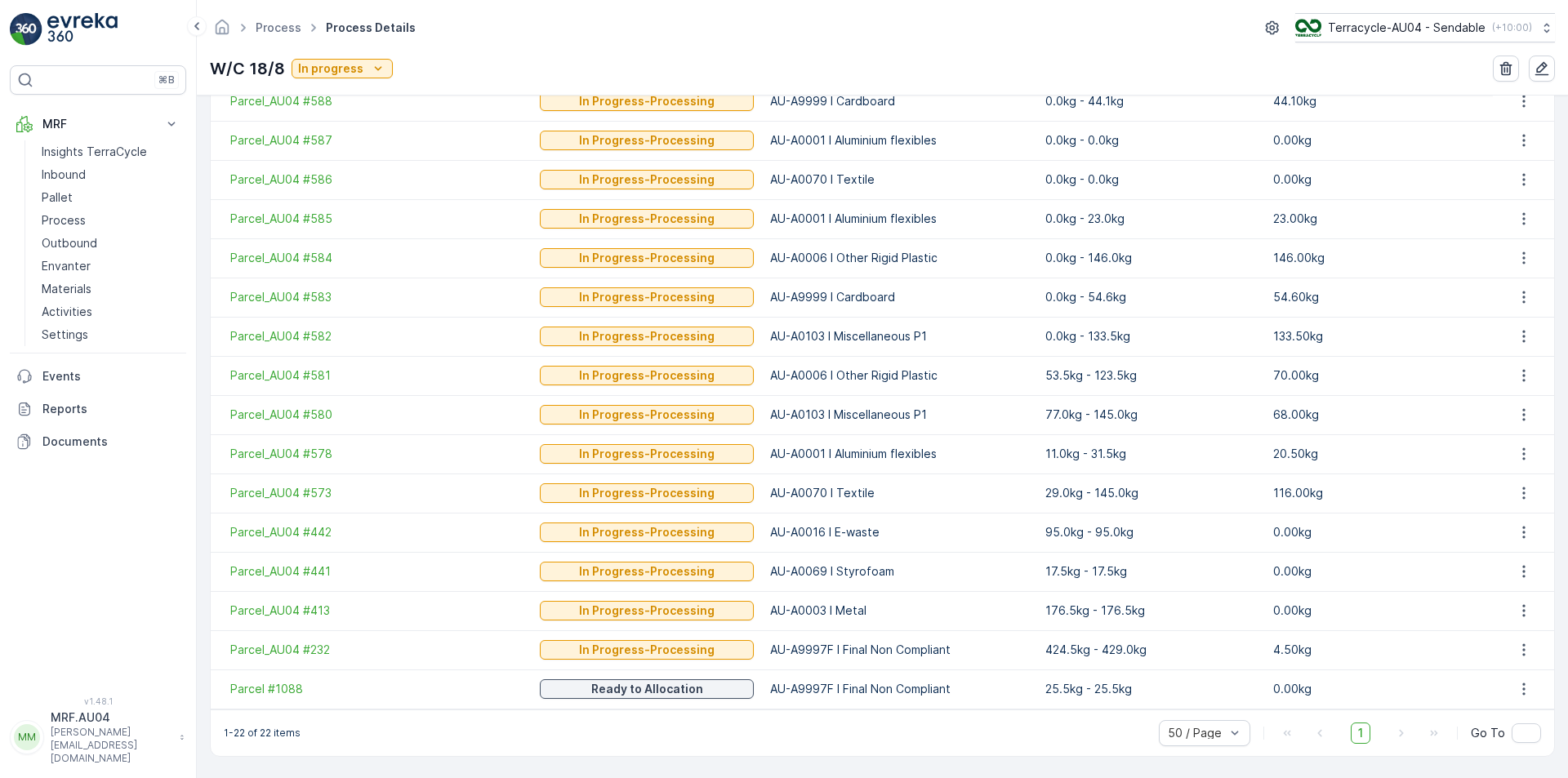
scroll to position [334, 0]
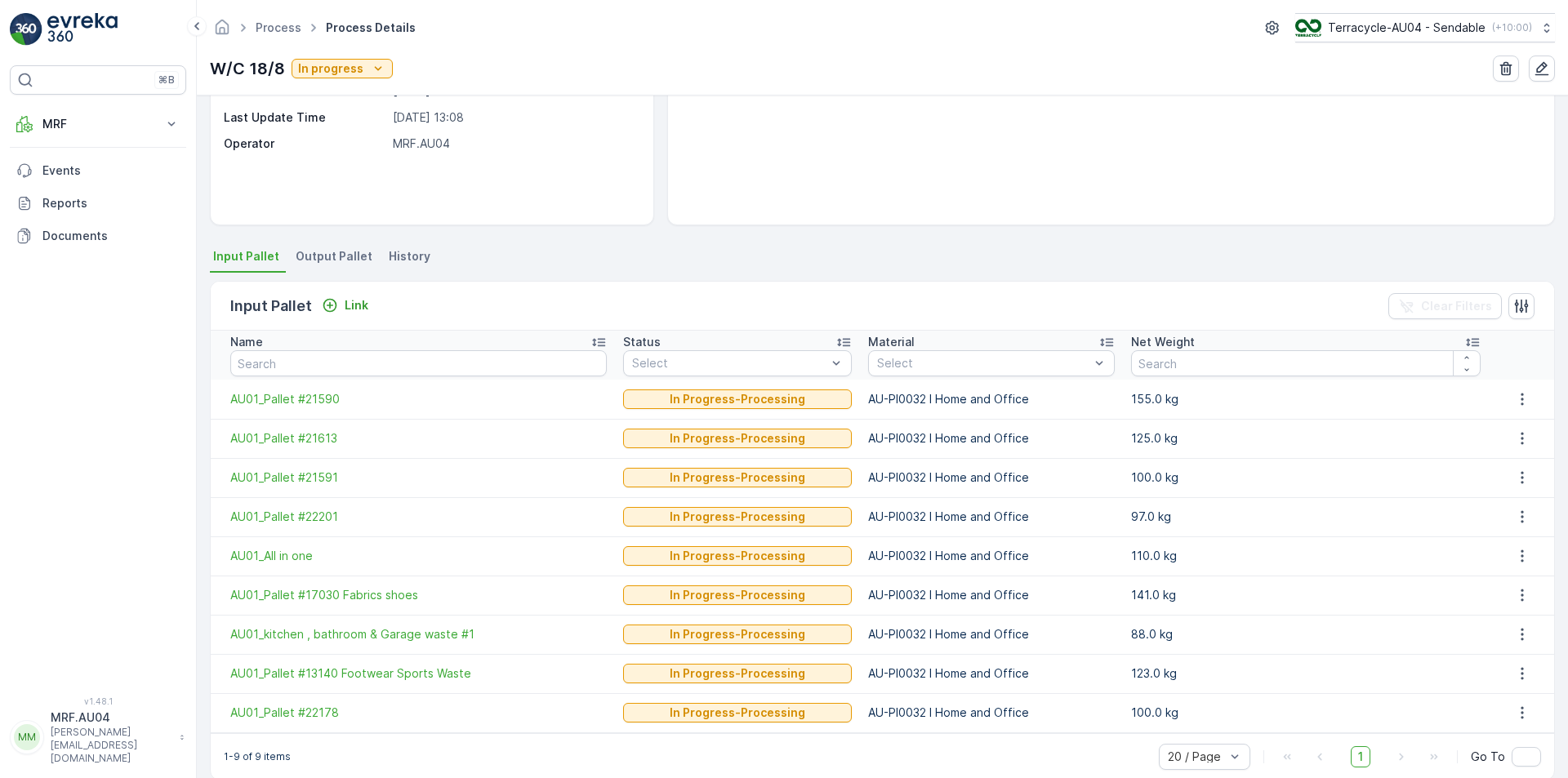
scroll to position [234, 0]
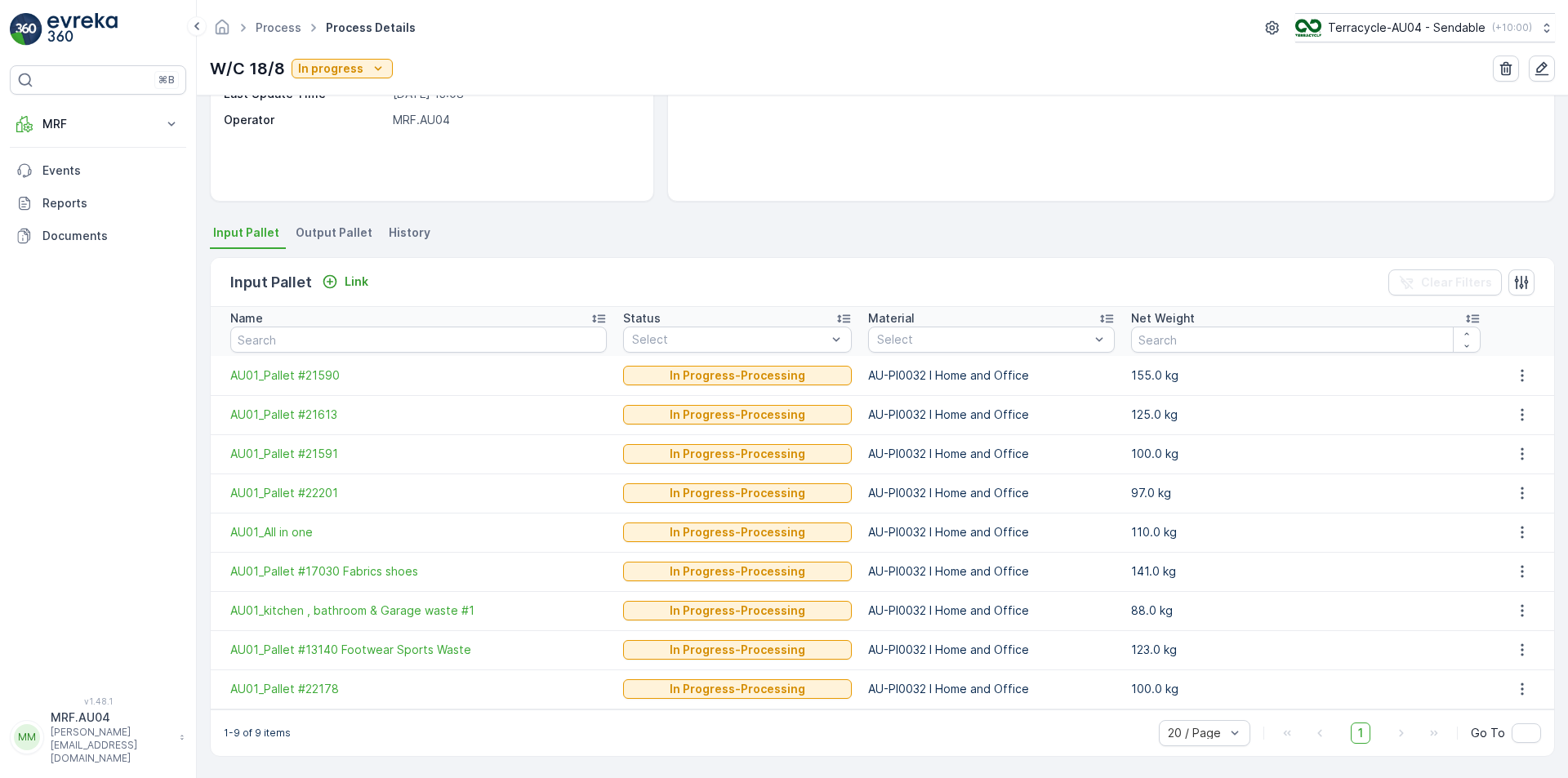
click at [304, 224] on span "Output Pallet" at bounding box center [333, 232] width 76 height 16
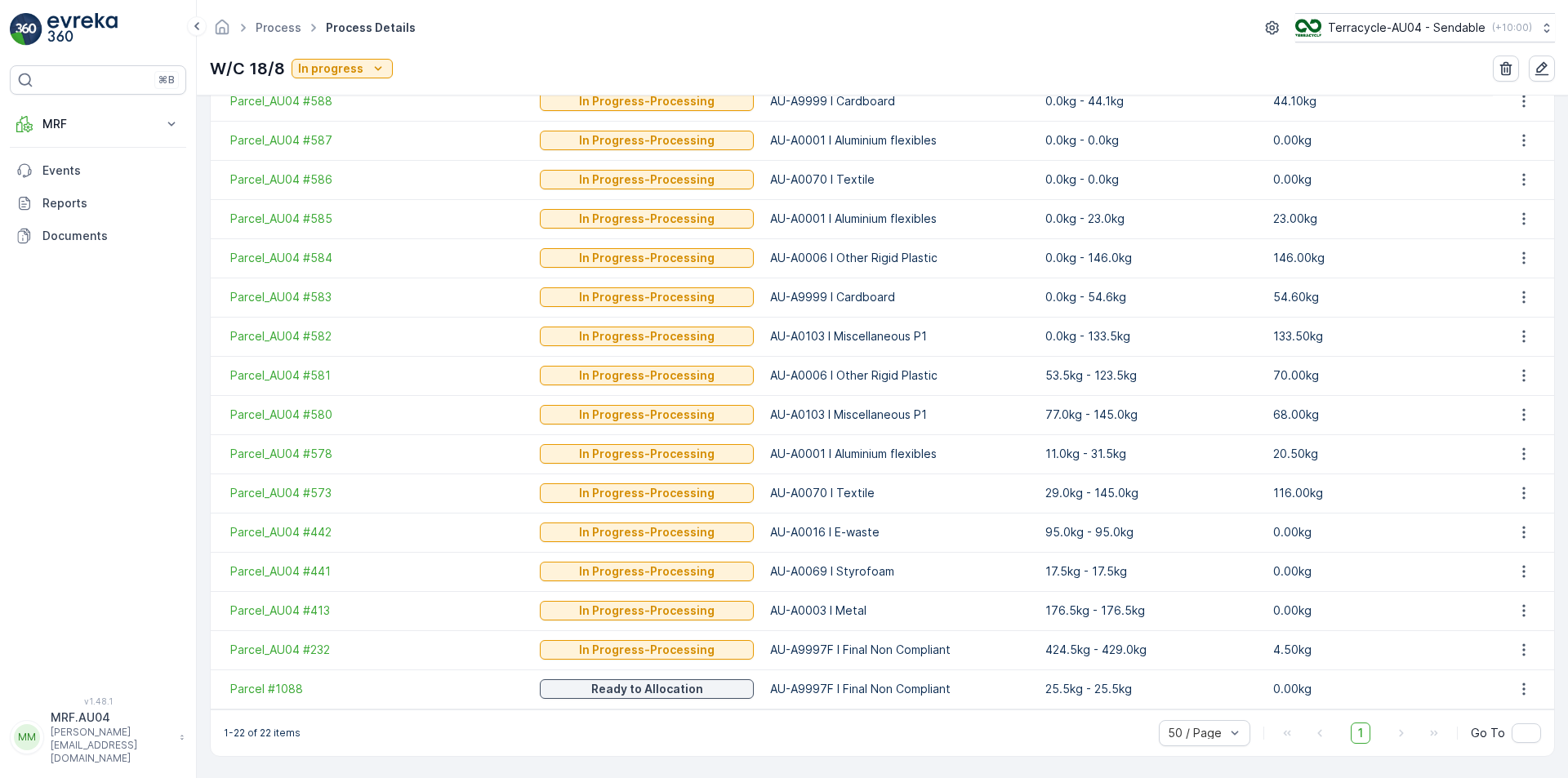
scroll to position [416, 0]
